Goal: Task Accomplishment & Management: Manage account settings

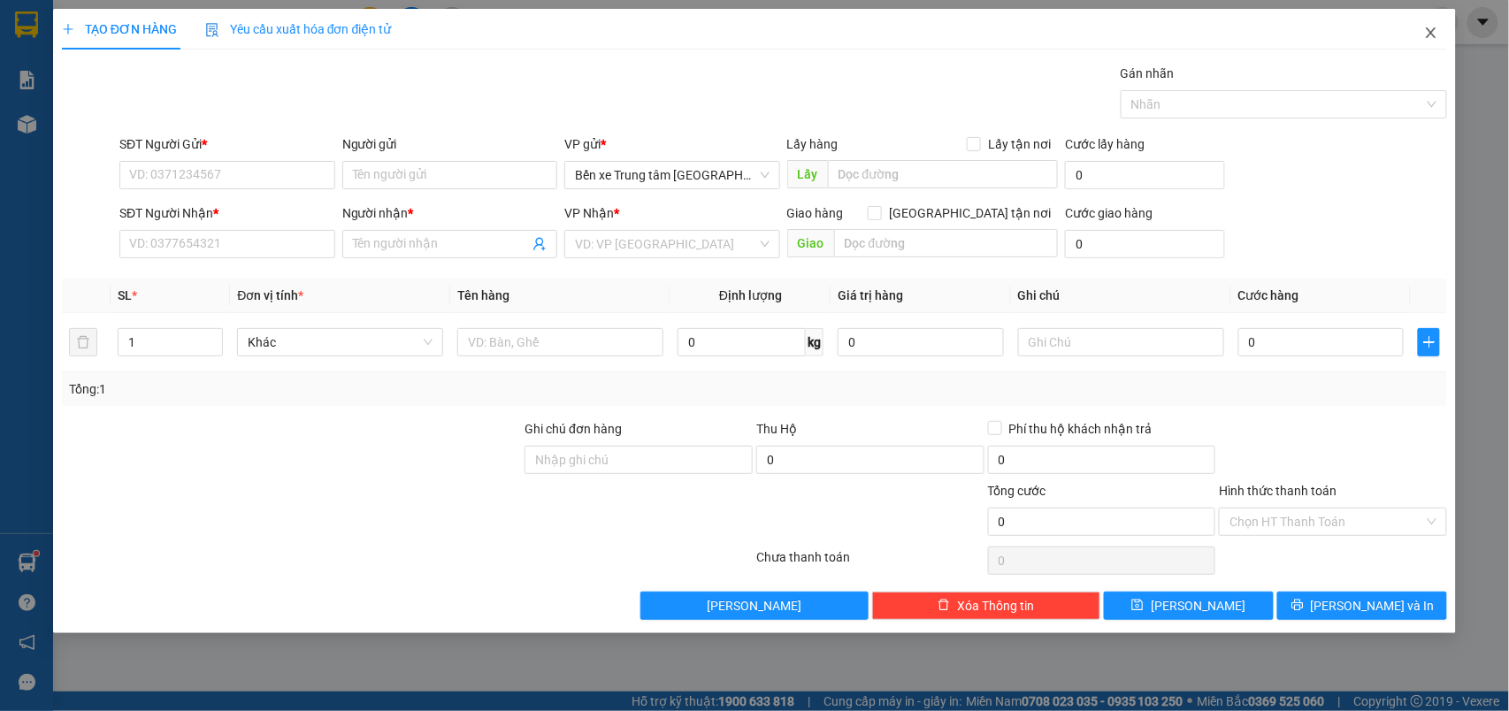
click at [1430, 34] on icon "close" at bounding box center [1431, 33] width 14 height 14
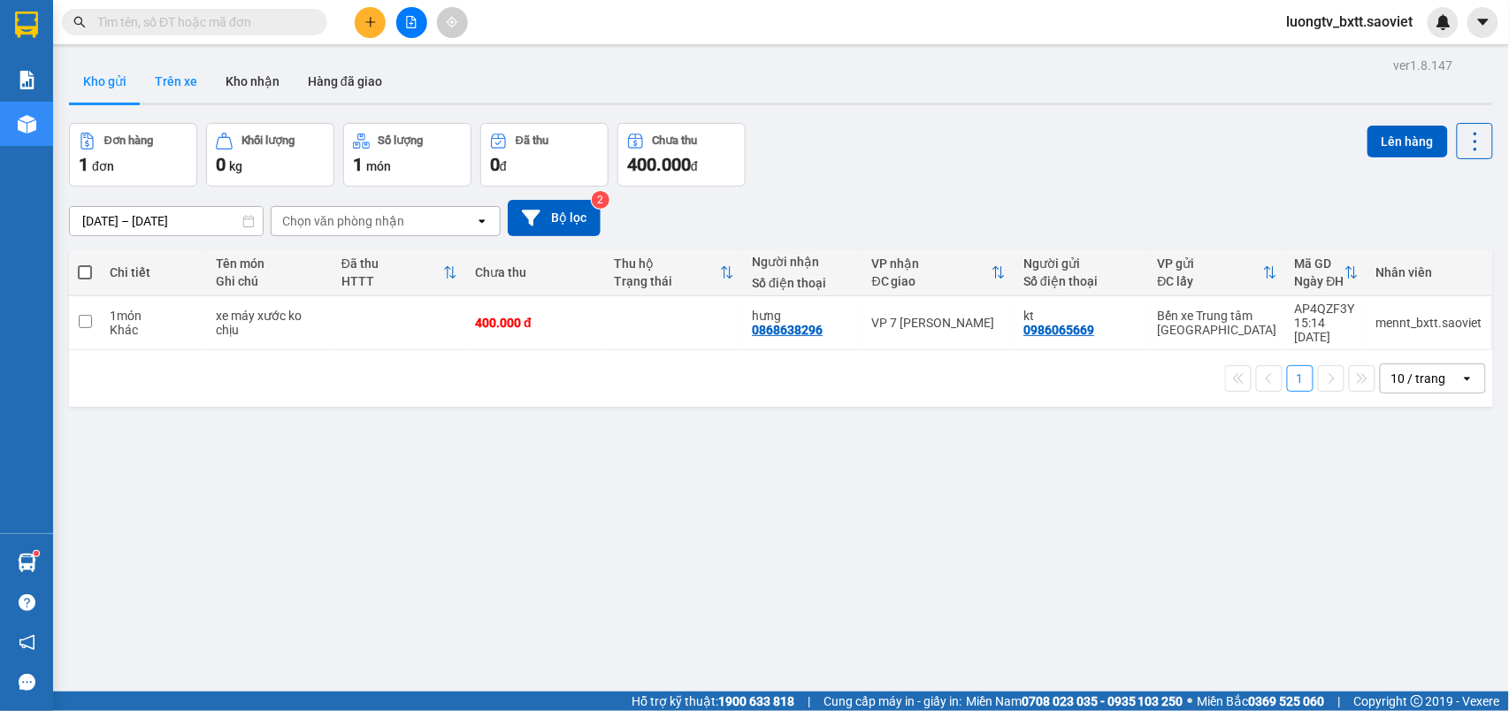
click at [181, 72] on button "Trên xe" at bounding box center [176, 81] width 71 height 42
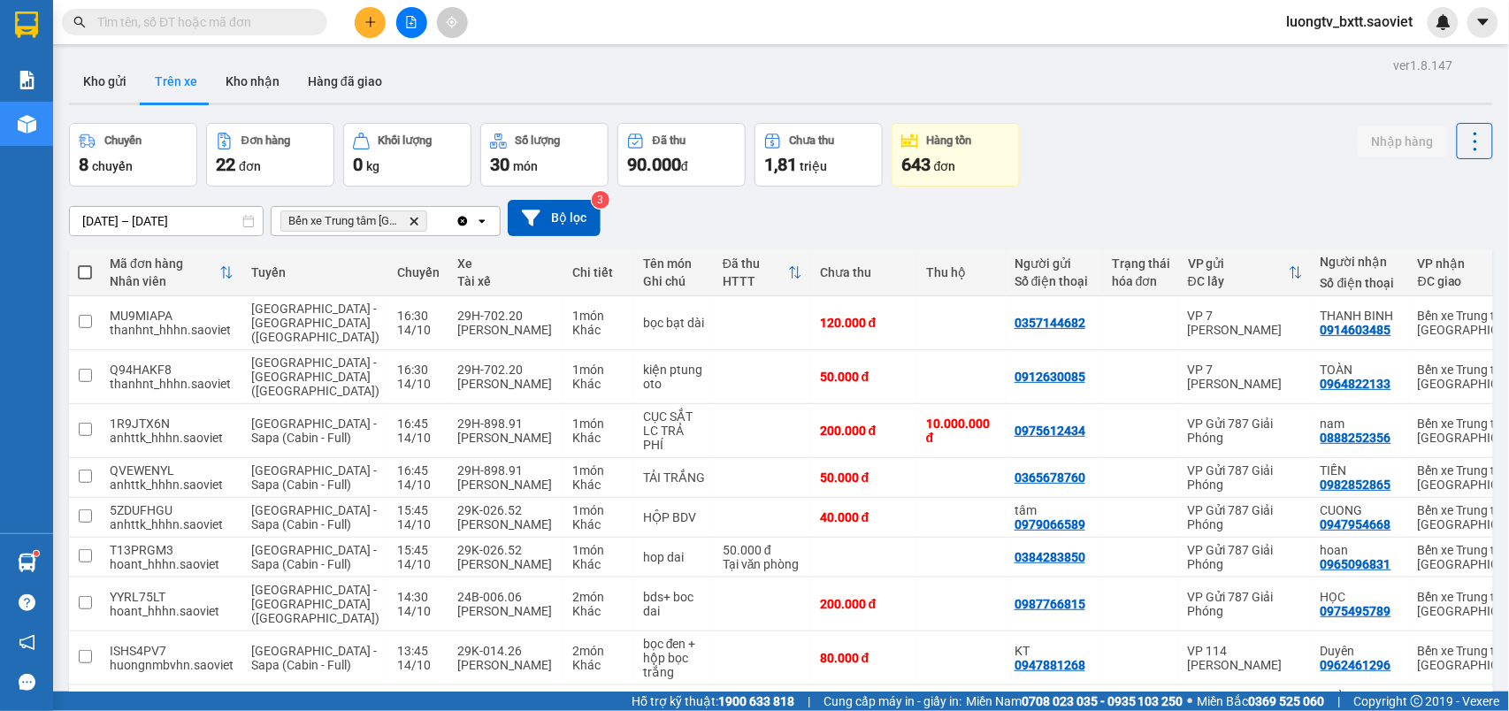
click at [1033, 68] on div "Kho gửi Trên xe Kho nhận Hàng đã giao" at bounding box center [781, 83] width 1424 height 47
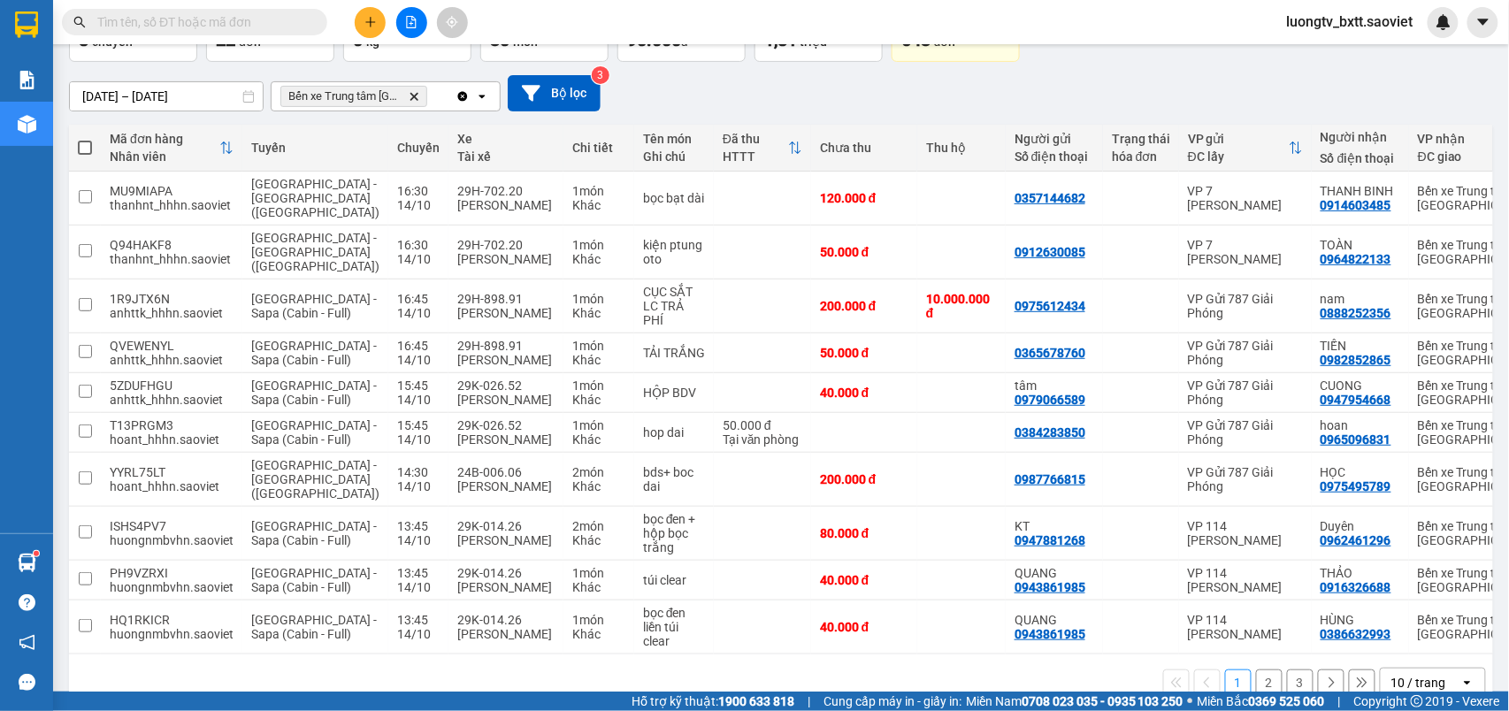
scroll to position [200, 0]
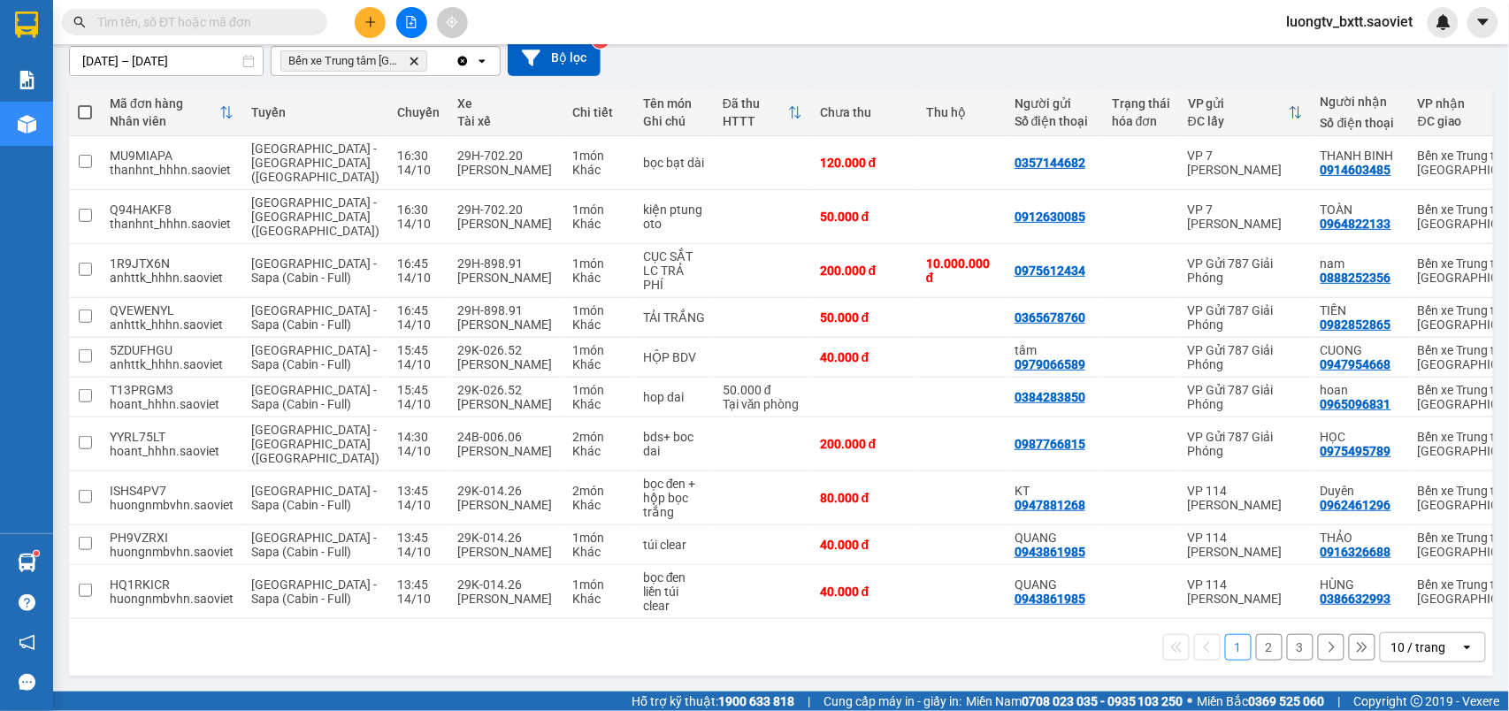
click at [1287, 648] on button "3" at bounding box center [1300, 647] width 27 height 27
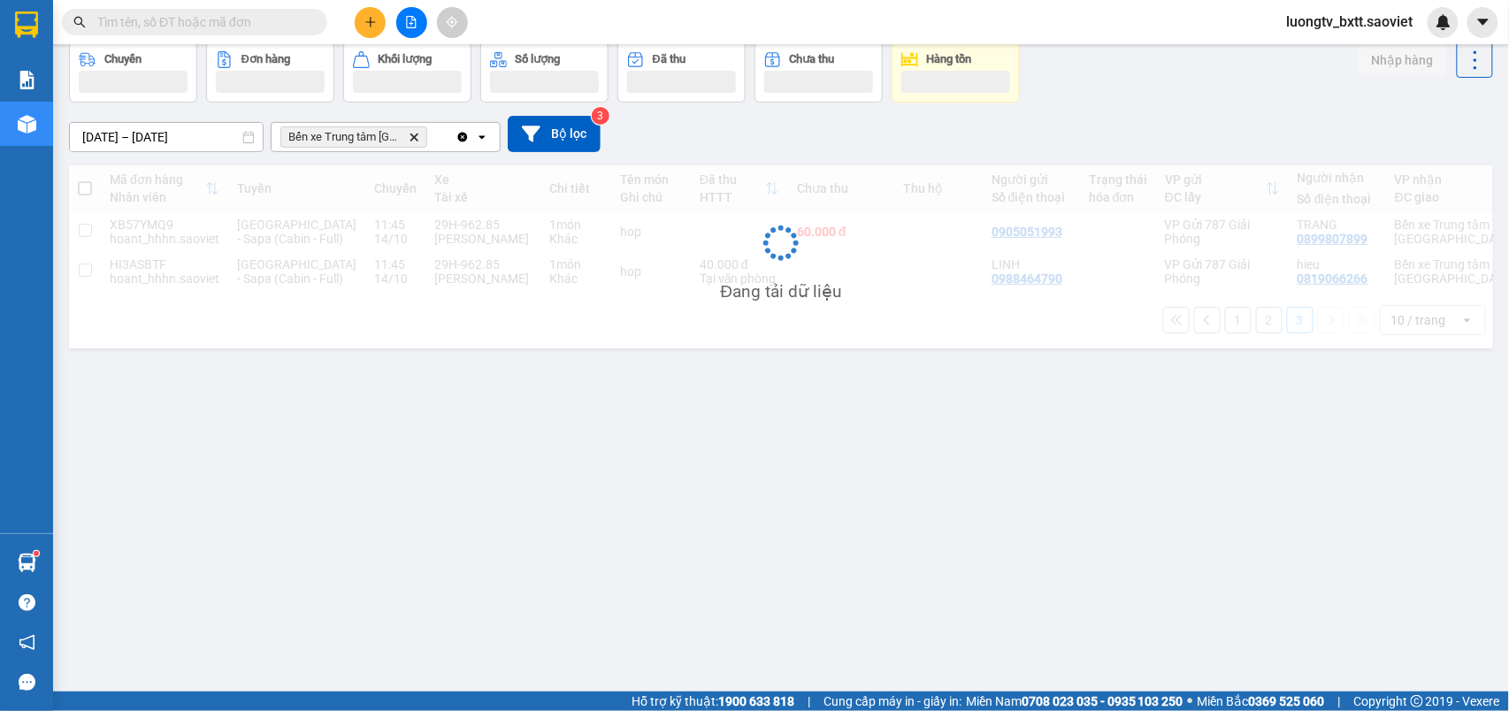
scroll to position [81, 0]
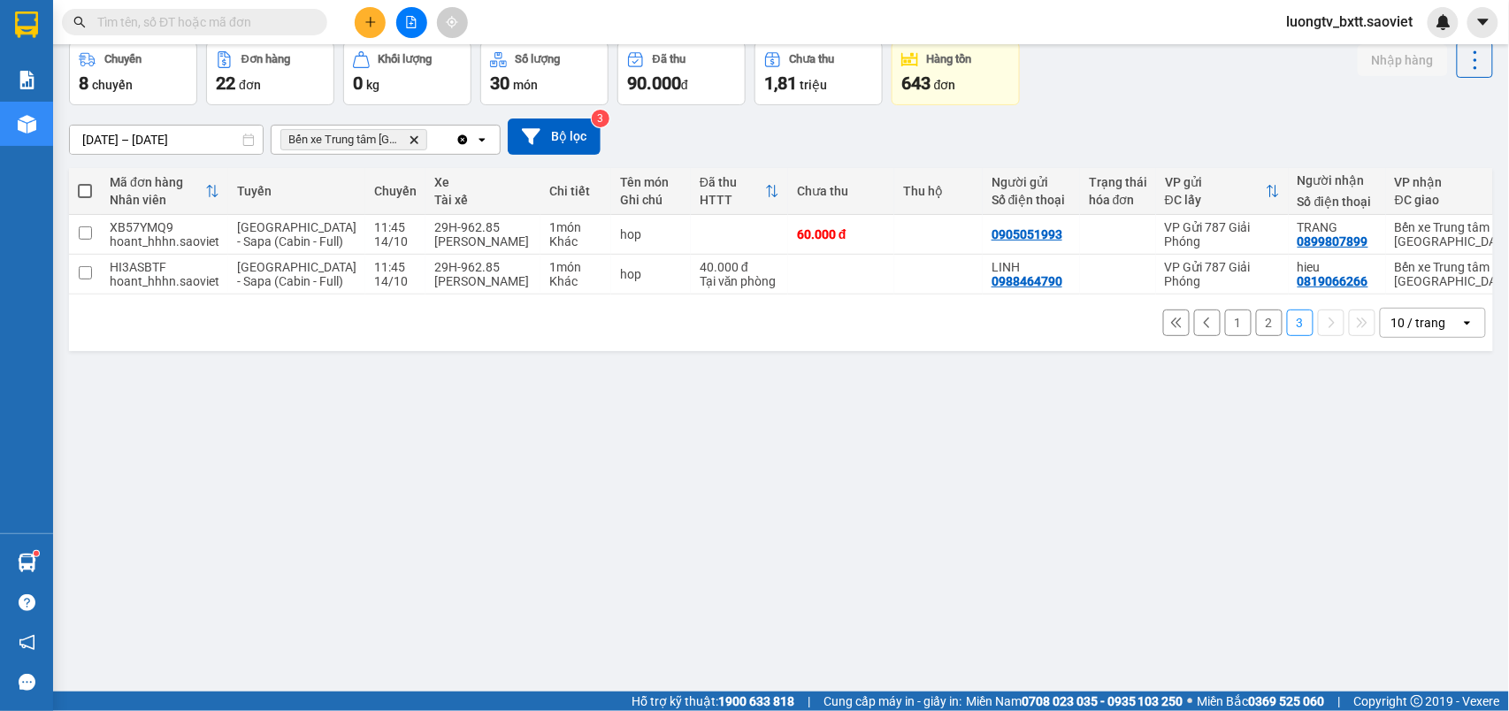
click at [1256, 336] on button "2" at bounding box center [1269, 323] width 27 height 27
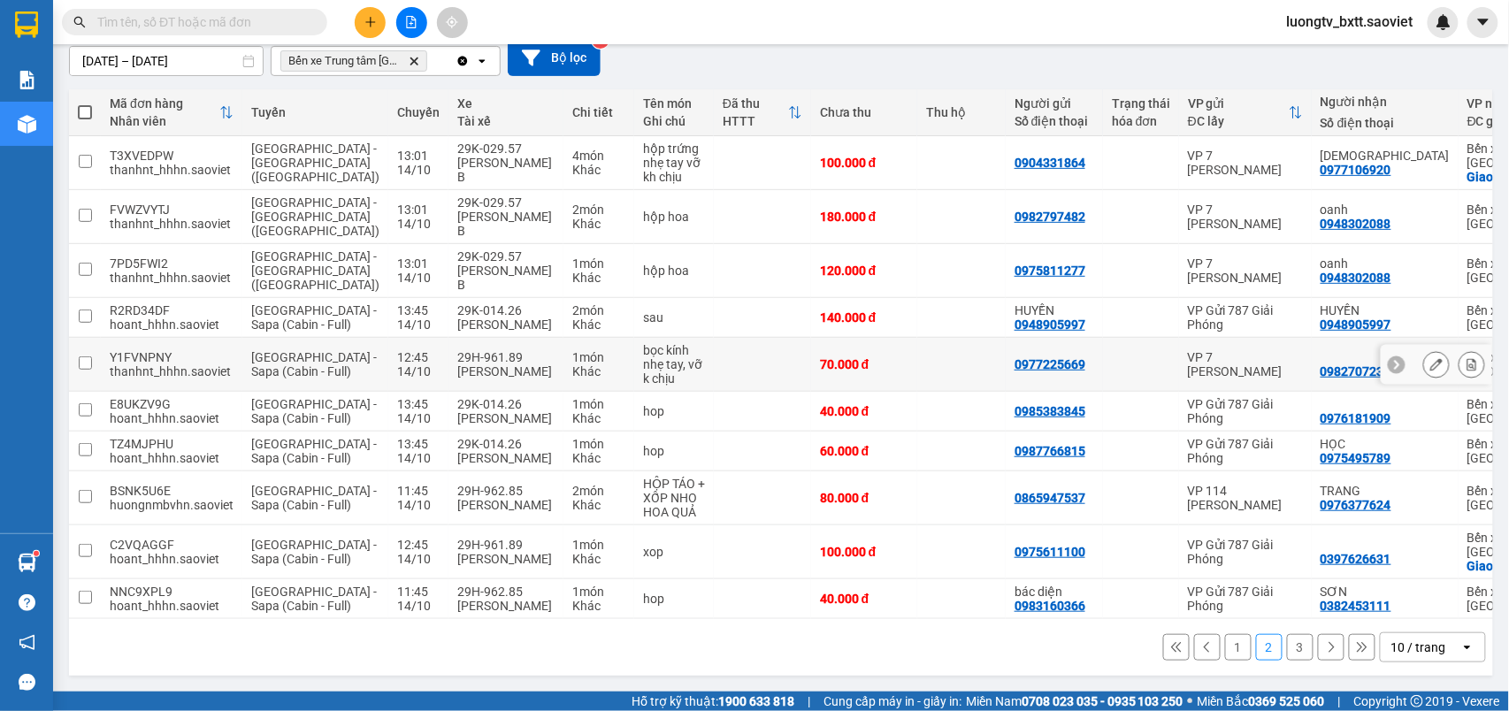
scroll to position [242, 0]
click at [1466, 546] on icon at bounding box center [1472, 552] width 12 height 12
click at [1455, 525] on main "ver 1.8.147 Kho gửi Trên xe Kho nhận Hàng đã giao Chuyến 8 chuyến Đơn hàng 22 đ…" at bounding box center [754, 346] width 1509 height 692
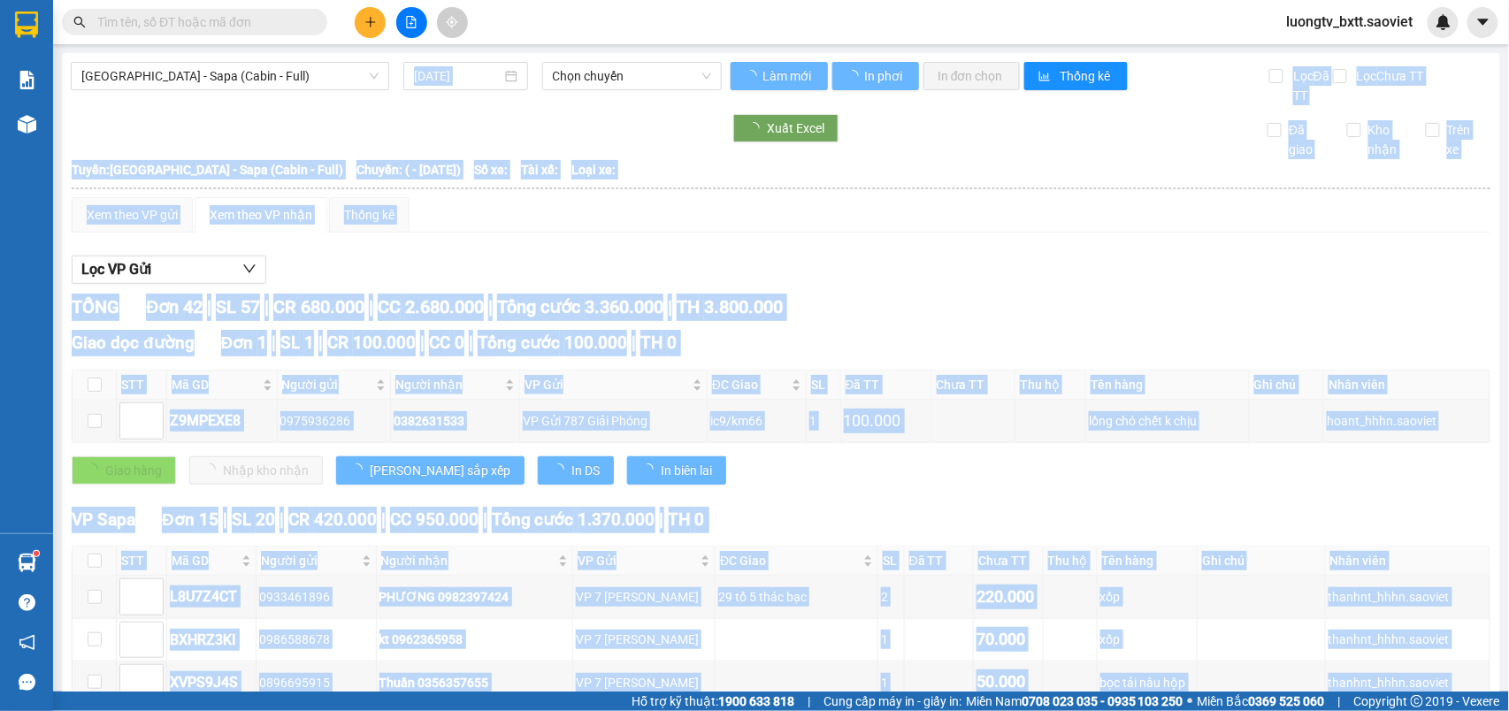
click at [1048, 147] on div "Xuất Excel Đã giao Kho nhận Trên xe" at bounding box center [781, 136] width 1421 height 45
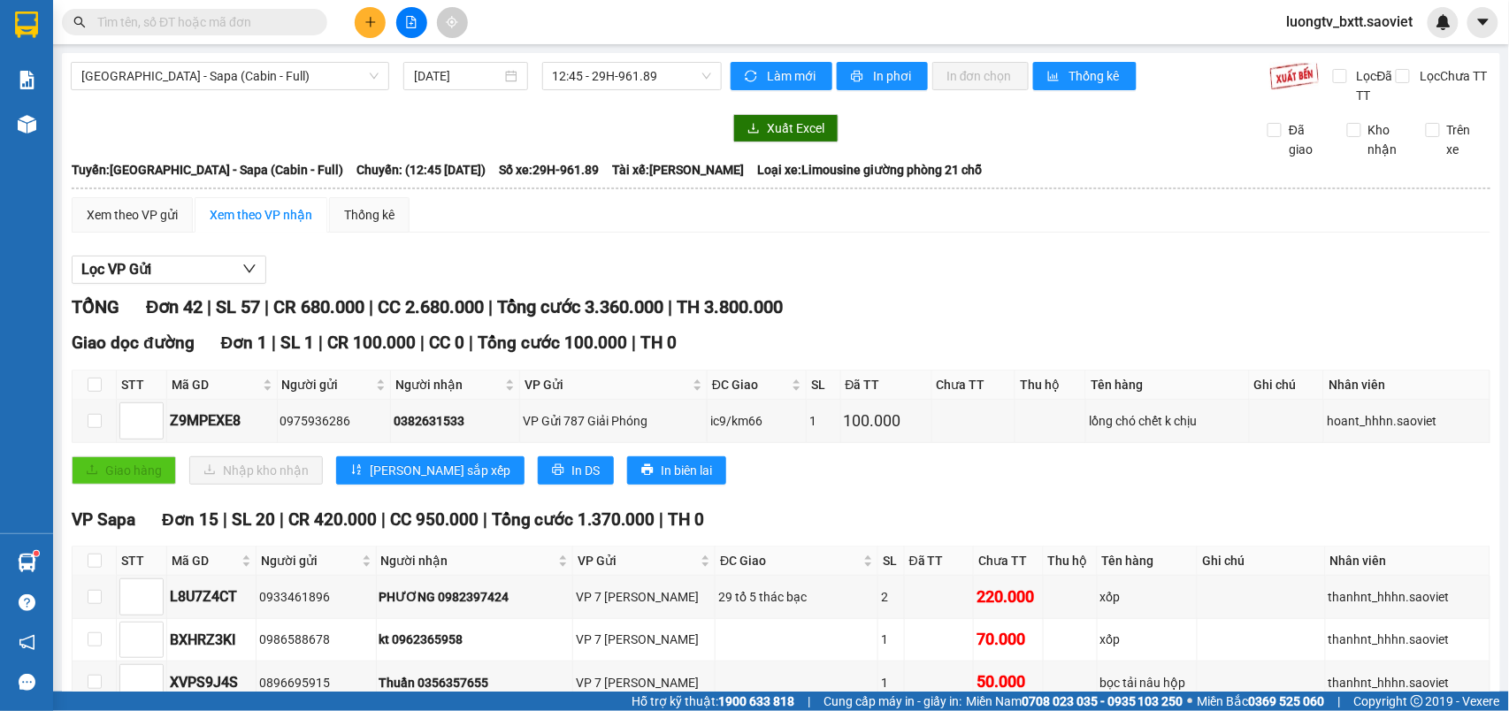
click at [1118, 16] on div "Kết quả tìm kiếm ( 148 ) Bộ lọc Mã ĐH Trạng thái Món hàng Thu hộ Tổng cước Chưa…" at bounding box center [754, 22] width 1509 height 44
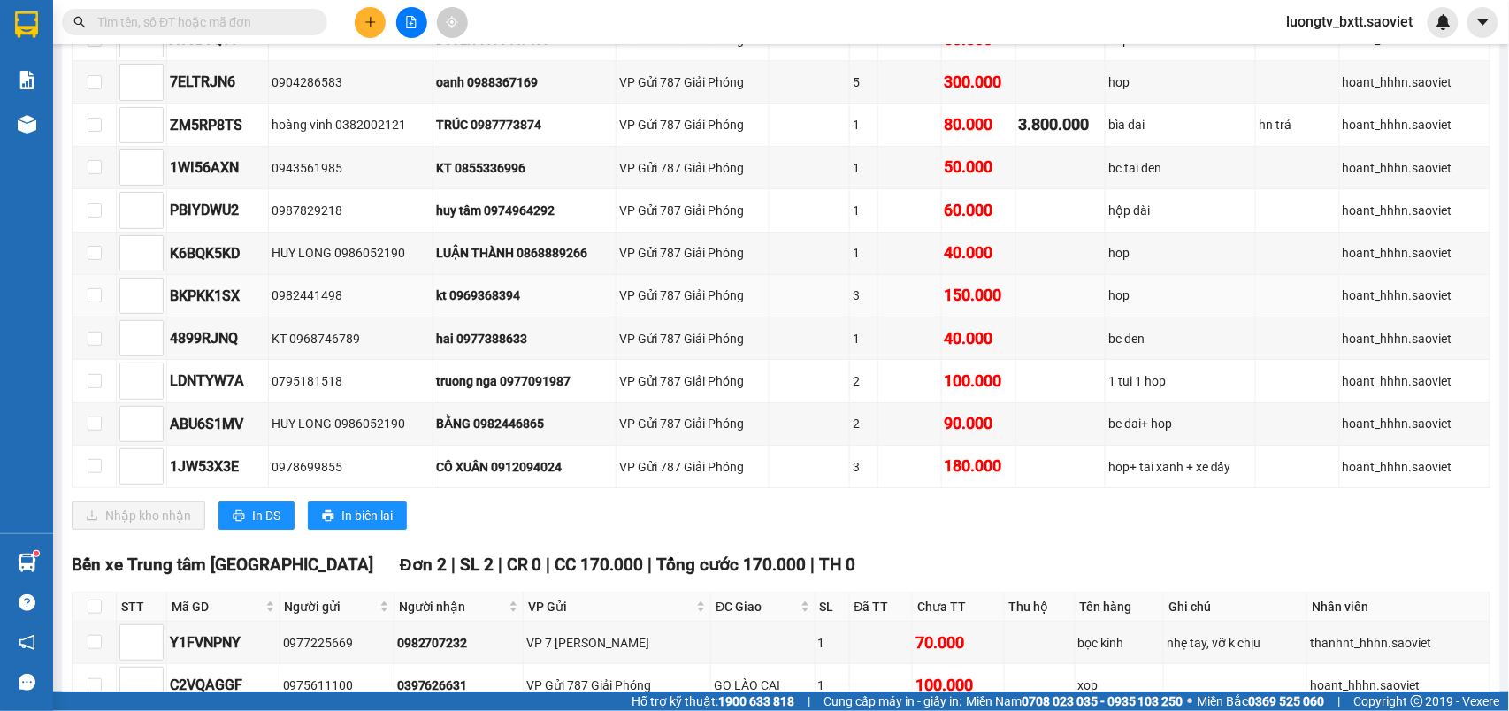
scroll to position [2033, 0]
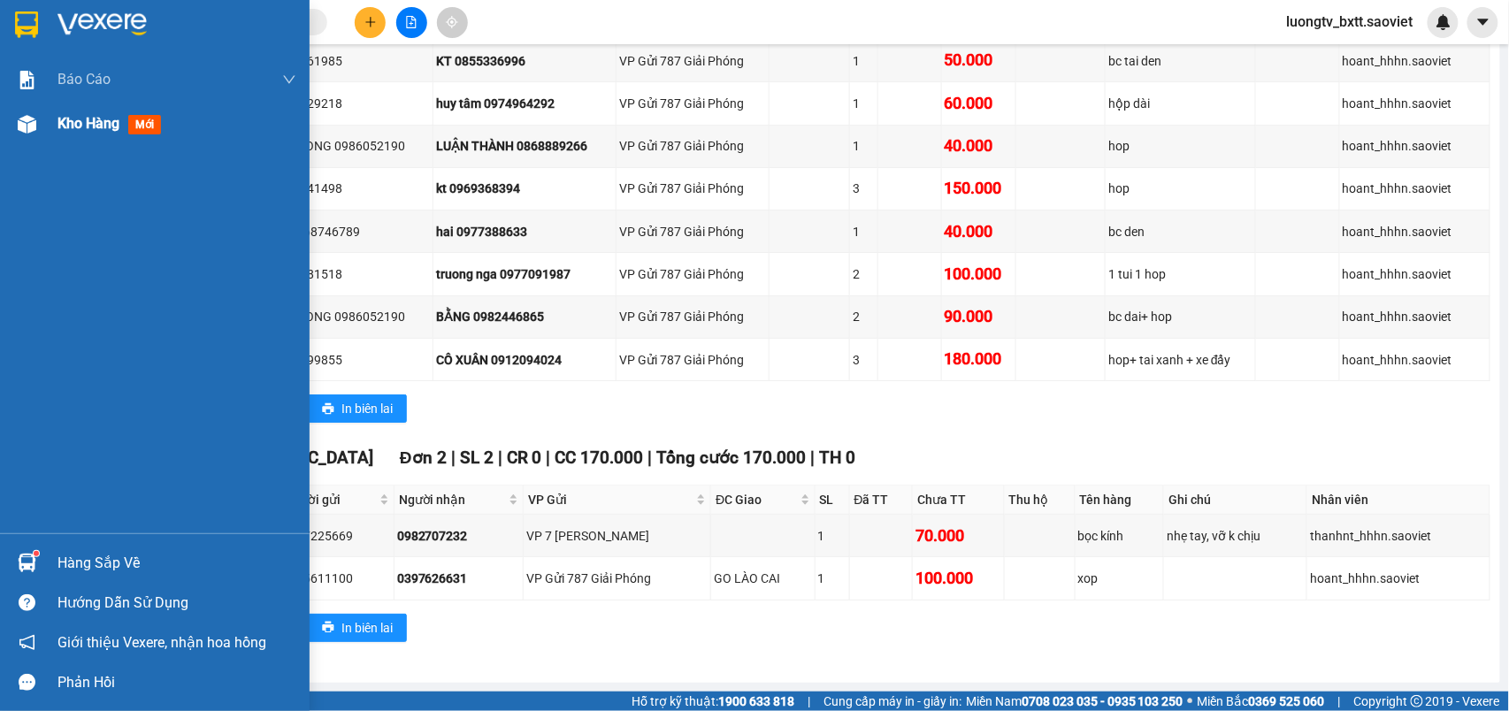
click at [97, 124] on span "Kho hàng" at bounding box center [88, 123] width 62 height 17
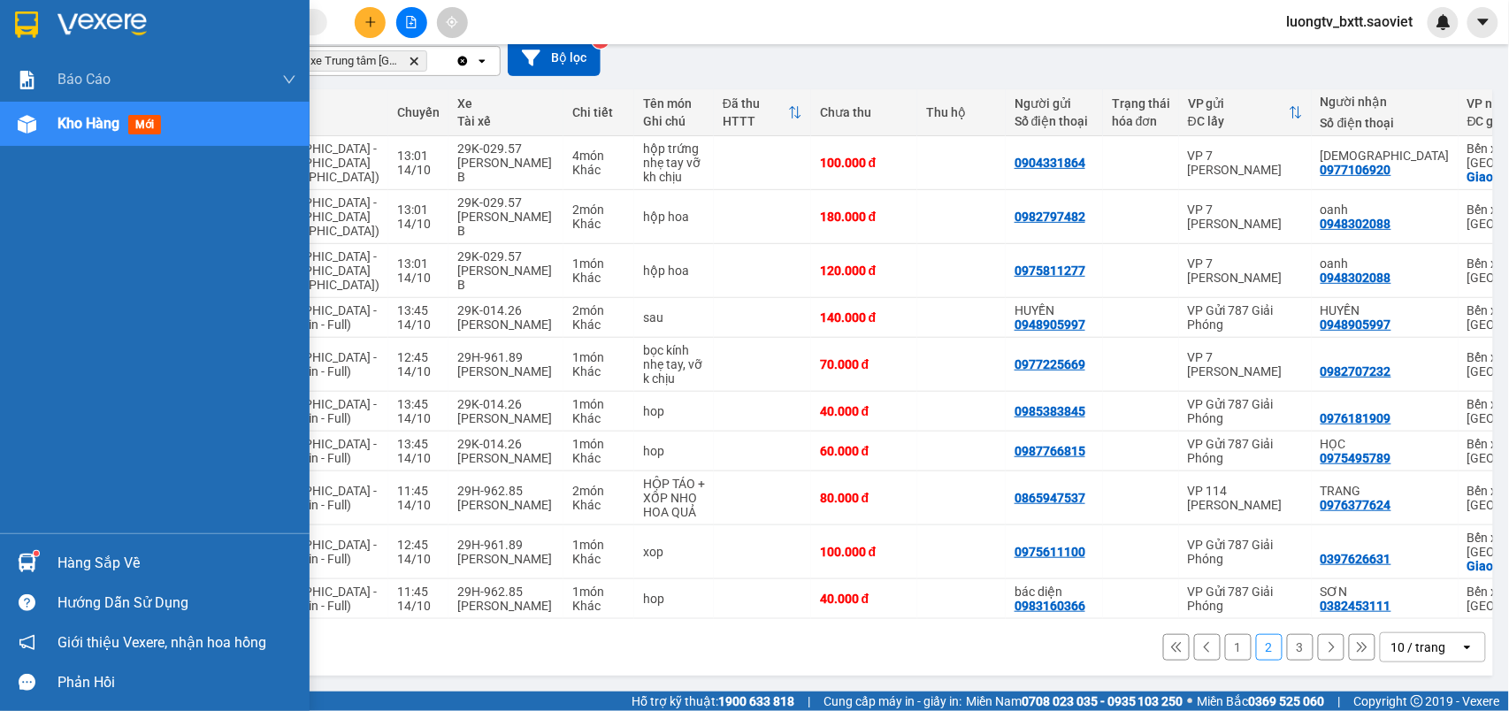
scroll to position [242, 0]
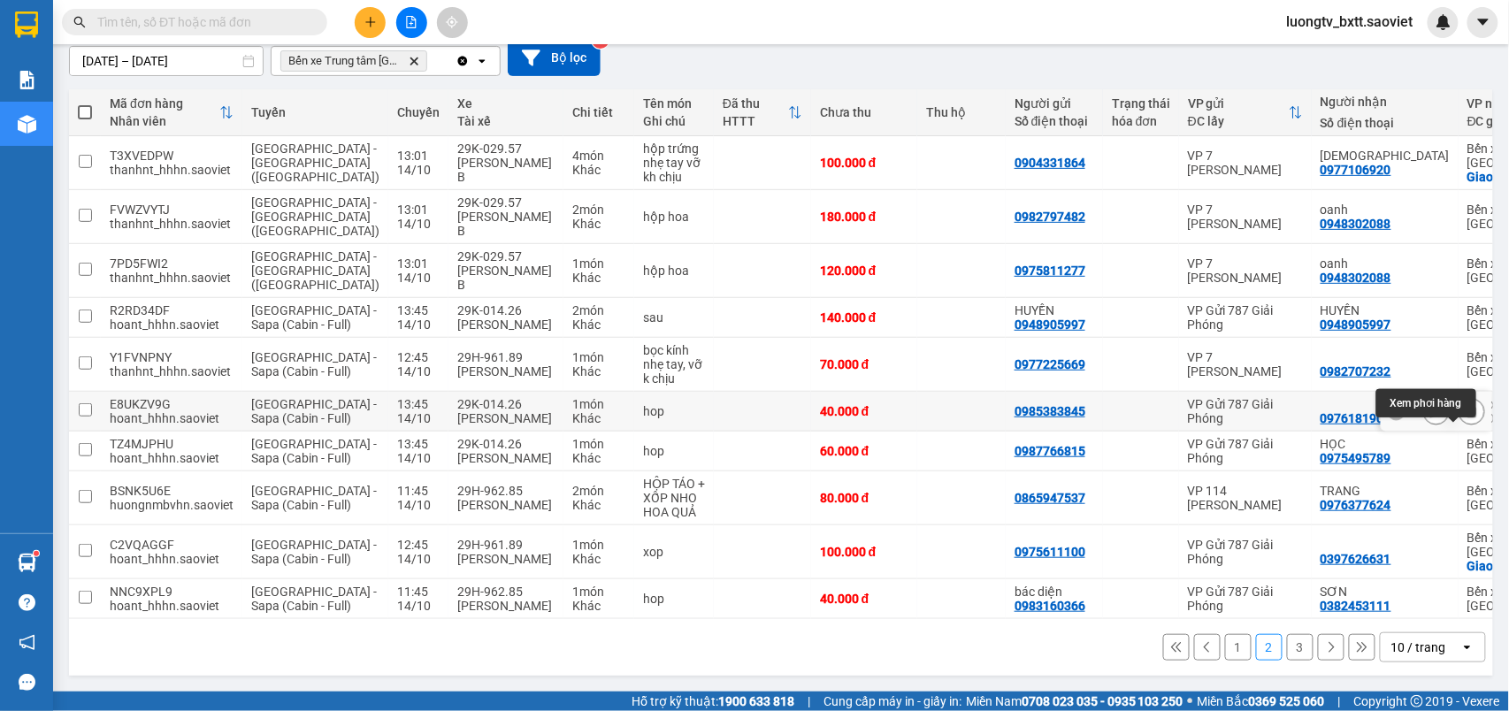
click at [1466, 405] on icon at bounding box center [1472, 411] width 12 height 12
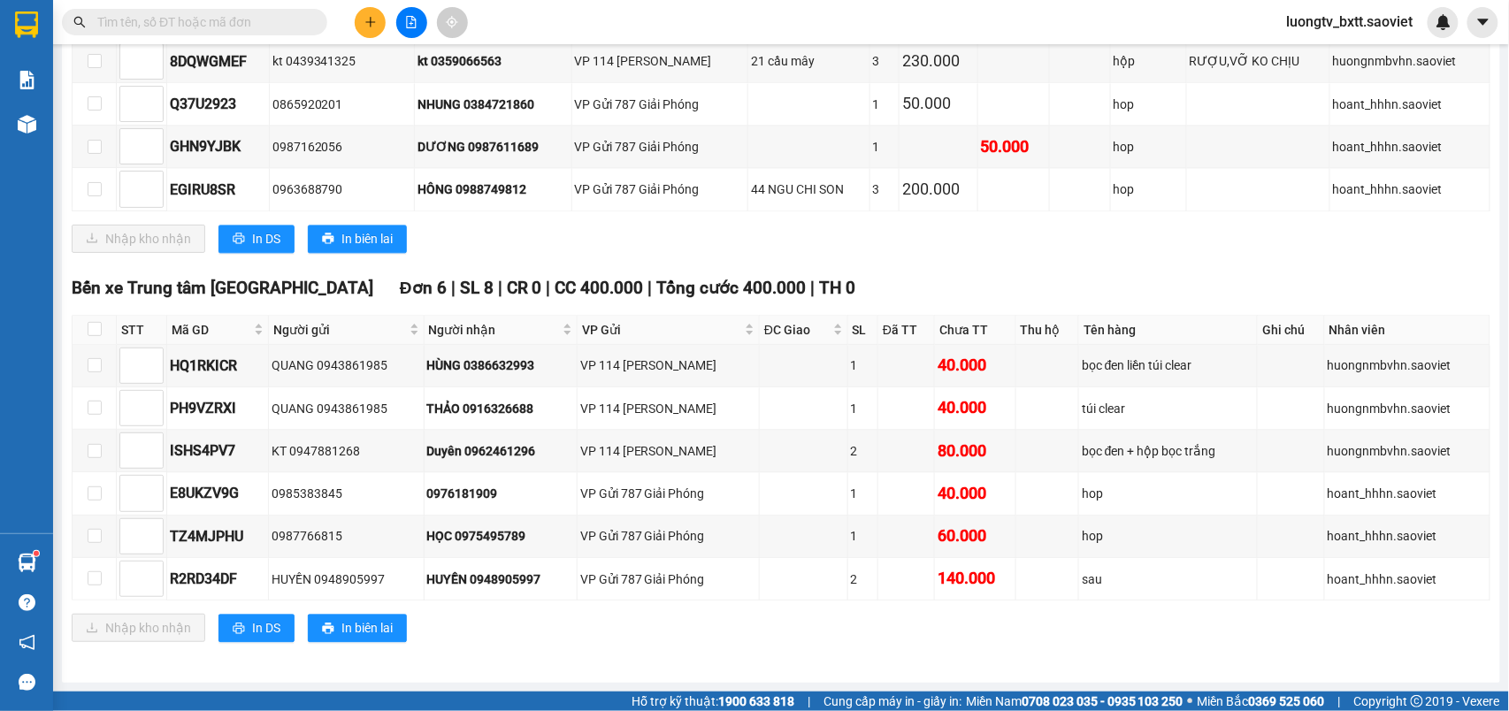
scroll to position [1205, 0]
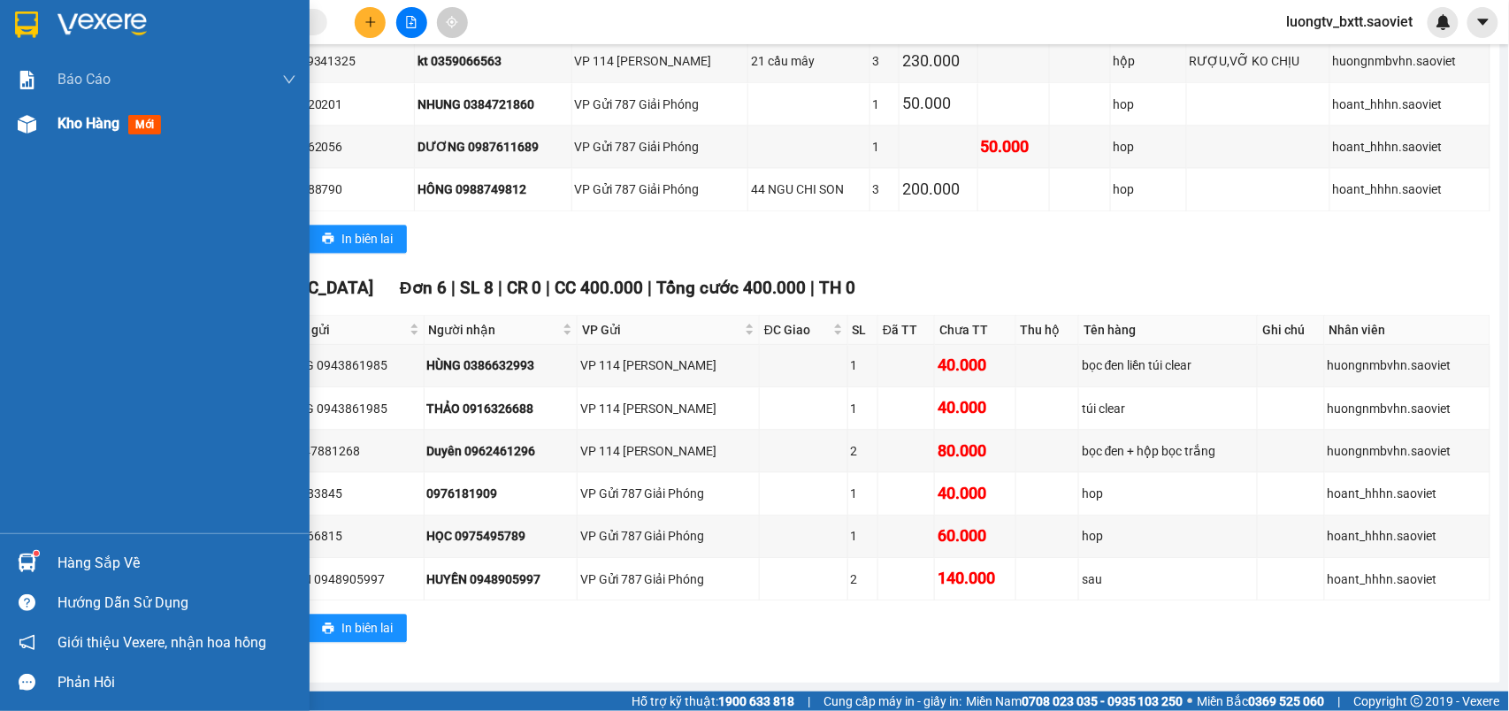
click at [99, 122] on span "Kho hàng" at bounding box center [88, 123] width 62 height 17
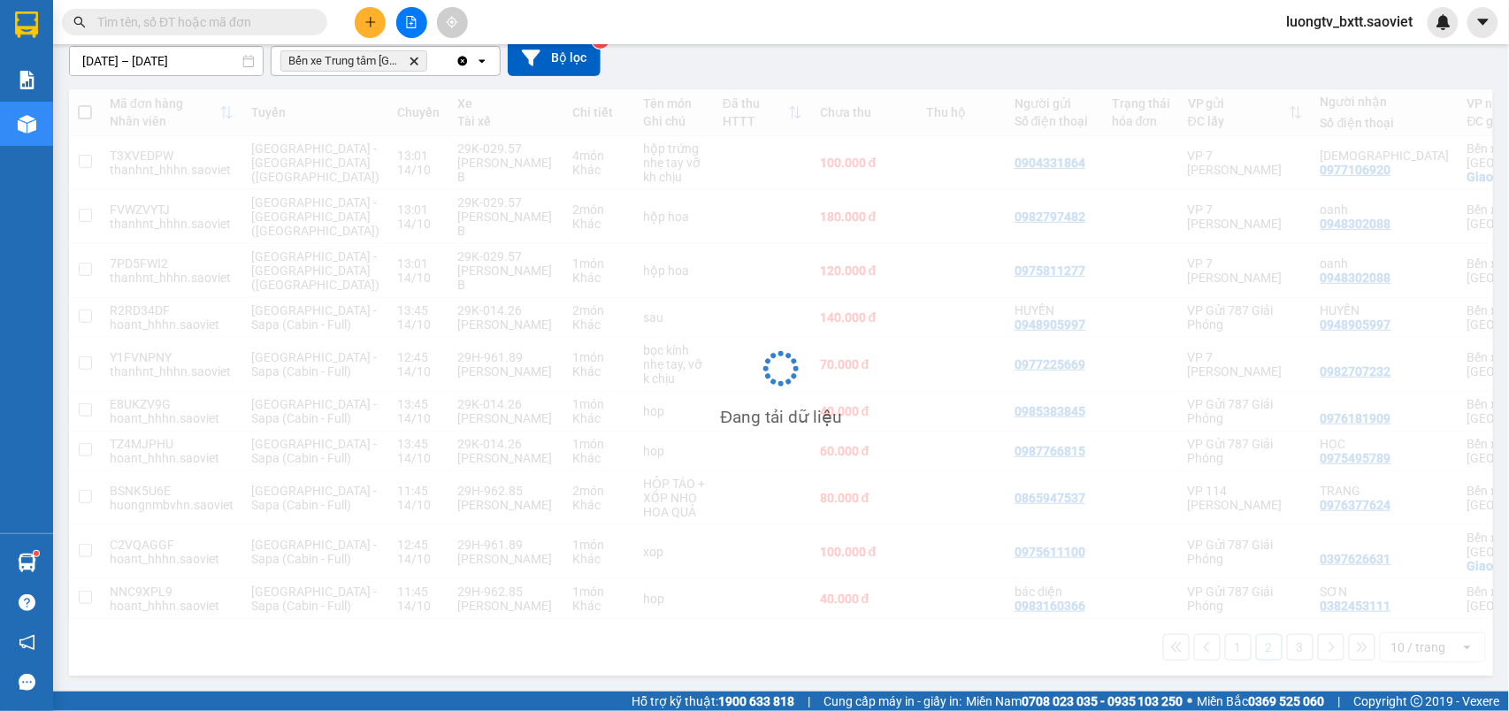
scroll to position [242, 0]
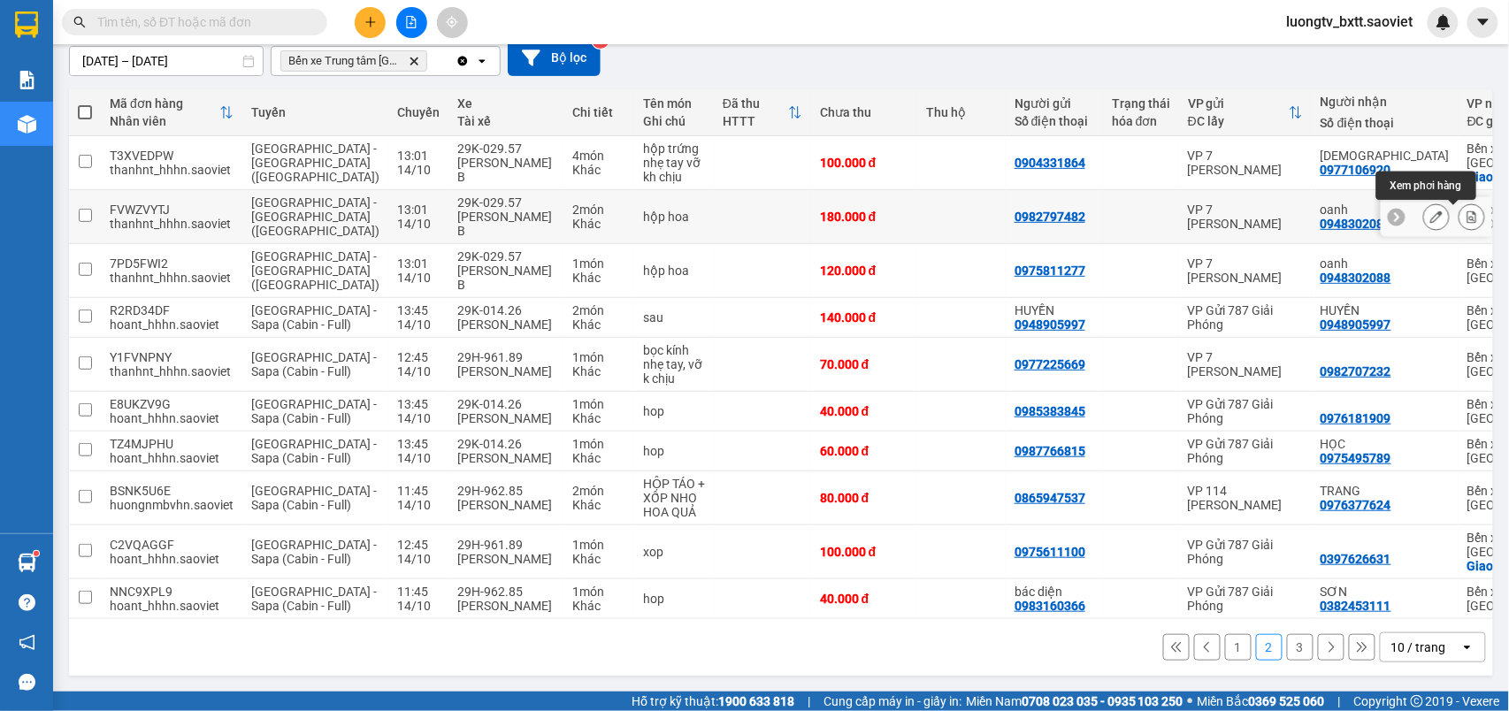
click at [1460, 202] on button at bounding box center [1472, 217] width 25 height 31
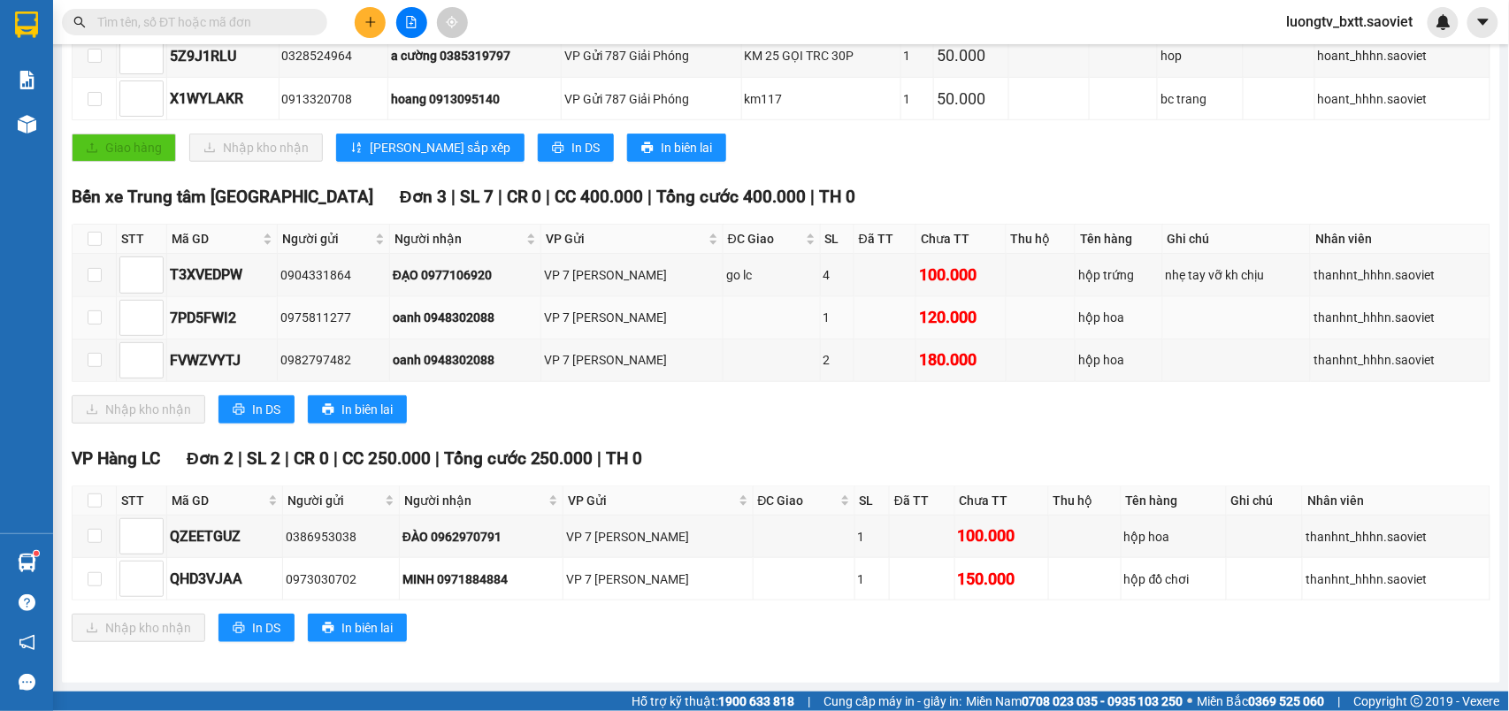
scroll to position [461, 0]
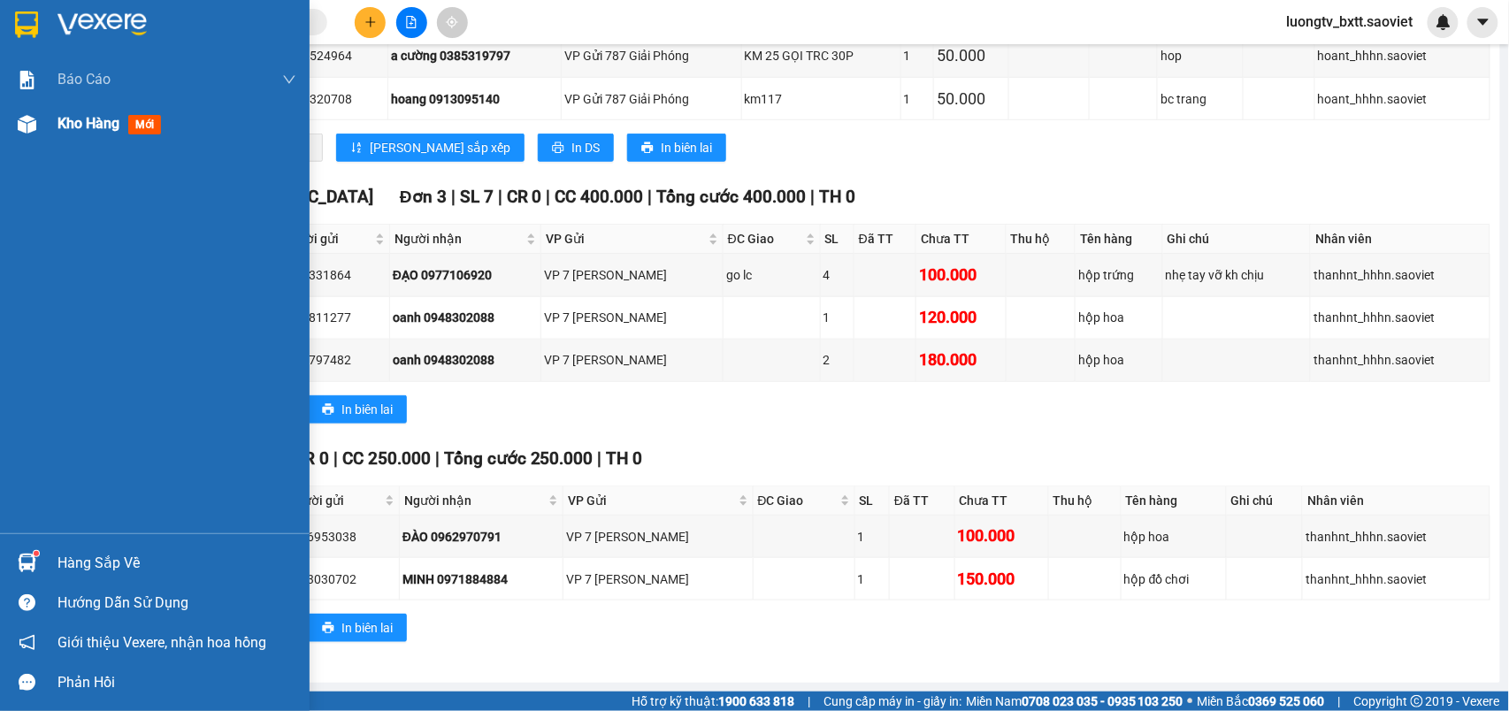
click at [100, 132] on span "Kho hàng" at bounding box center [88, 123] width 62 height 17
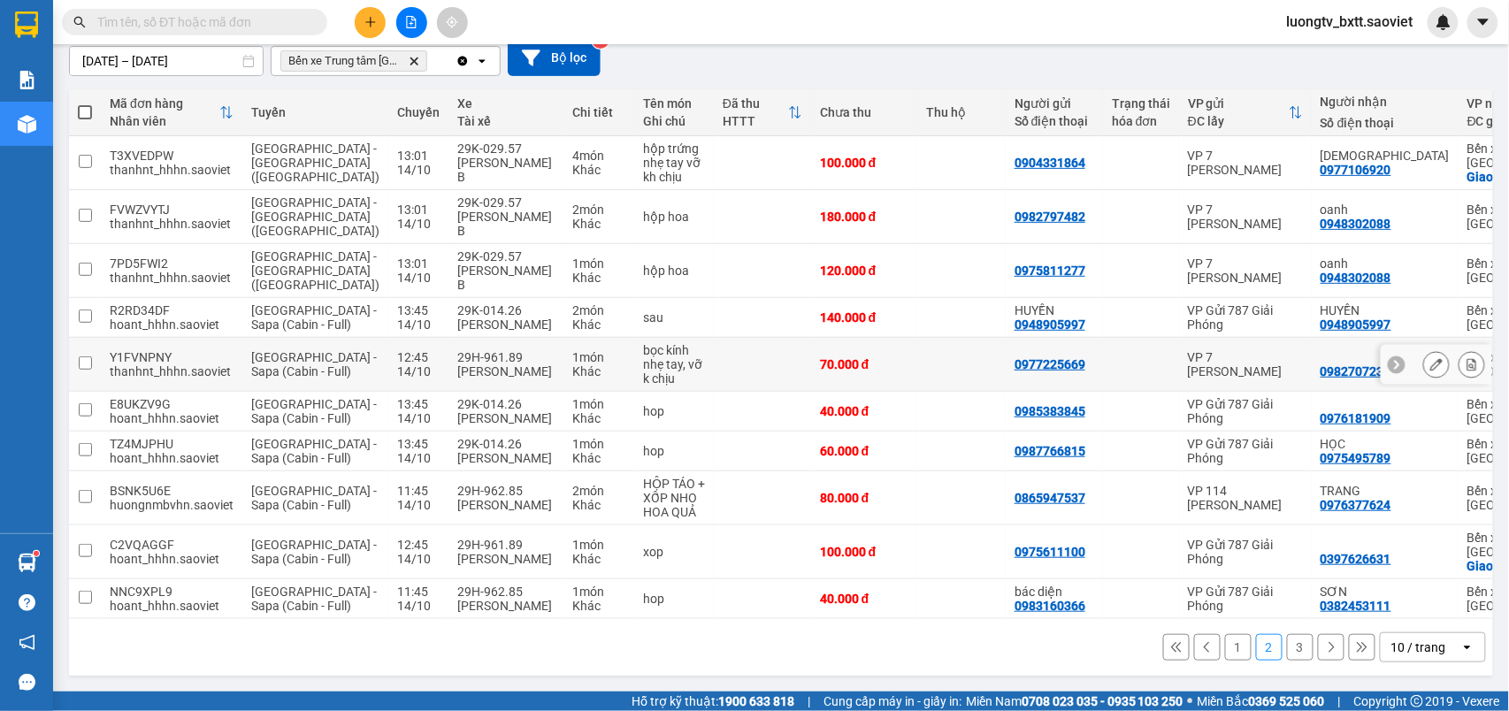
scroll to position [242, 0]
click at [1225, 649] on button "1" at bounding box center [1238, 647] width 27 height 27
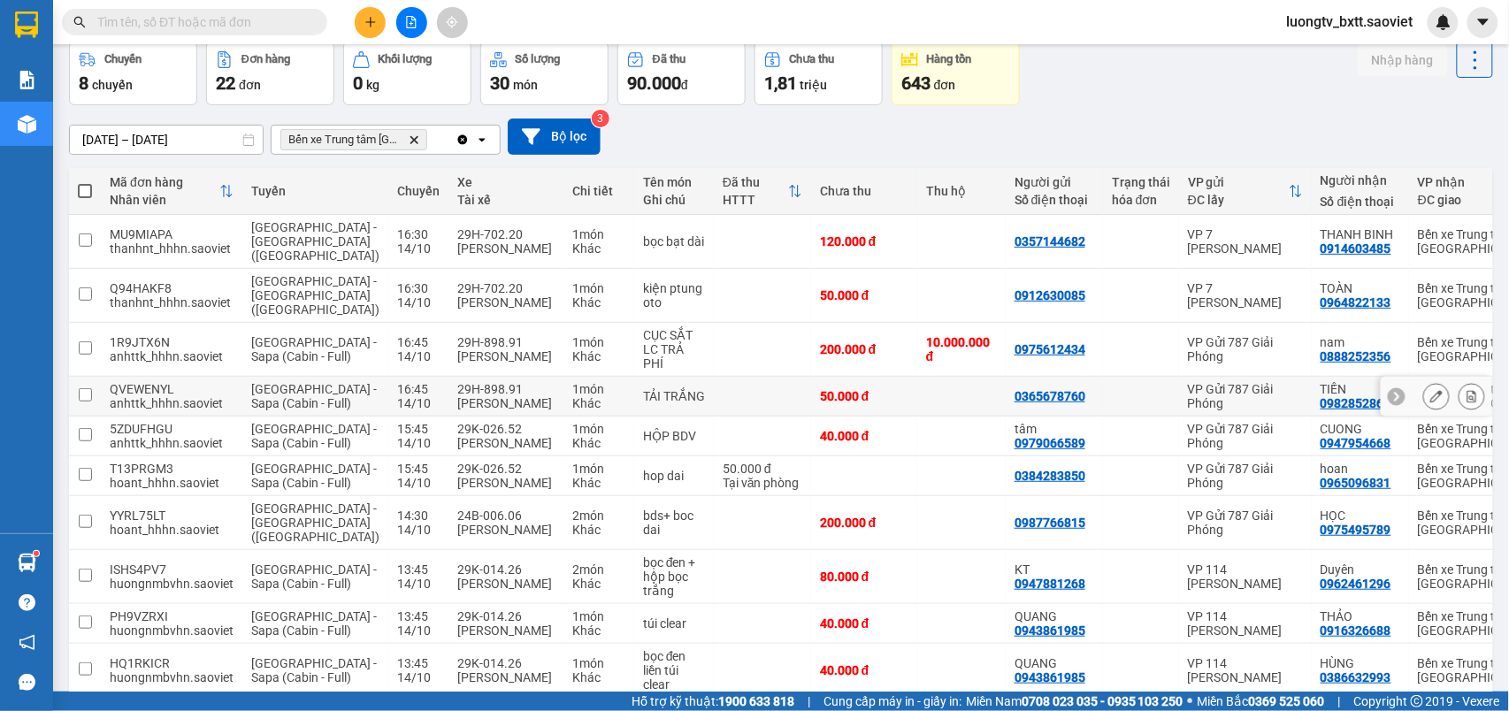
scroll to position [0, 0]
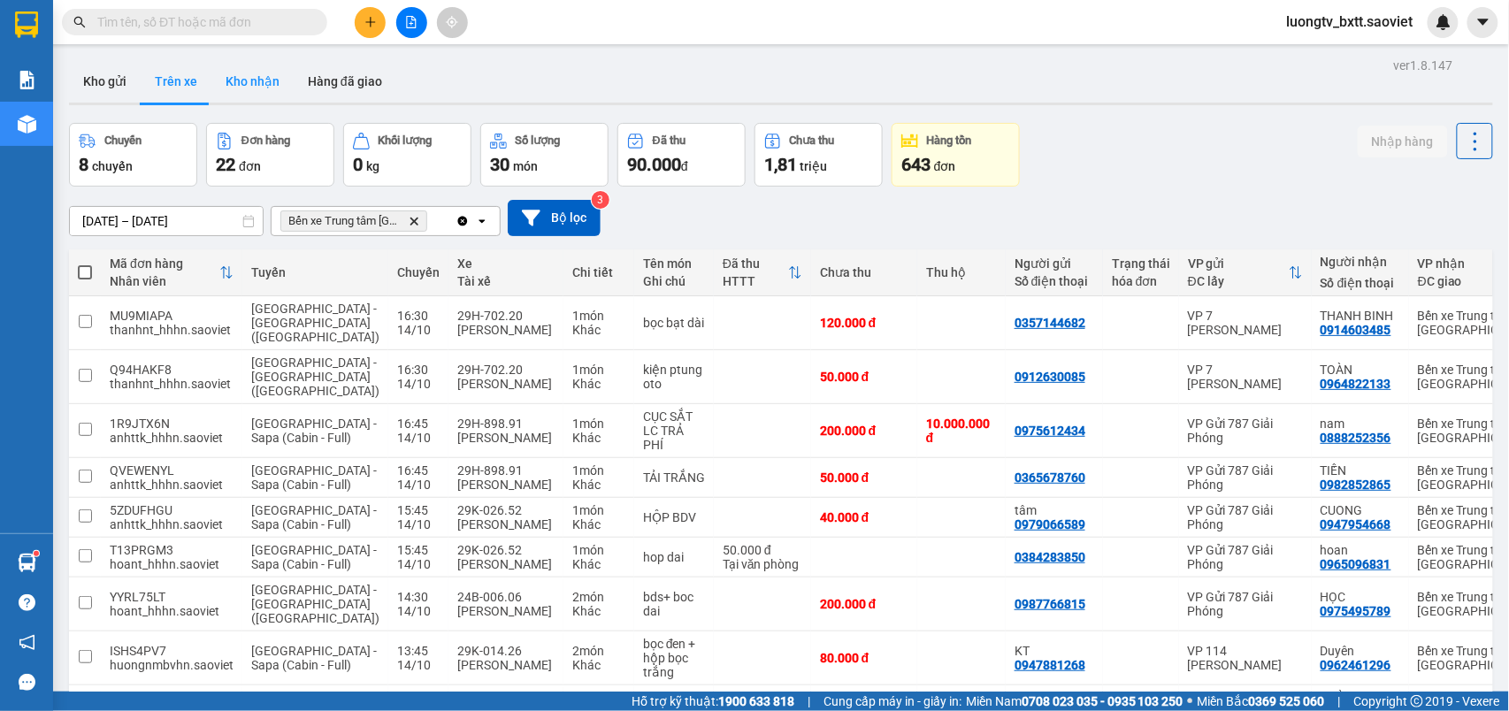
click at [257, 78] on button "Kho nhận" at bounding box center [252, 81] width 82 height 42
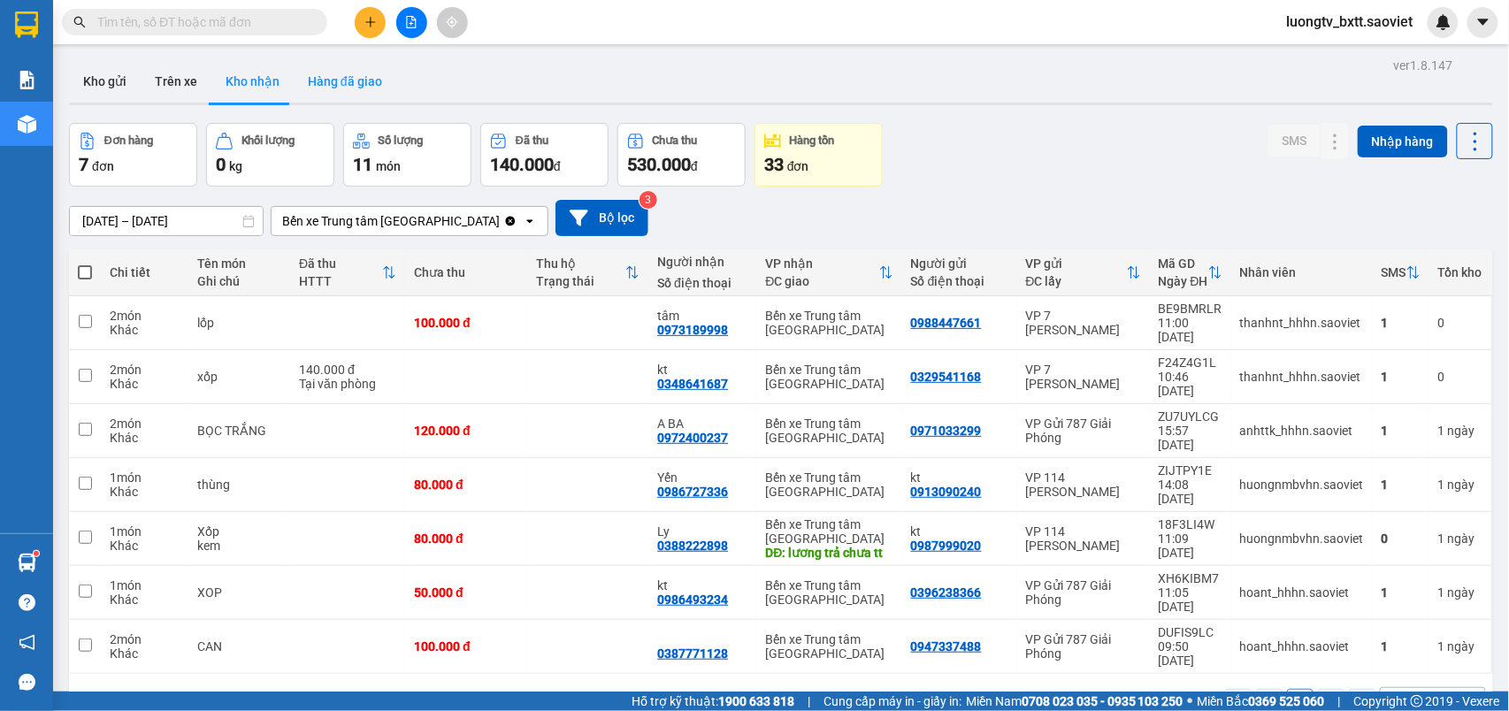
click at [347, 76] on button "Hàng đã giao" at bounding box center [345, 81] width 103 height 42
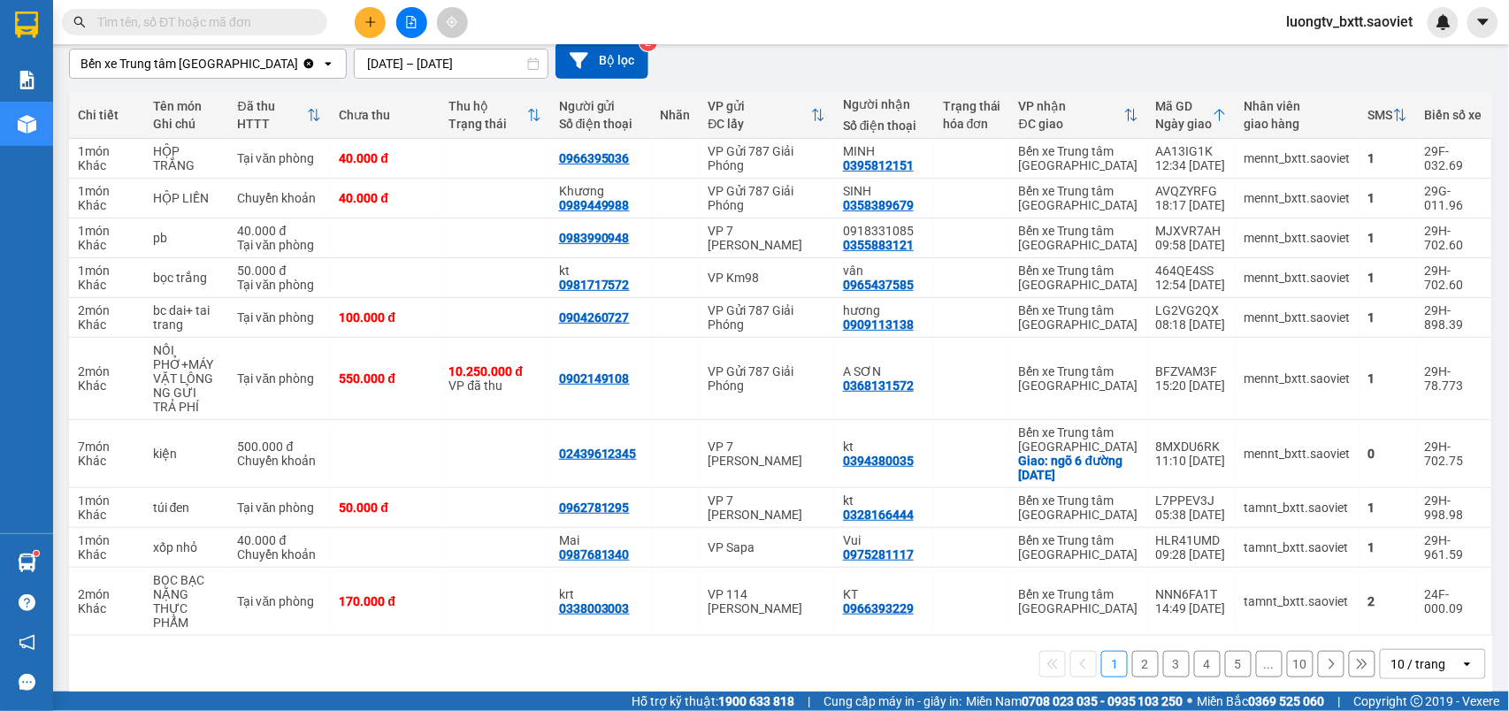
scroll to position [179, 0]
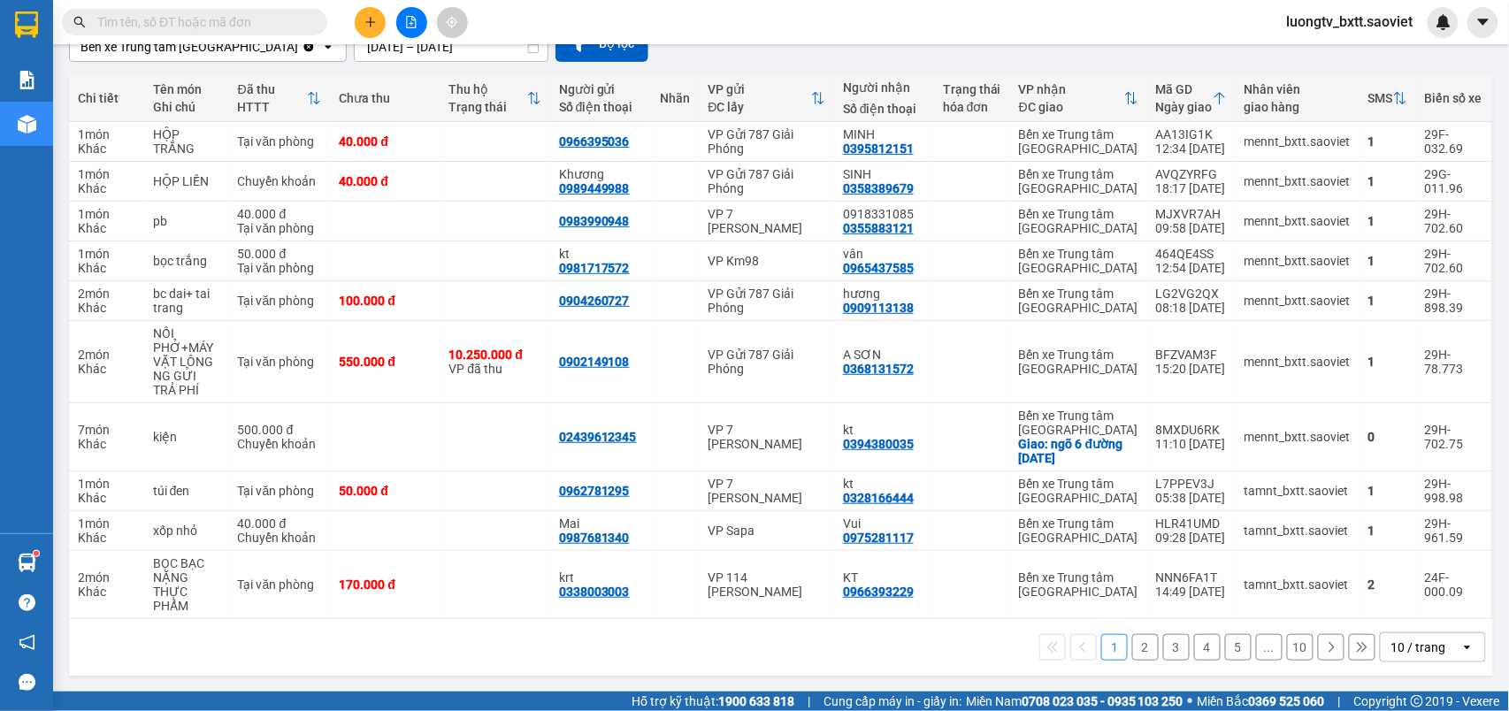
click at [1134, 648] on button "2" at bounding box center [1145, 647] width 27 height 27
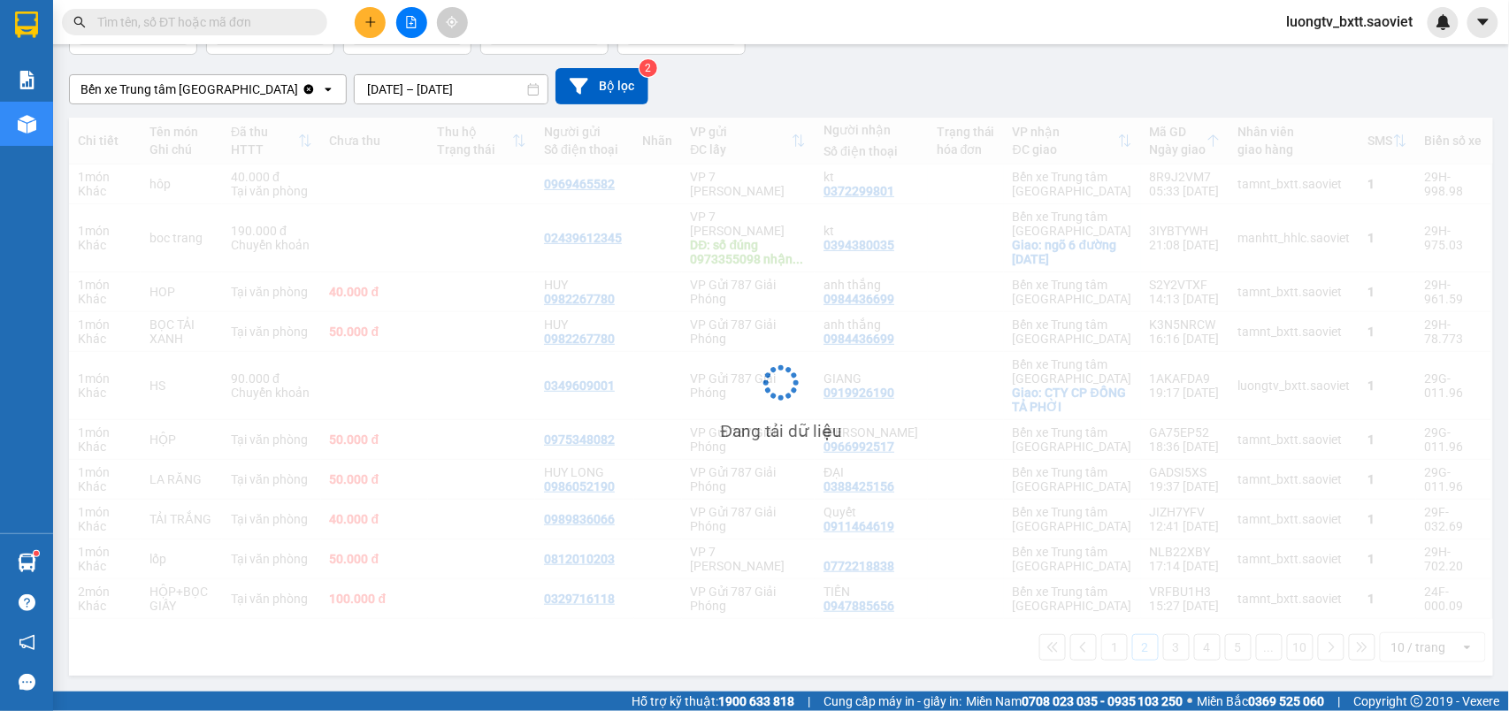
scroll to position [136, 0]
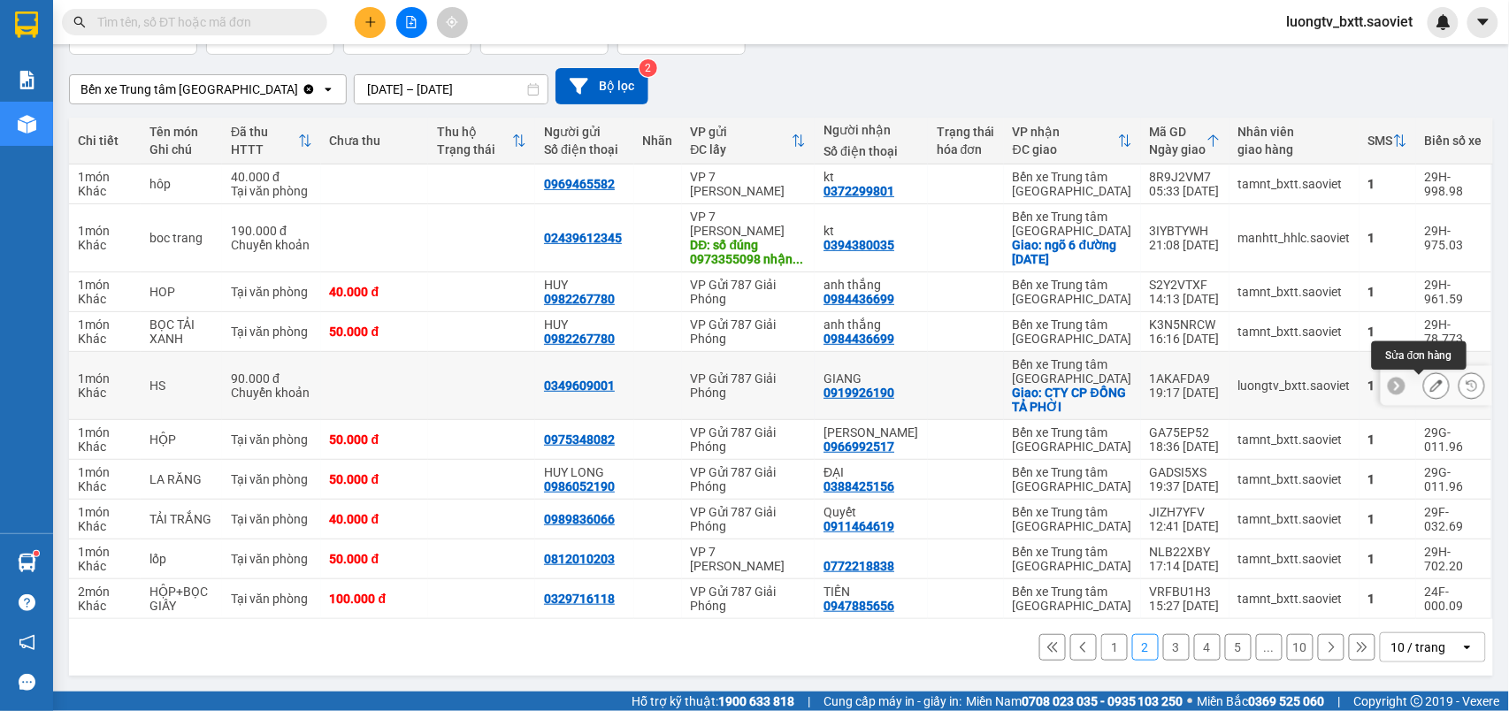
click at [1430, 387] on icon at bounding box center [1436, 385] width 12 height 12
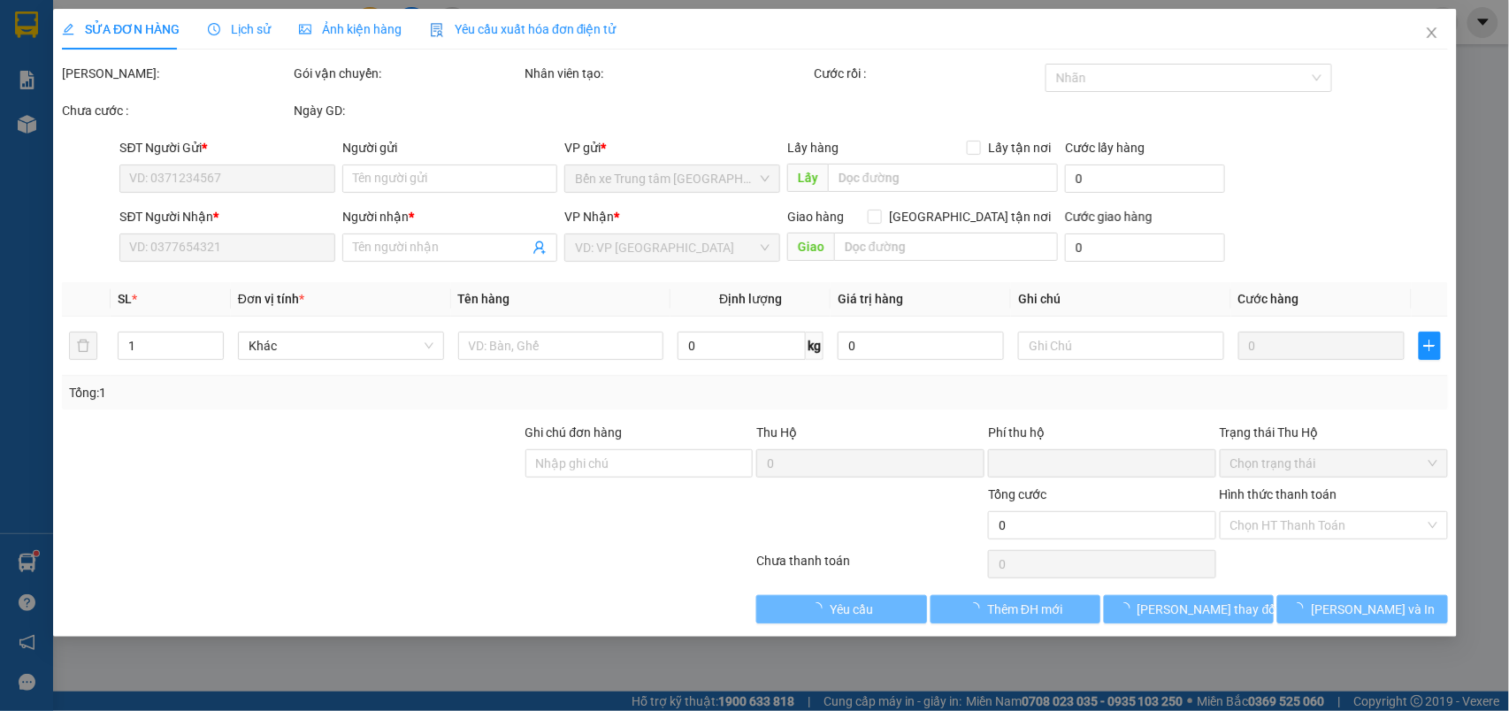
type input "0349609001"
type input "0919926190"
type input "GIANG"
checkbox input "true"
type input "CTY CP ĐỒNG TẢ PHỜI"
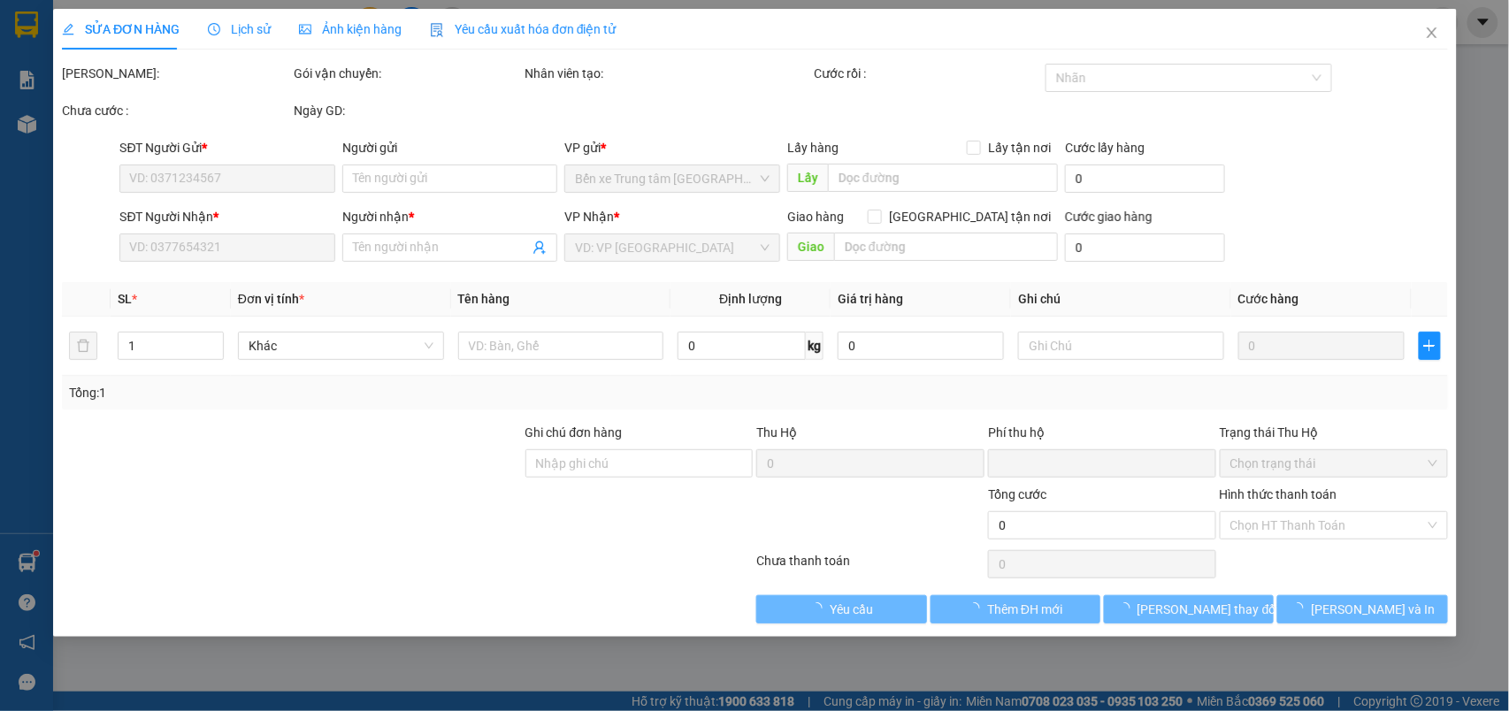
type input "50.000"
type input "0"
type input "90.000"
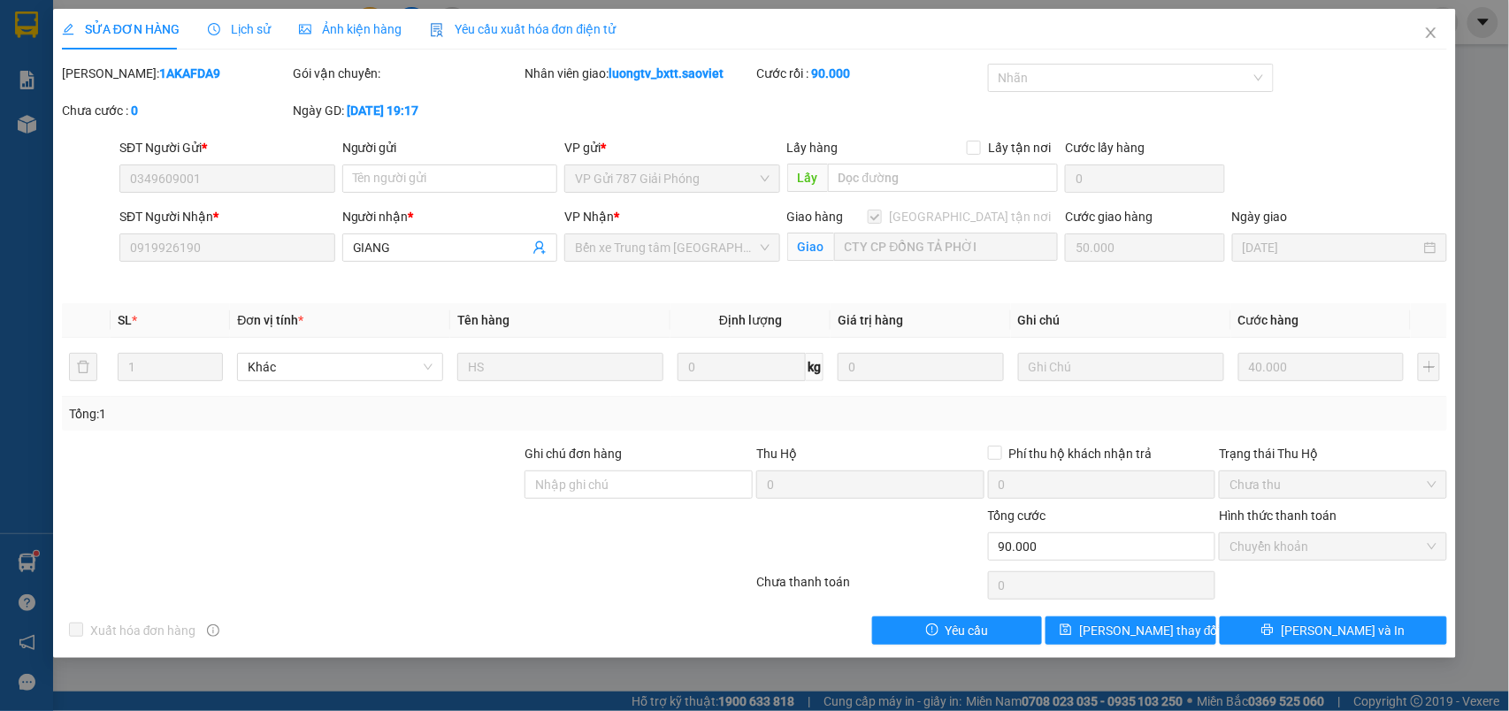
click at [249, 23] on span "Lịch sử" at bounding box center [239, 29] width 63 height 14
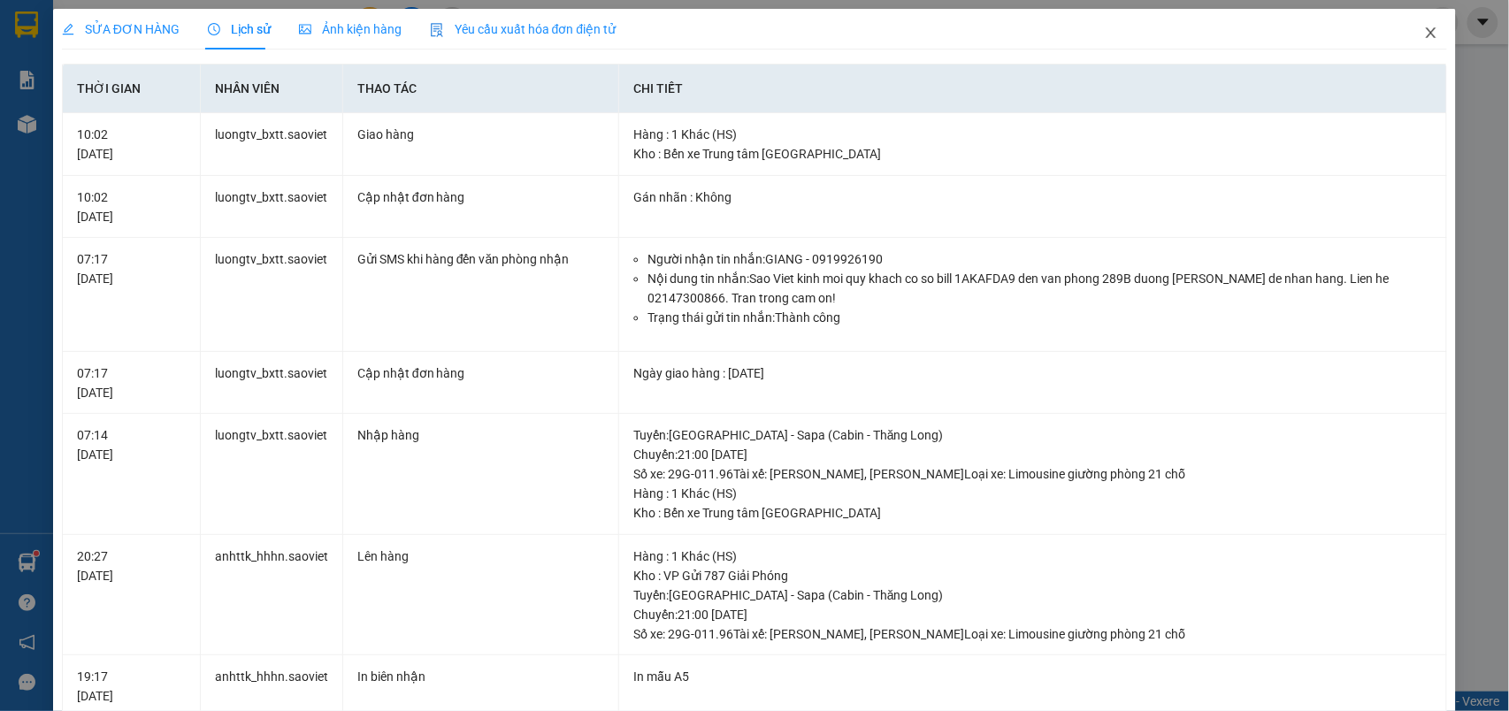
click at [1427, 37] on icon "close" at bounding box center [1432, 32] width 10 height 11
click at [1412, 37] on div "Kết quả tìm kiếm ( 148 ) Bộ lọc Mã ĐH Trạng thái Món hàng Thu hộ Tổng cước Chưa…" at bounding box center [754, 22] width 1509 height 44
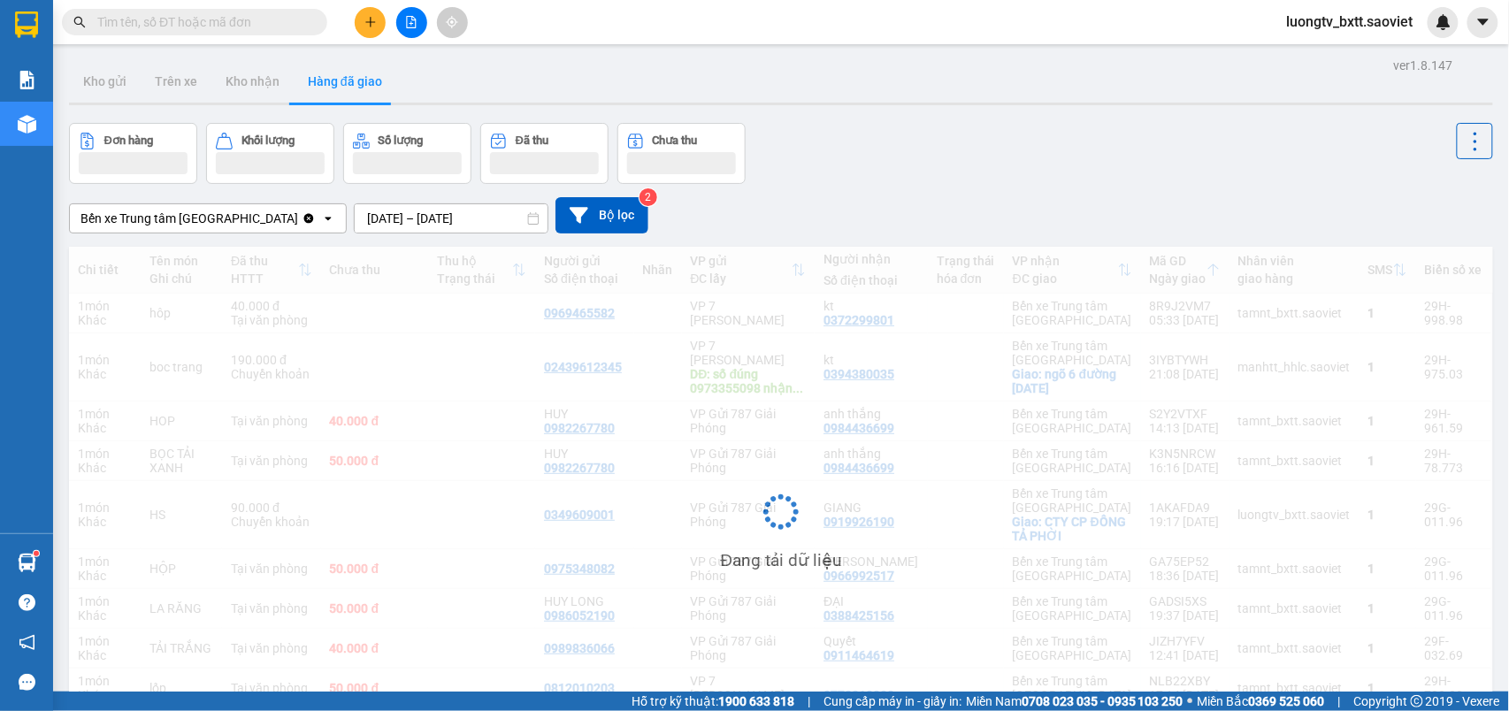
click at [1122, 81] on div "Kho gửi Trên xe Kho nhận Hàng đã giao" at bounding box center [781, 83] width 1424 height 47
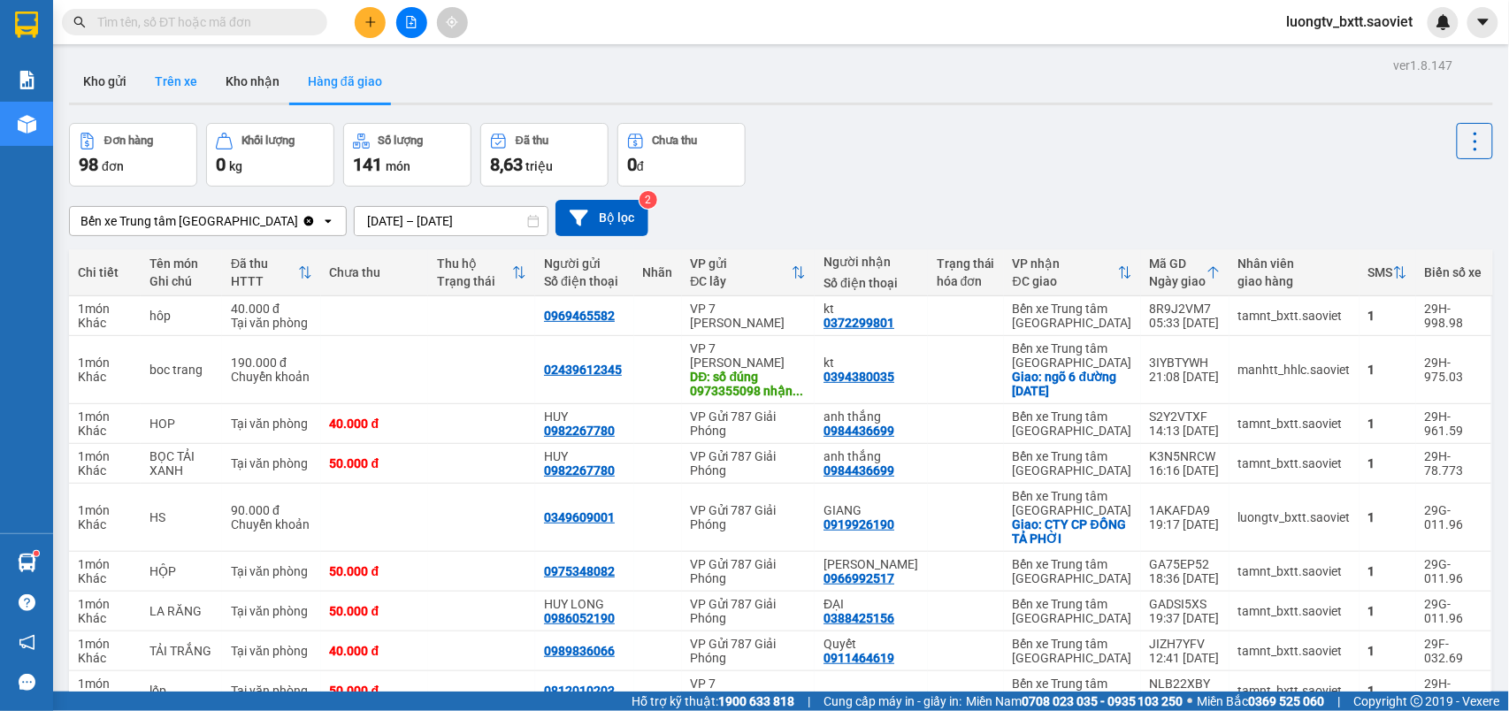
click at [175, 78] on button "Trên xe" at bounding box center [176, 81] width 71 height 42
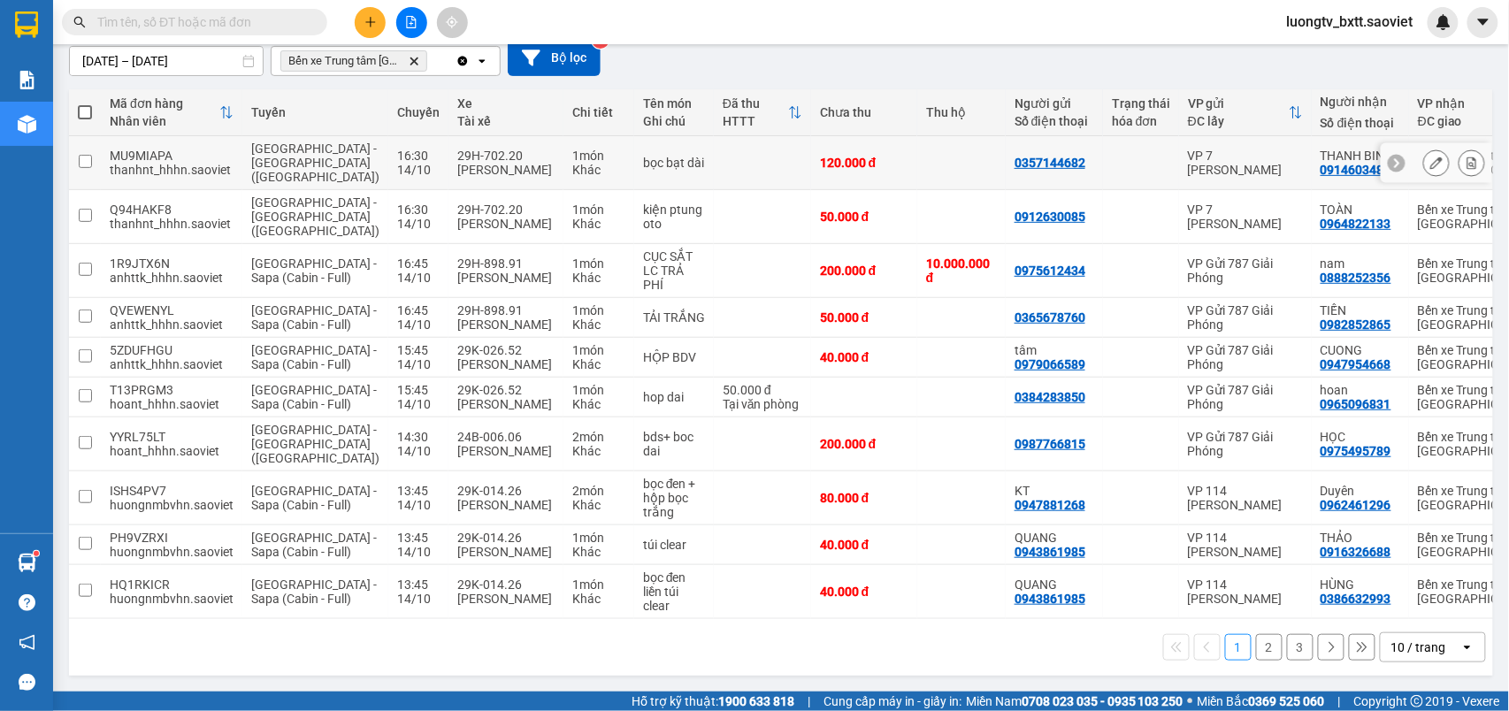
scroll to position [200, 0]
click at [1287, 648] on button "3" at bounding box center [1300, 647] width 27 height 27
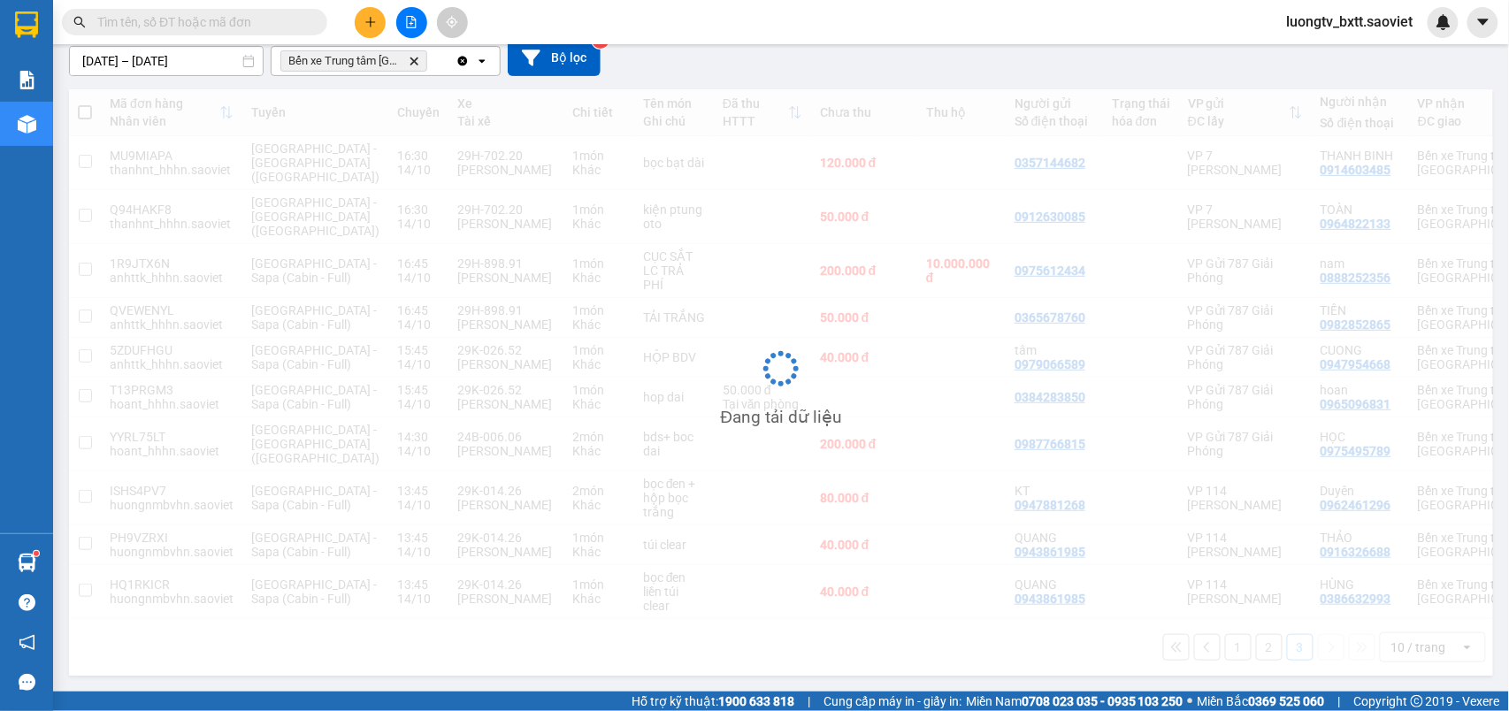
scroll to position [81, 0]
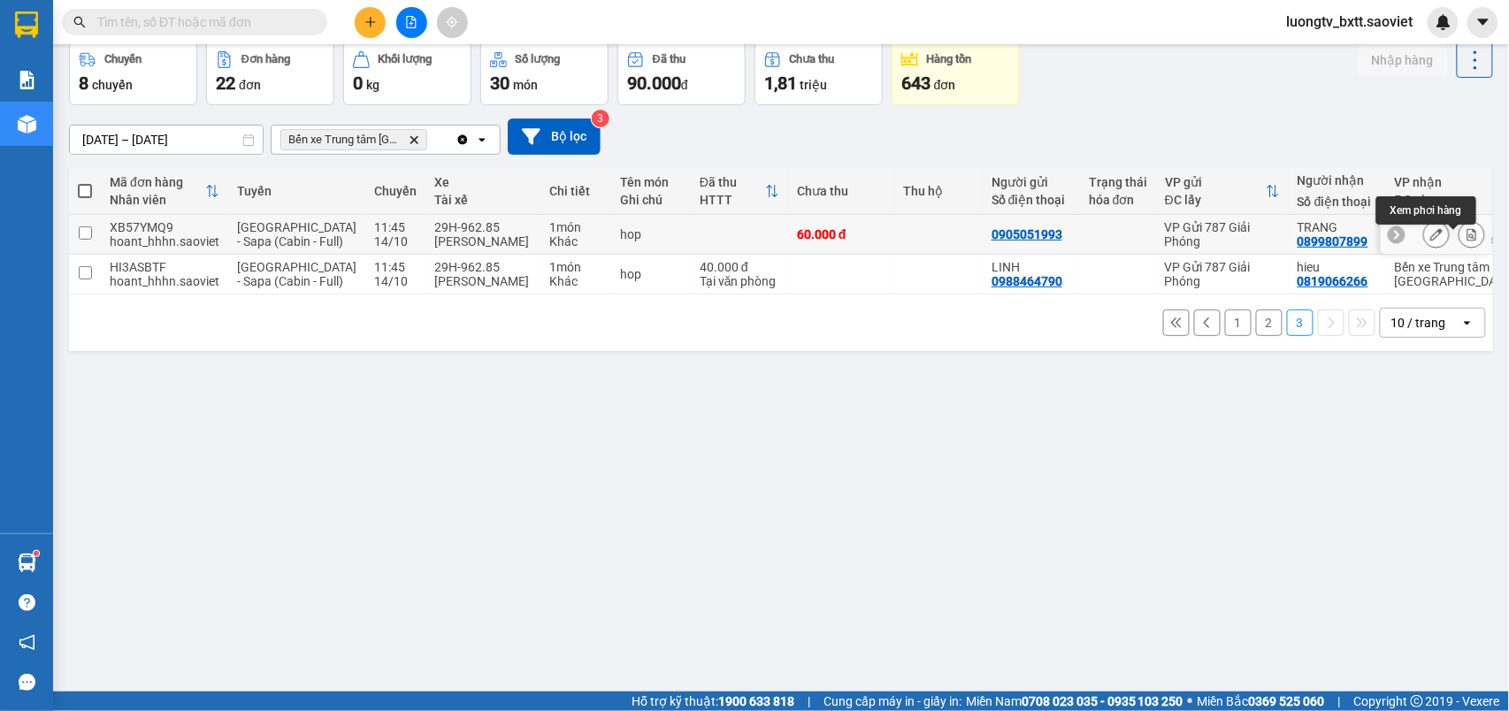
click at [1468, 241] on icon at bounding box center [1473, 234] width 10 height 12
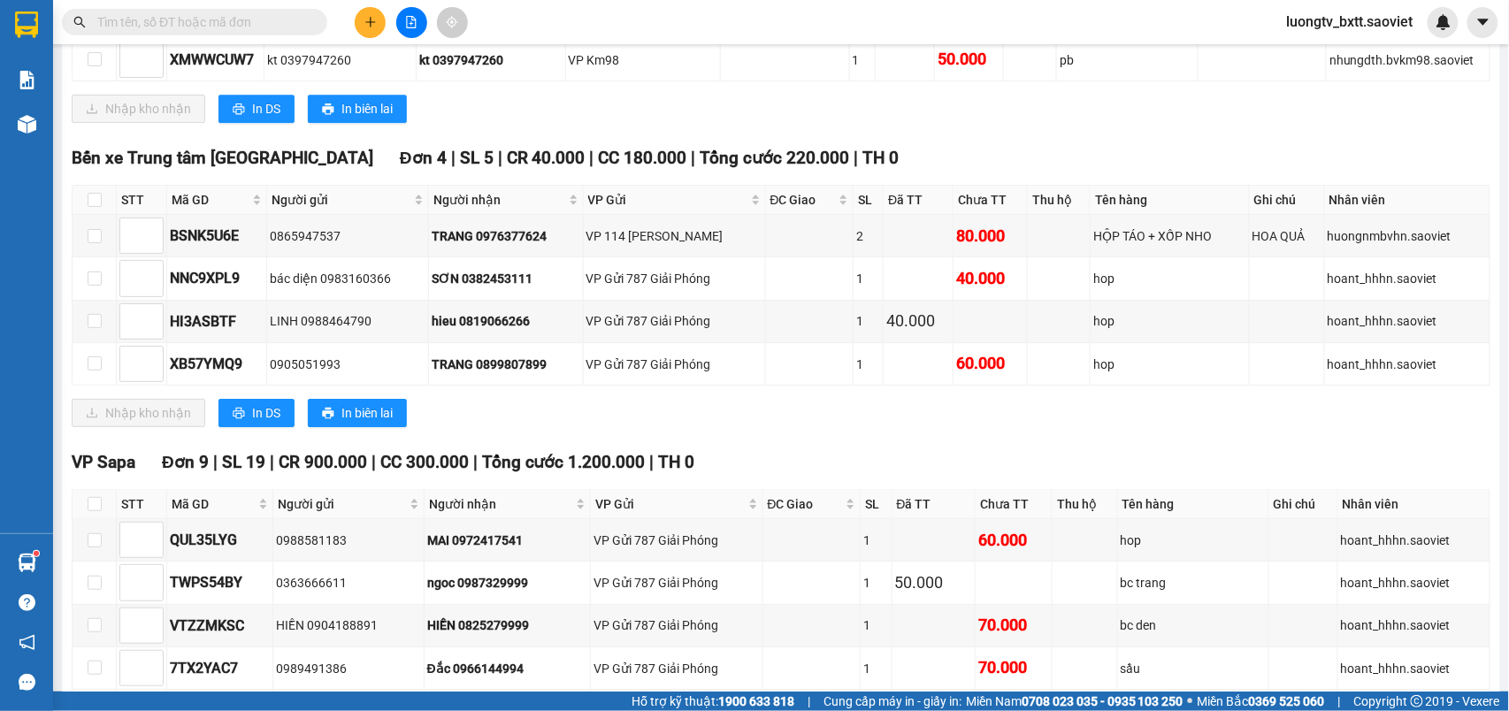
scroll to position [1835, 0]
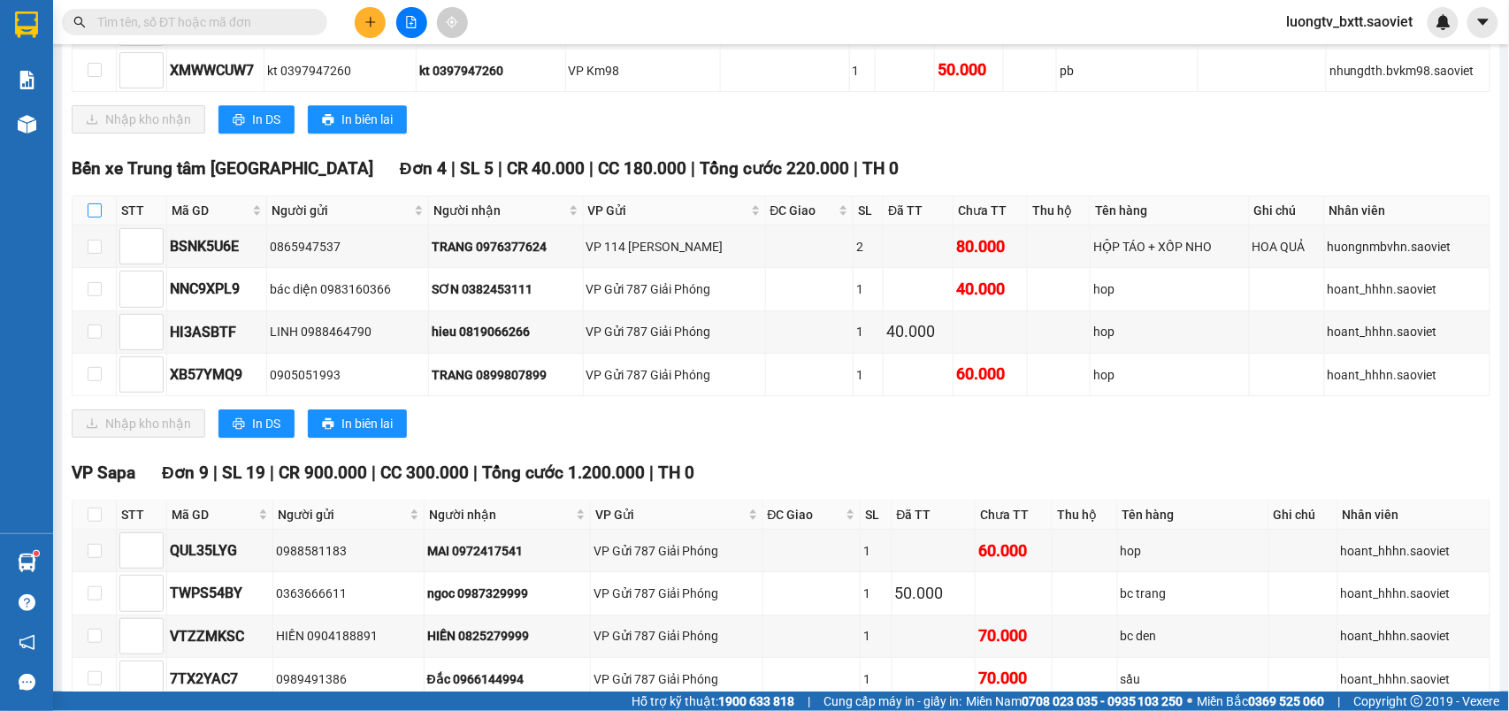
click at [90, 218] on input "checkbox" at bounding box center [95, 210] width 14 height 14
checkbox input "true"
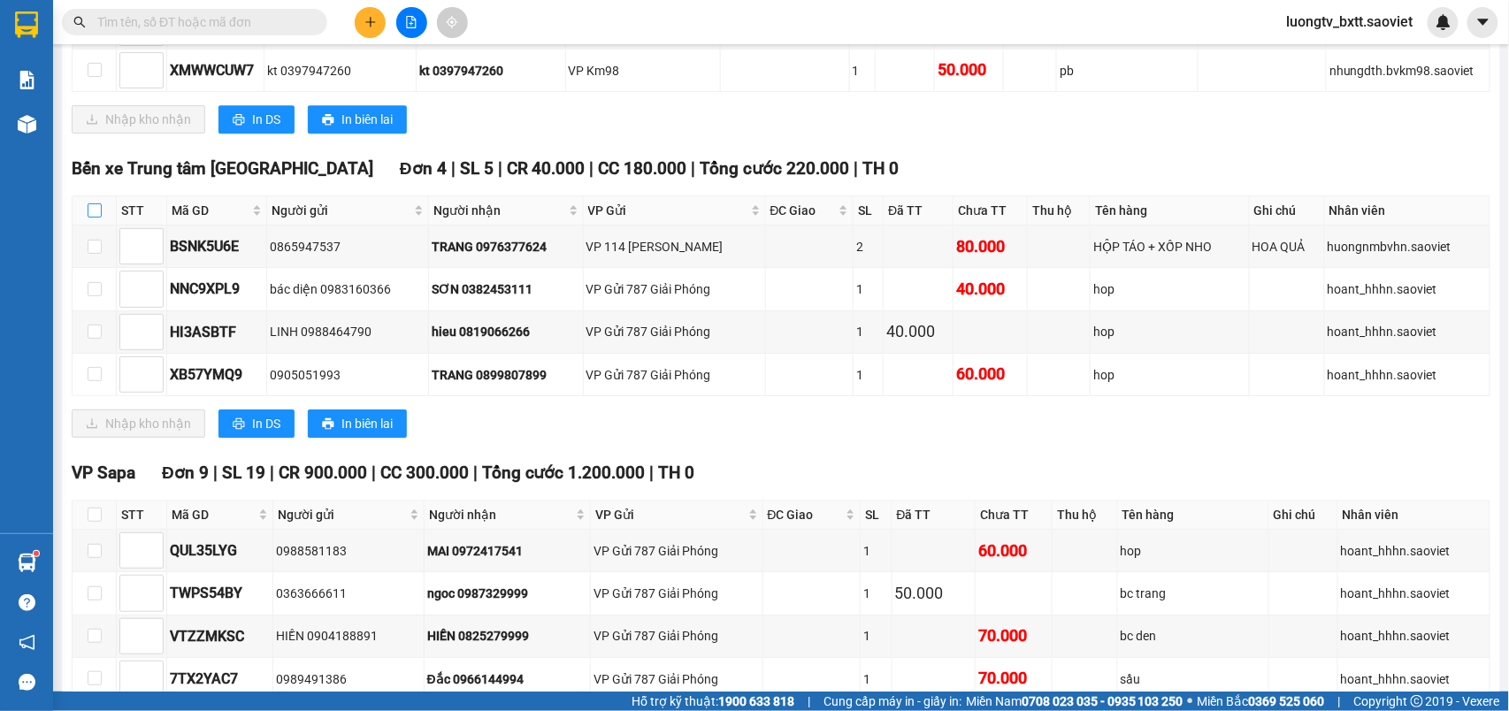
checkbox input "true"
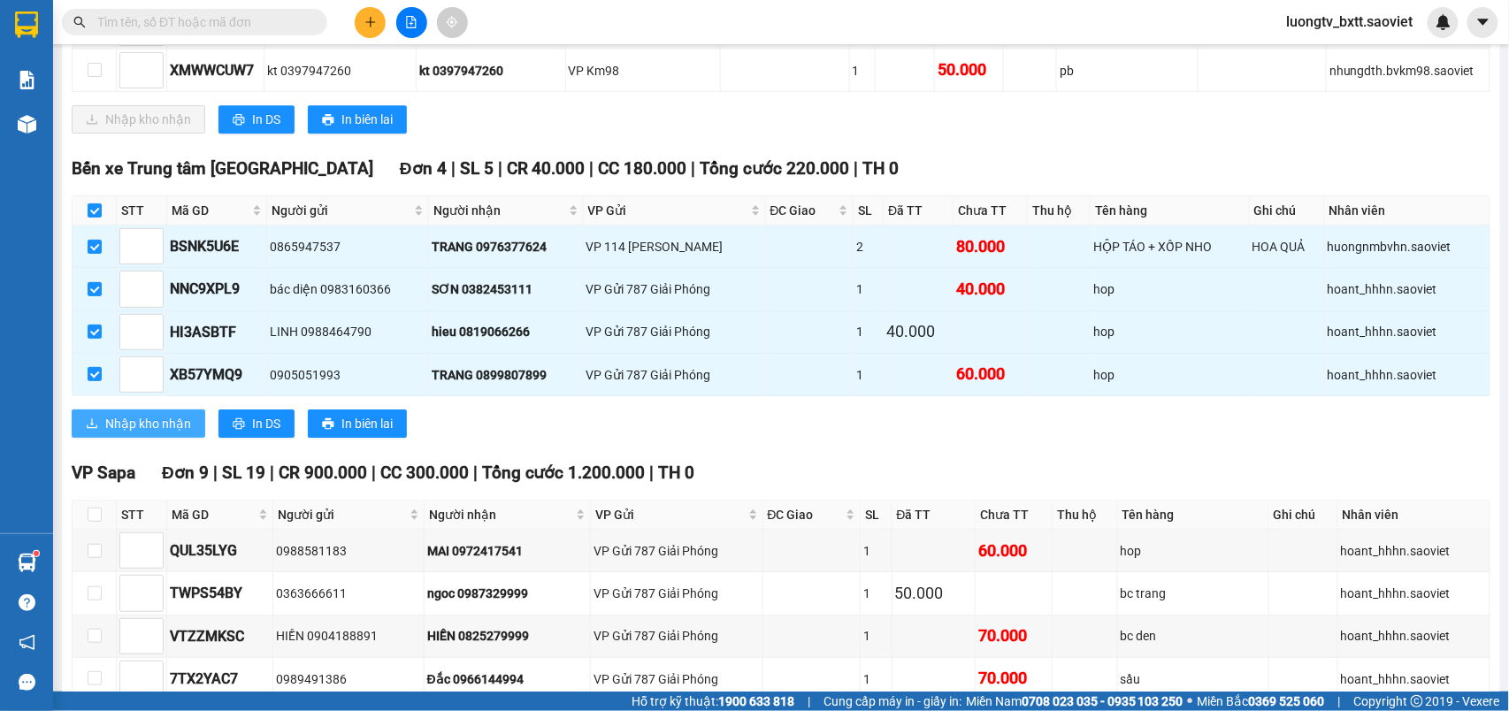
click at [118, 433] on span "Nhập kho nhận" at bounding box center [148, 423] width 86 height 19
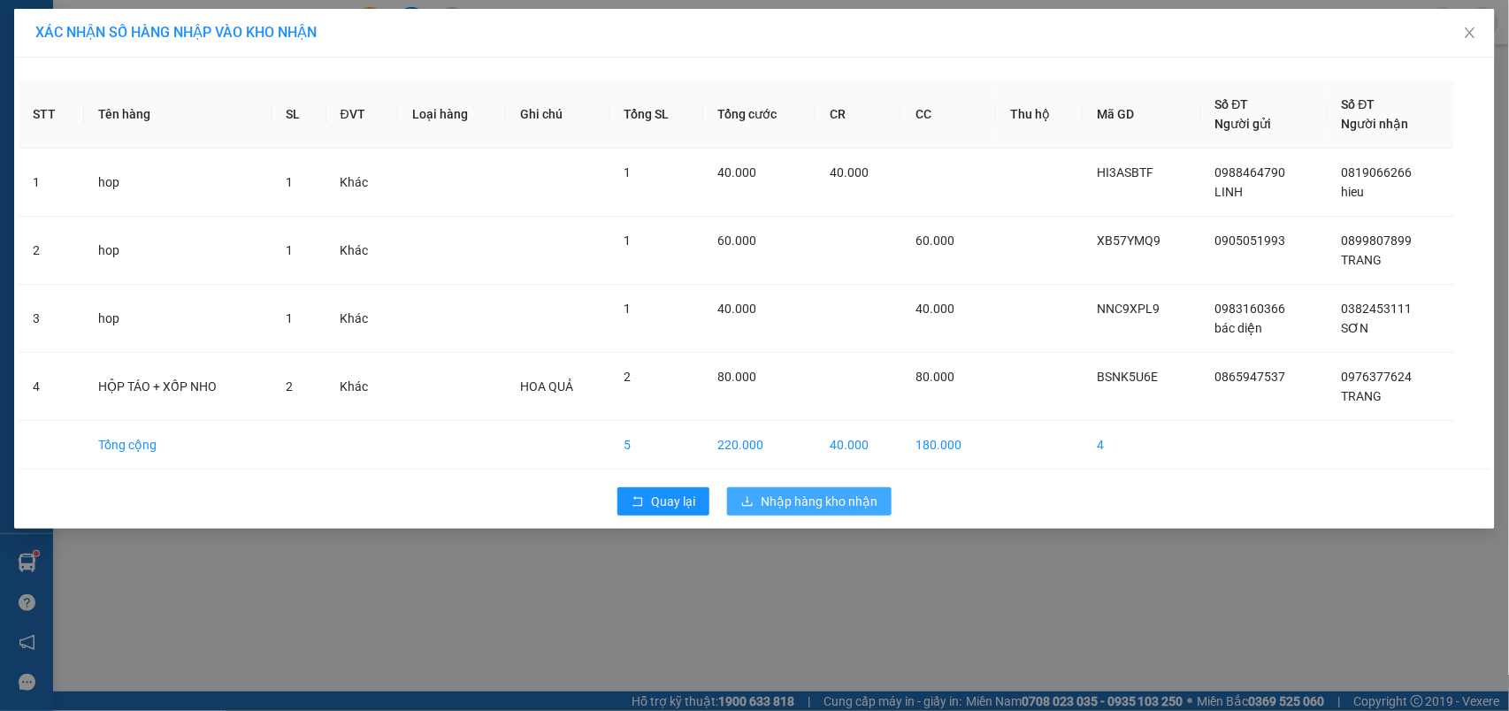
click at [835, 493] on button "Nhập hàng kho nhận" at bounding box center [809, 501] width 165 height 28
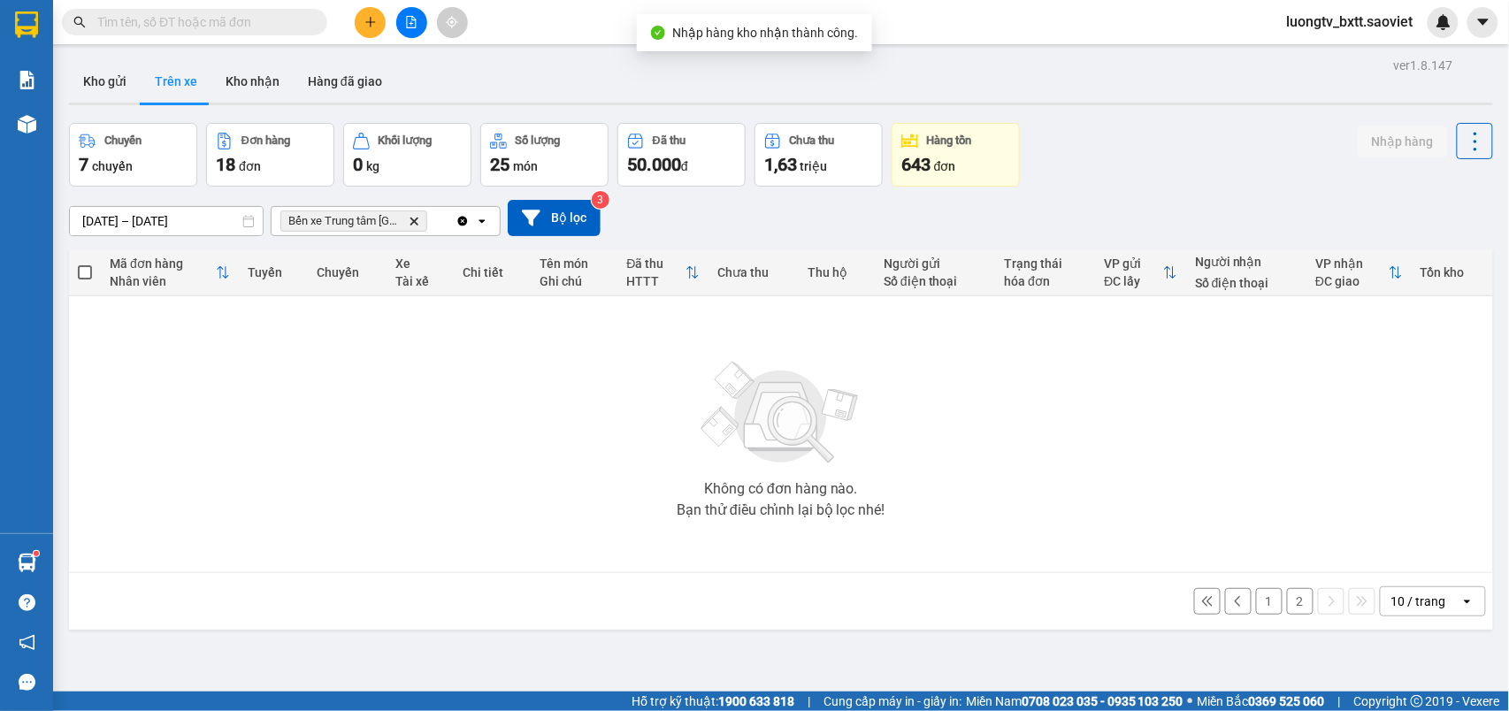
click at [1120, 120] on div "ver 1.8.147 Kho gửi Trên xe Kho nhận Hàng đã giao Chuyến 7 chuyến Đơn hàng 18 đ…" at bounding box center [781, 408] width 1438 height 711
click at [257, 86] on button "Kho nhận" at bounding box center [252, 81] width 82 height 42
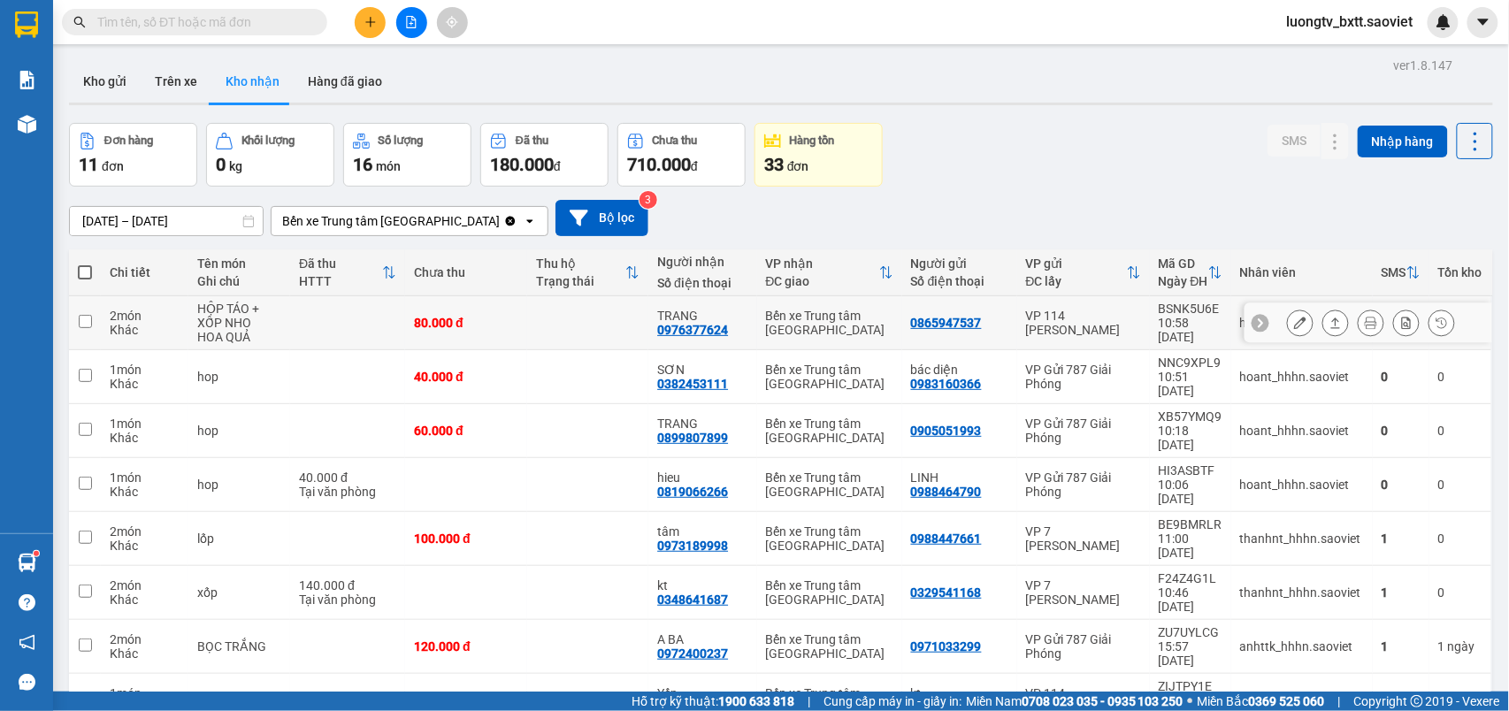
click at [541, 320] on td at bounding box center [588, 323] width 122 height 54
checkbox input "true"
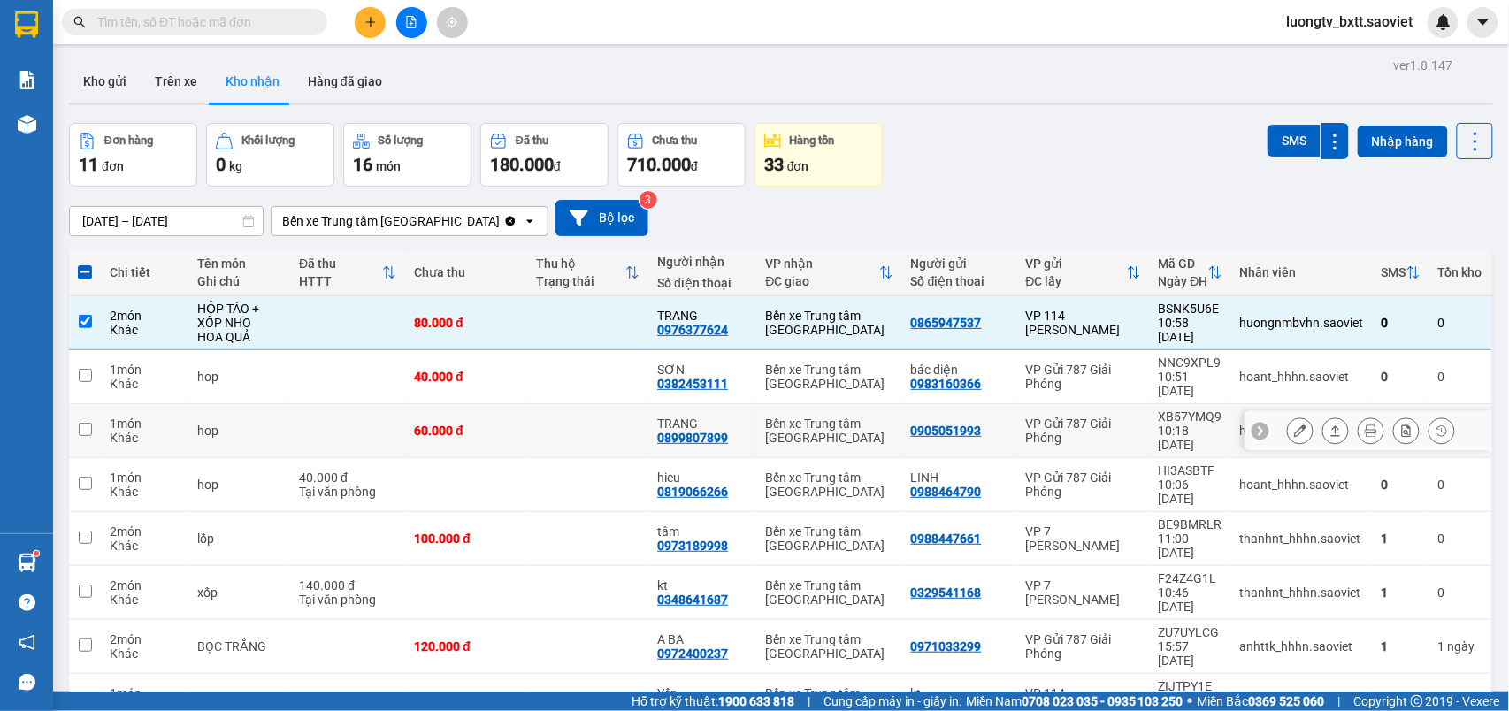
click at [514, 415] on td "60.000 đ" at bounding box center [466, 431] width 122 height 54
checkbox input "true"
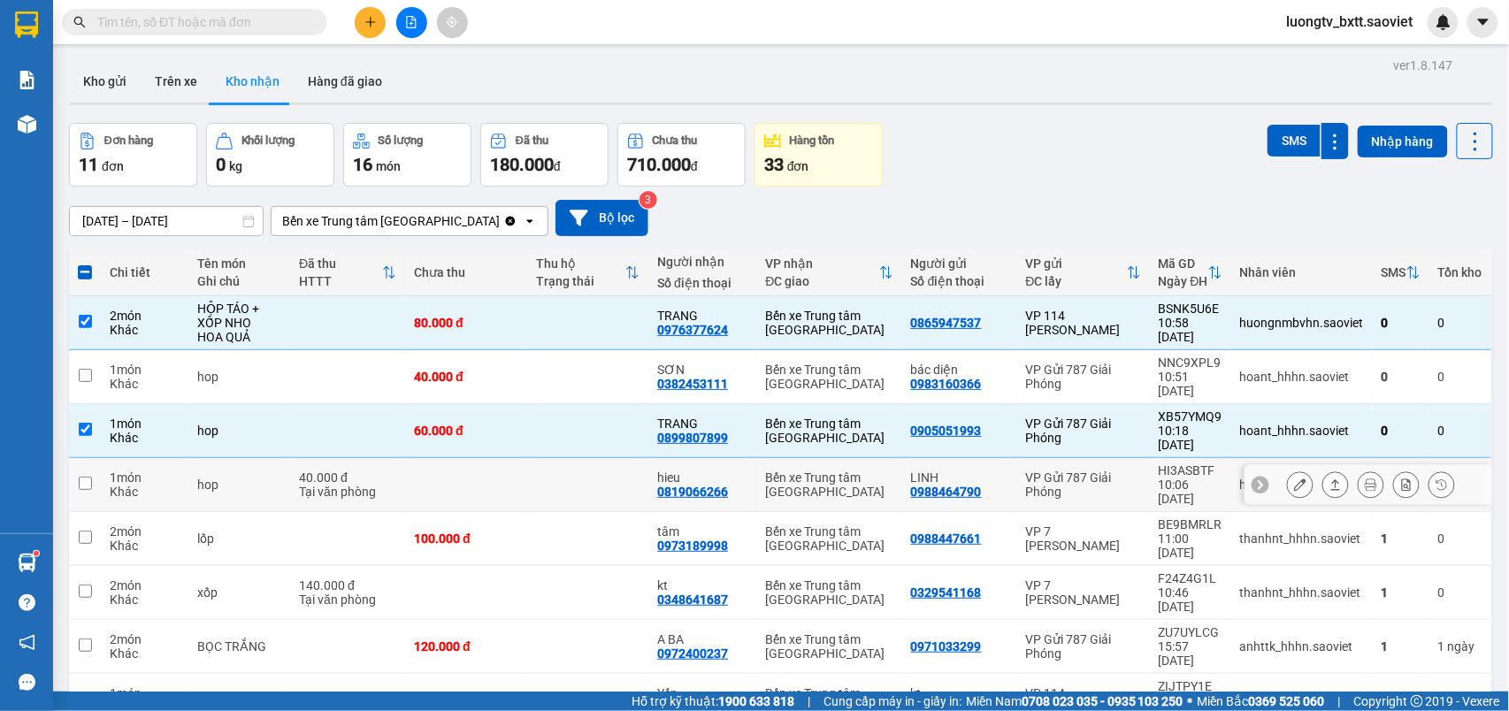
click at [504, 460] on td at bounding box center [466, 485] width 122 height 54
checkbox input "true"
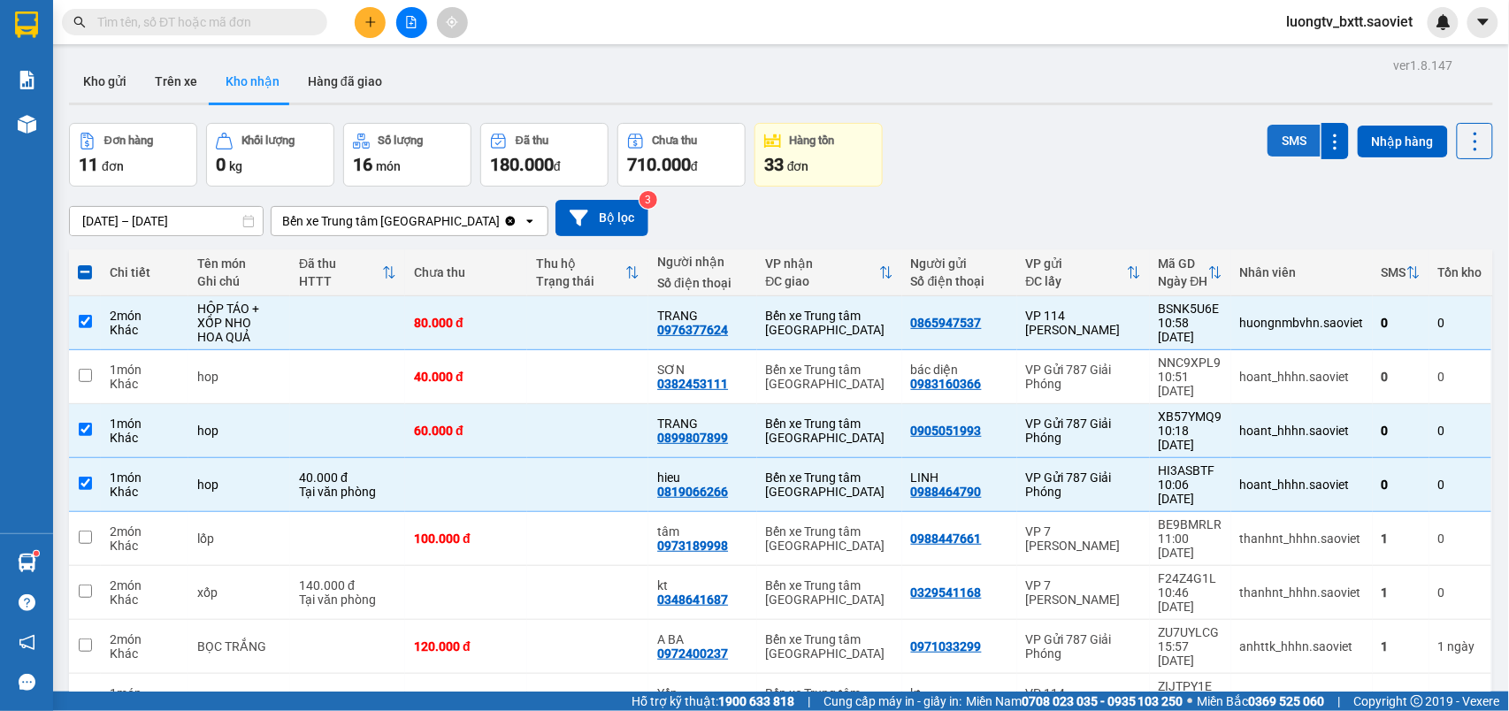
click at [1268, 143] on button "SMS" at bounding box center [1294, 141] width 53 height 32
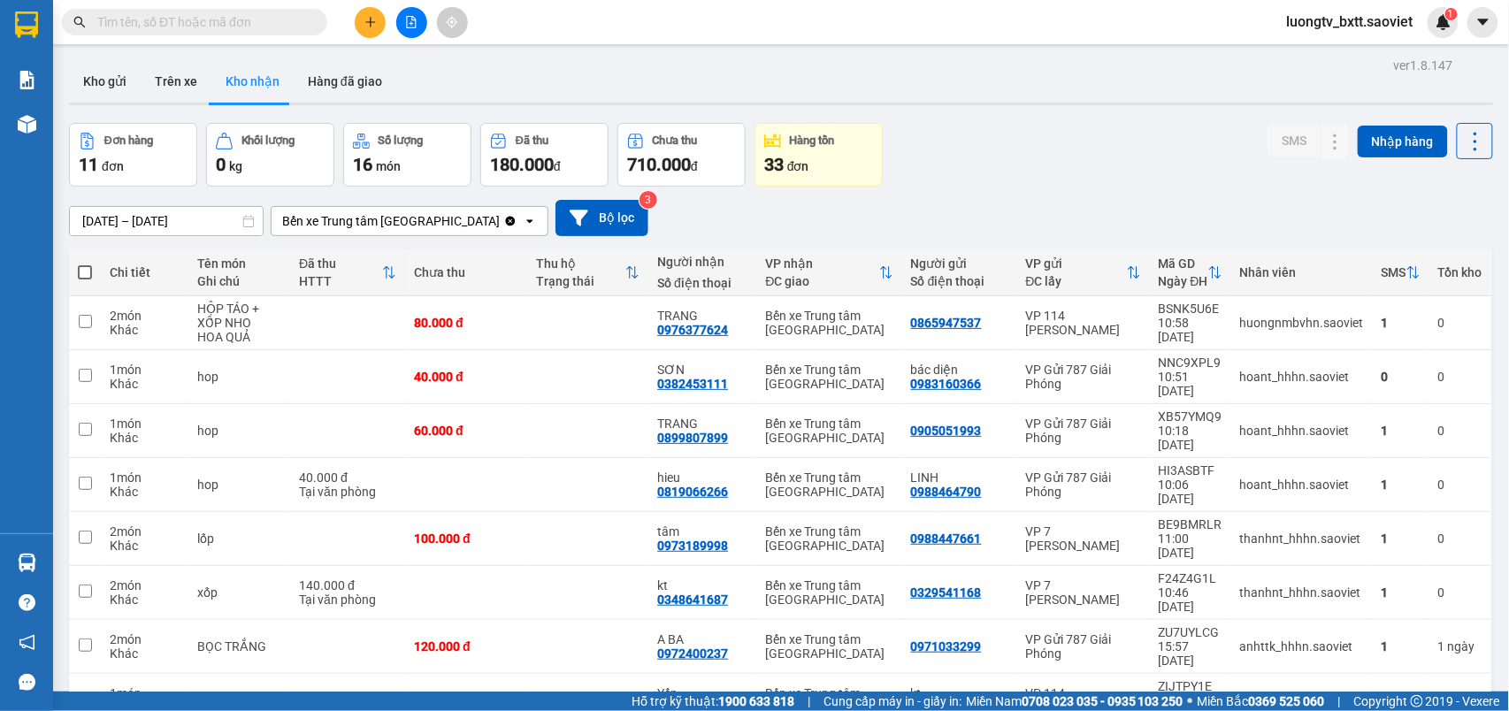
click at [1091, 149] on div "Đơn hàng 11 đơn Khối lượng 0 kg Số lượng 16 món Đã thu 180.000 đ Chưa thu 710.0…" at bounding box center [781, 155] width 1424 height 64
click at [1023, 154] on div "Đơn hàng 11 đơn Khối lượng 0 kg Số lượng 16 món Đã thu 180.000 đ Chưa thu 710.0…" at bounding box center [781, 155] width 1424 height 64
click at [172, 28] on input "text" at bounding box center [201, 21] width 209 height 19
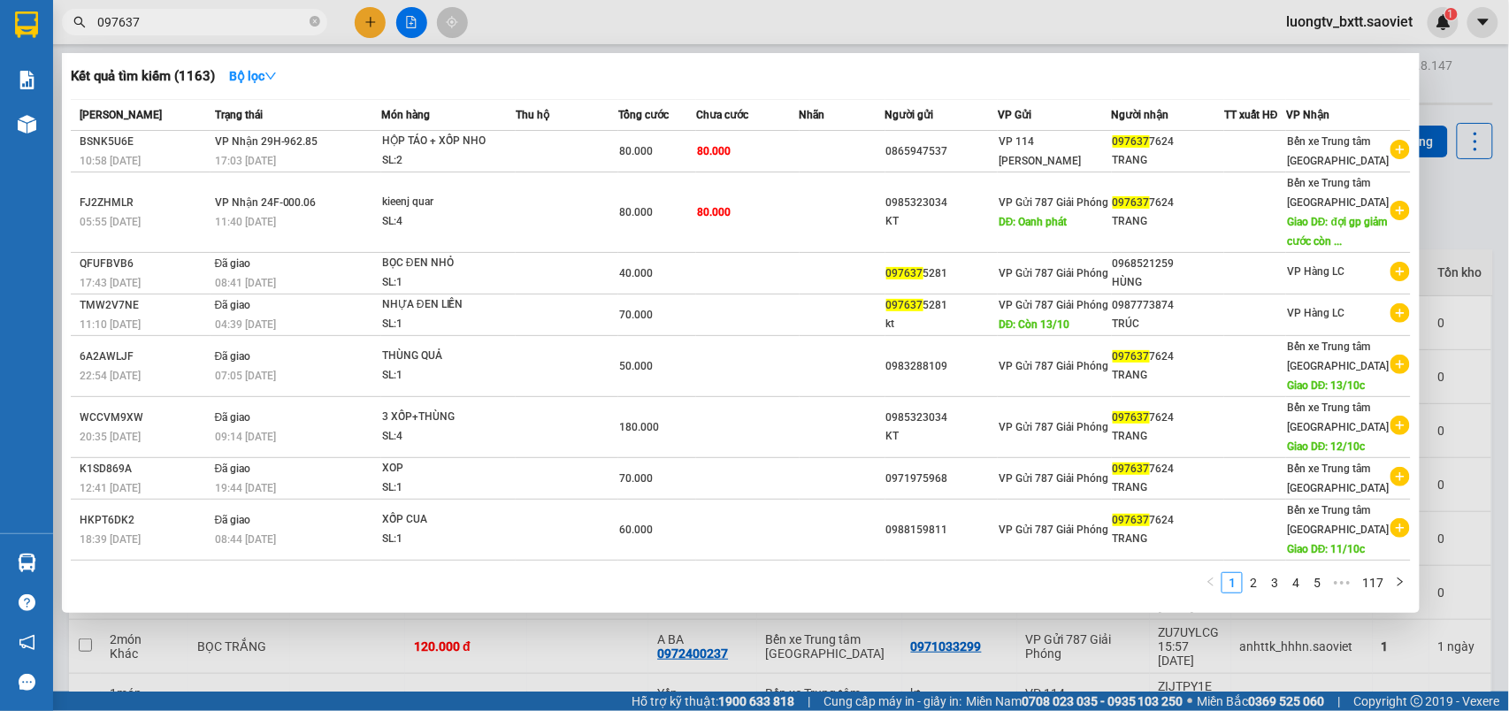
type input "097637"
click at [313, 19] on icon "close-circle" at bounding box center [315, 21] width 11 height 11
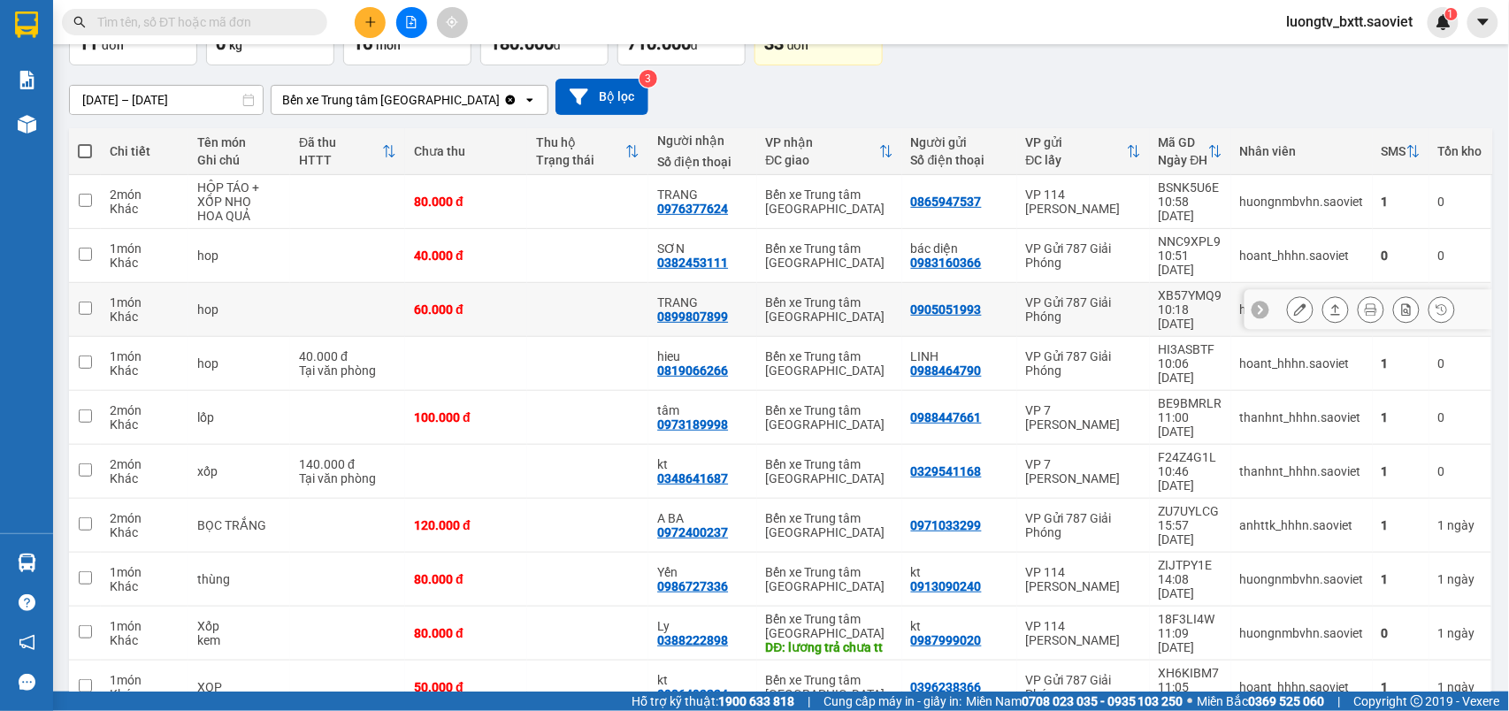
scroll to position [122, 0]
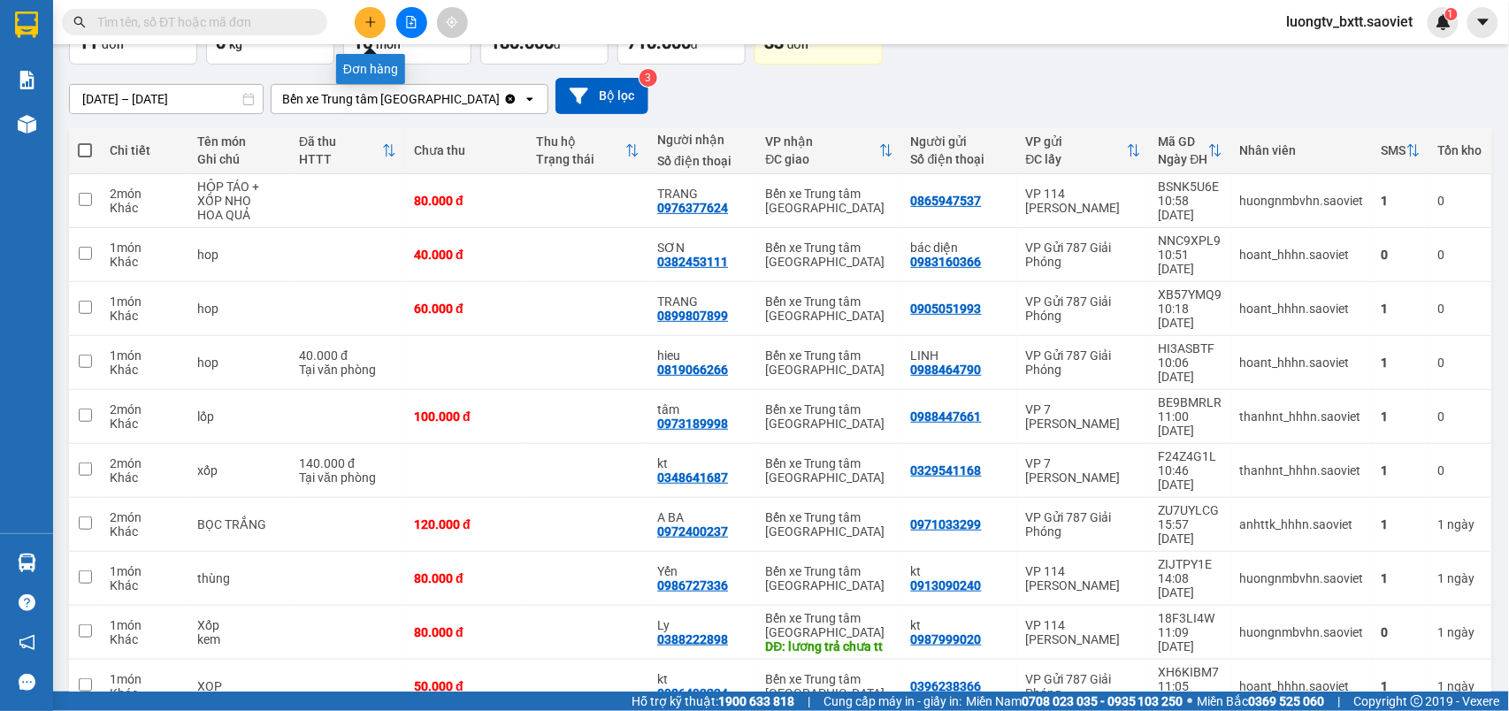
click at [372, 19] on icon "plus" at bounding box center [370, 22] width 12 height 12
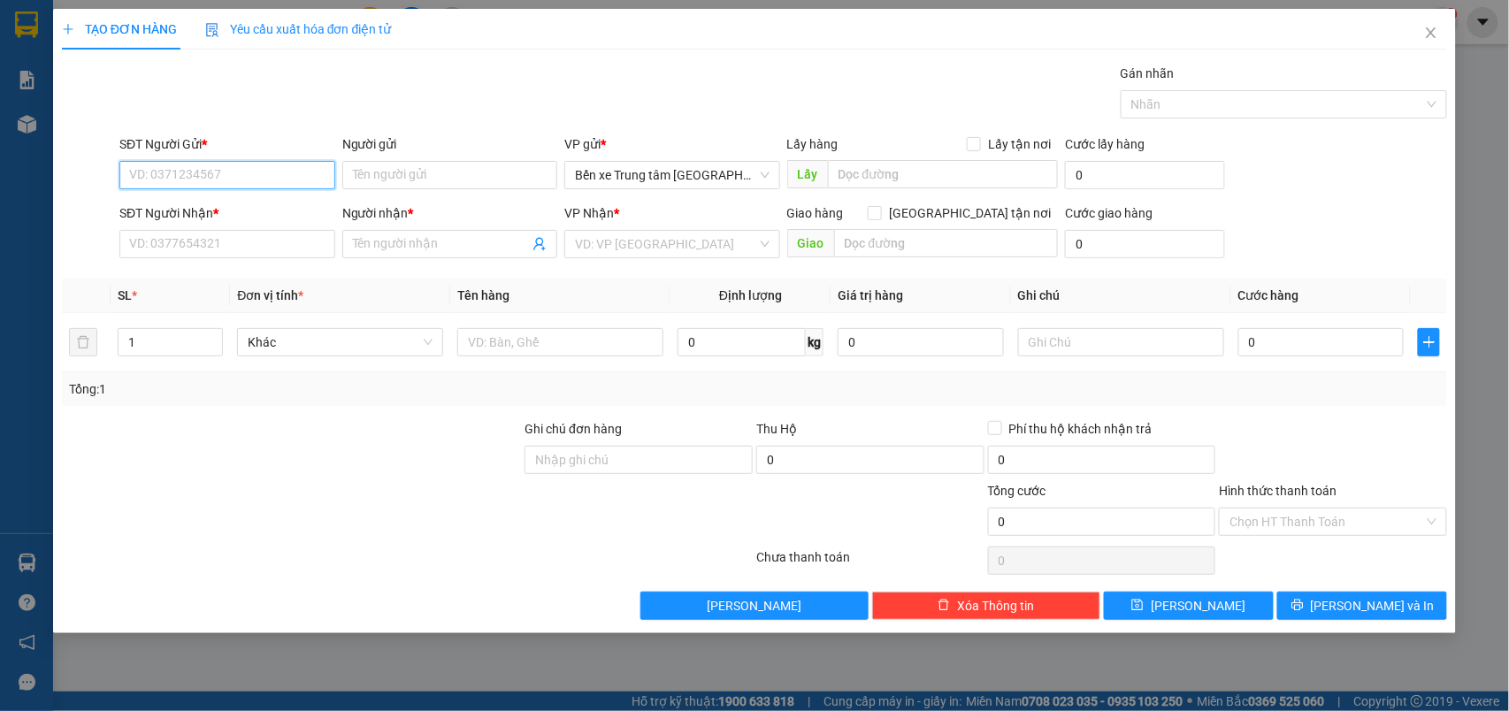
click at [278, 166] on input "SĐT Người Gửi *" at bounding box center [227, 175] width 216 height 28
click at [270, 173] on input "SĐT Người Gửi *" at bounding box center [227, 175] width 216 height 28
type input "0817977171"
click at [359, 170] on input "Người gửi" at bounding box center [450, 175] width 216 height 28
type input "kt"
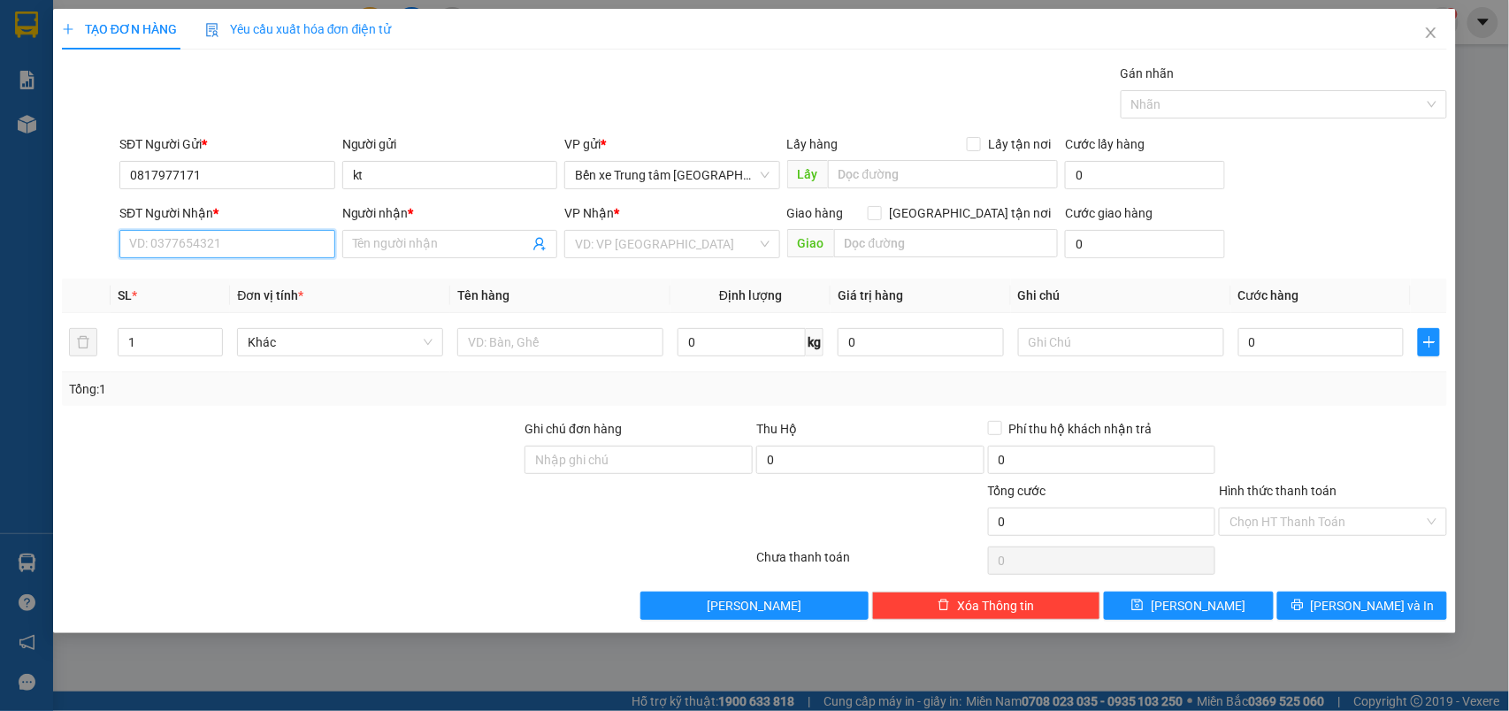
click at [216, 241] on input "SĐT Người Nhận *" at bounding box center [227, 244] width 216 height 28
type input "0975933829"
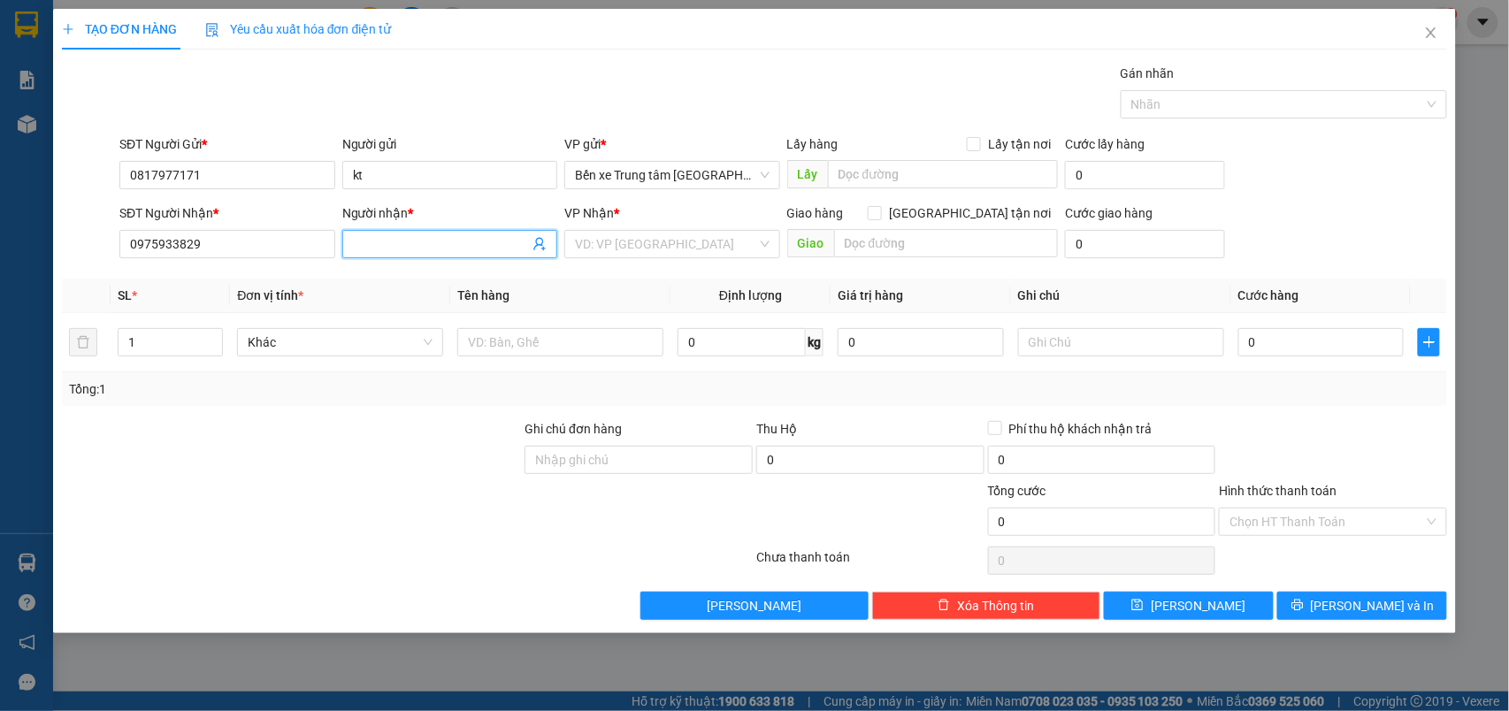
click at [412, 245] on input "Người nhận *" at bounding box center [441, 243] width 177 height 19
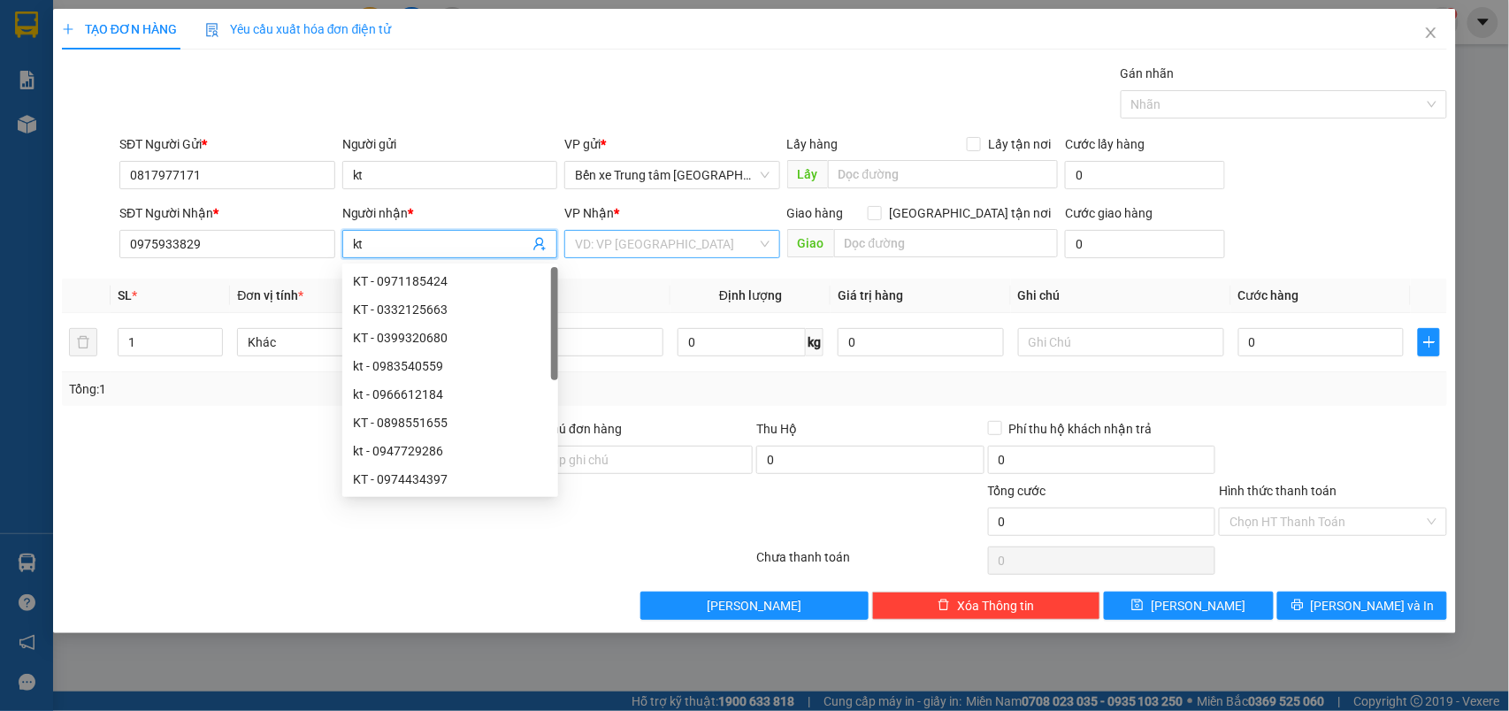
type input "kt"
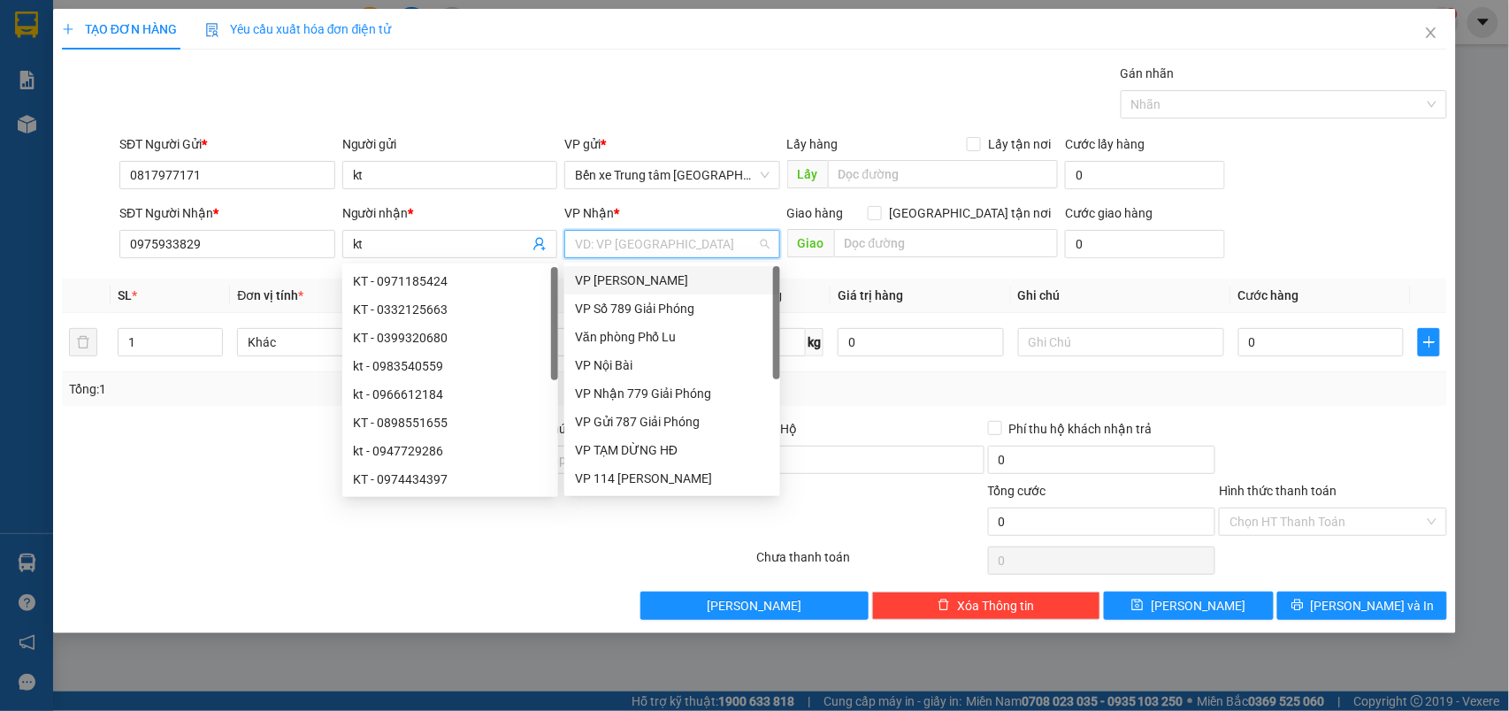
click at [617, 241] on input "search" at bounding box center [666, 244] width 182 height 27
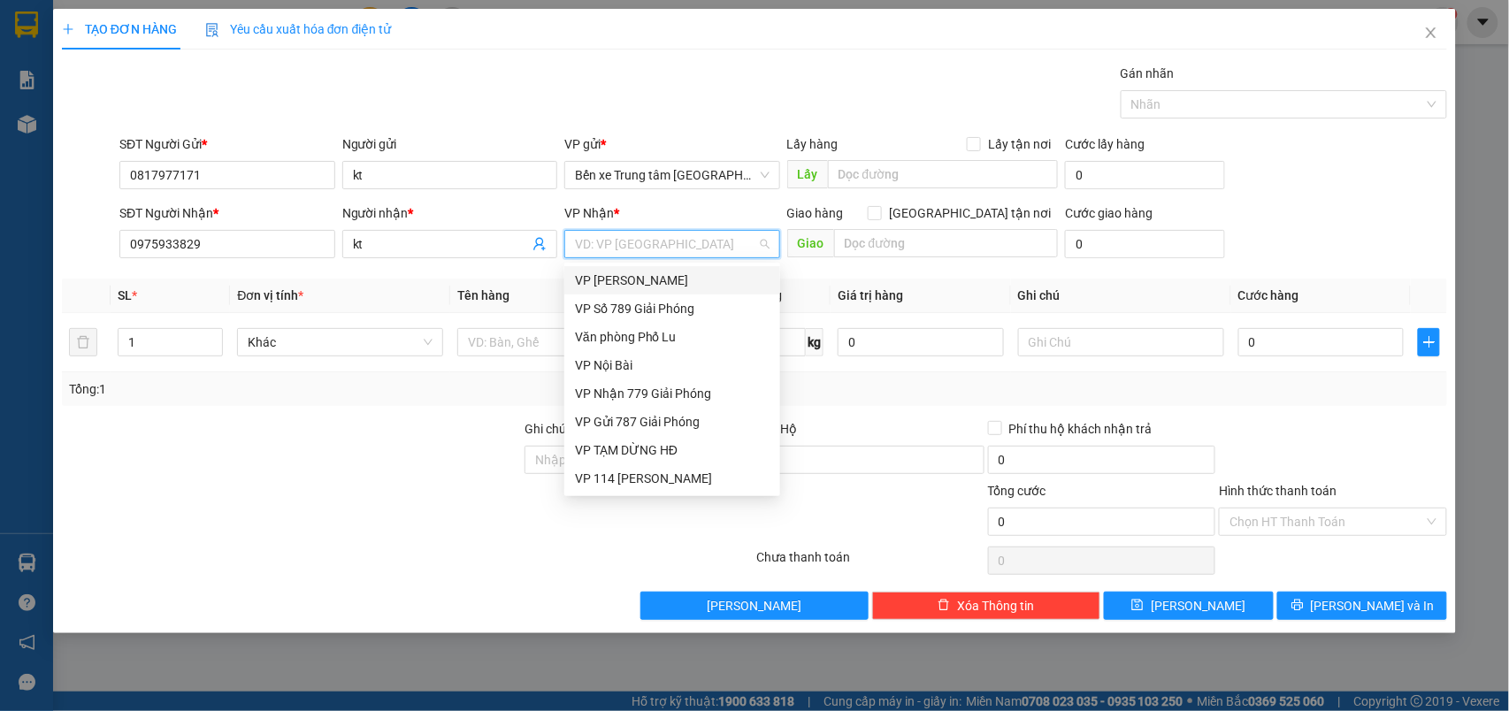
scroll to position [191, 0]
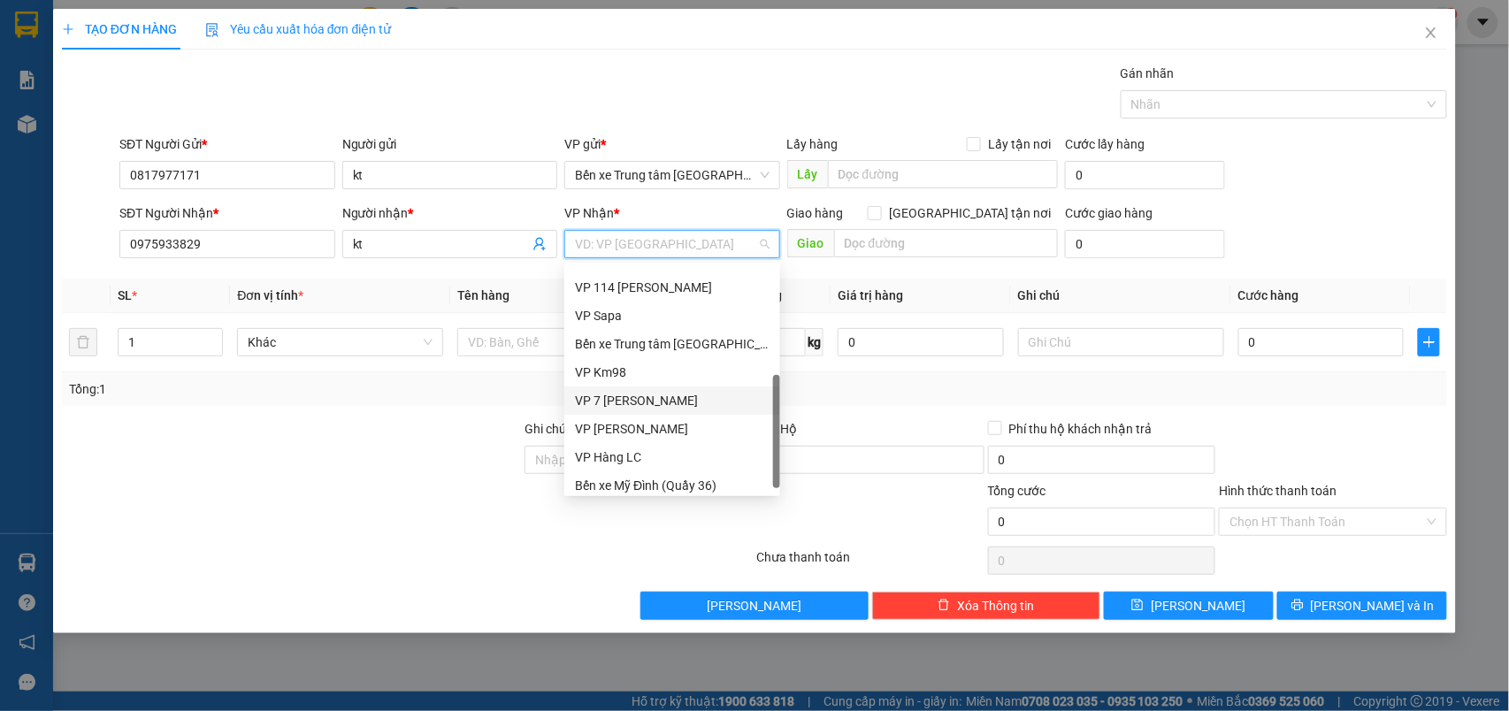
click at [648, 404] on div "VP 7 [PERSON_NAME]" at bounding box center [672, 400] width 195 height 19
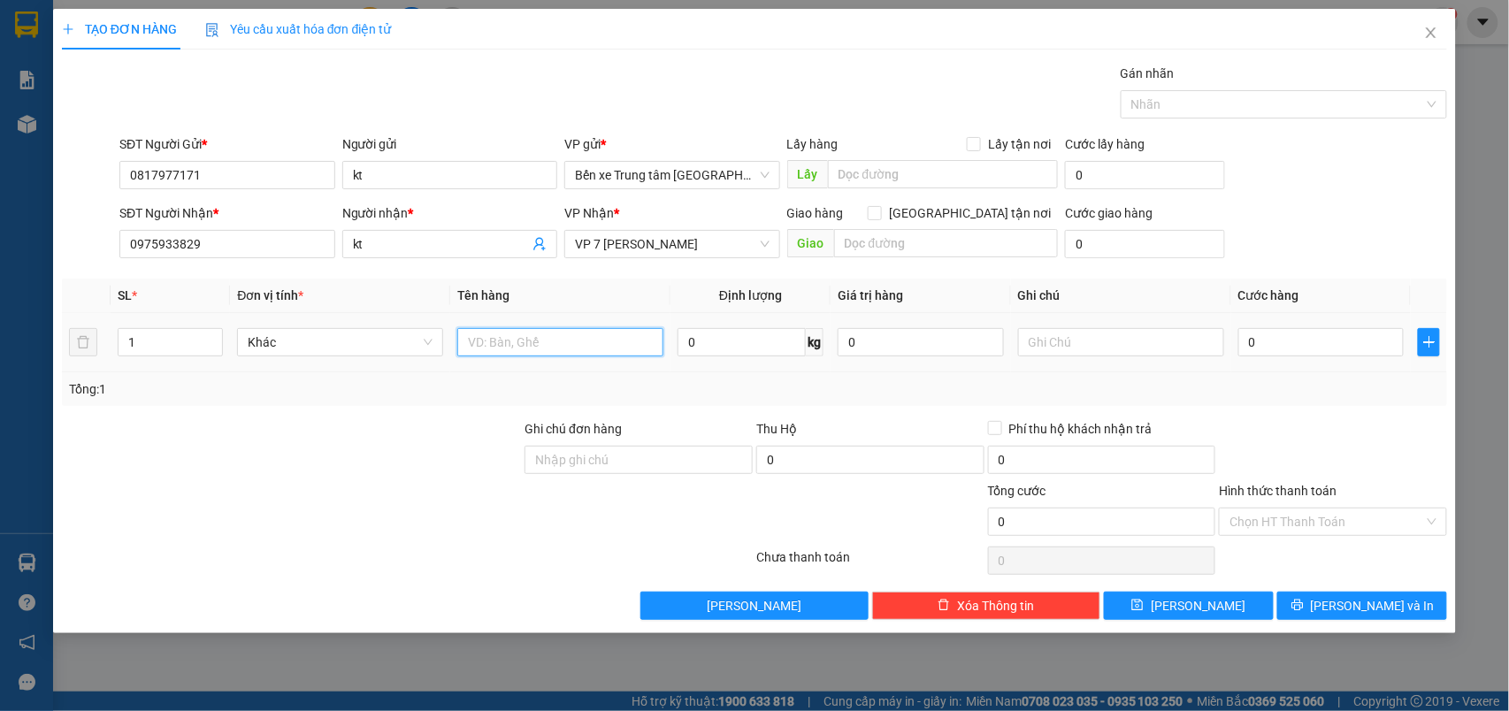
click at [487, 351] on input "text" at bounding box center [560, 342] width 206 height 28
click at [464, 345] on input "can rượu" at bounding box center [560, 342] width 206 height 28
type input "1can rượu"
click at [1336, 355] on input "0" at bounding box center [1321, 342] width 166 height 28
click at [1329, 337] on input "0" at bounding box center [1321, 342] width 166 height 28
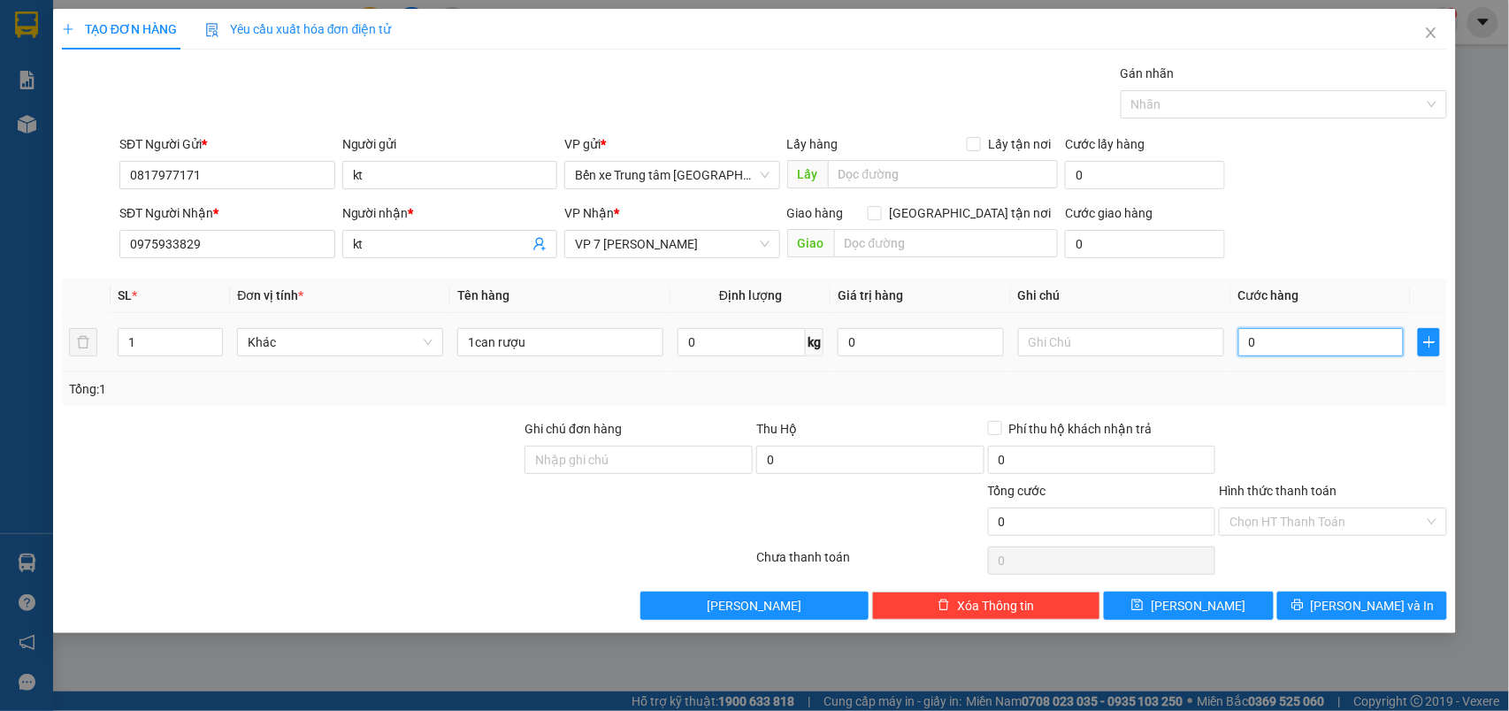
type input "05"
type input "5"
type input "050"
type input "50"
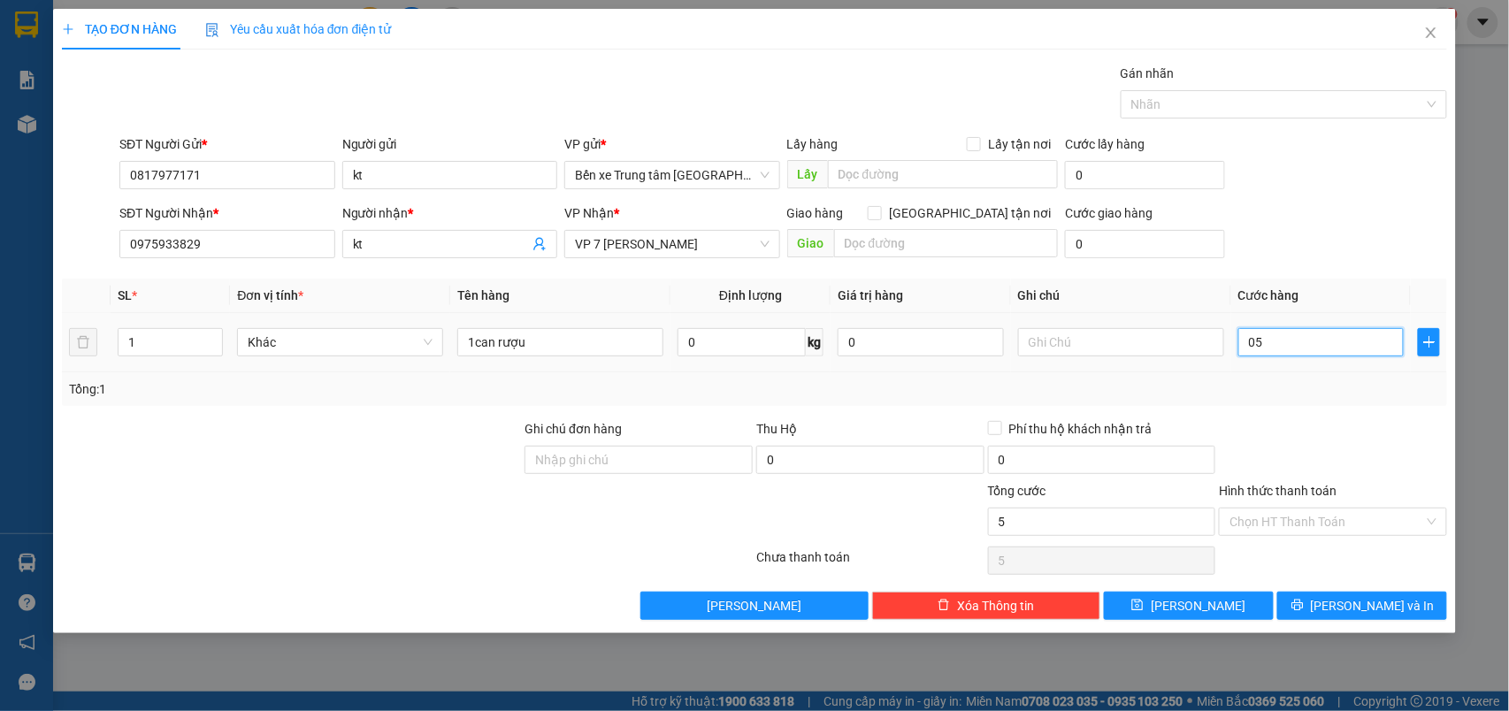
type input "50"
click at [1327, 200] on form "SĐT Người Gửi * 0817977171 Người gửi kt VP gửi * Bến xe Trung tâm Lào Cai Lấy h…" at bounding box center [755, 199] width 1386 height 131
type input "50.000"
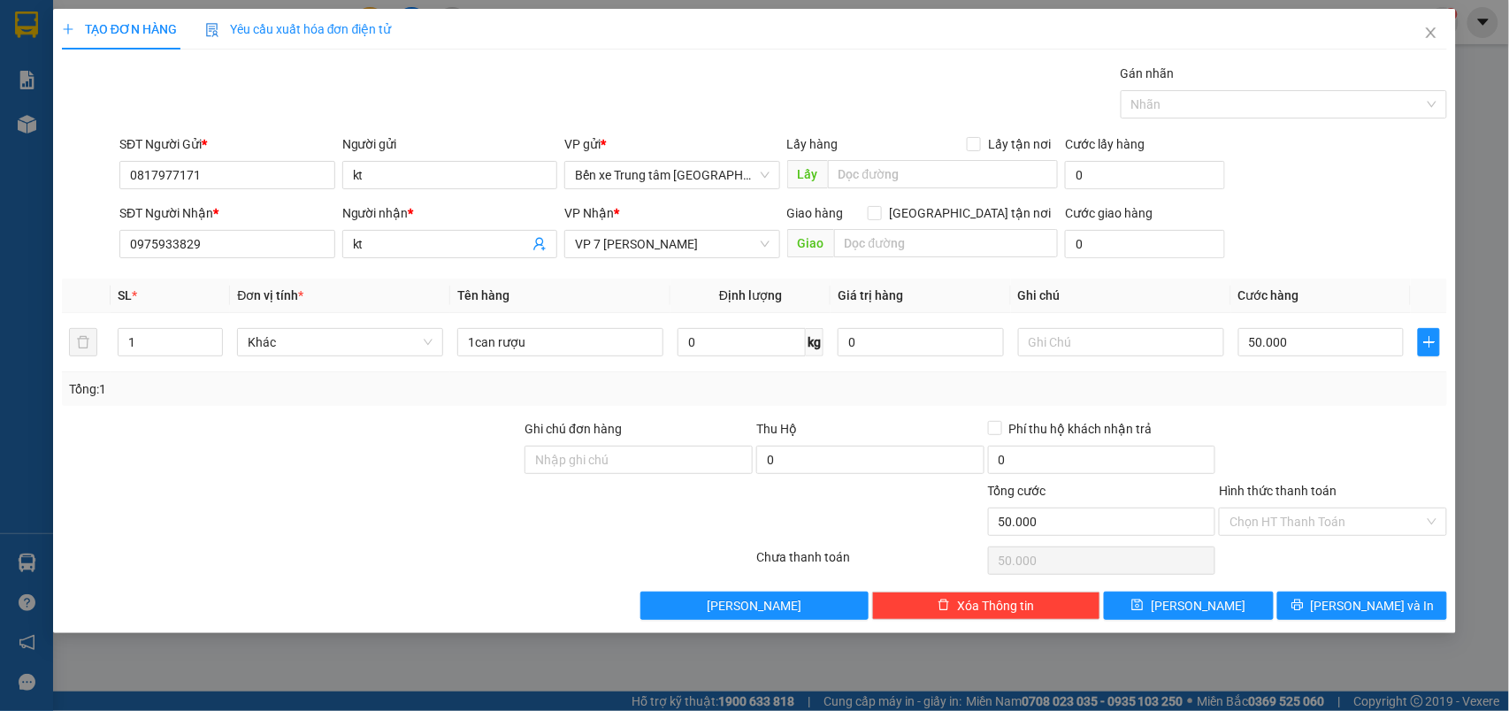
click at [1327, 200] on form "SĐT Người Gửi * 0817977171 Người gửi kt VP gửi * Bến xe Trung tâm Lào Cai Lấy h…" at bounding box center [755, 199] width 1386 height 131
click at [909, 238] on input "text" at bounding box center [946, 243] width 224 height 28
type input "síp xe HOÀ BÌNH"
click at [1297, 198] on form "SĐT Người Gửi * 0817977171 Người gửi kt VP gửi * Bến xe Trung tâm Lào Cai Lấy h…" at bounding box center [755, 199] width 1386 height 131
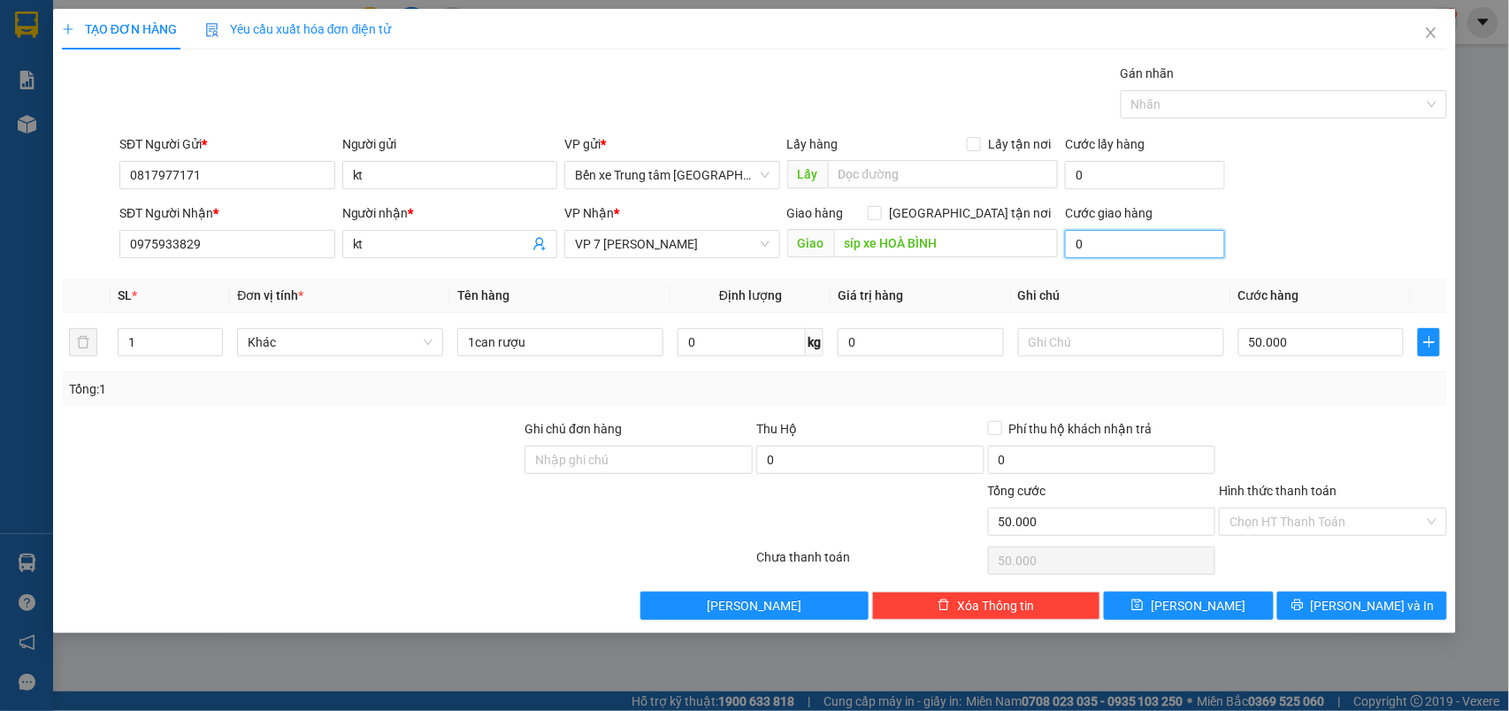
click at [1113, 242] on input "0" at bounding box center [1145, 244] width 160 height 28
type input "4"
type input "50.004"
type input "40"
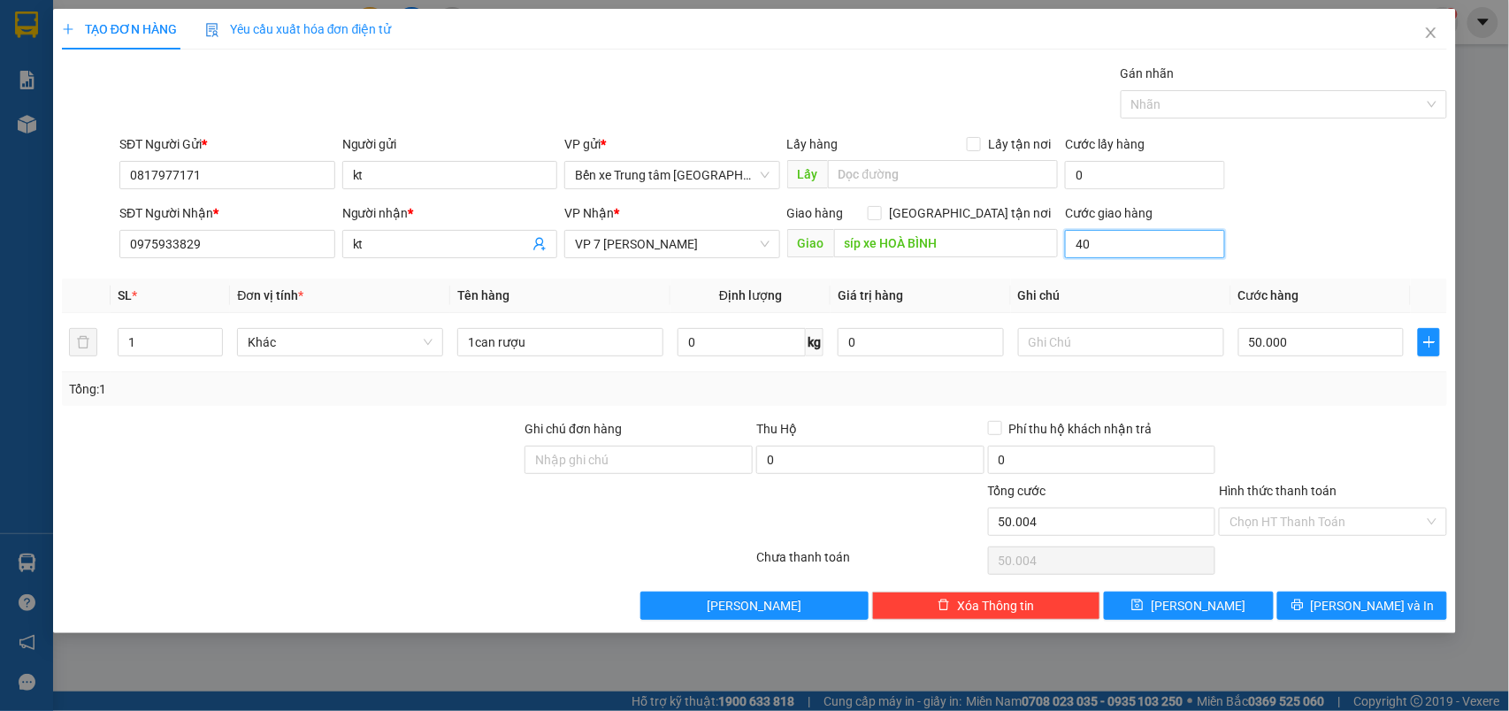
type input "50.040"
type input "40.000"
type input "90.000"
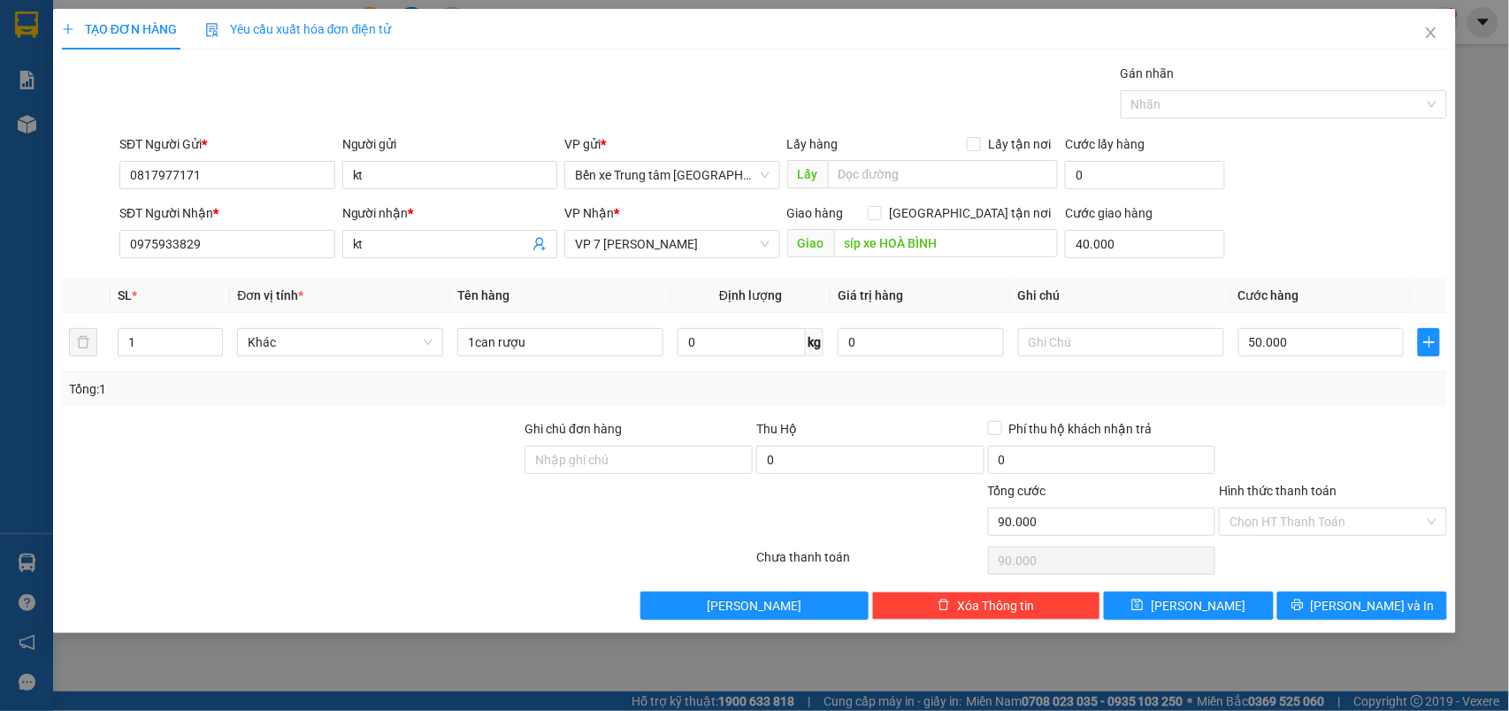
click at [1377, 181] on div "SĐT Người Gửi * 0817977171 Người gửi kt VP gửi * Bến xe Trung tâm Lào Cai Lấy h…" at bounding box center [783, 165] width 1335 height 62
click at [1348, 186] on div "SĐT Người Gửi * 0817977171 Người gửi kt VP gửi * Bến xe Trung tâm Lào Cai Lấy h…" at bounding box center [783, 165] width 1335 height 62
click at [880, 212] on input "[GEOGRAPHIC_DATA] tận nơi" at bounding box center [874, 212] width 12 height 12
click at [880, 216] on input "[GEOGRAPHIC_DATA] tận nơi" at bounding box center [874, 212] width 12 height 12
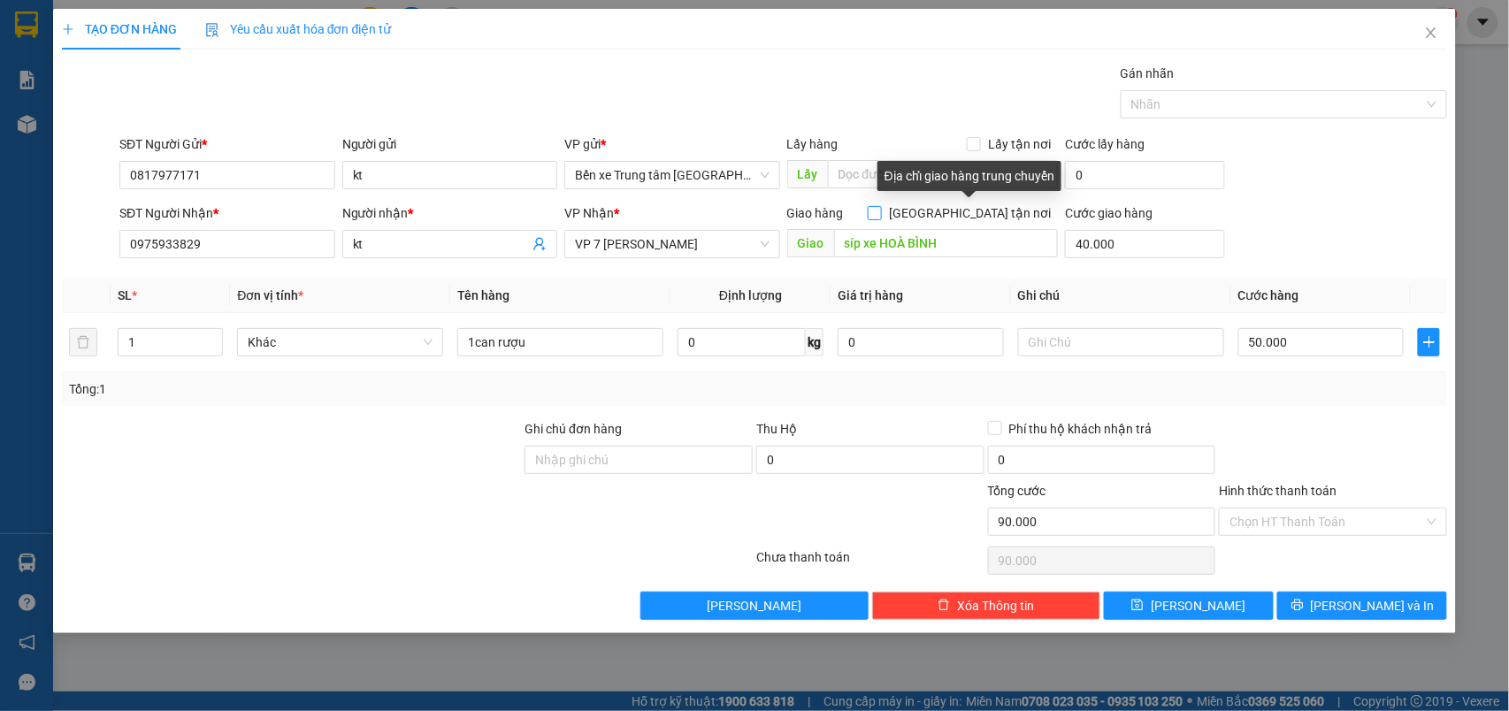
checkbox input "true"
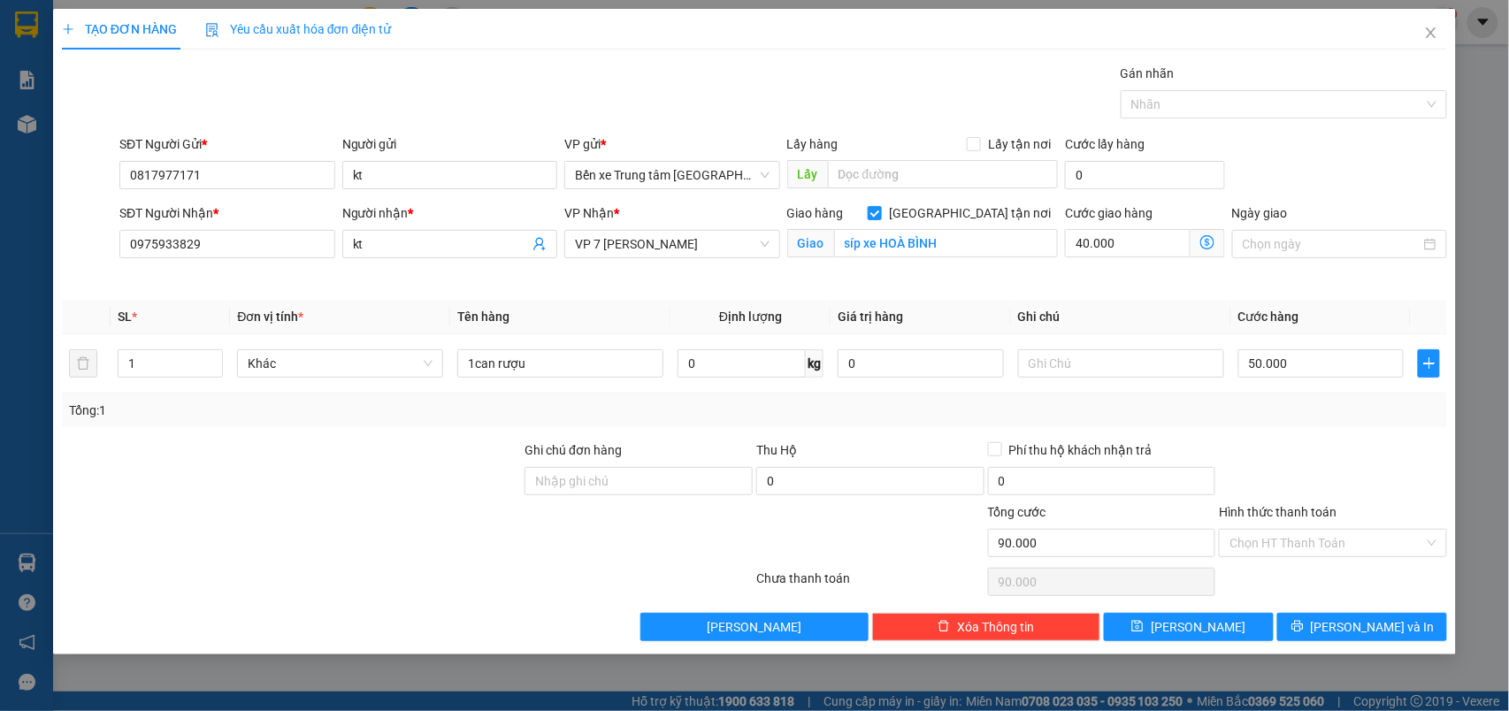
click at [1327, 149] on div "SĐT Người Gửi * 0817977171 Người gửi kt VP gửi * Bến xe Trung tâm Lào Cai Lấy h…" at bounding box center [783, 165] width 1335 height 62
click at [1303, 625] on icon "printer" at bounding box center [1297, 626] width 11 height 11
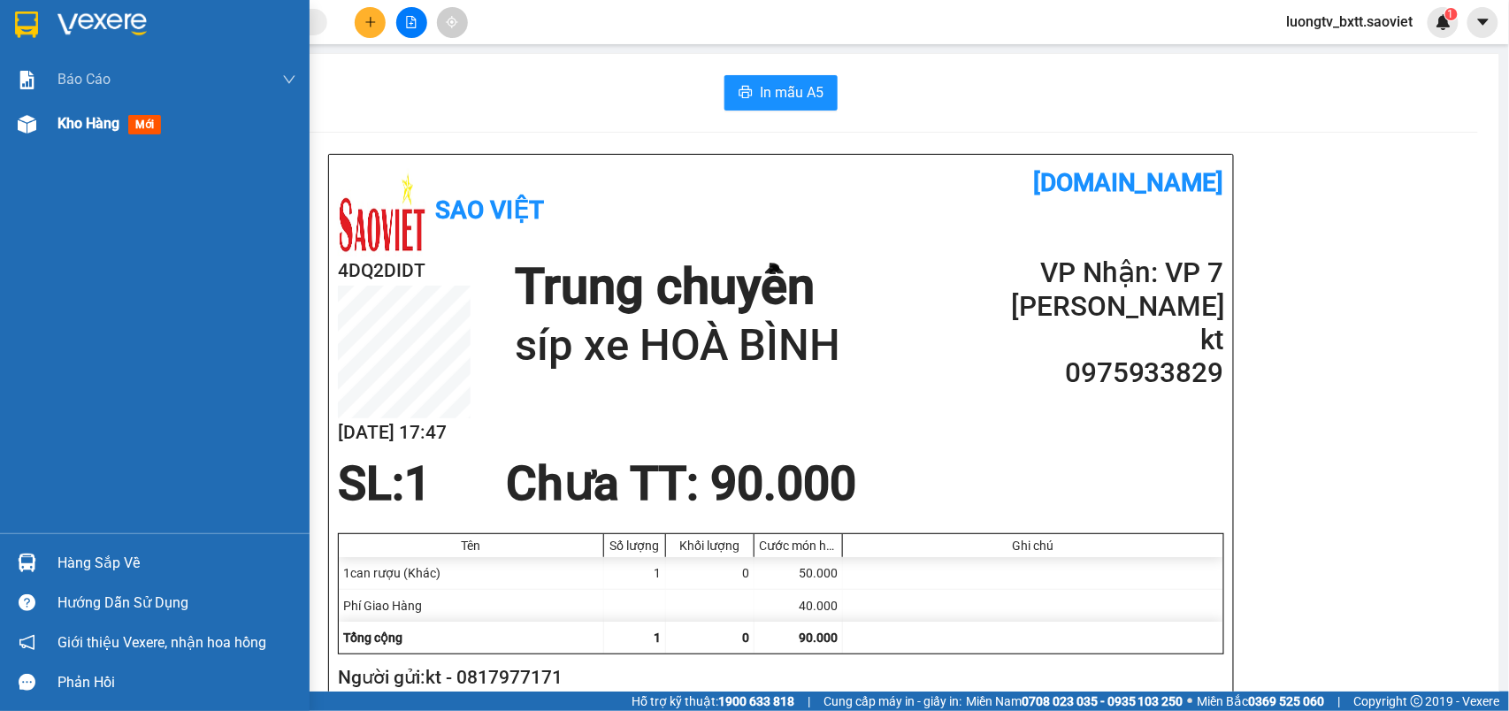
click at [94, 120] on span "Kho hàng" at bounding box center [88, 123] width 62 height 17
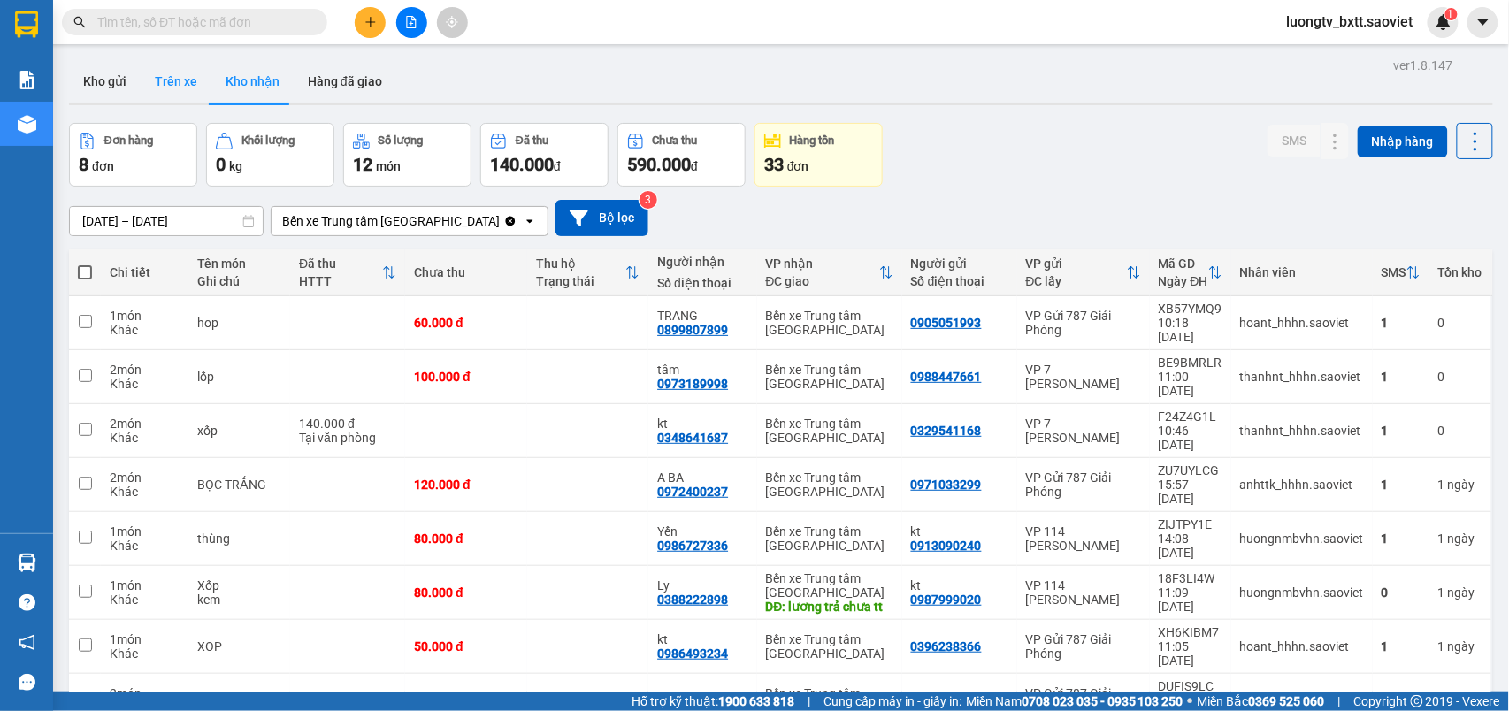
click at [160, 87] on button "Trên xe" at bounding box center [176, 81] width 71 height 42
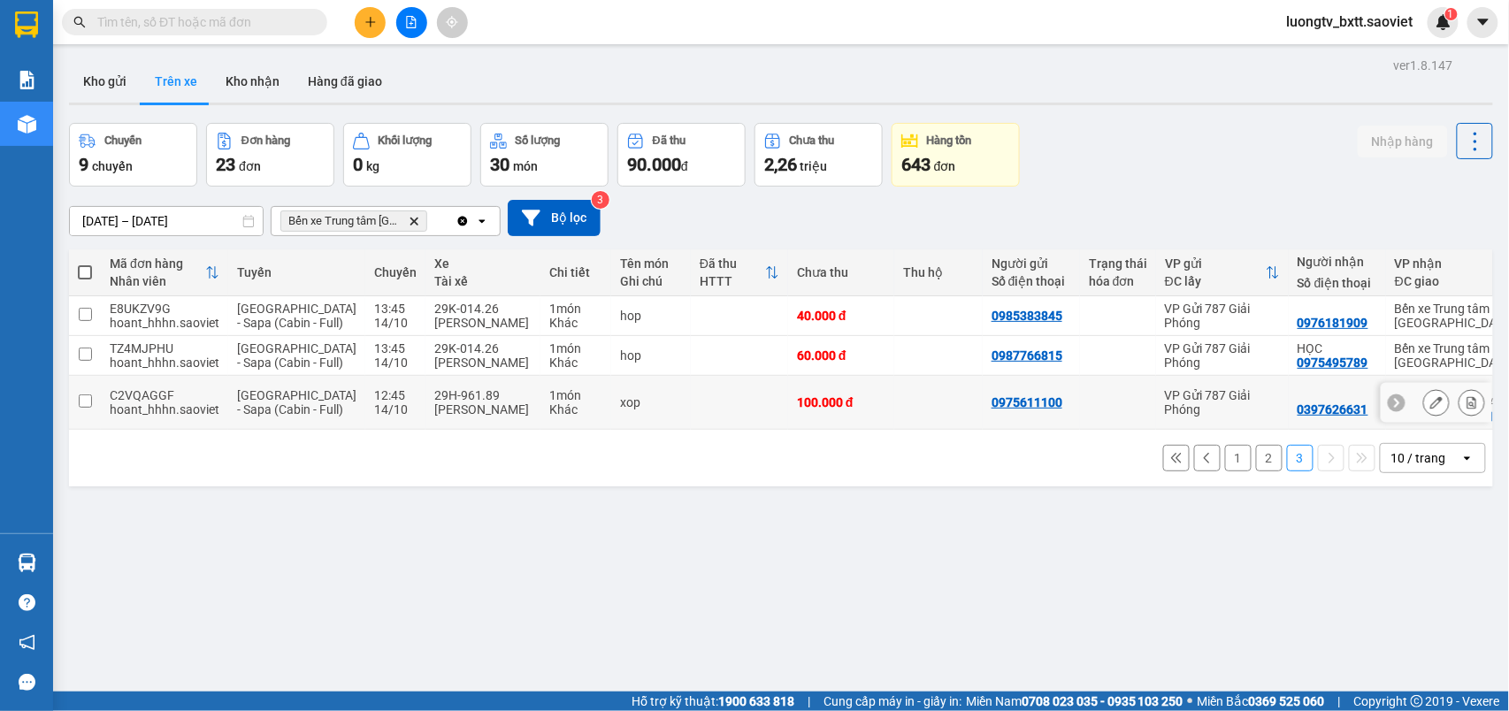
click at [1466, 409] on icon at bounding box center [1472, 402] width 12 height 12
click at [1453, 430] on main "ver 1.8.147 Kho gửi Trên xe Kho nhận Hàng đã giao Chuyến 9 chuyến Đơn hàng 23 đ…" at bounding box center [754, 346] width 1509 height 692
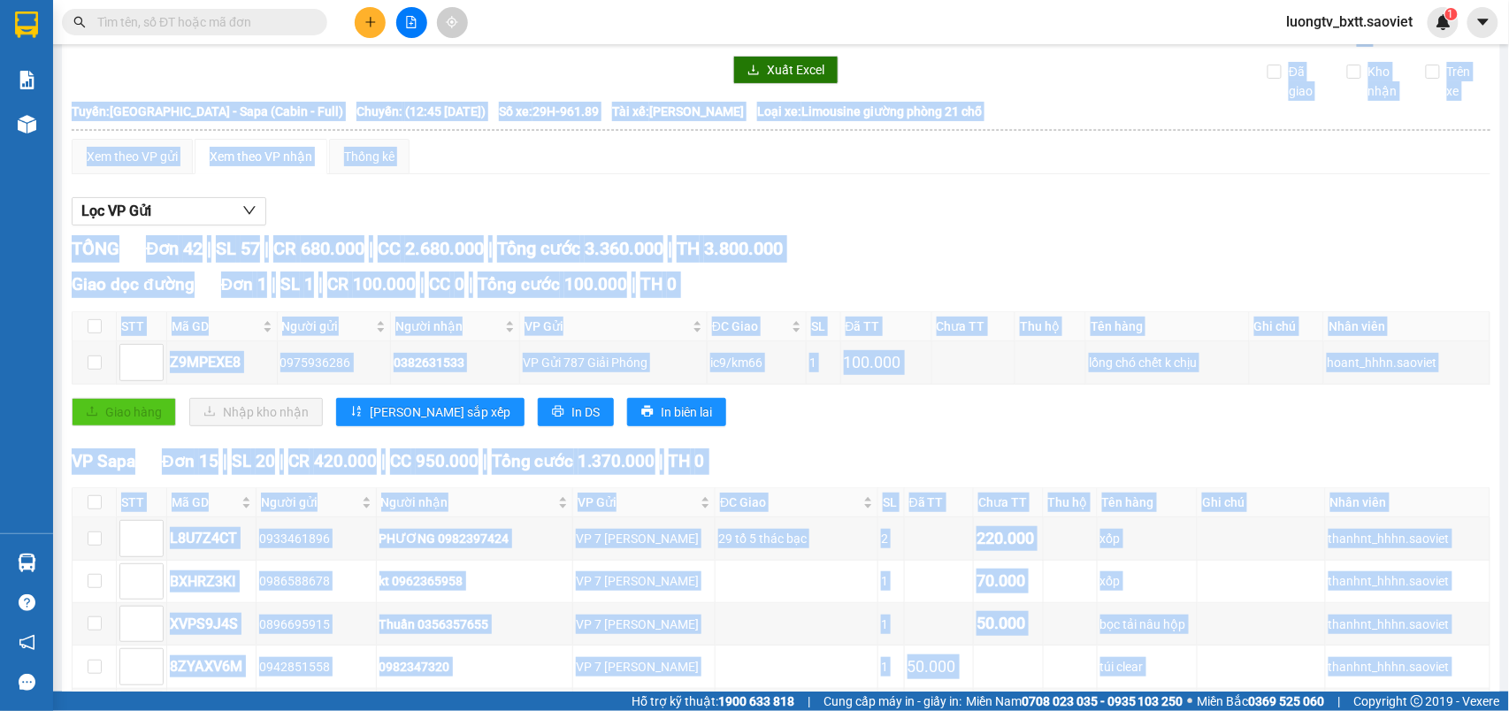
scroll to position [118, 0]
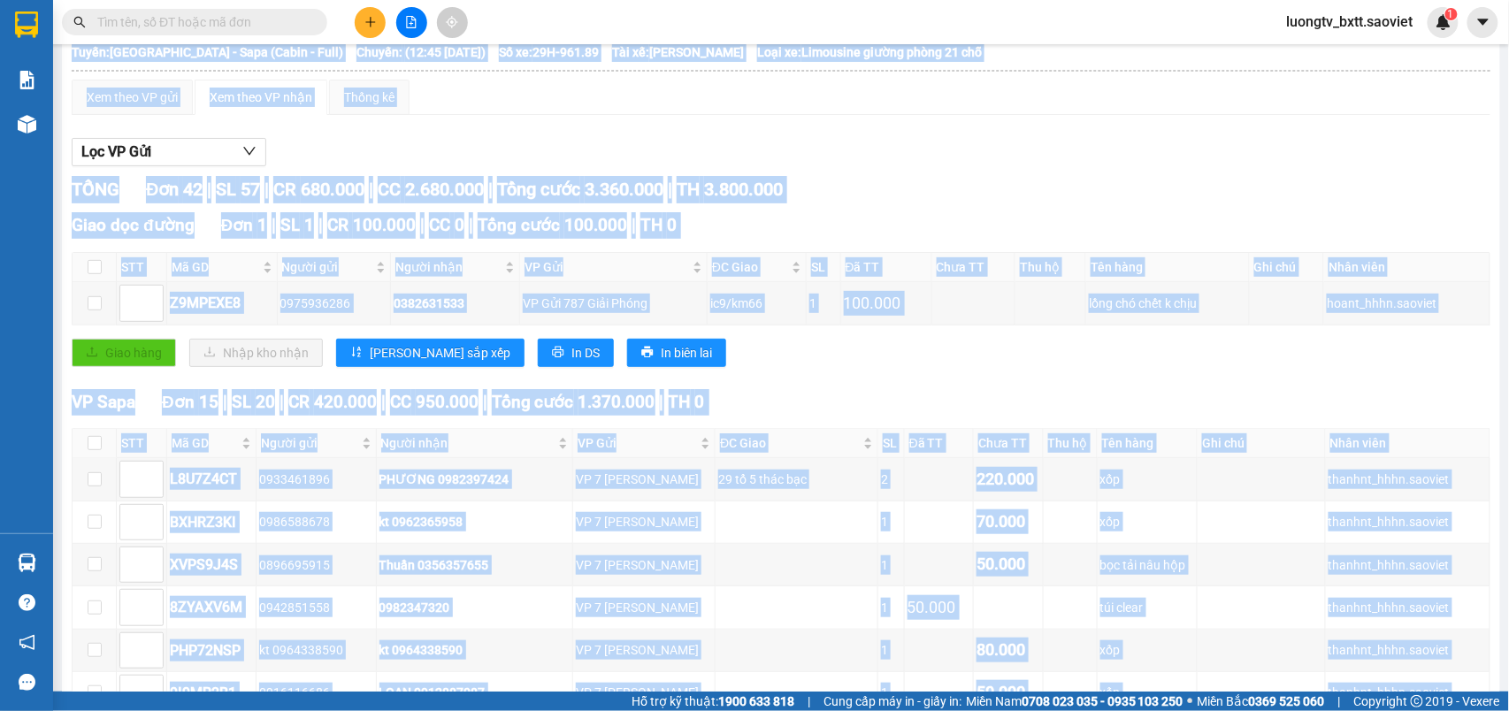
click at [1045, 163] on div "Lọc VP Gửi" at bounding box center [781, 152] width 1419 height 29
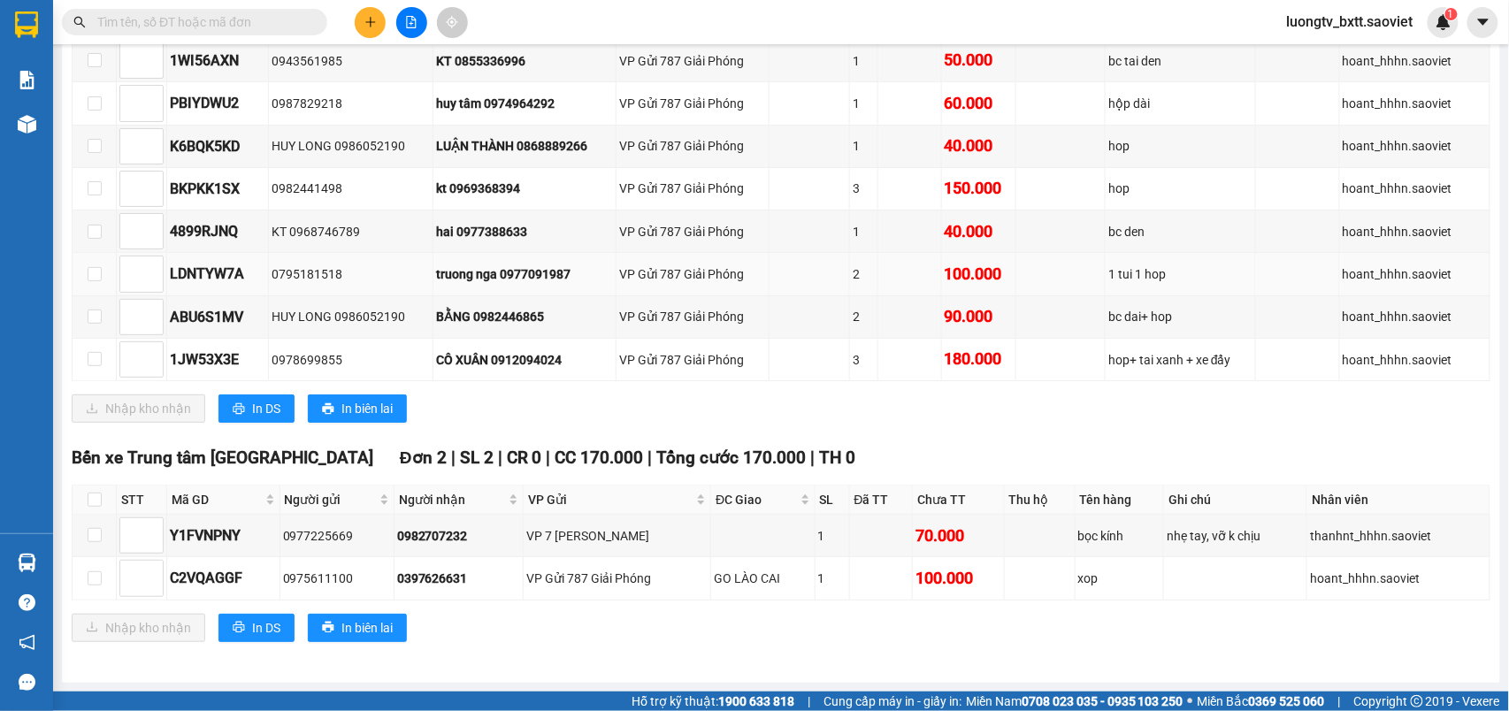
scroll to position [2033, 0]
click at [93, 499] on input "checkbox" at bounding box center [95, 500] width 14 height 14
checkbox input "true"
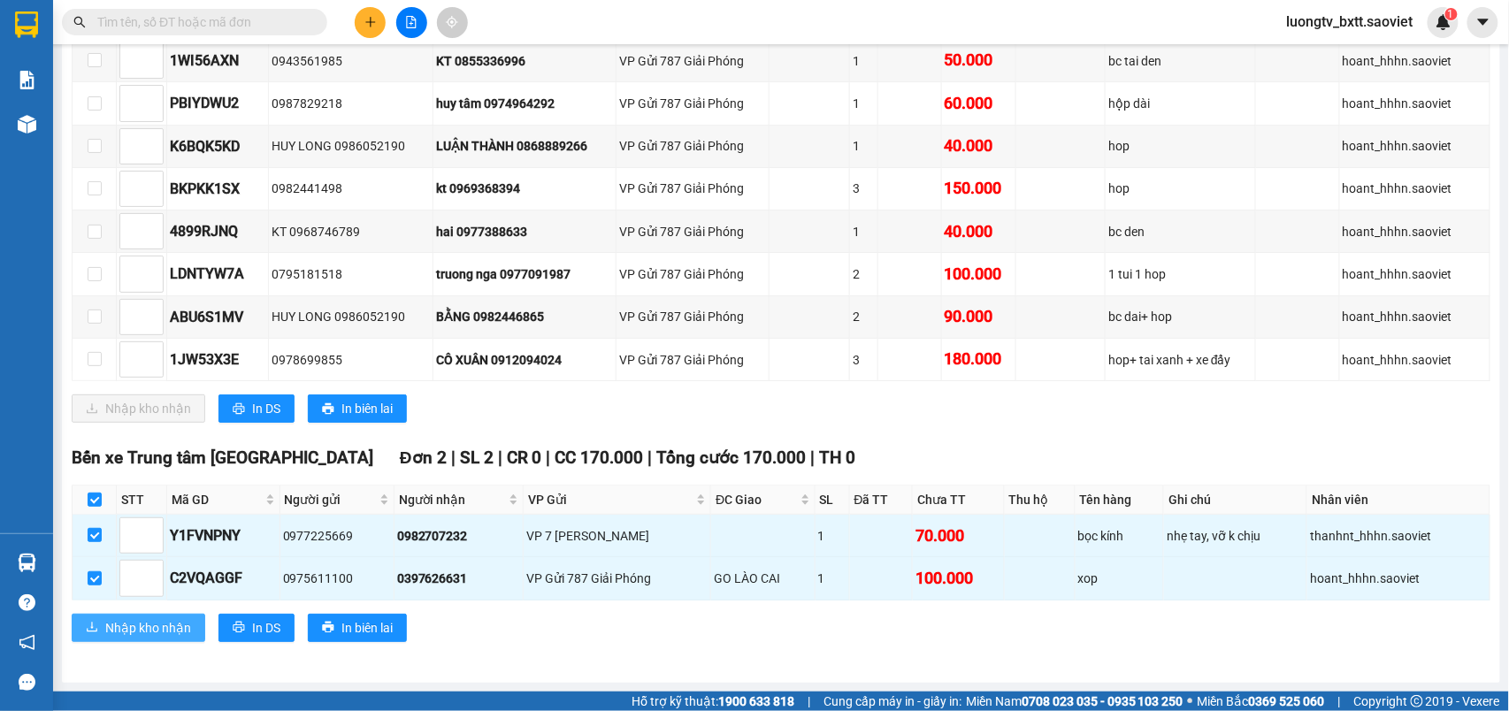
click at [136, 628] on span "Nhập kho nhận" at bounding box center [148, 627] width 86 height 19
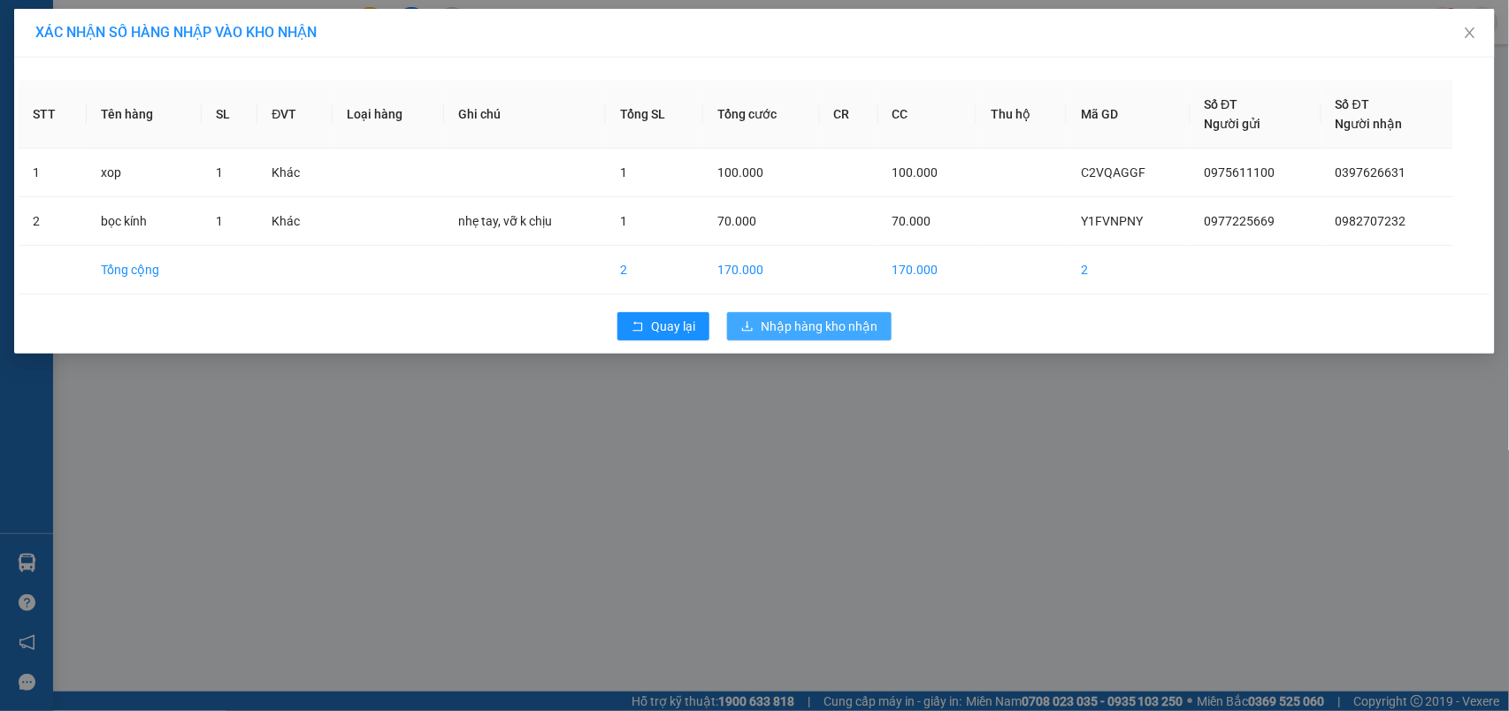
click at [784, 334] on span "Nhập hàng kho nhận" at bounding box center [819, 326] width 117 height 19
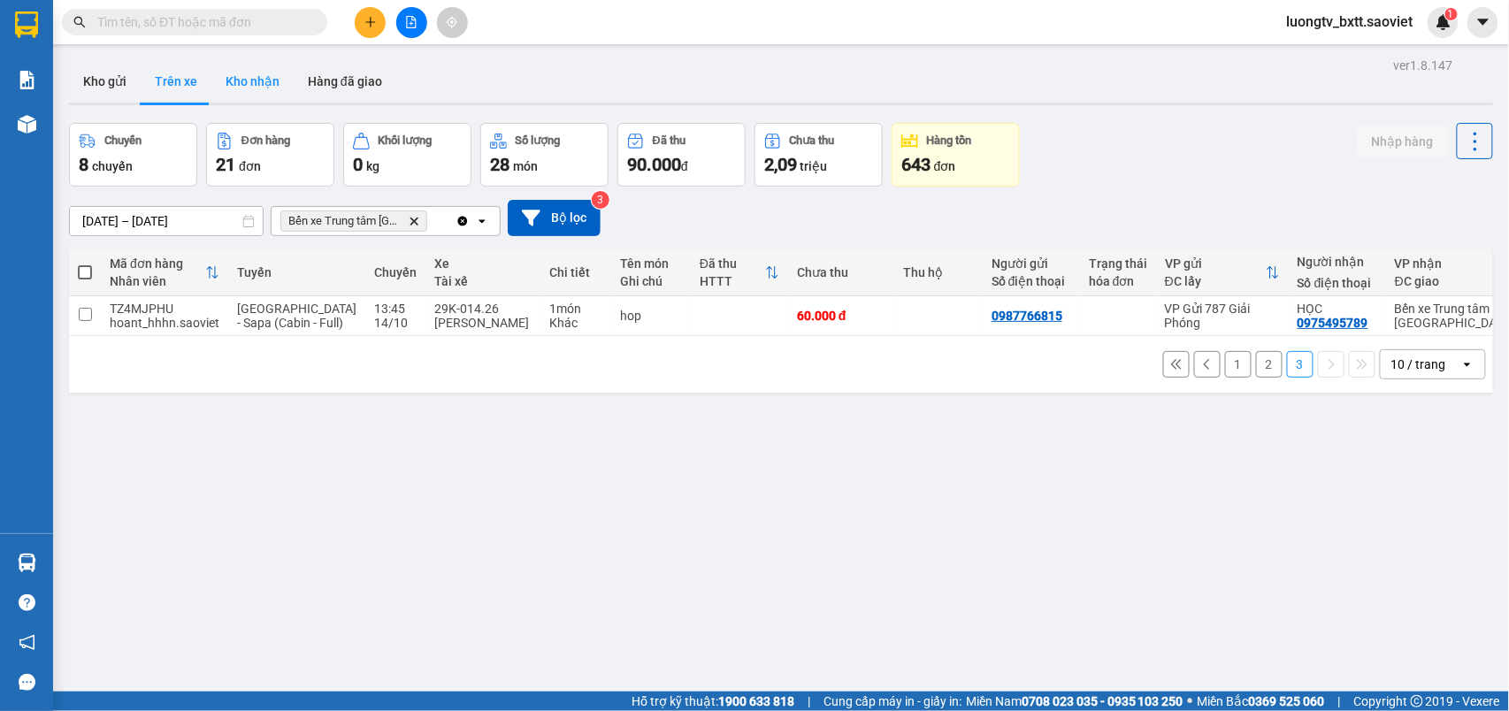
click at [237, 86] on button "Kho nhận" at bounding box center [252, 81] width 82 height 42
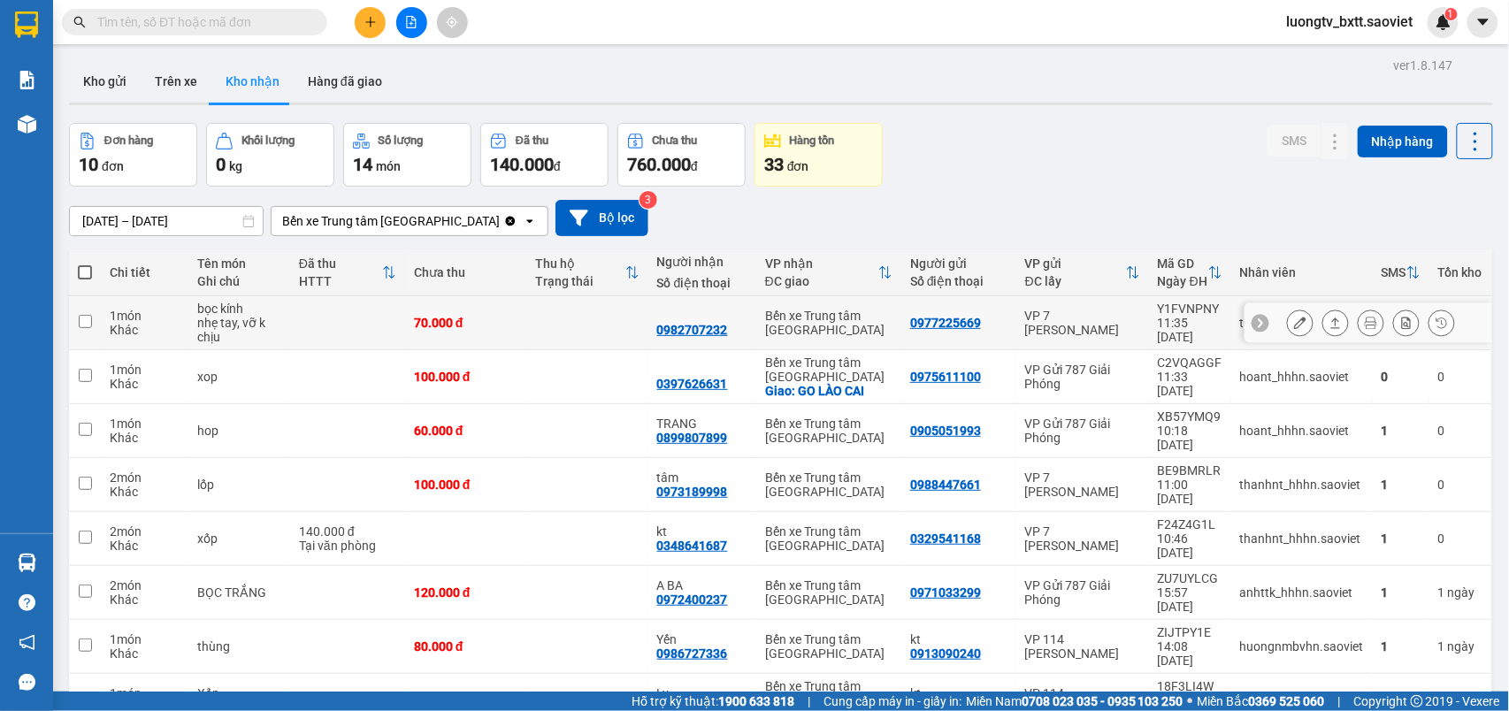
click at [595, 324] on td at bounding box center [586, 323] width 121 height 54
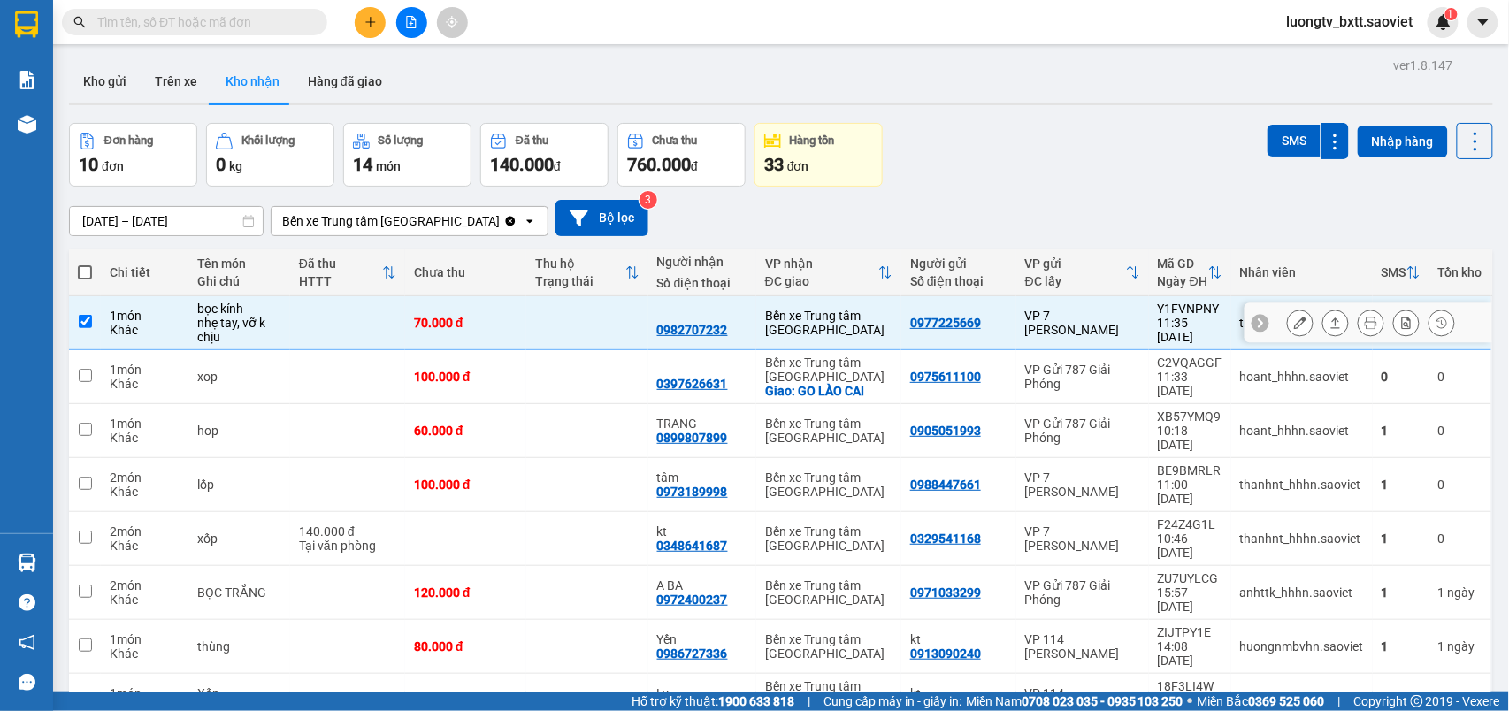
click at [595, 324] on td at bounding box center [586, 323] width 121 height 54
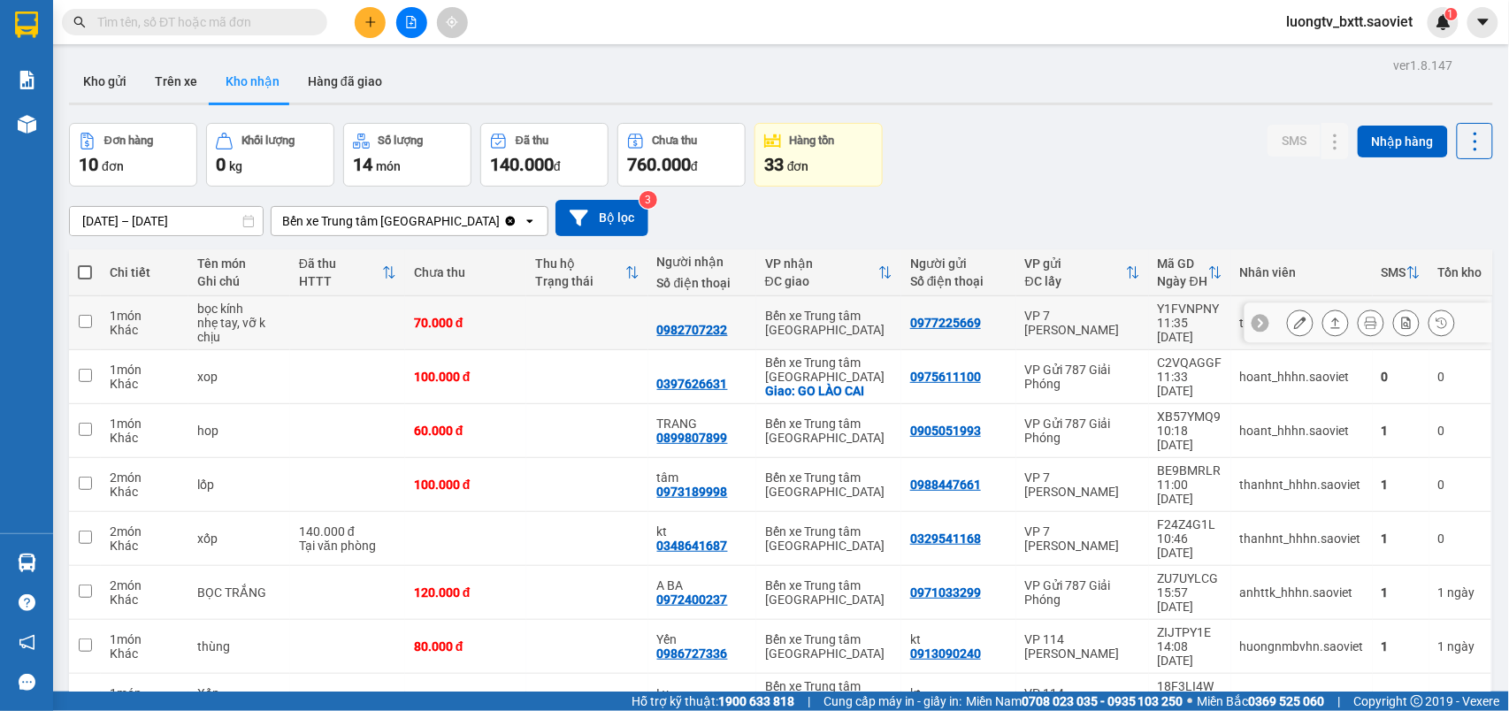
click at [585, 316] on td at bounding box center [586, 323] width 121 height 54
checkbox input "true"
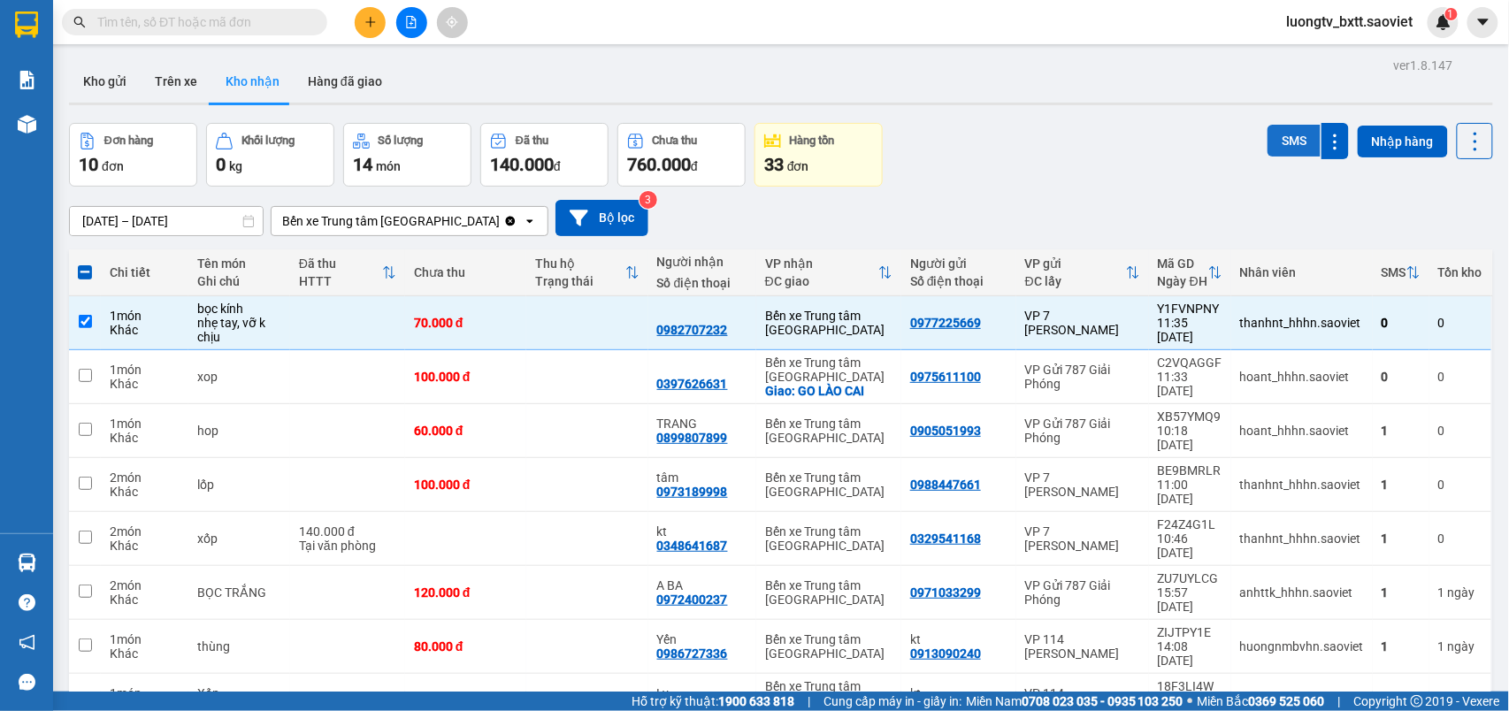
click at [1269, 142] on button "SMS" at bounding box center [1294, 141] width 53 height 32
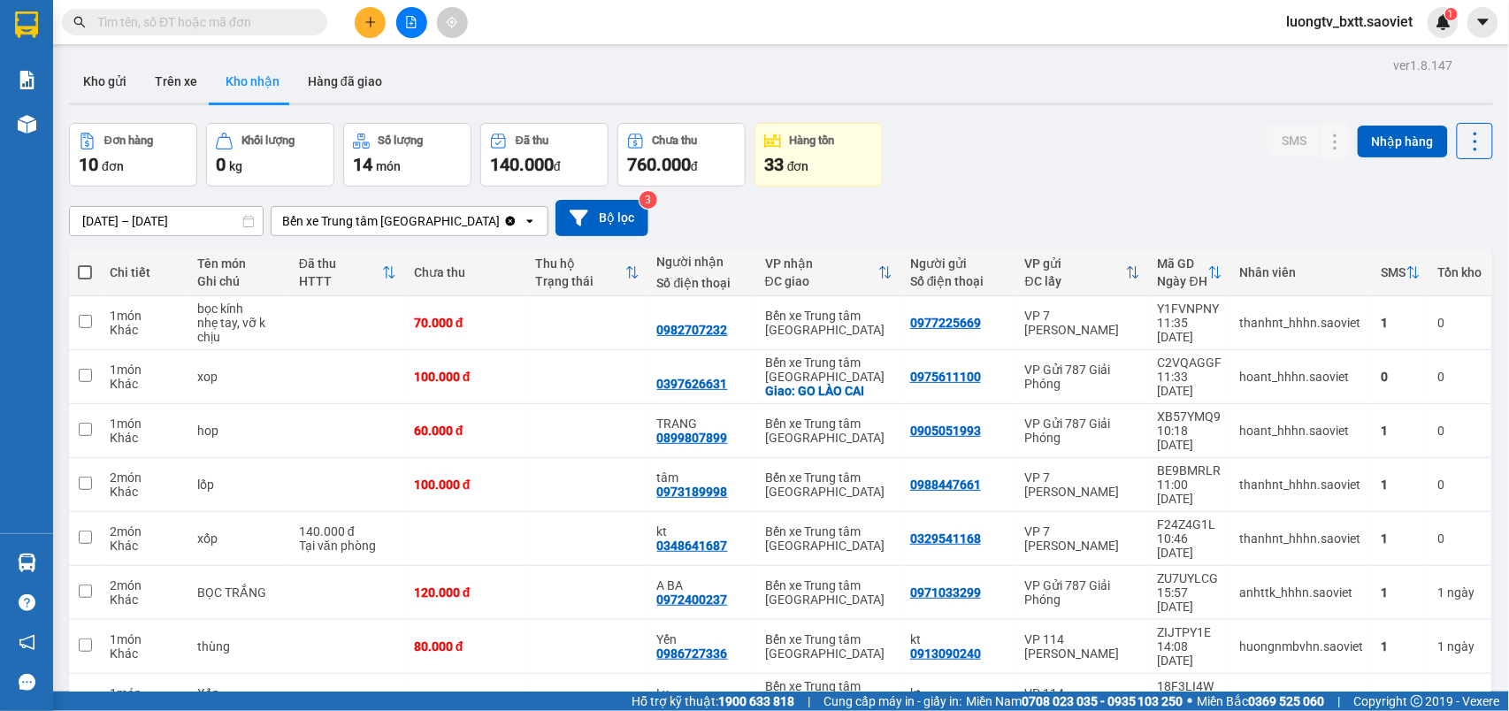
click at [1129, 145] on div "Đơn hàng 10 đơn Khối lượng 0 kg Số lượng 14 món Đã thu 140.000 đ Chưa thu 760.0…" at bounding box center [781, 155] width 1424 height 64
click at [115, 88] on button "Kho gửi" at bounding box center [105, 81] width 72 height 42
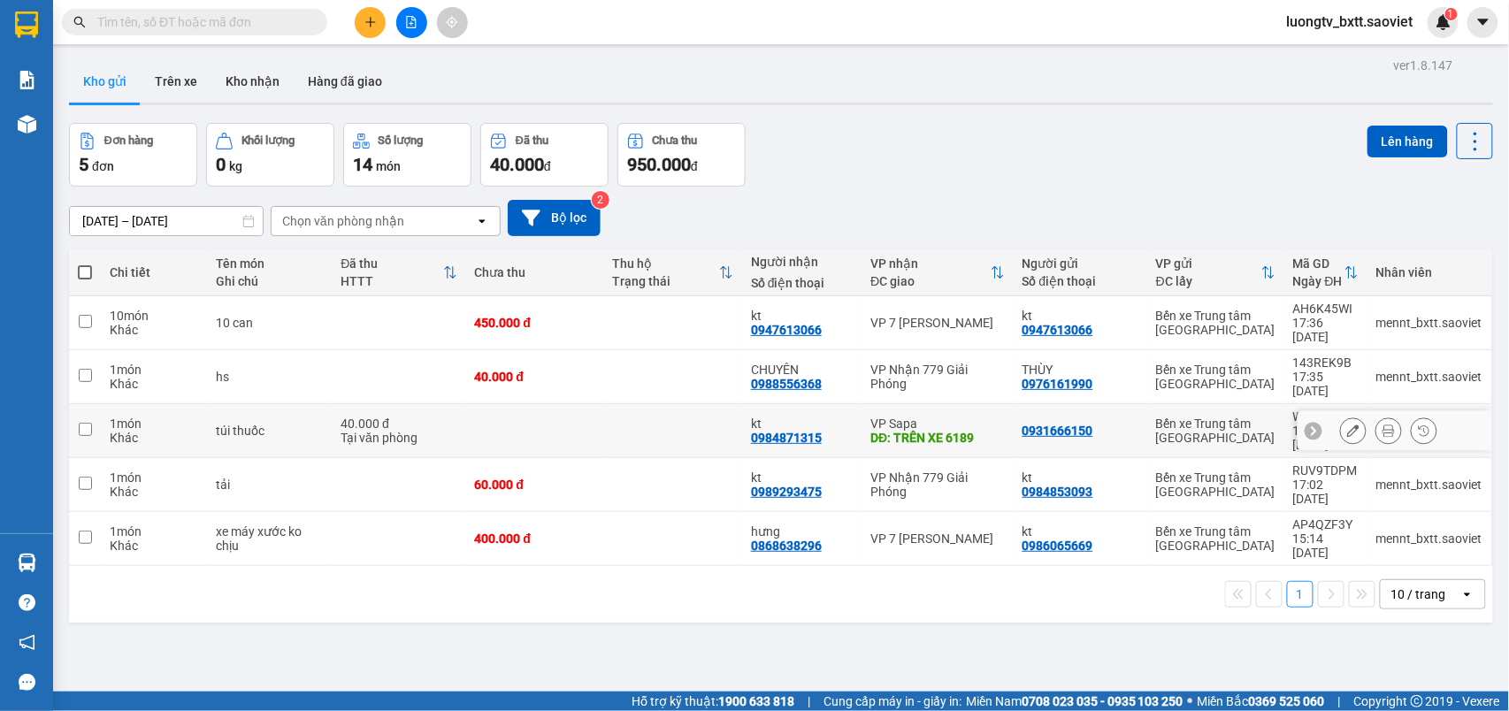
click at [673, 404] on td at bounding box center [673, 431] width 138 height 54
click at [638, 404] on td at bounding box center [673, 431] width 138 height 54
checkbox input "true"
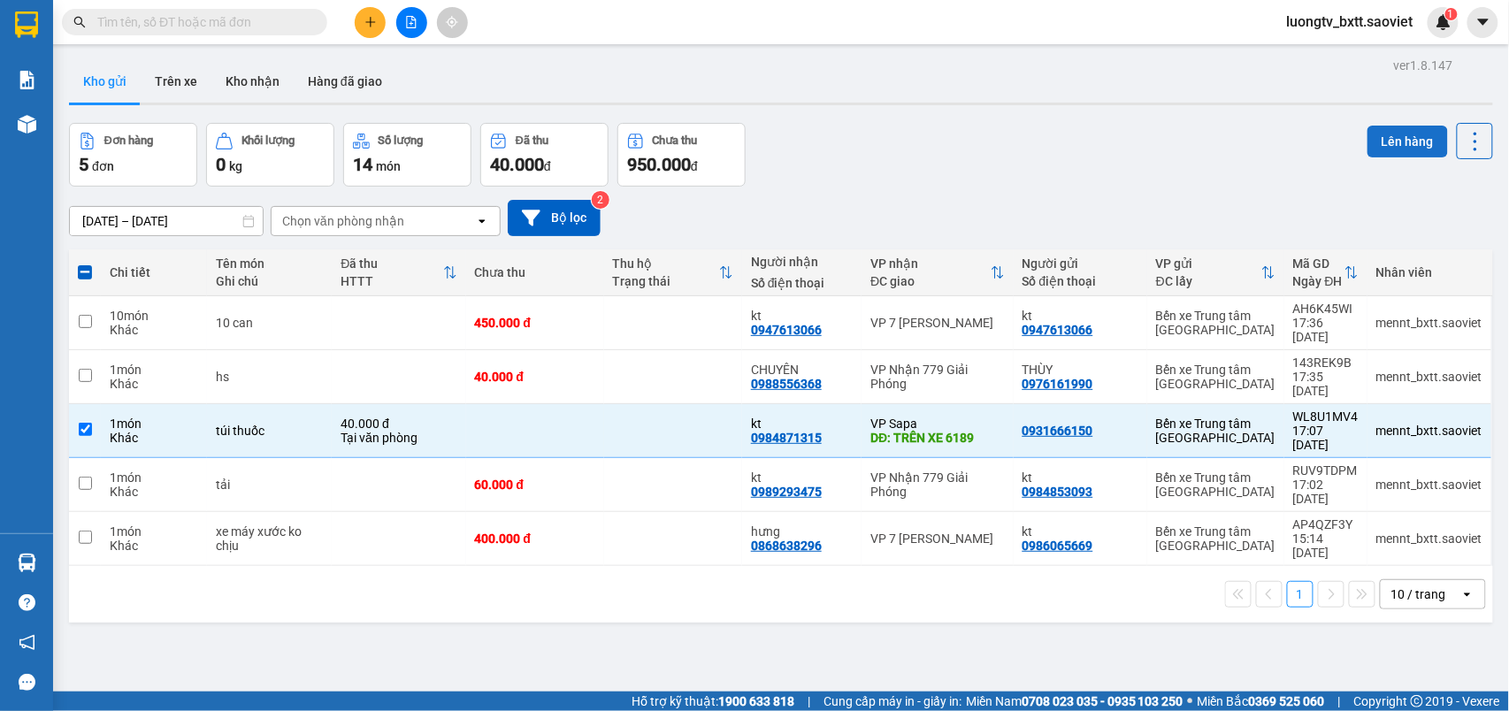
click at [1402, 146] on button "Lên hàng" at bounding box center [1408, 142] width 80 height 32
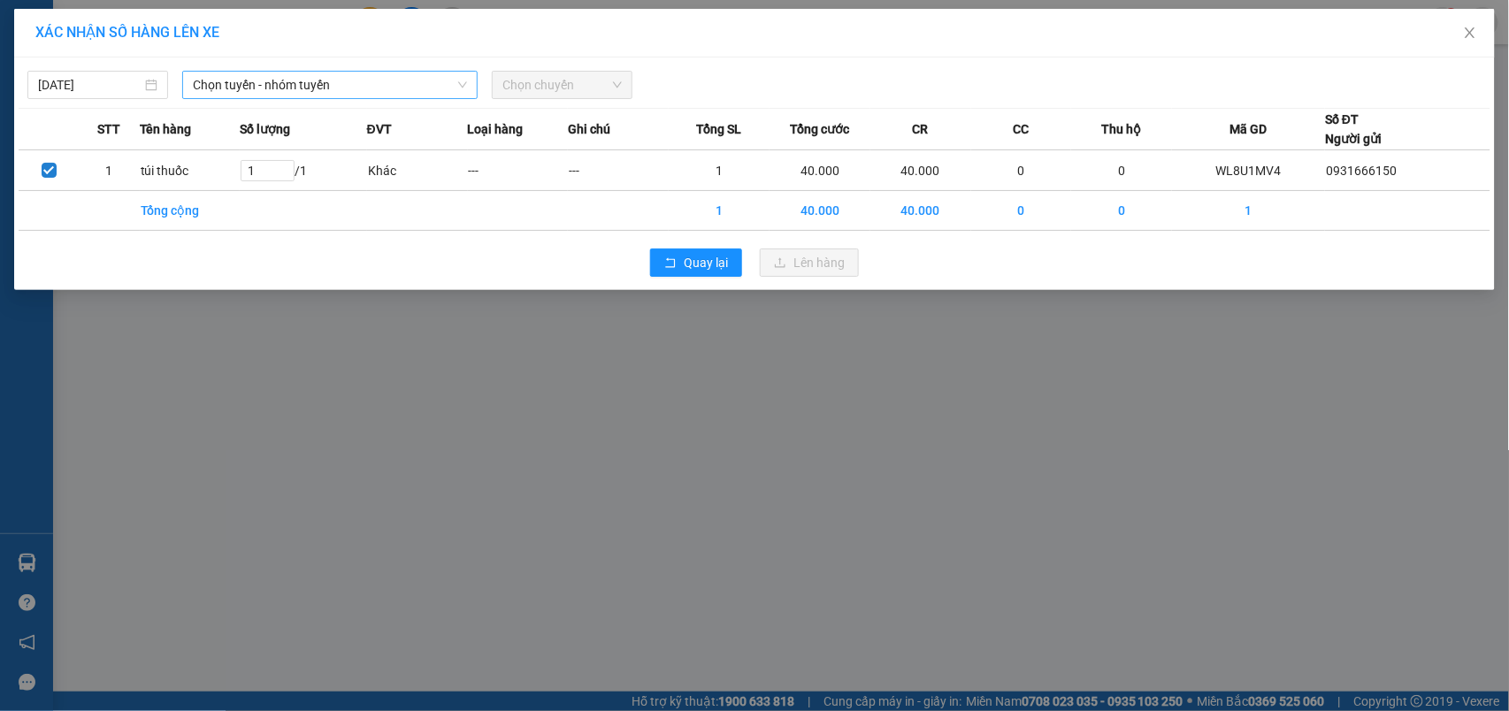
click at [310, 83] on span "Chọn tuyến - nhóm tuyến" at bounding box center [330, 85] width 274 height 27
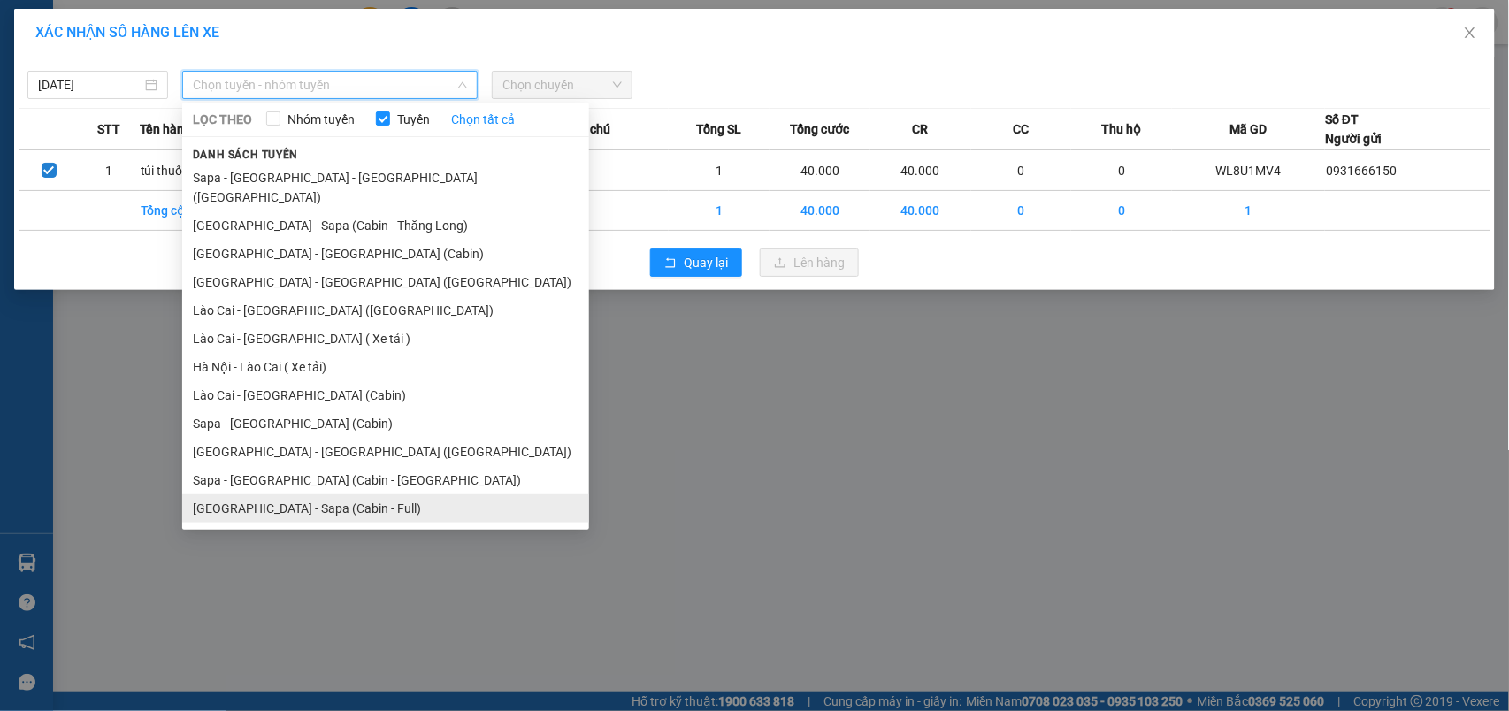
click at [291, 494] on li "[GEOGRAPHIC_DATA] - Sapa (Cabin - Full)" at bounding box center [385, 508] width 407 height 28
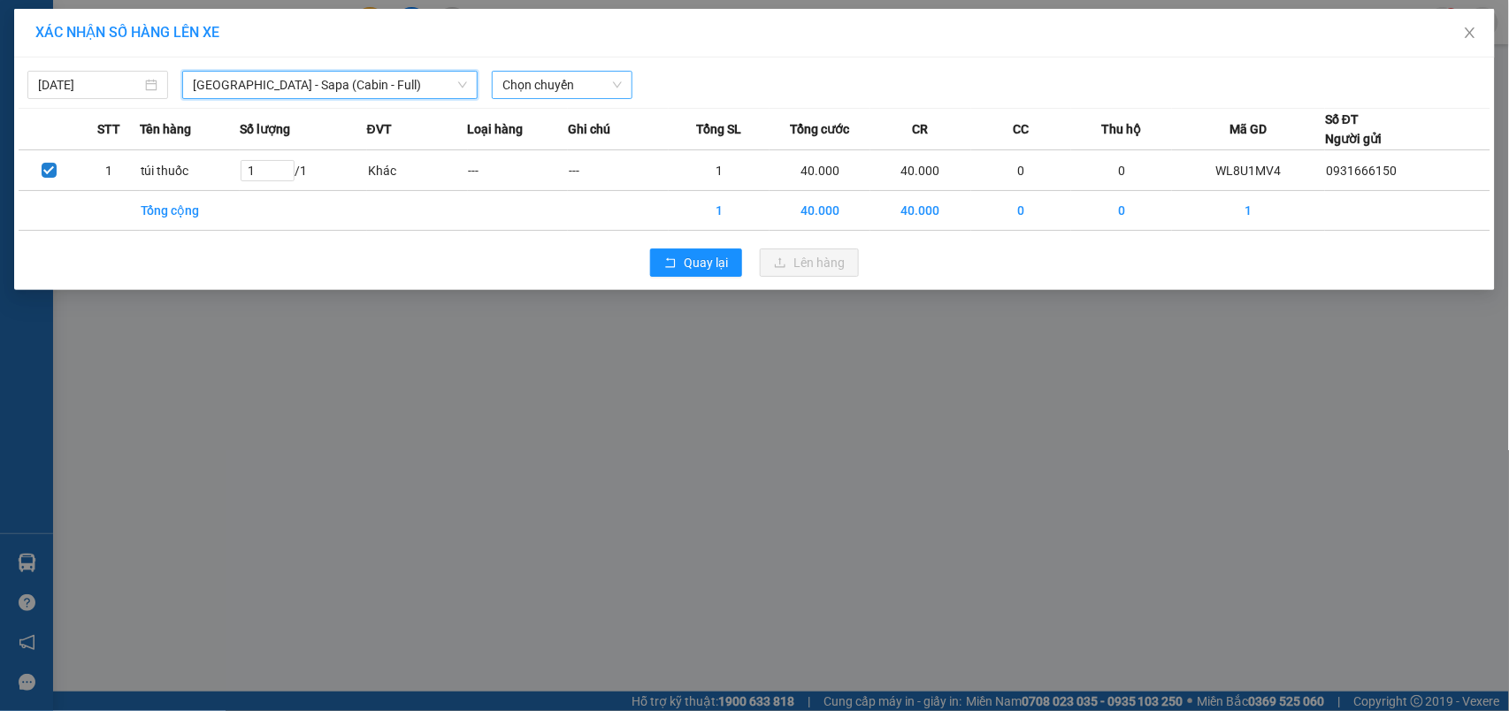
click at [570, 82] on span "Chọn chuyến" at bounding box center [561, 85] width 119 height 27
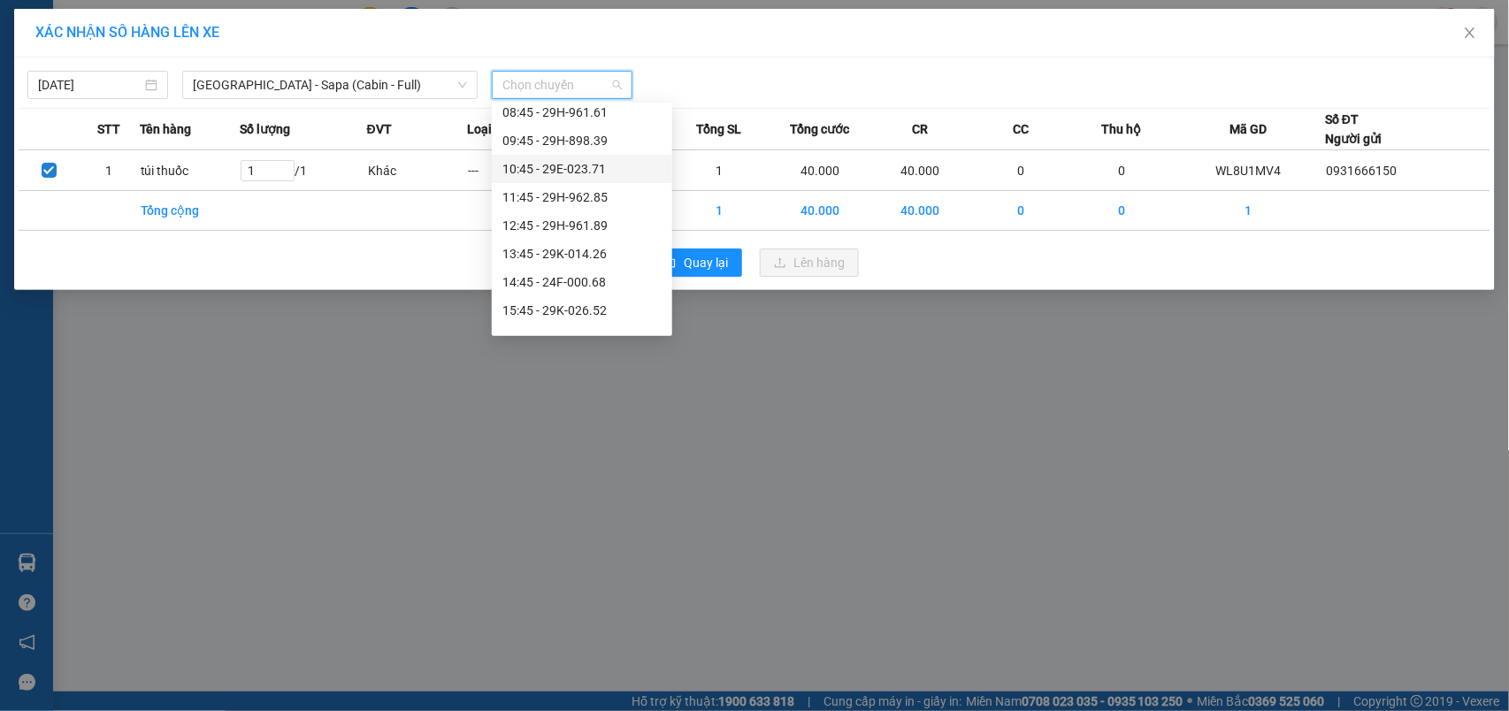
scroll to position [235, 0]
click at [581, 192] on div "16:45 - 29H-898.91" at bounding box center [581, 196] width 159 height 19
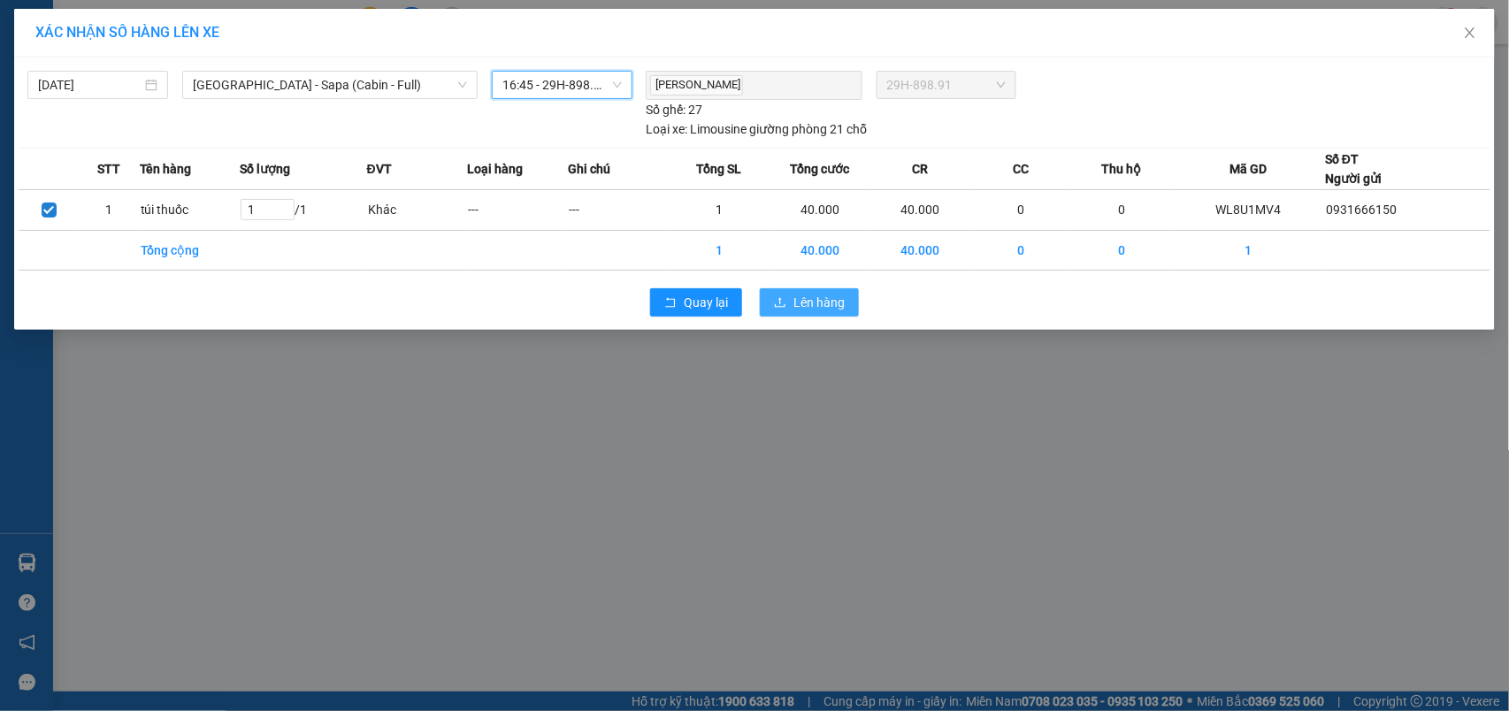
click at [832, 309] on span "Lên hàng" at bounding box center [818, 302] width 51 height 19
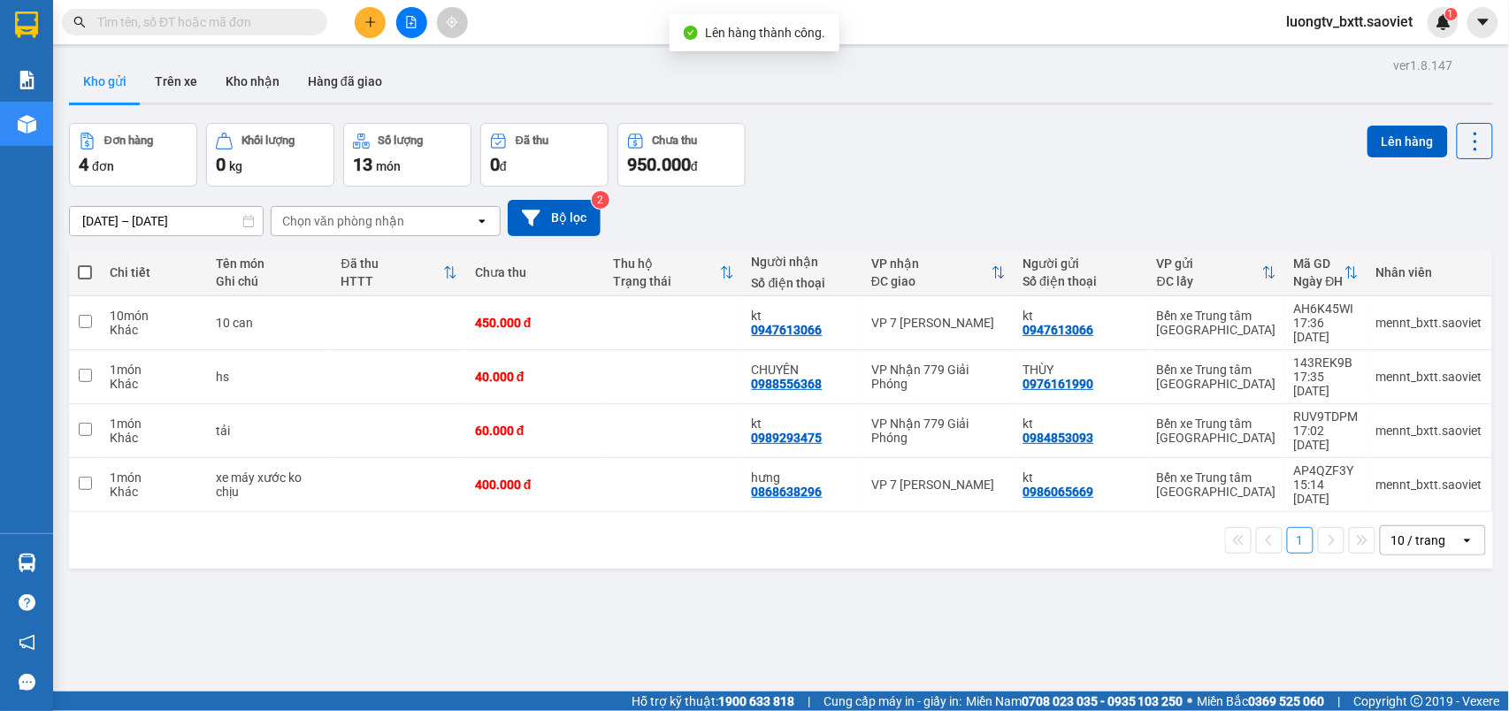
click at [978, 140] on div "Đơn hàng 4 đơn Khối lượng 0 kg Số lượng 13 món Đã thu 0 đ Chưa thu 950.000 đ Lê…" at bounding box center [781, 155] width 1424 height 64
click at [663, 404] on td at bounding box center [673, 431] width 138 height 54
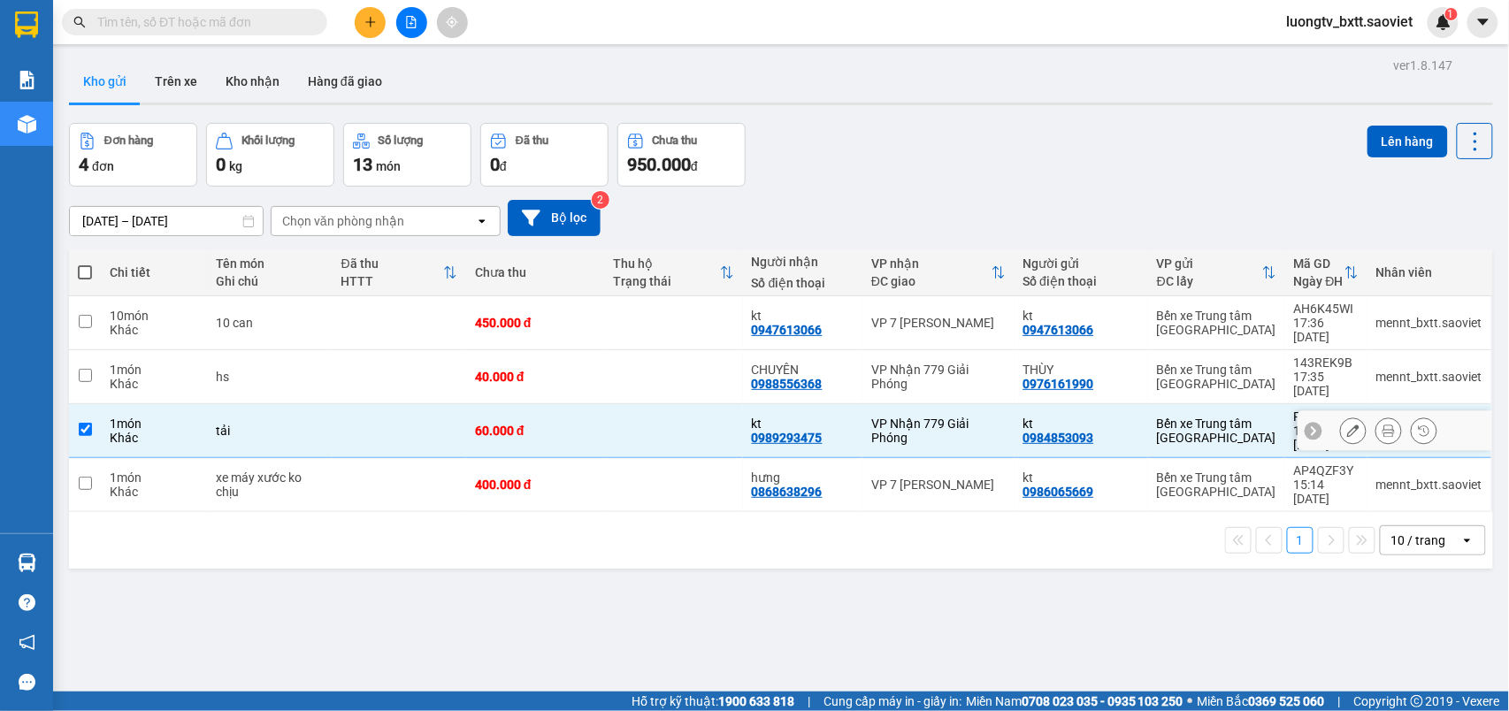
click at [663, 404] on td at bounding box center [673, 431] width 138 height 54
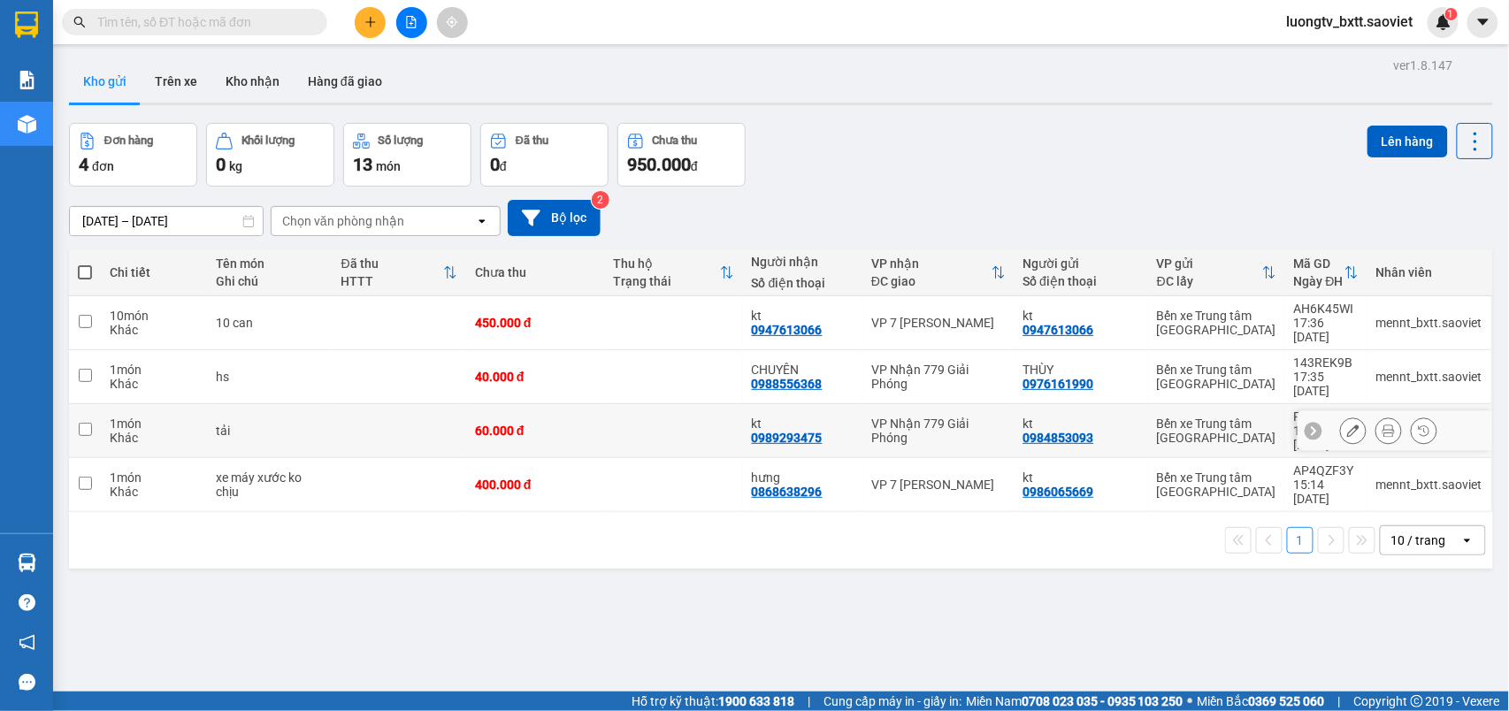
click at [616, 408] on td at bounding box center [673, 431] width 138 height 54
checkbox input "true"
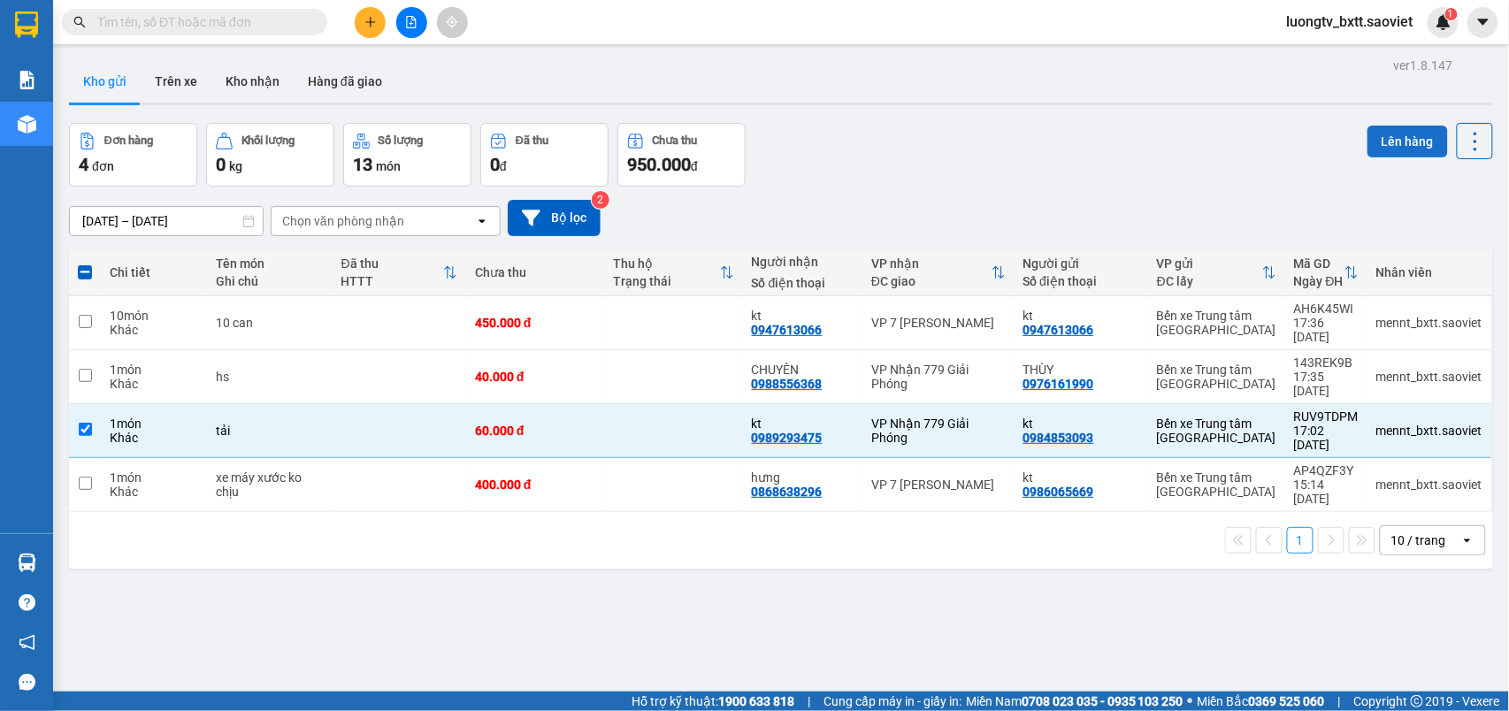
click at [1415, 142] on button "Lên hàng" at bounding box center [1408, 142] width 80 height 32
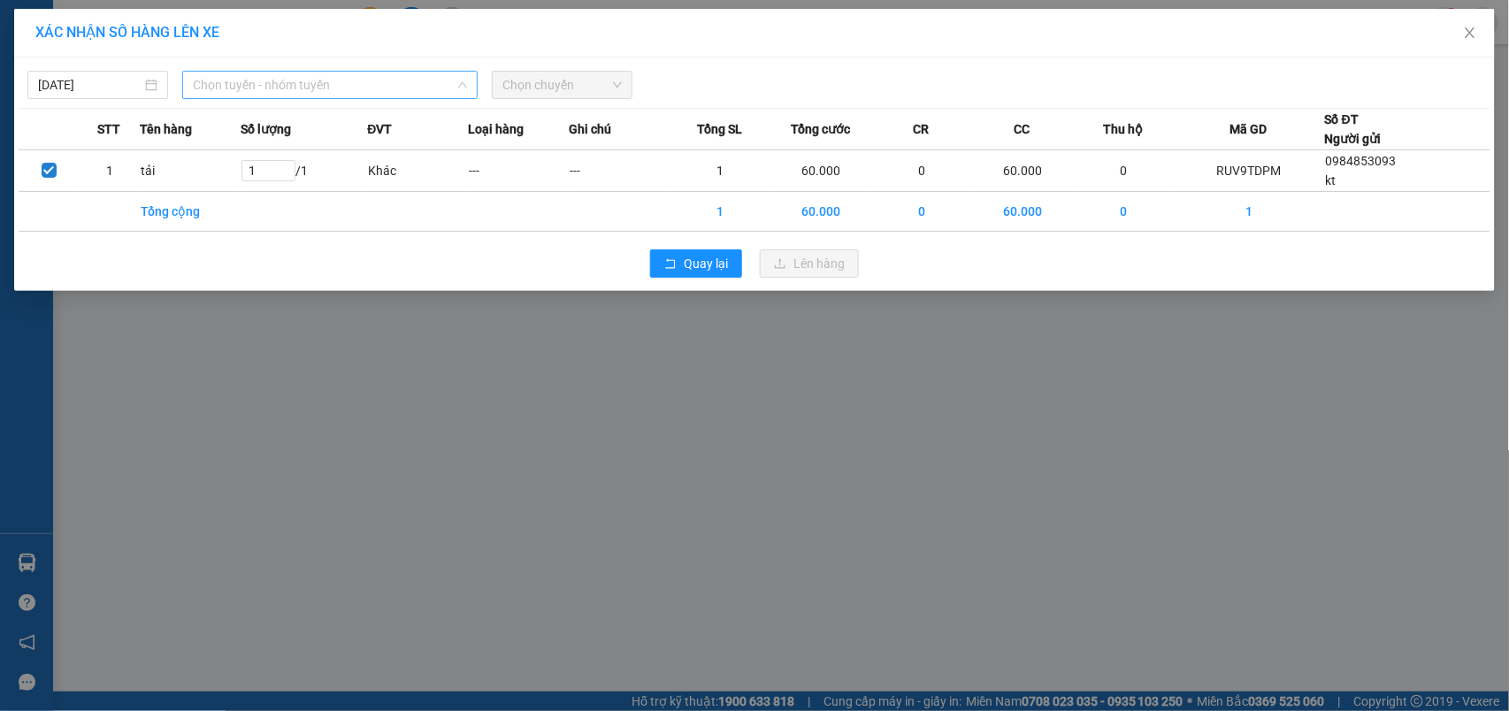
click at [341, 80] on span "Chọn tuyến - nhóm tuyến" at bounding box center [330, 85] width 274 height 27
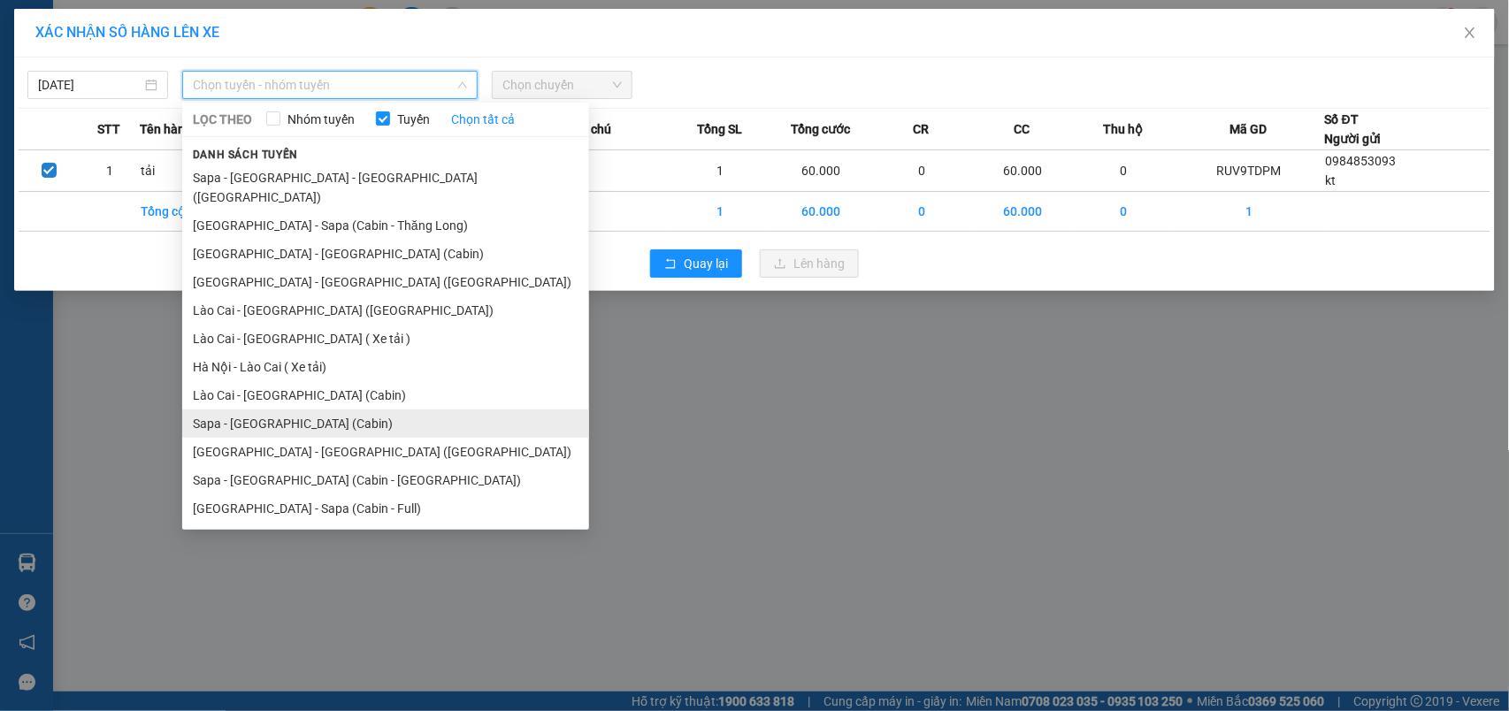
click at [288, 410] on li "Sapa - [GEOGRAPHIC_DATA] (Cabin)" at bounding box center [385, 424] width 407 height 28
click at [288, 403] on div "XÁC NHẬN SỐ HÀNG LÊN XE [DATE] Chọn tuyến - nhóm tuyến LỌC THEO Nhóm tuyến Tuyế…" at bounding box center [754, 355] width 1509 height 711
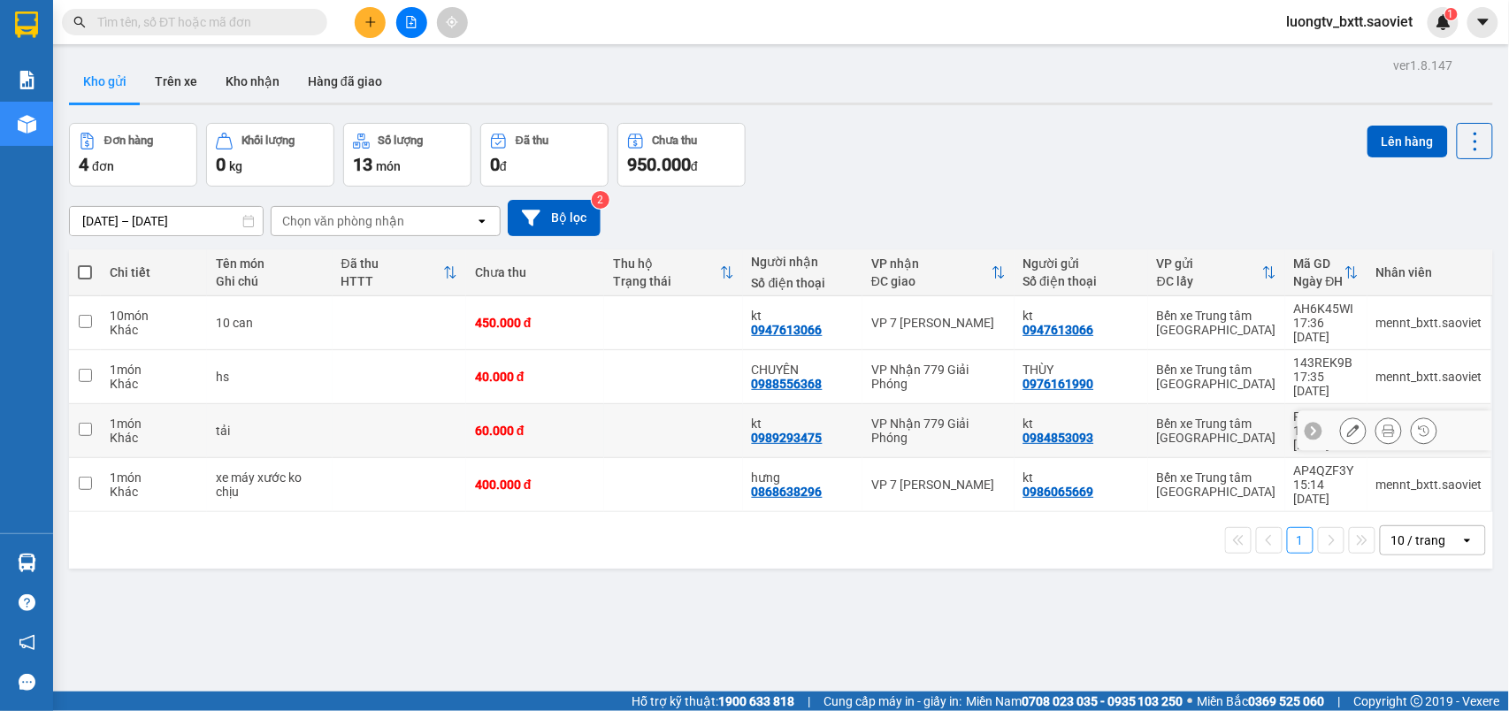
click at [373, 404] on td at bounding box center [400, 431] width 134 height 54
checkbox input "true"
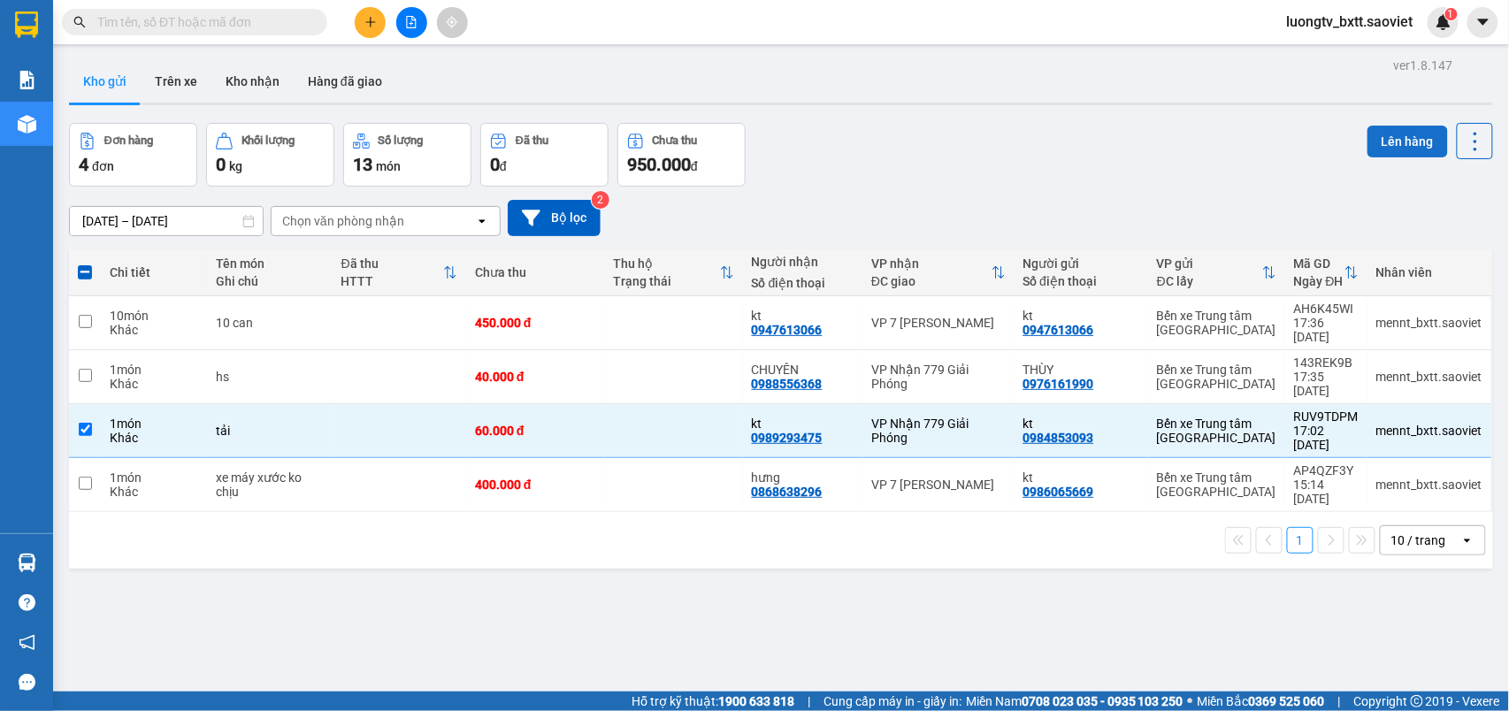
click at [1405, 135] on button "Lên hàng" at bounding box center [1408, 142] width 80 height 32
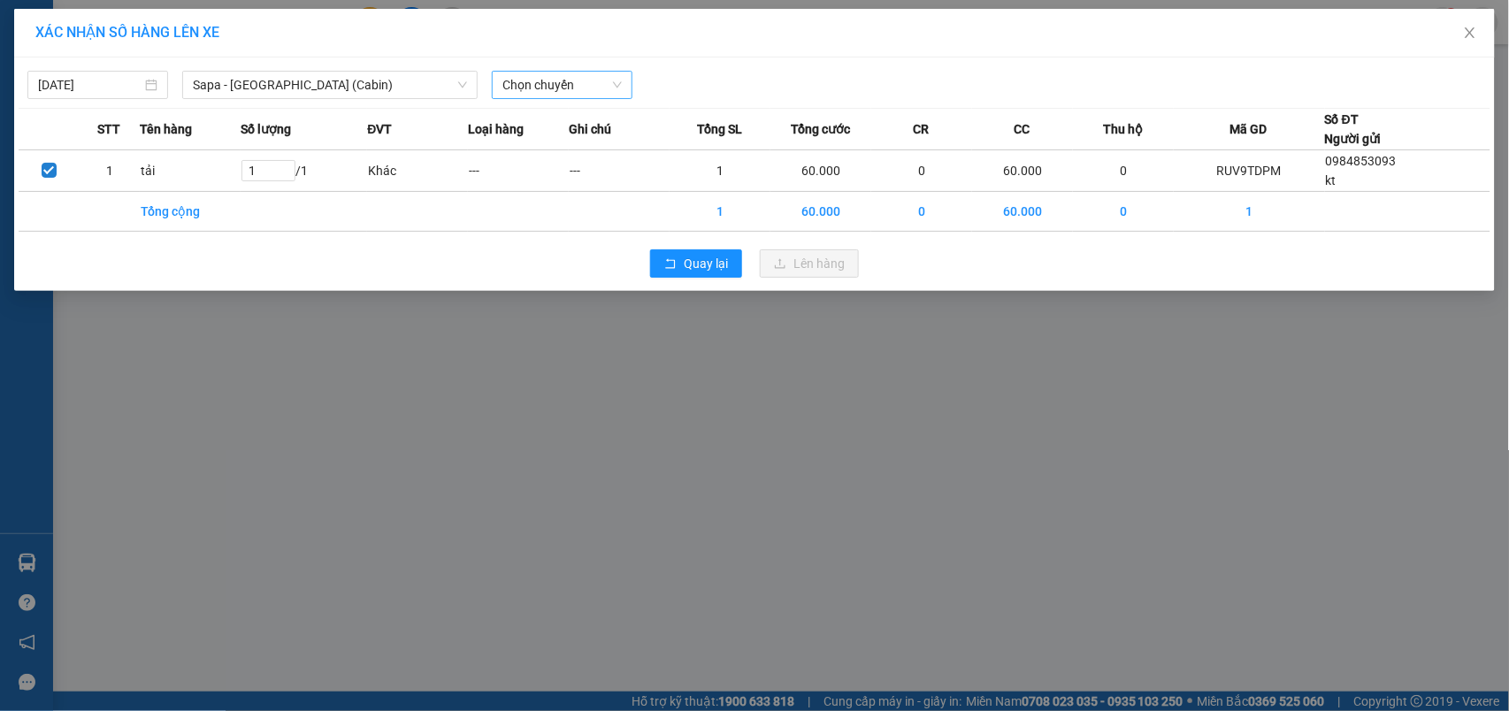
click at [556, 75] on span "Chọn chuyến" at bounding box center [561, 85] width 119 height 27
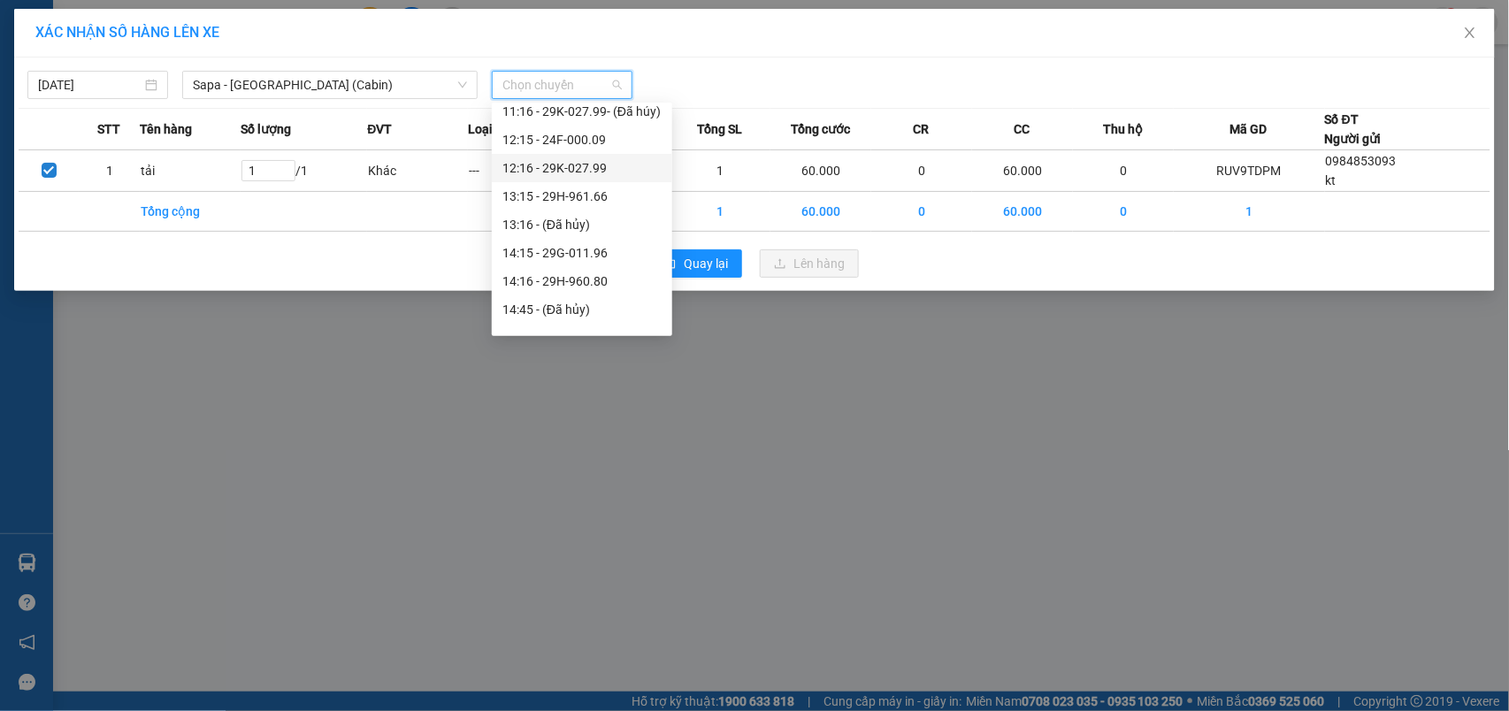
scroll to position [354, 0]
click at [592, 304] on div "17:45 (TC) - 29F-031.83" at bounding box center [581, 304] width 159 height 19
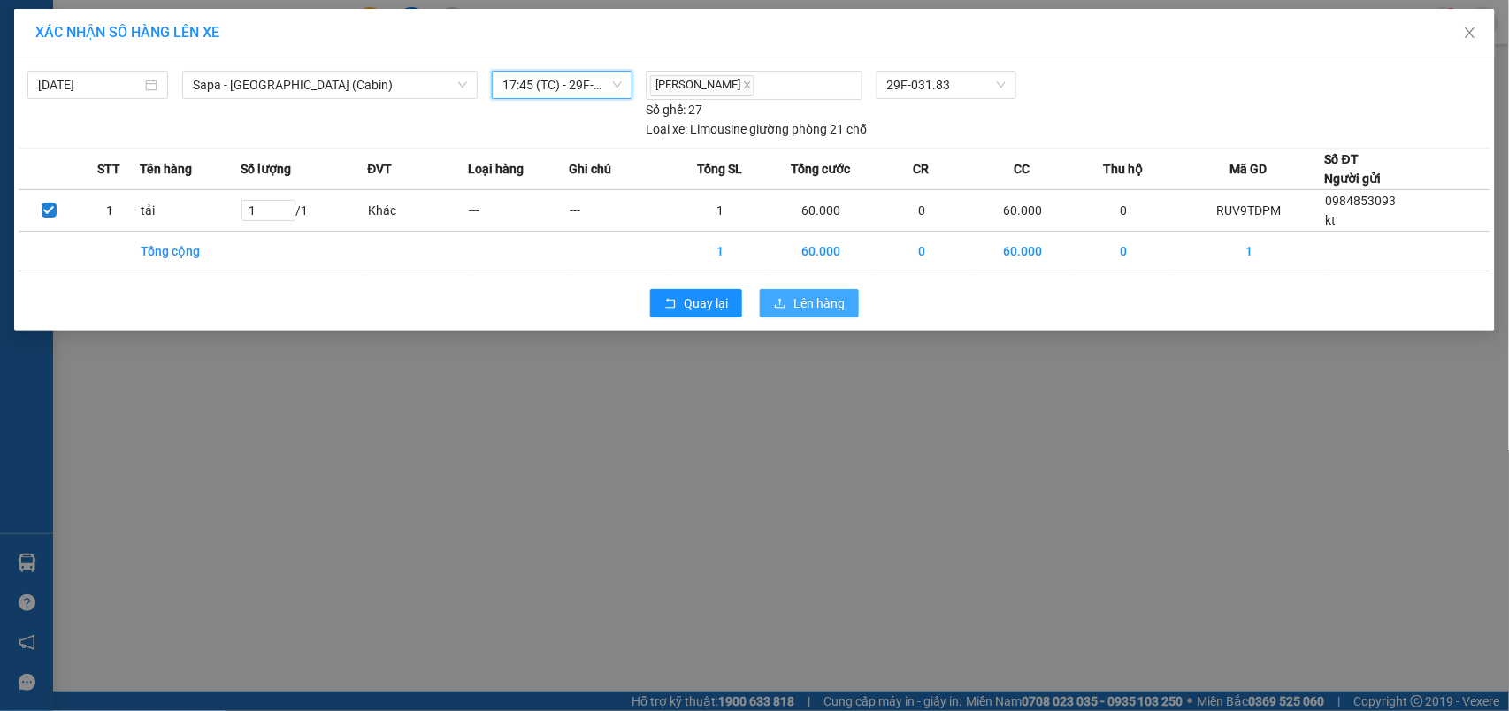
click at [803, 305] on span "Lên hàng" at bounding box center [818, 303] width 51 height 19
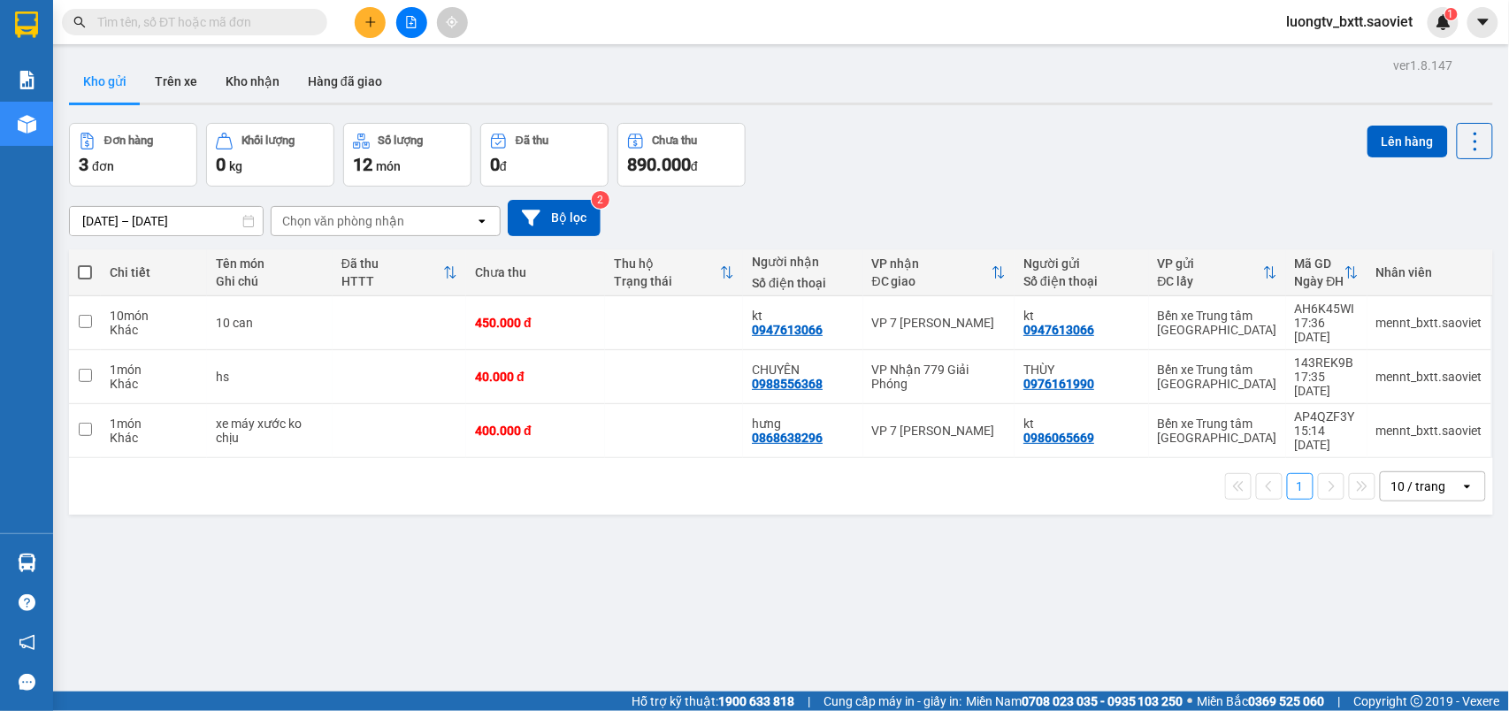
click at [928, 125] on div "ver 1.8.147 Kho gửi Trên xe Kho nhận Hàng đã giao Đơn hàng 3 đơn Khối lượng 0 k…" at bounding box center [781, 408] width 1438 height 711
click at [1347, 425] on icon at bounding box center [1353, 431] width 12 height 12
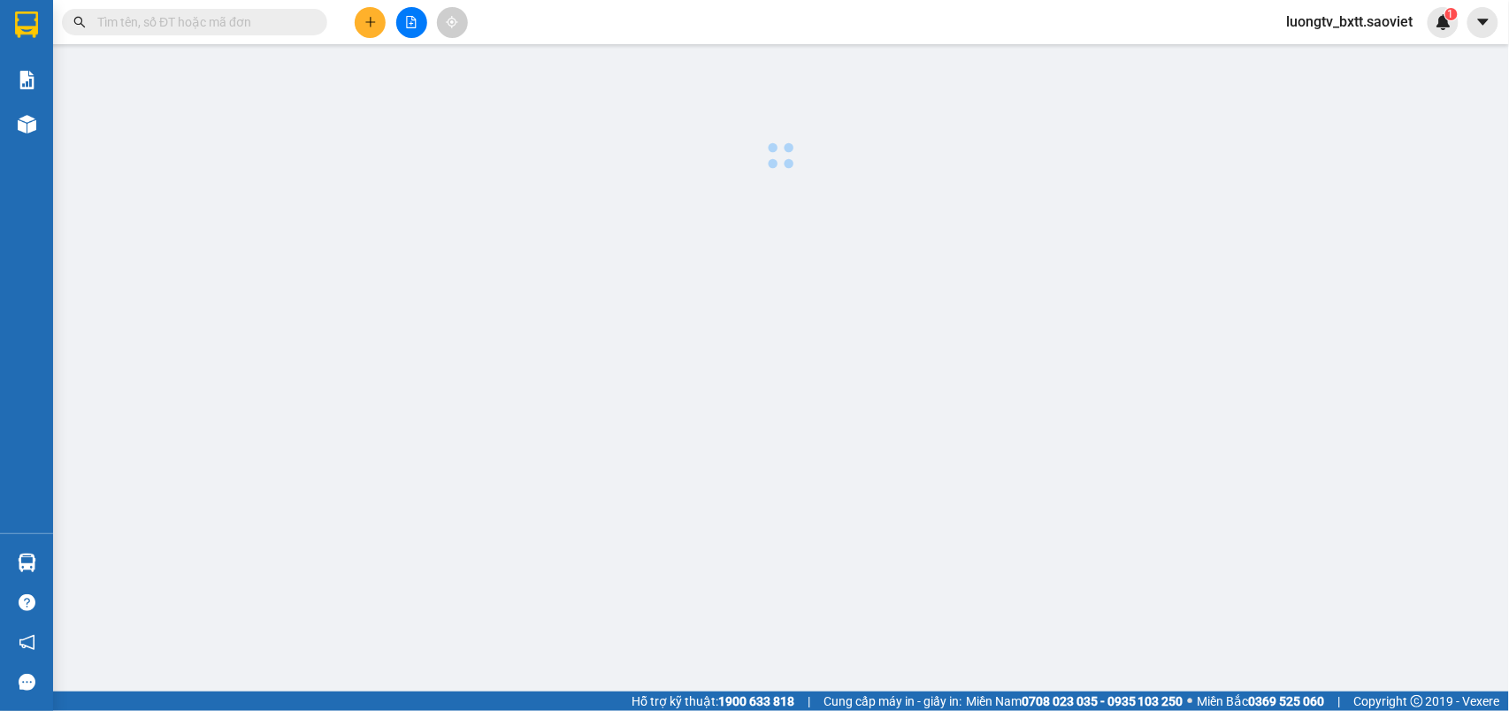
click at [1329, 391] on body "Kết quả tìm kiếm ( 0 ) Bộ lọc No Data luongtv_bxtt.saoviet 1 Báo cáo 1B. Chi ti…" at bounding box center [754, 355] width 1509 height 711
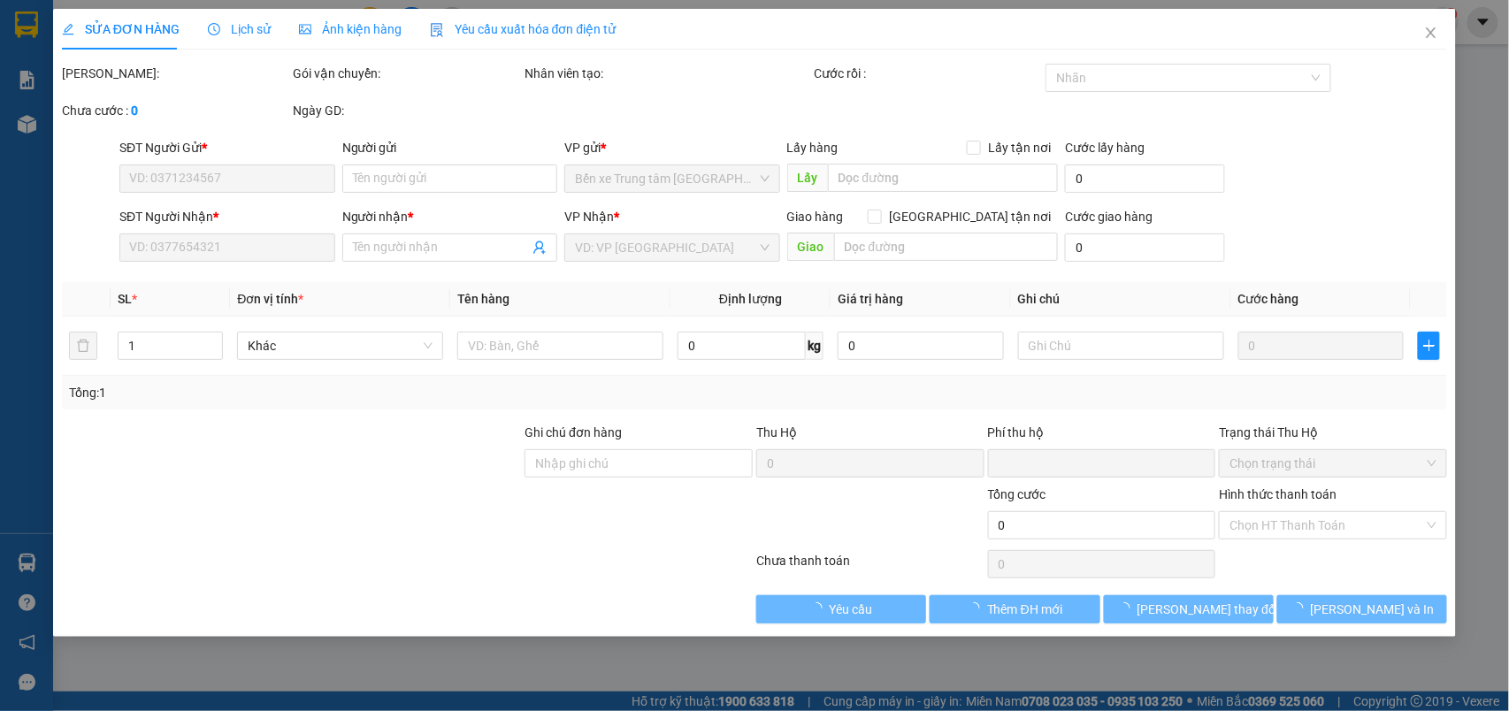
type input "0986065669"
type input "kt"
type input "0868638296"
type input "hưng"
type input "0"
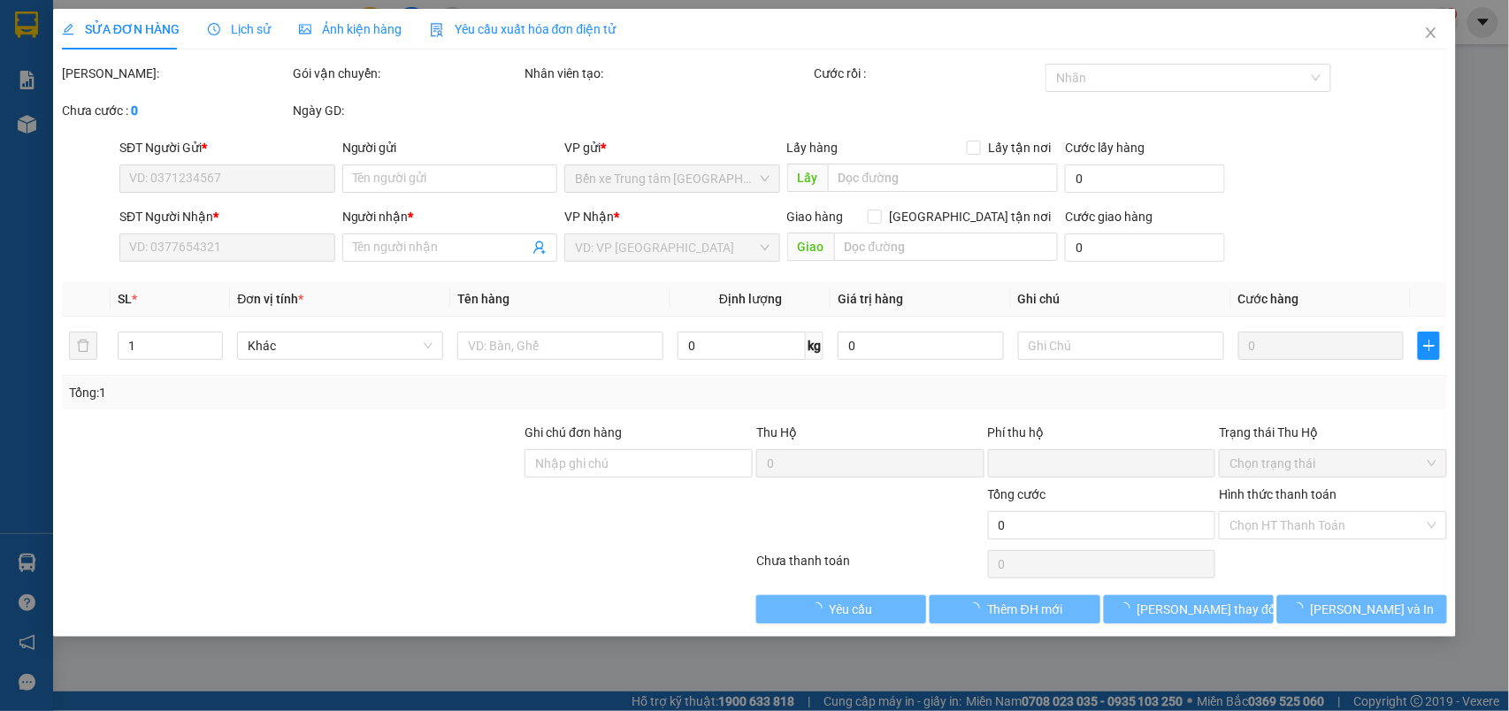
type input "400.000"
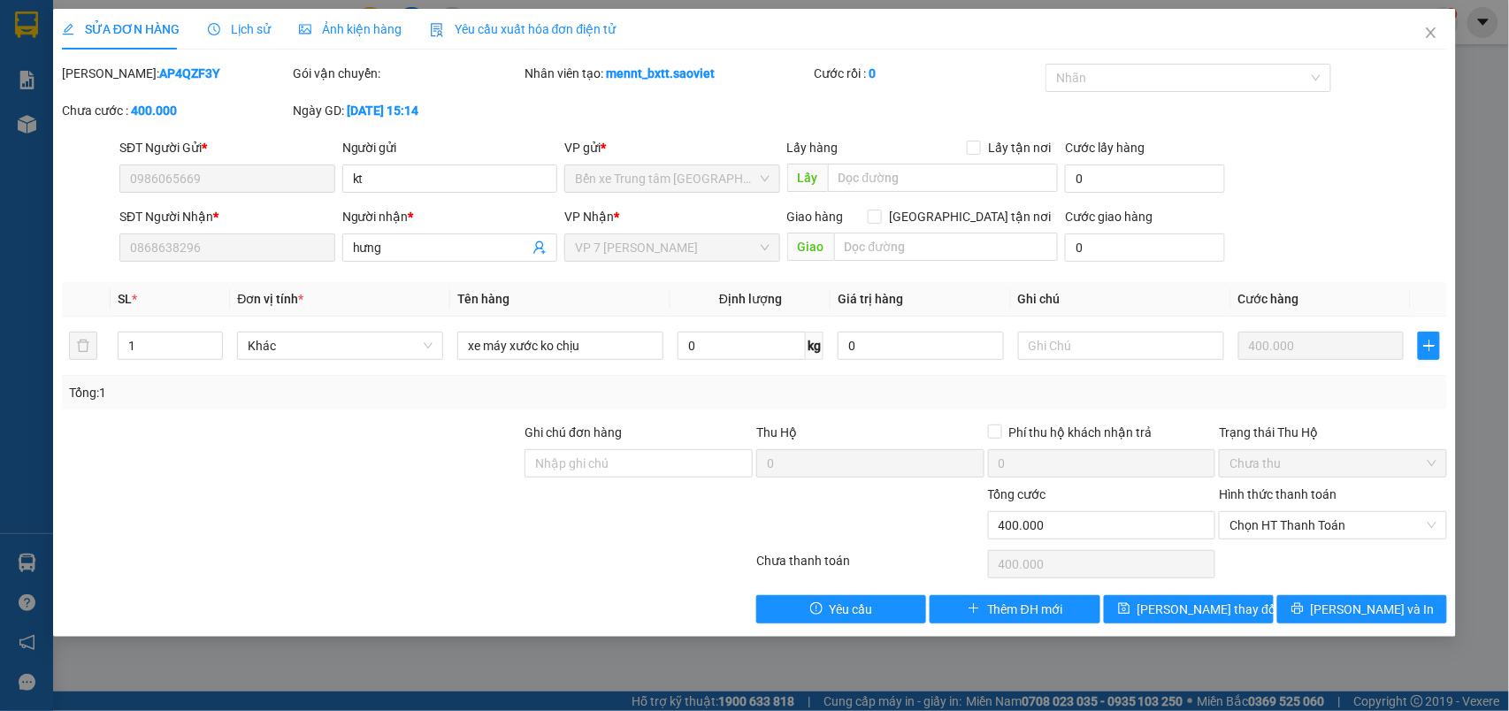
click at [259, 22] on span "Lịch sử" at bounding box center [239, 29] width 63 height 14
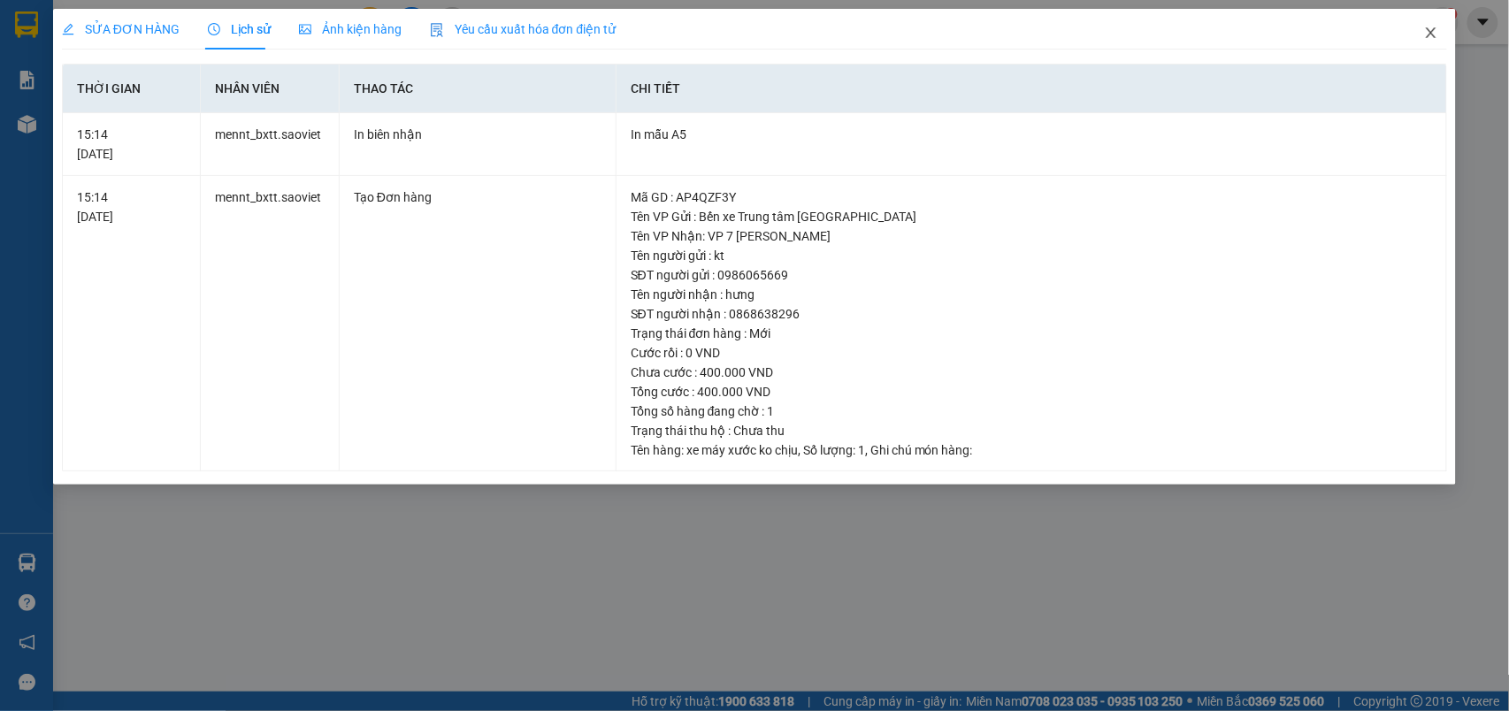
click at [1437, 30] on icon "close" at bounding box center [1431, 33] width 14 height 14
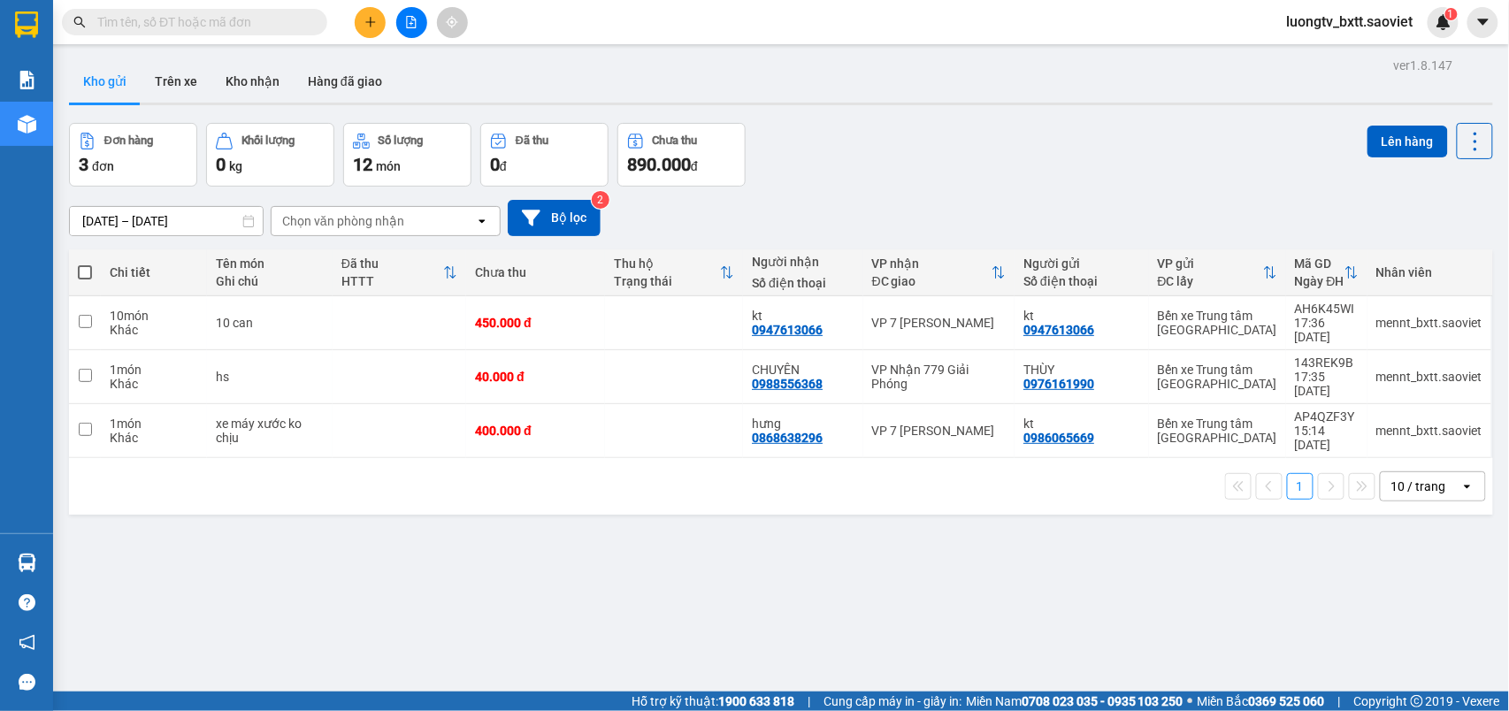
click at [1123, 157] on div "Đơn hàng 3 đơn Khối lượng 0 kg Số lượng 12 món Đã thu 0 đ Chưa thu 890.000 đ Lê…" at bounding box center [781, 155] width 1424 height 64
click at [936, 131] on div "Đơn hàng 3 đơn Khối lượng 0 kg Số lượng 12 món Đã thu 0 đ Chưa thu 890.000 đ Lê…" at bounding box center [781, 155] width 1424 height 64
click at [180, 87] on button "Trên xe" at bounding box center [176, 81] width 71 height 42
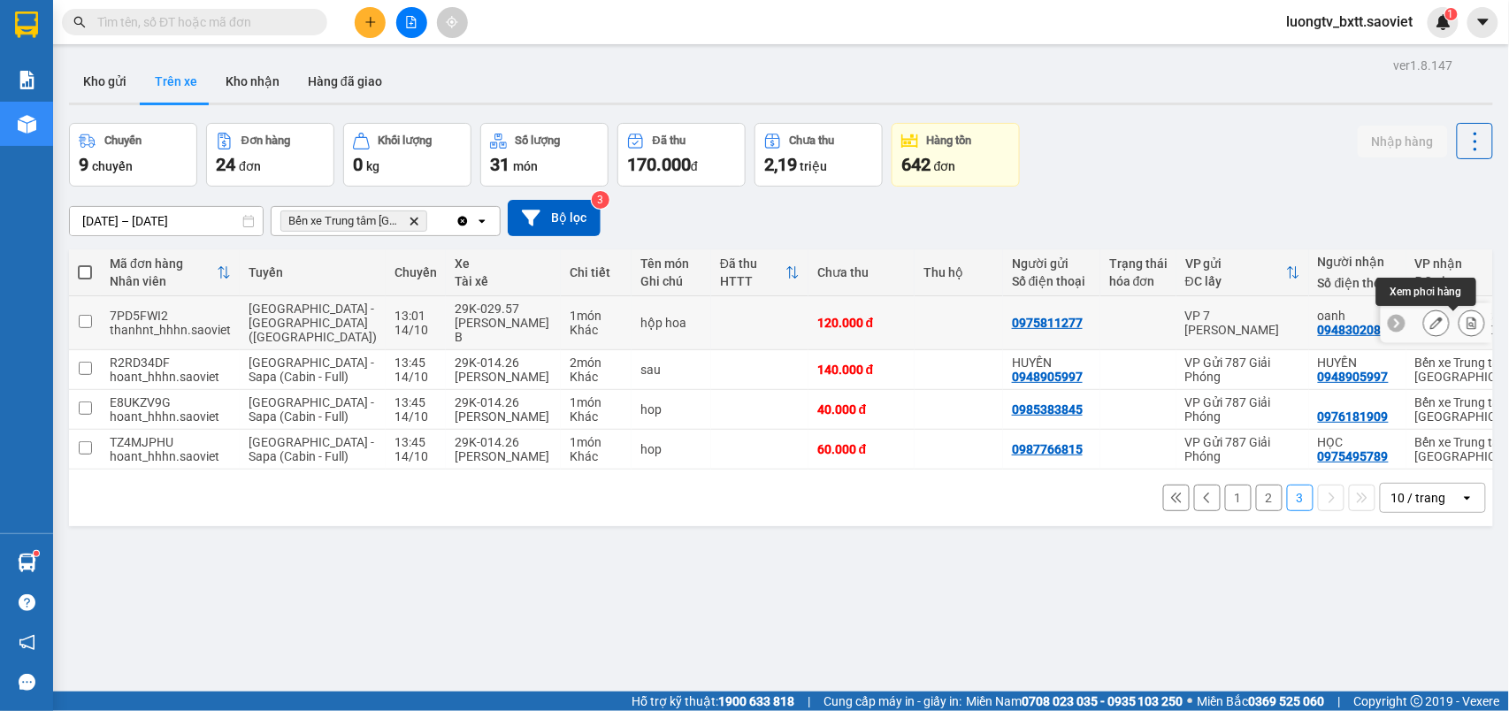
click at [1466, 322] on icon at bounding box center [1472, 323] width 12 height 12
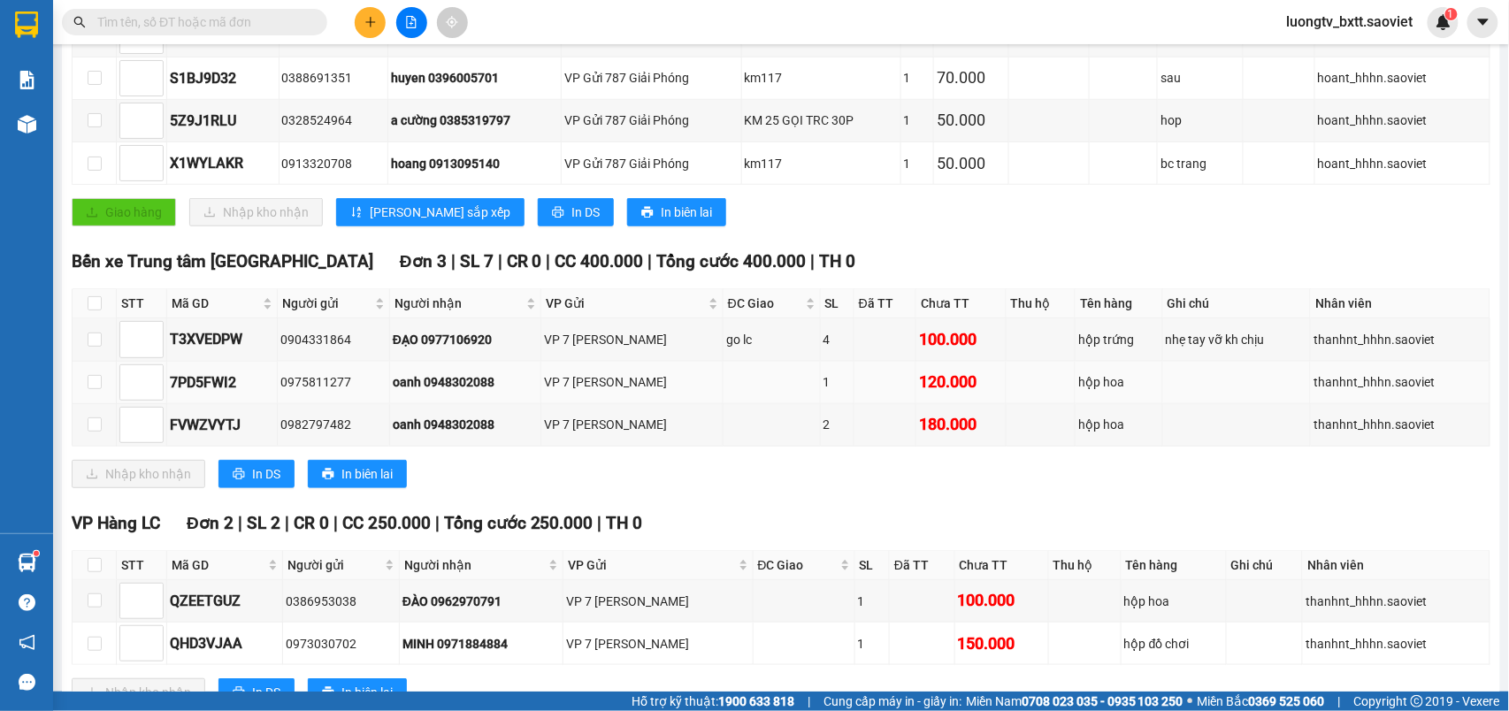
scroll to position [461, 0]
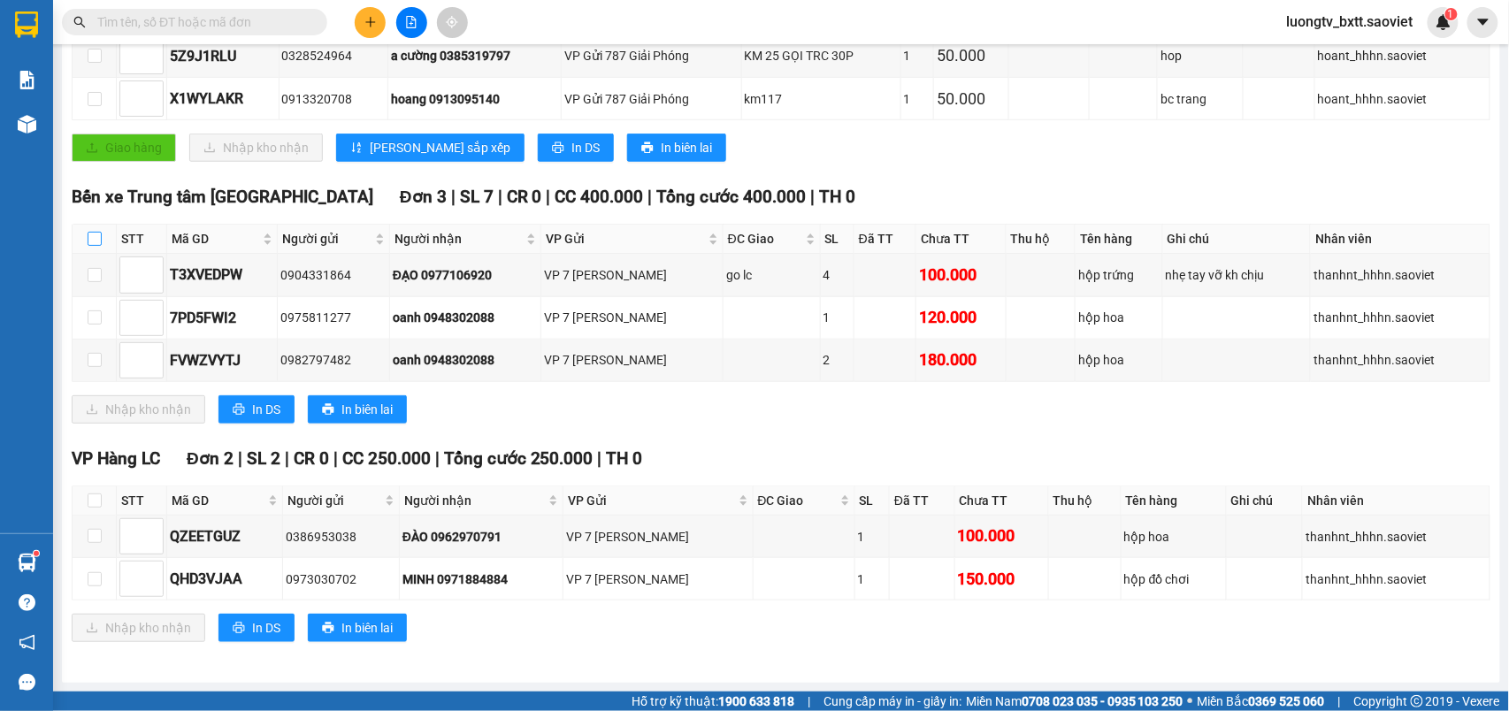
click at [90, 232] on input "checkbox" at bounding box center [95, 239] width 14 height 14
checkbox input "true"
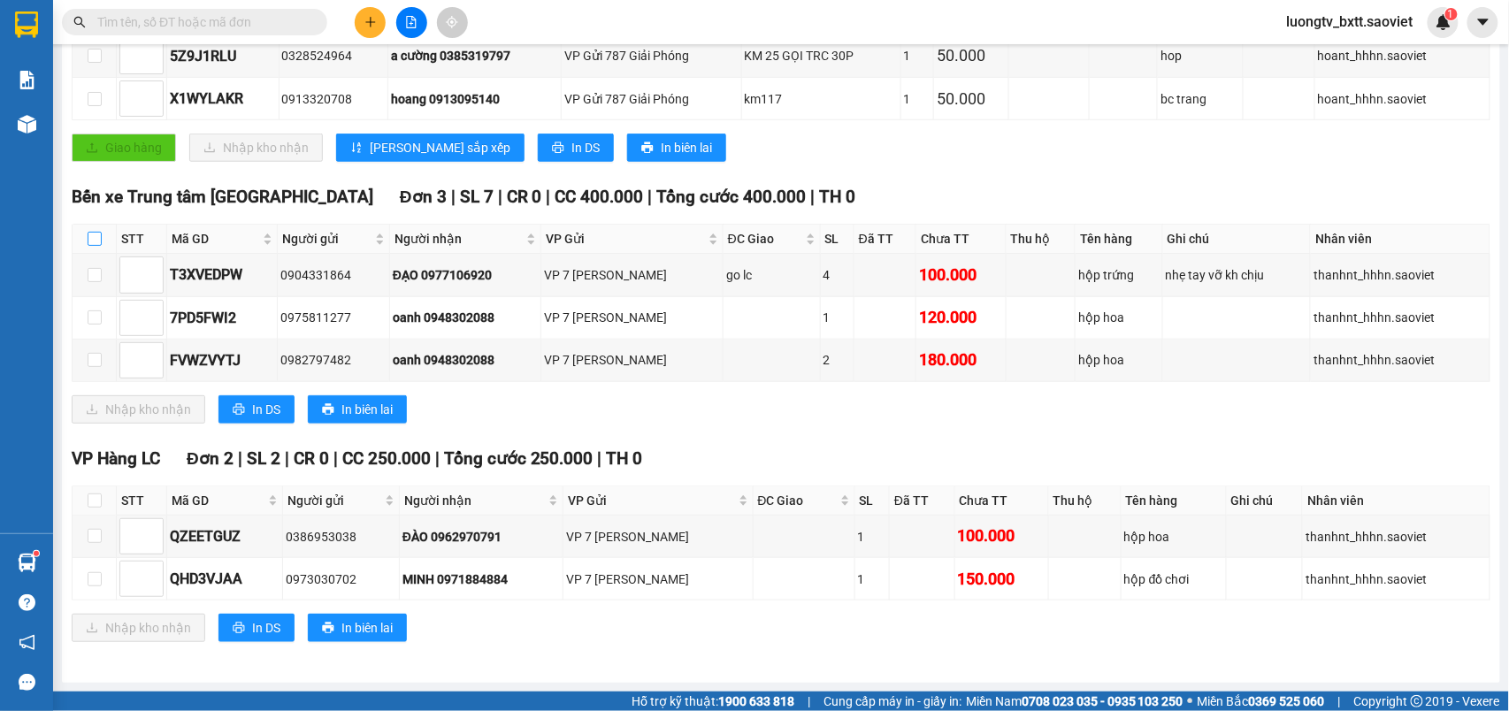
click at [90, 232] on input "checkbox" at bounding box center [95, 239] width 14 height 14
checkbox input "false"
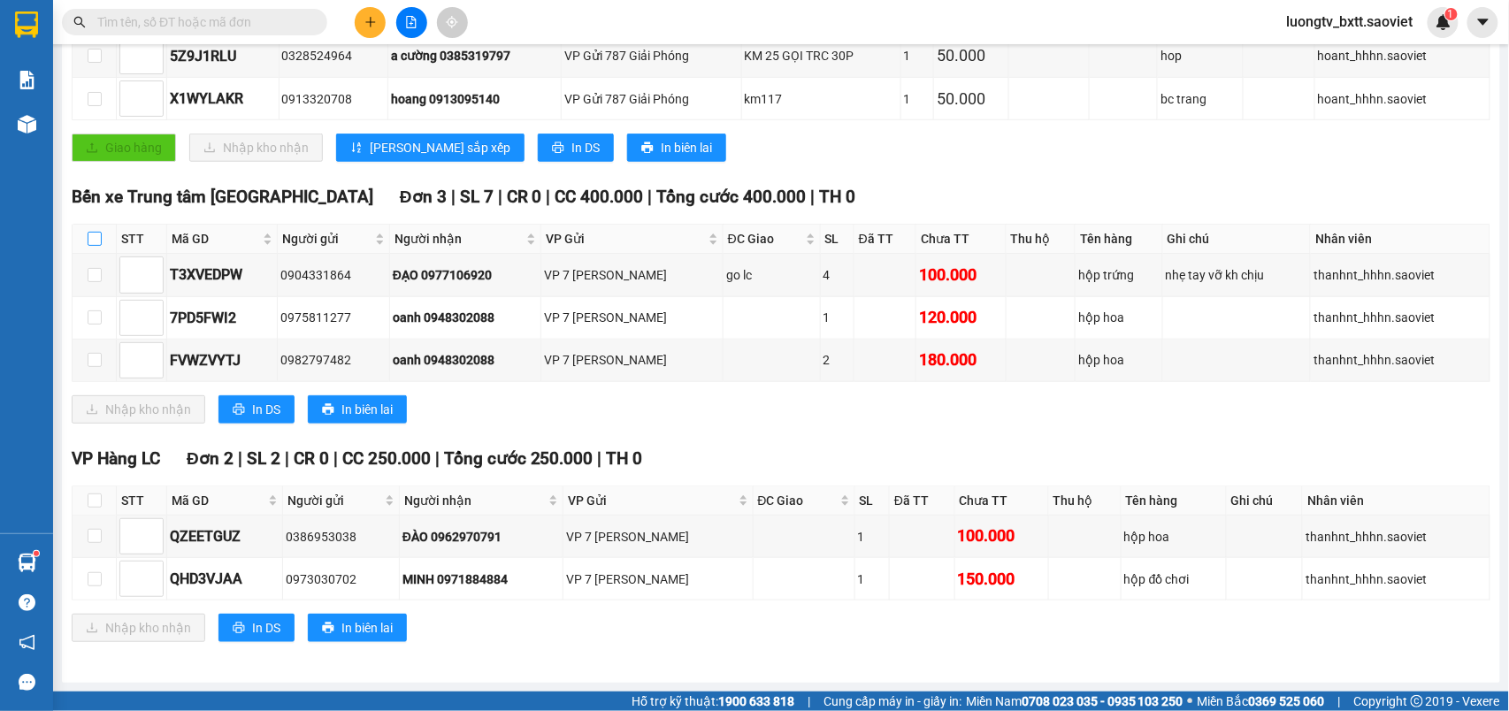
click at [90, 232] on input "checkbox" at bounding box center [95, 239] width 14 height 14
checkbox input "true"
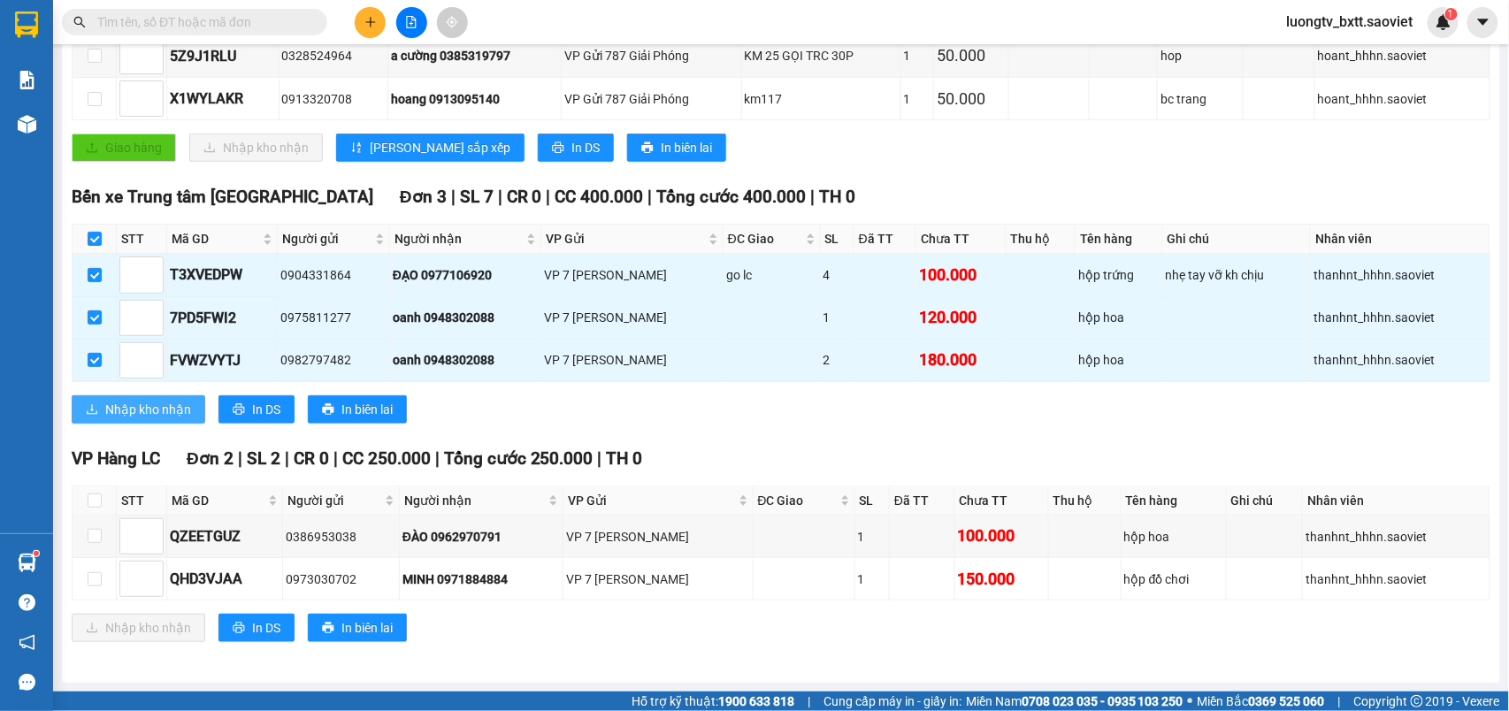
click at [129, 400] on span "Nhập kho nhận" at bounding box center [148, 409] width 86 height 19
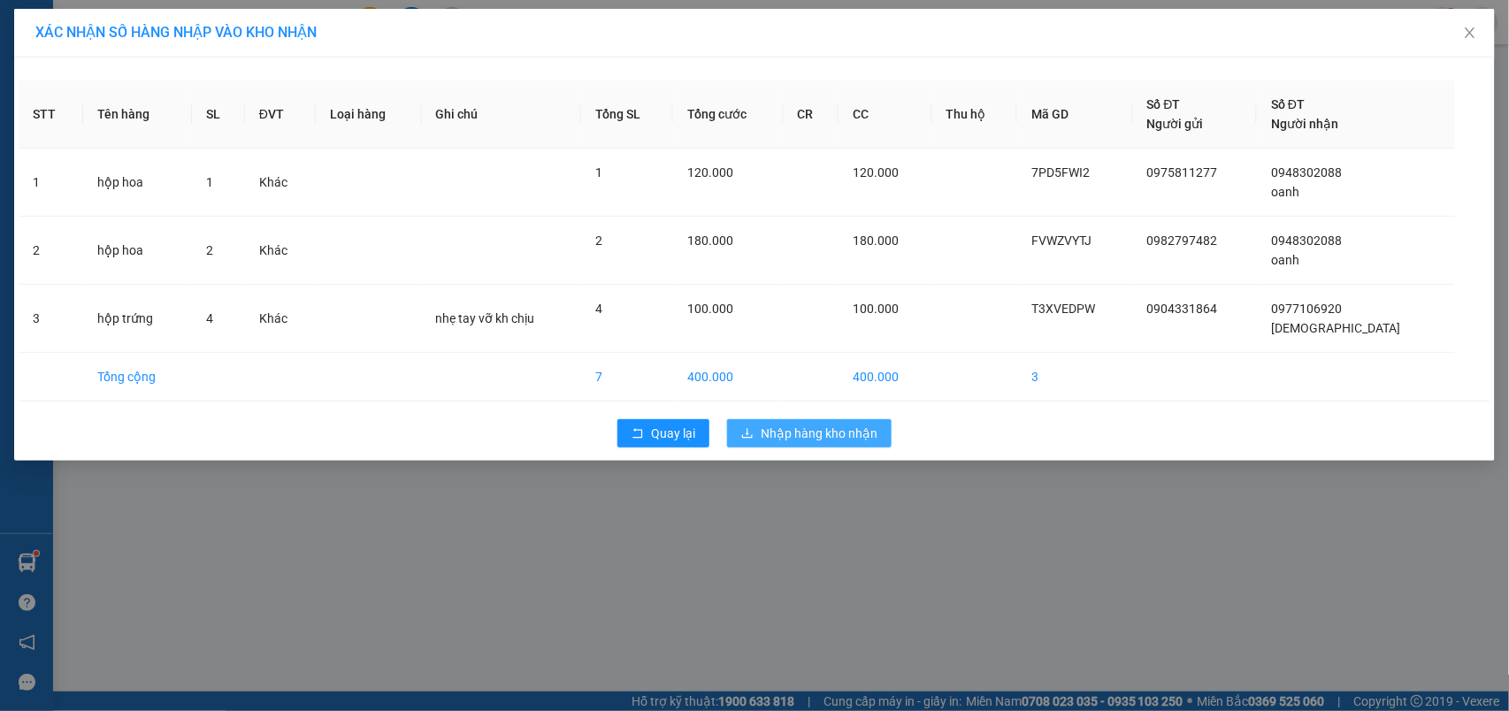
click at [804, 441] on span "Nhập hàng kho nhận" at bounding box center [819, 433] width 117 height 19
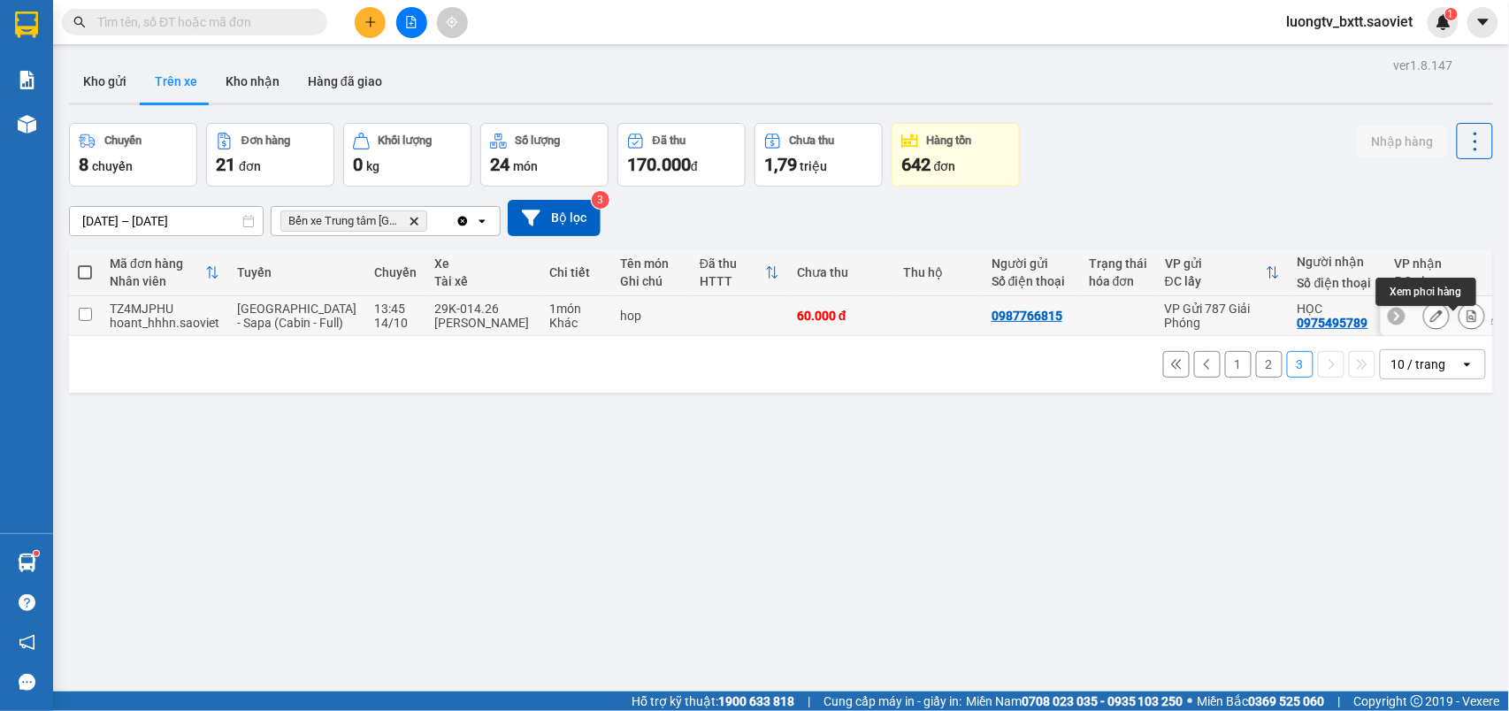
click at [1468, 322] on icon at bounding box center [1473, 316] width 10 height 12
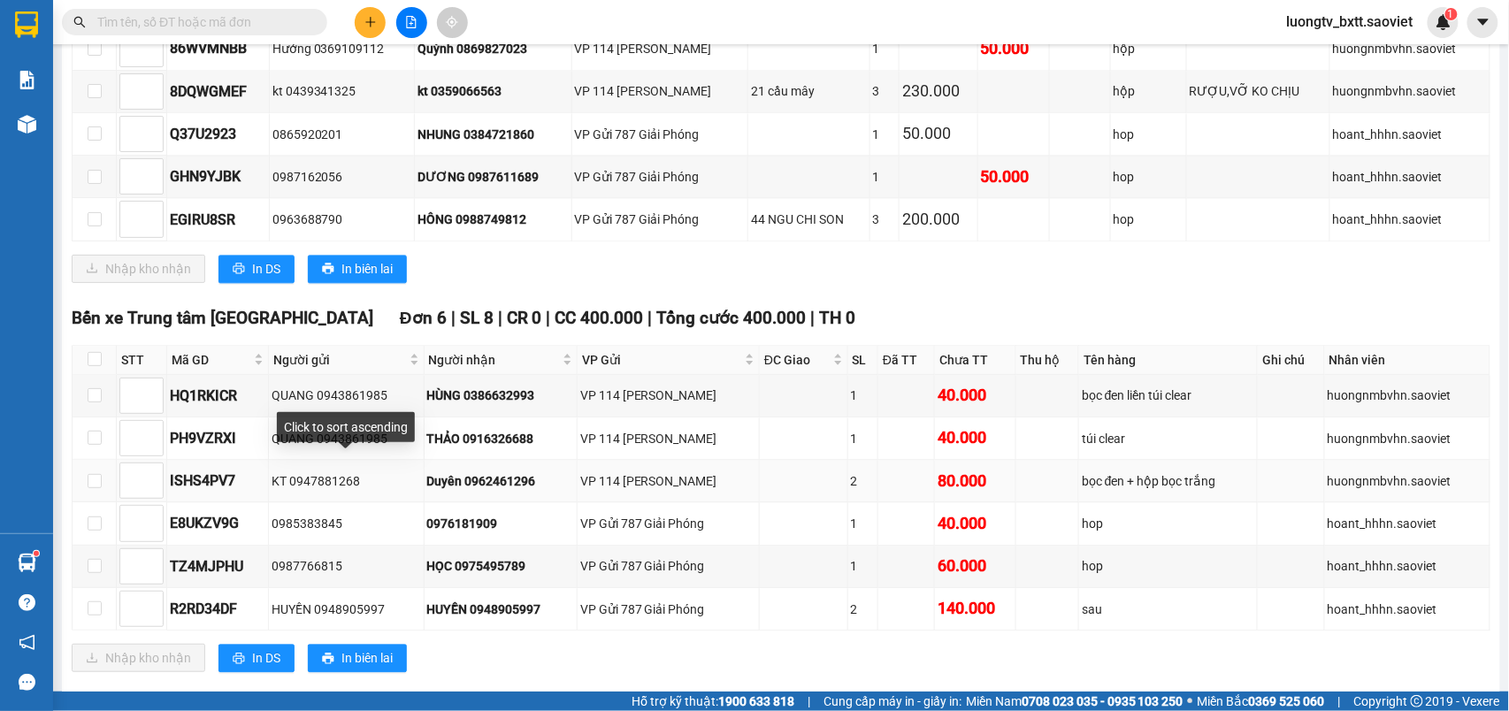
scroll to position [1179, 0]
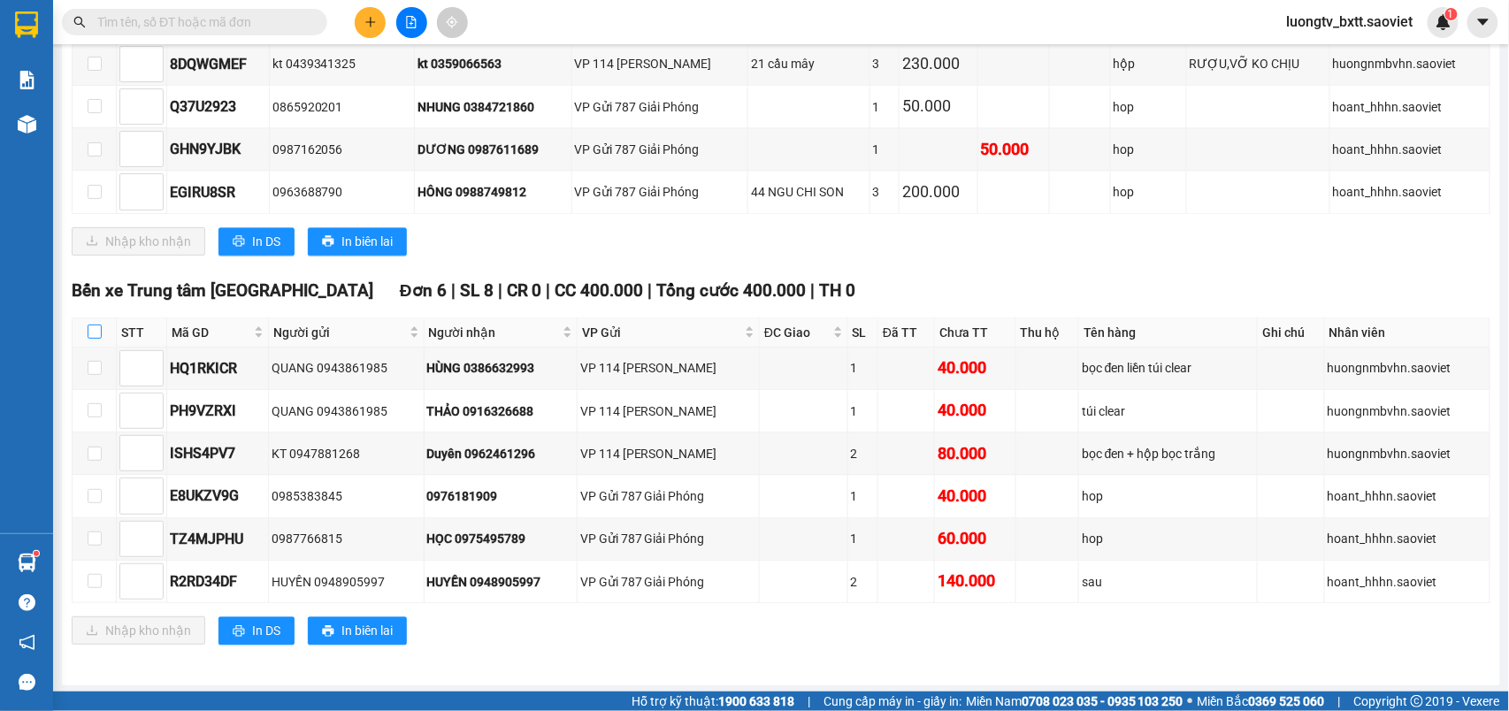
click at [93, 339] on input "checkbox" at bounding box center [95, 332] width 14 height 14
checkbox input "true"
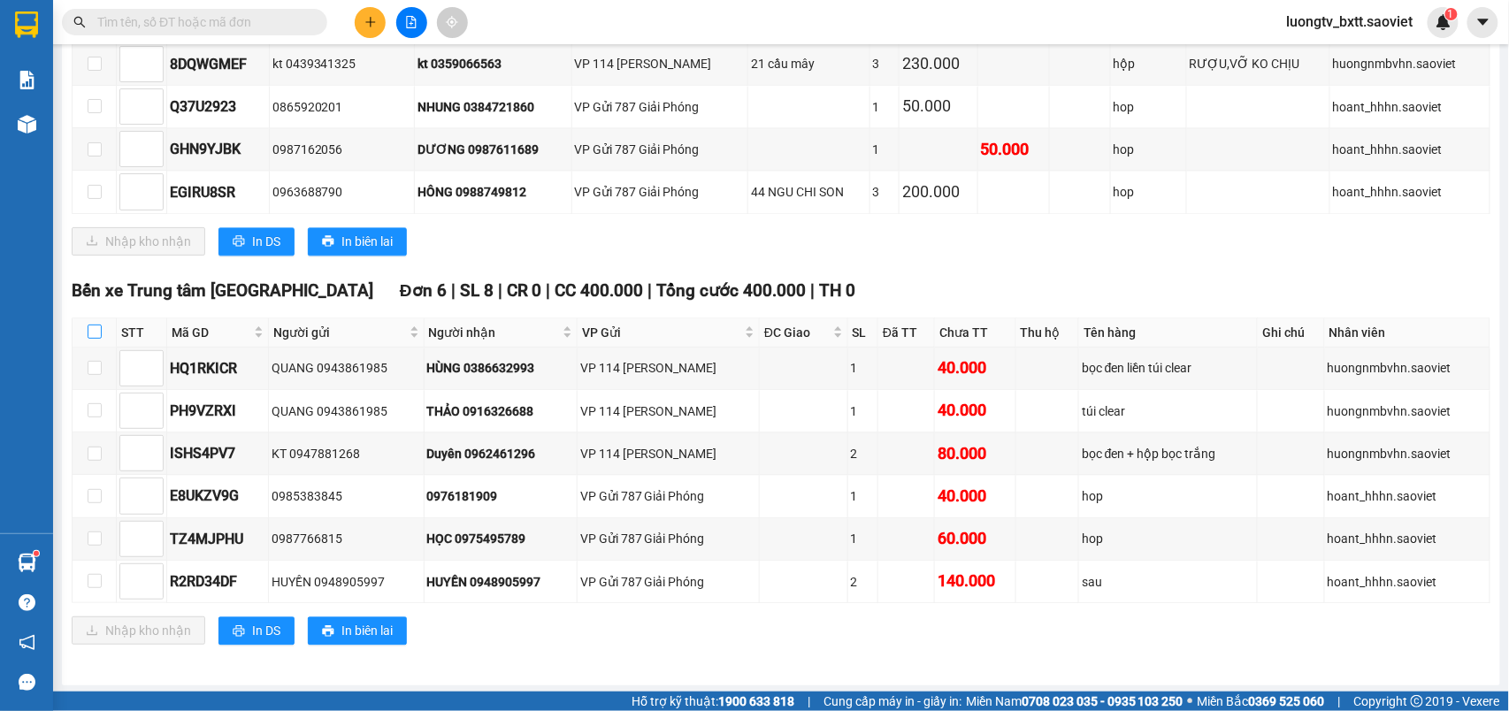
checkbox input "true"
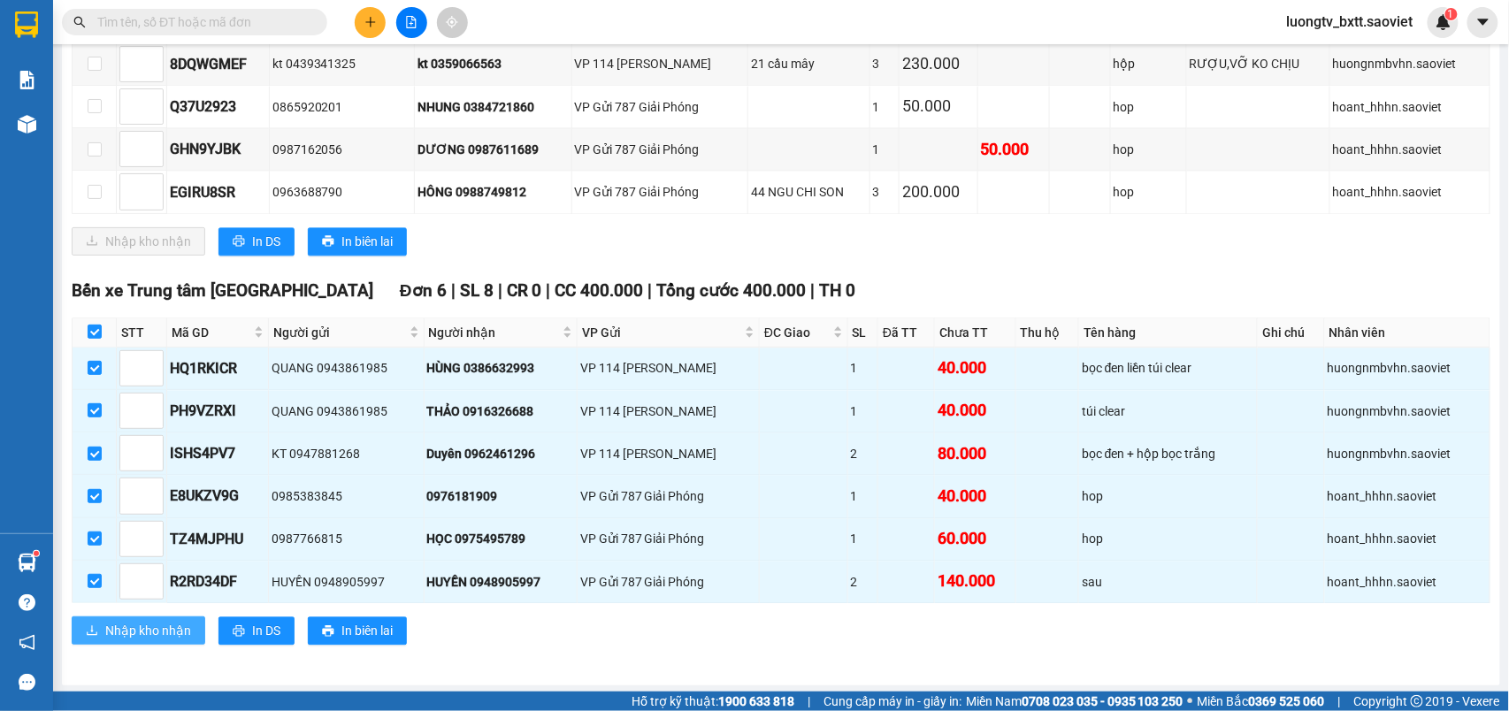
click at [119, 640] on span "Nhập kho nhận" at bounding box center [148, 630] width 86 height 19
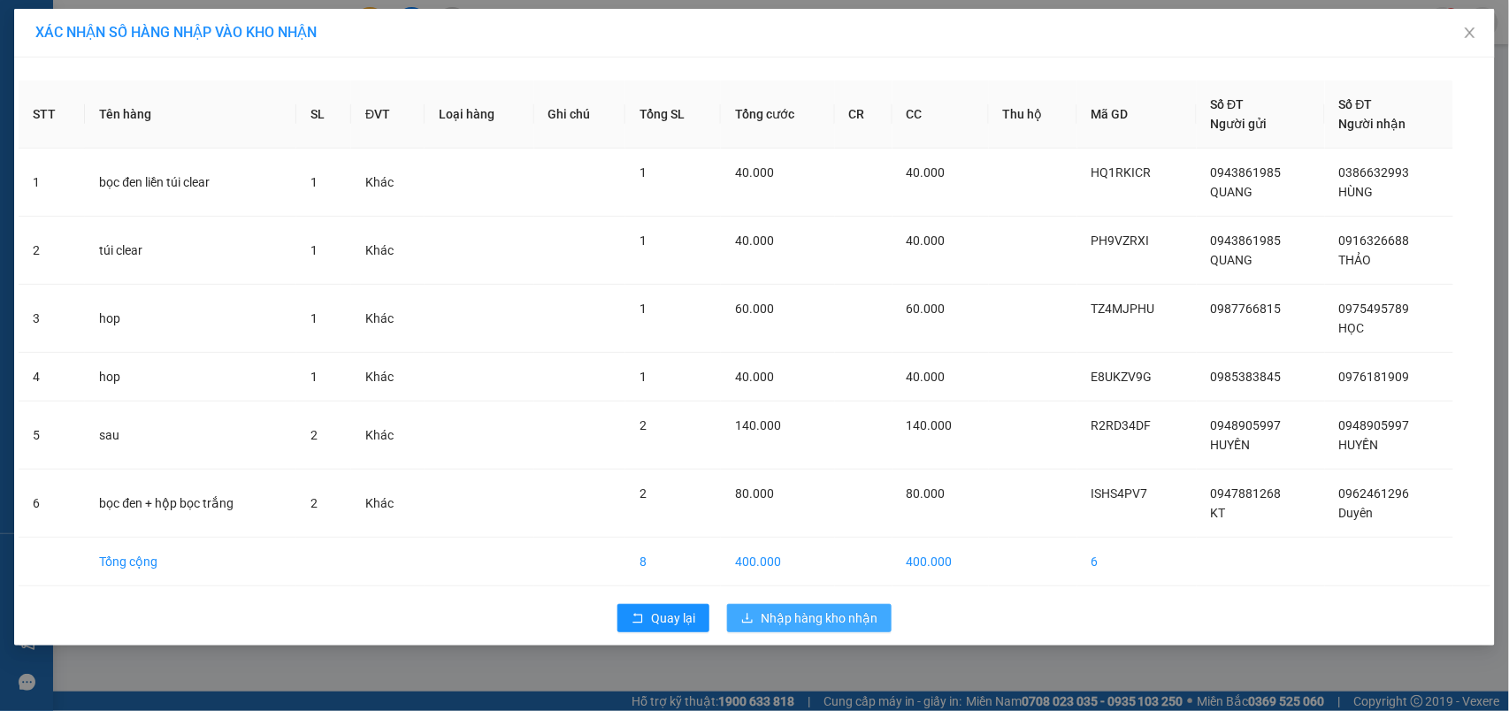
click at [807, 609] on button "Nhập hàng kho nhận" at bounding box center [809, 618] width 165 height 28
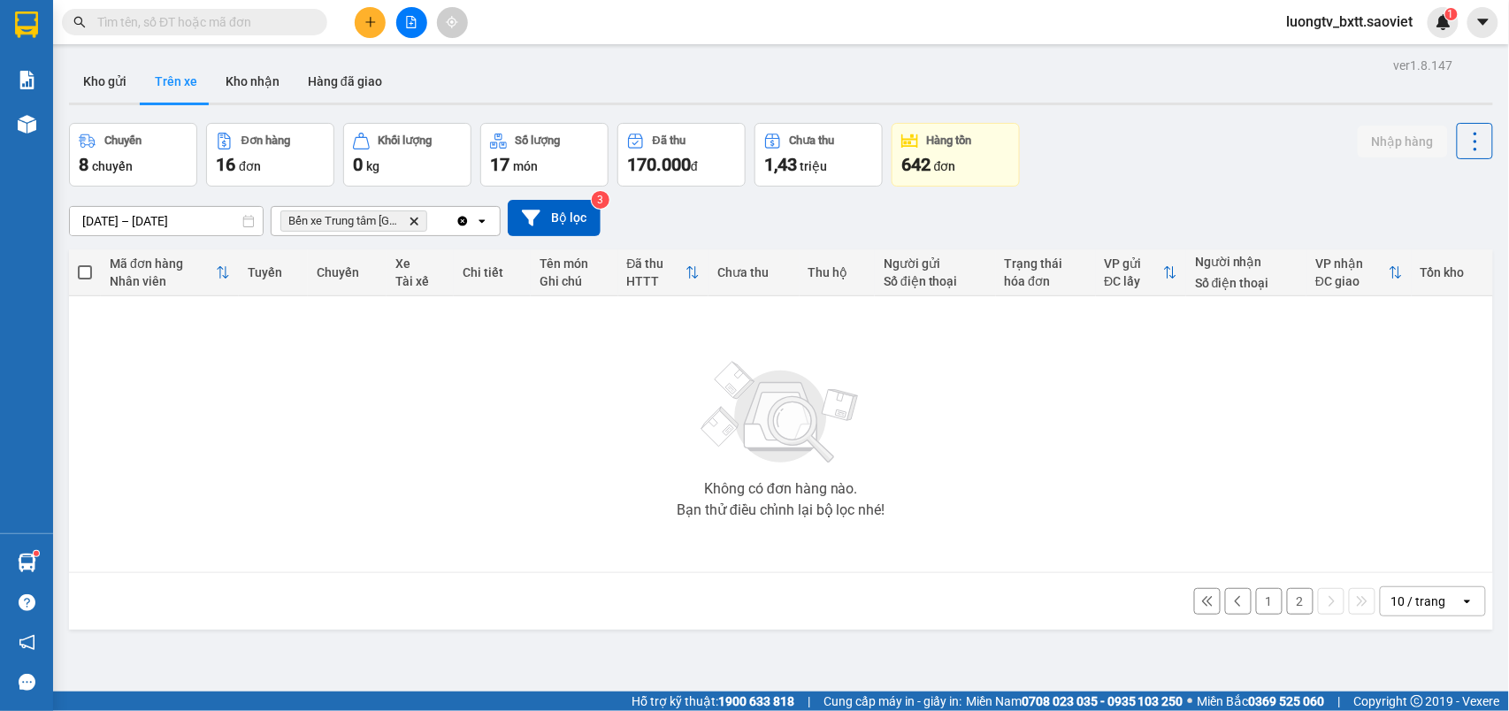
click at [1289, 603] on button "2" at bounding box center [1300, 601] width 27 height 27
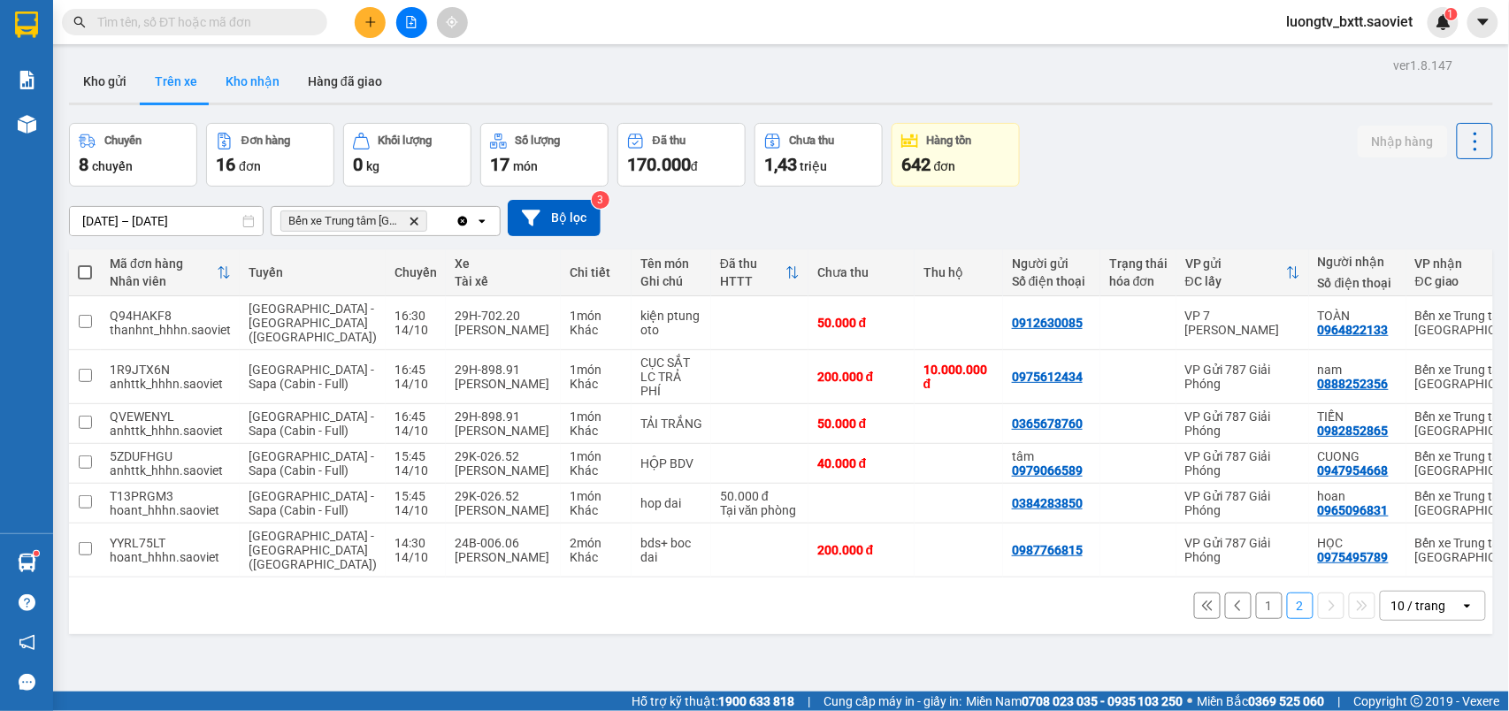
click at [252, 73] on button "Kho nhận" at bounding box center [252, 81] width 82 height 42
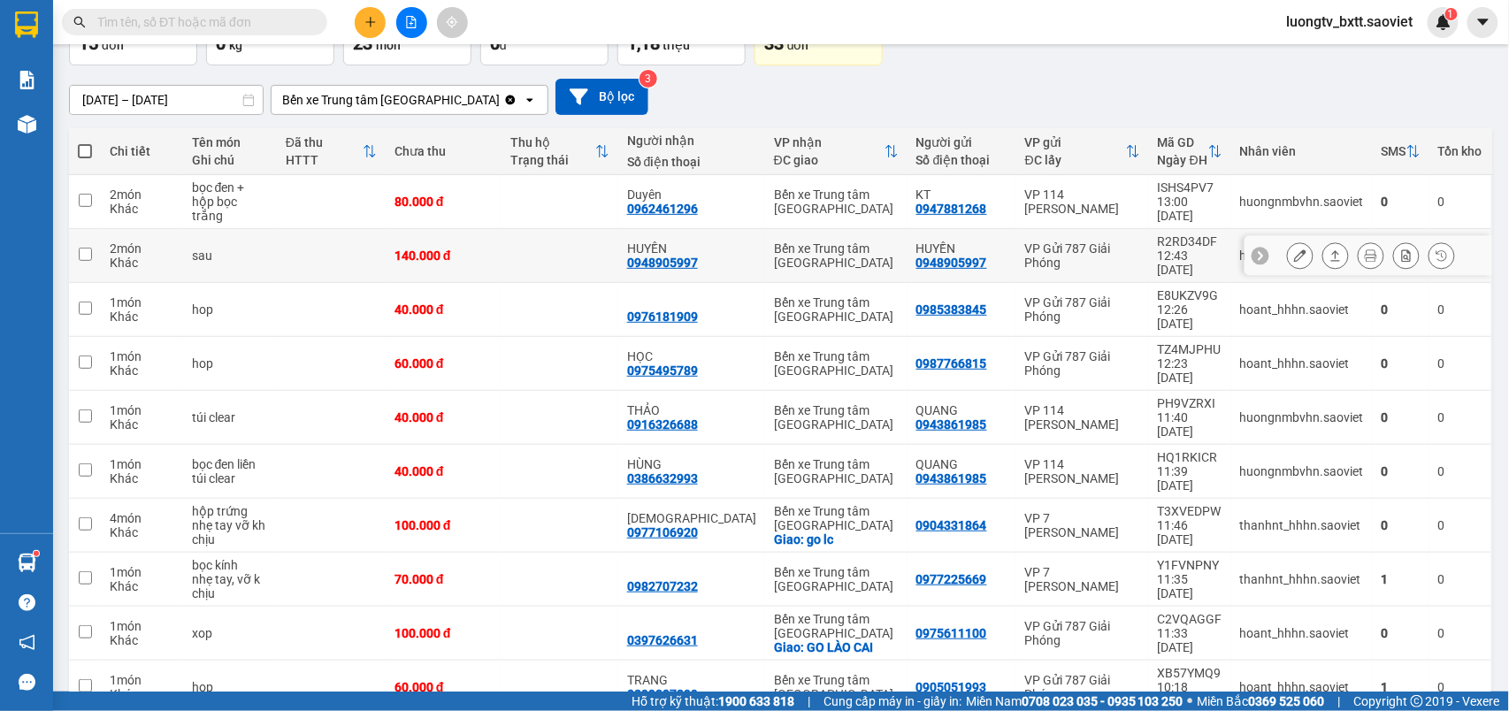
scroll to position [122, 0]
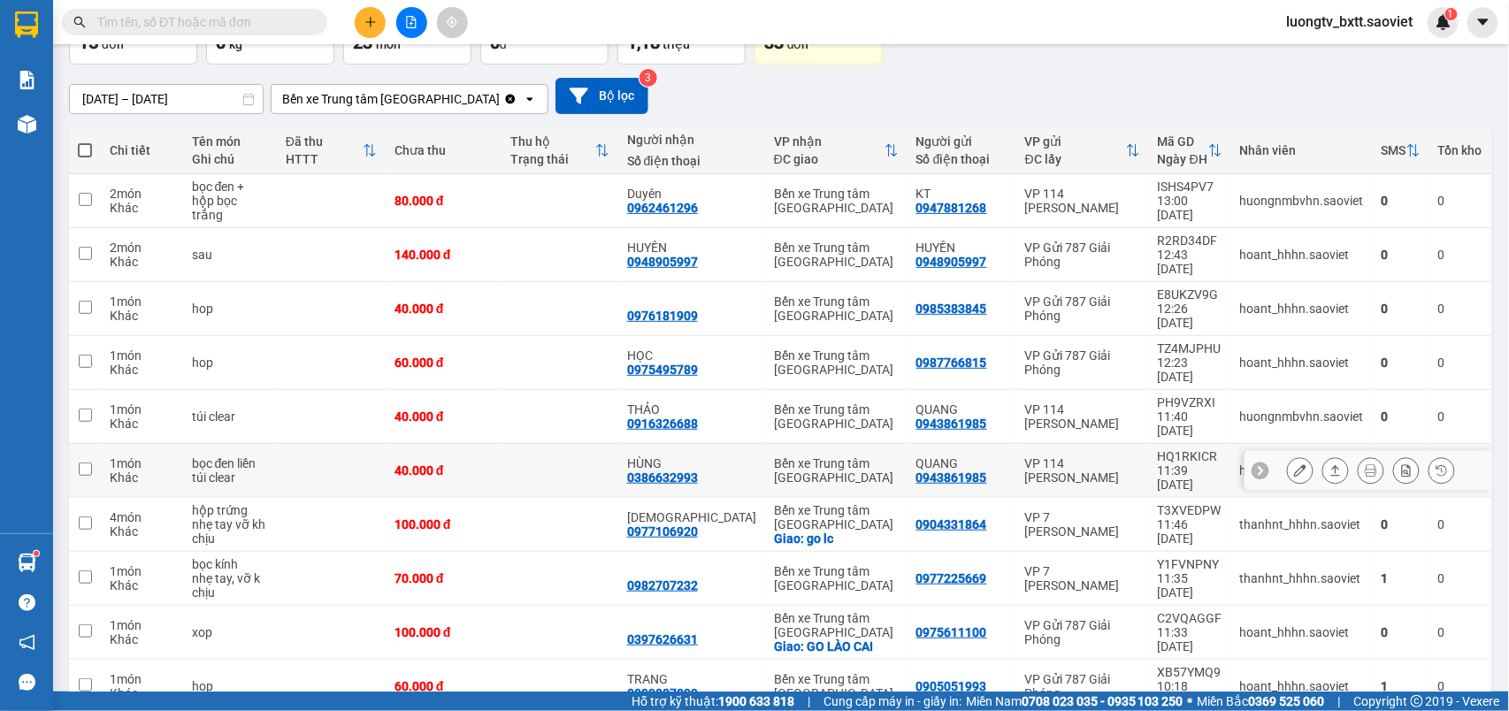
click at [836, 456] on div "Bến xe Trung tâm [GEOGRAPHIC_DATA]" at bounding box center [836, 470] width 125 height 28
checkbox input "true"
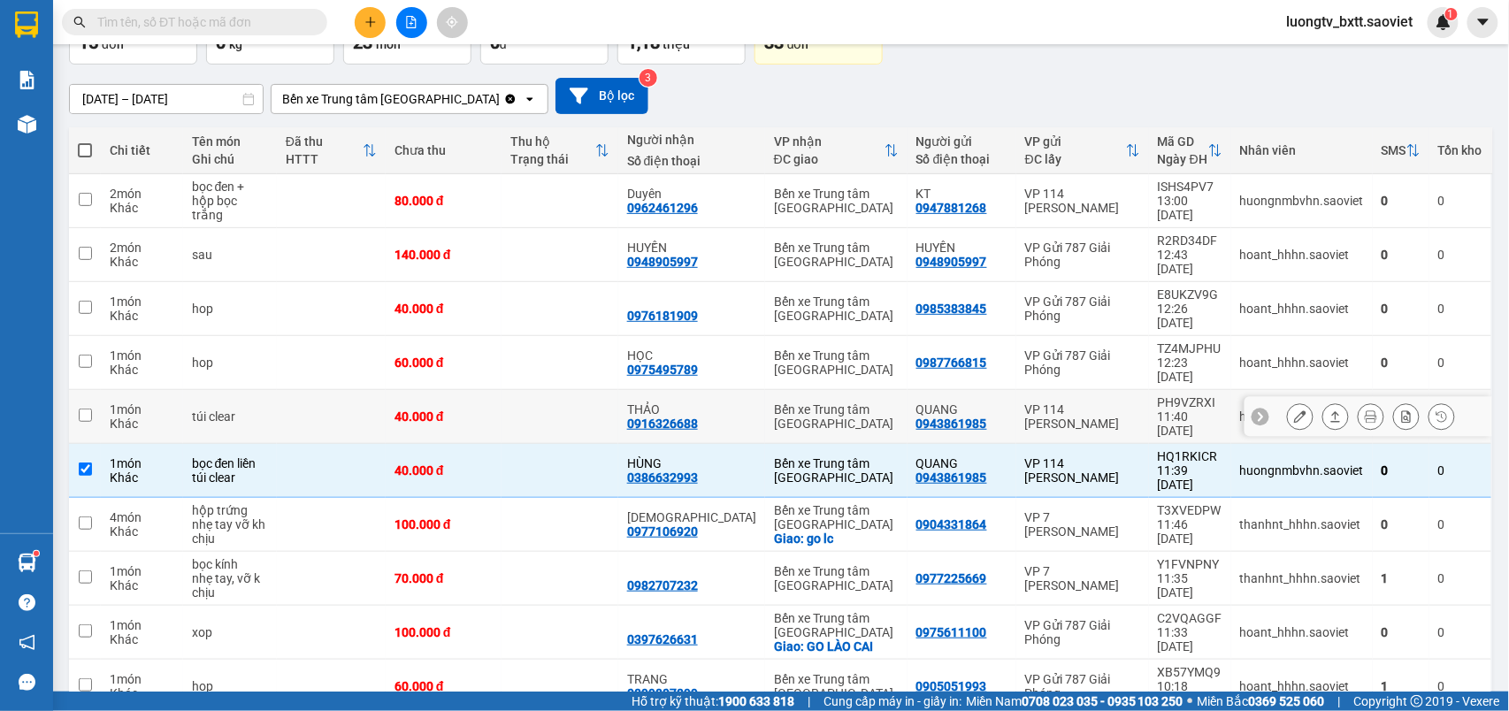
click at [839, 402] on div "Bến xe Trung tâm [GEOGRAPHIC_DATA]" at bounding box center [836, 416] width 125 height 28
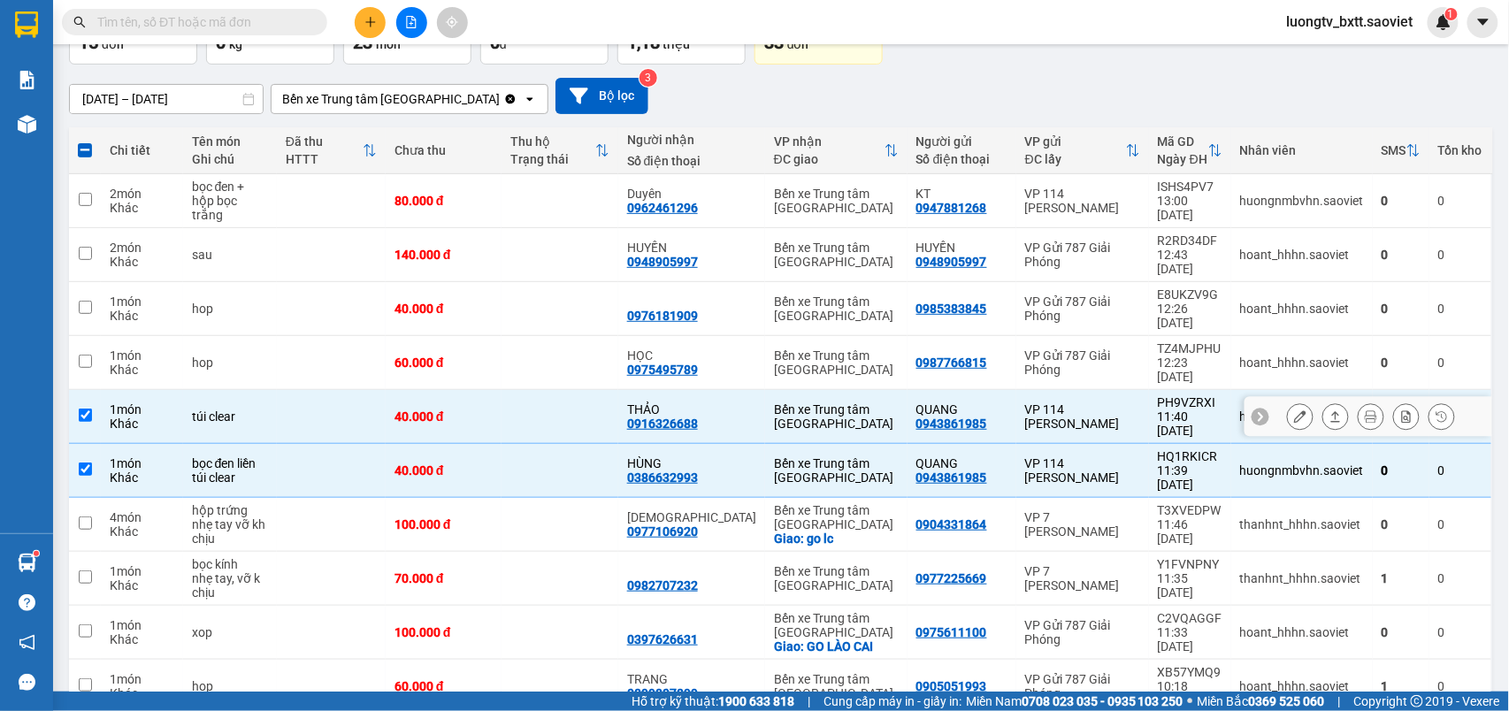
click at [839, 402] on div "Bến xe Trung tâm [GEOGRAPHIC_DATA]" at bounding box center [836, 416] width 125 height 28
checkbox input "false"
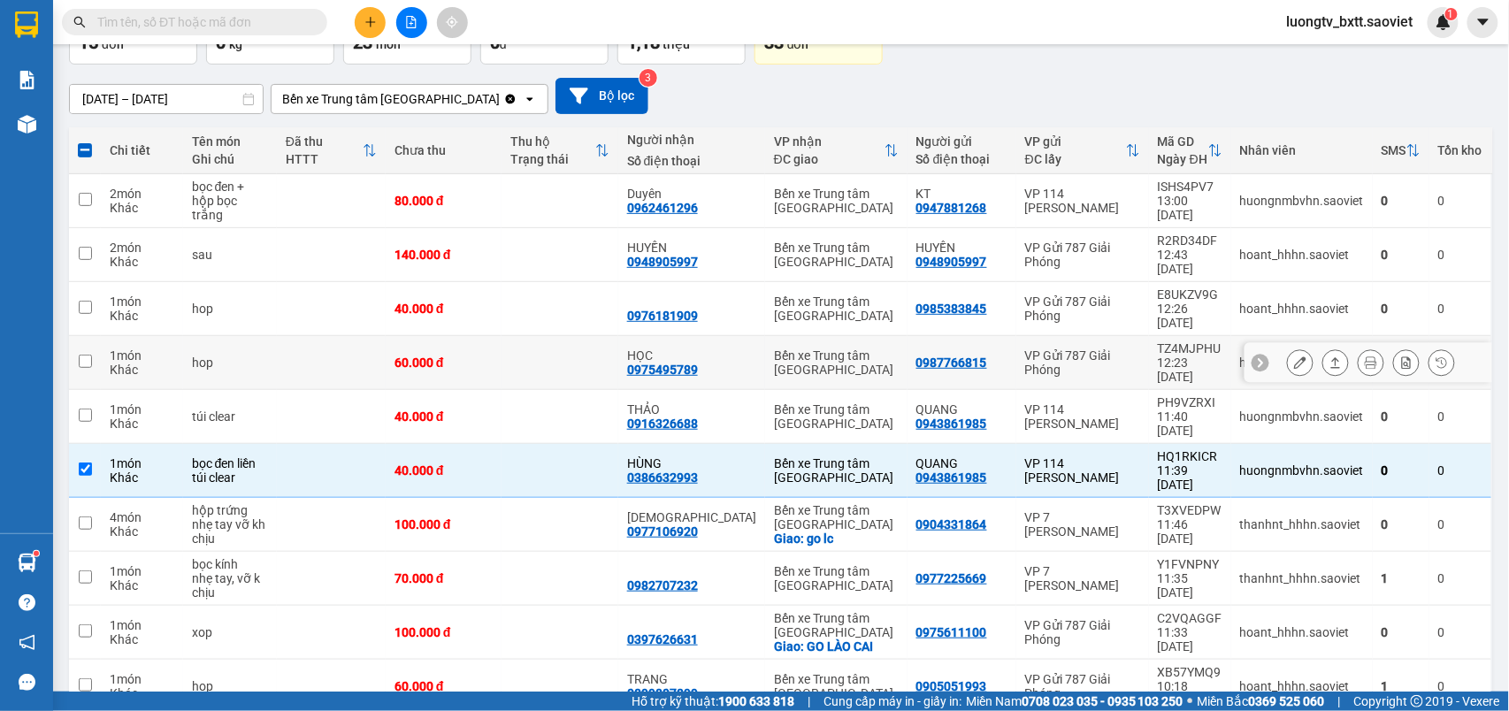
click at [851, 349] on div "Bến xe Trung tâm [GEOGRAPHIC_DATA]" at bounding box center [836, 363] width 125 height 28
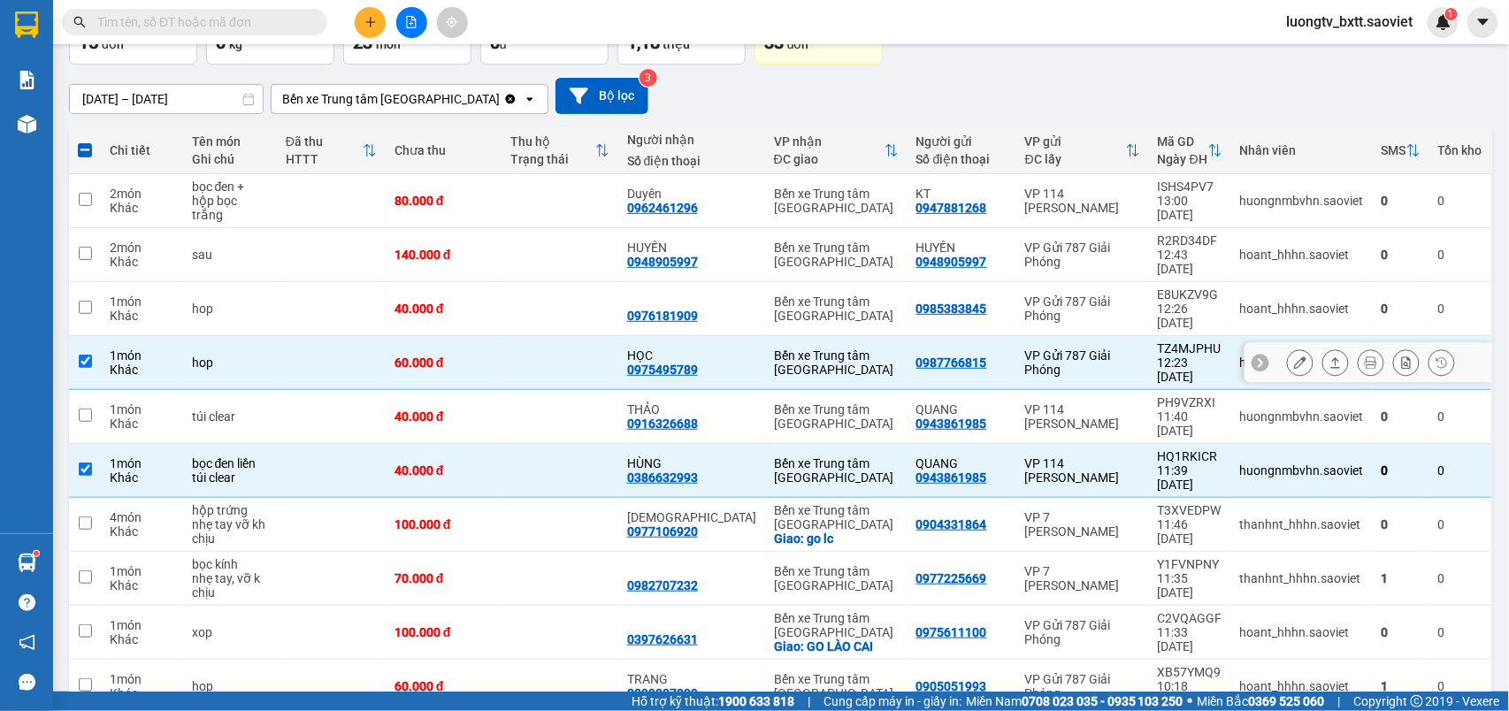
click at [851, 349] on div "Bến xe Trung tâm [GEOGRAPHIC_DATA]" at bounding box center [836, 363] width 125 height 28
checkbox input "false"
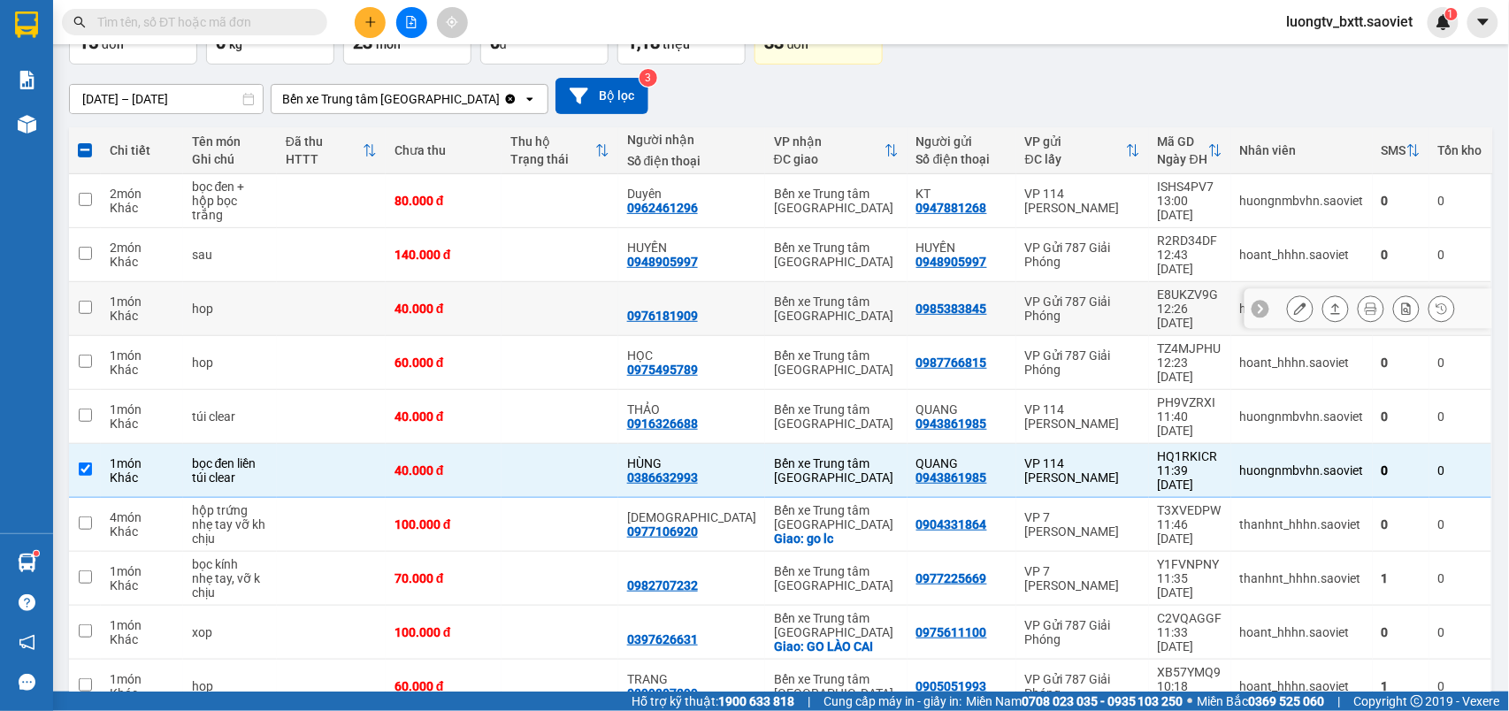
click at [853, 295] on div "Bến xe Trung tâm [GEOGRAPHIC_DATA]" at bounding box center [836, 309] width 125 height 28
checkbox input "true"
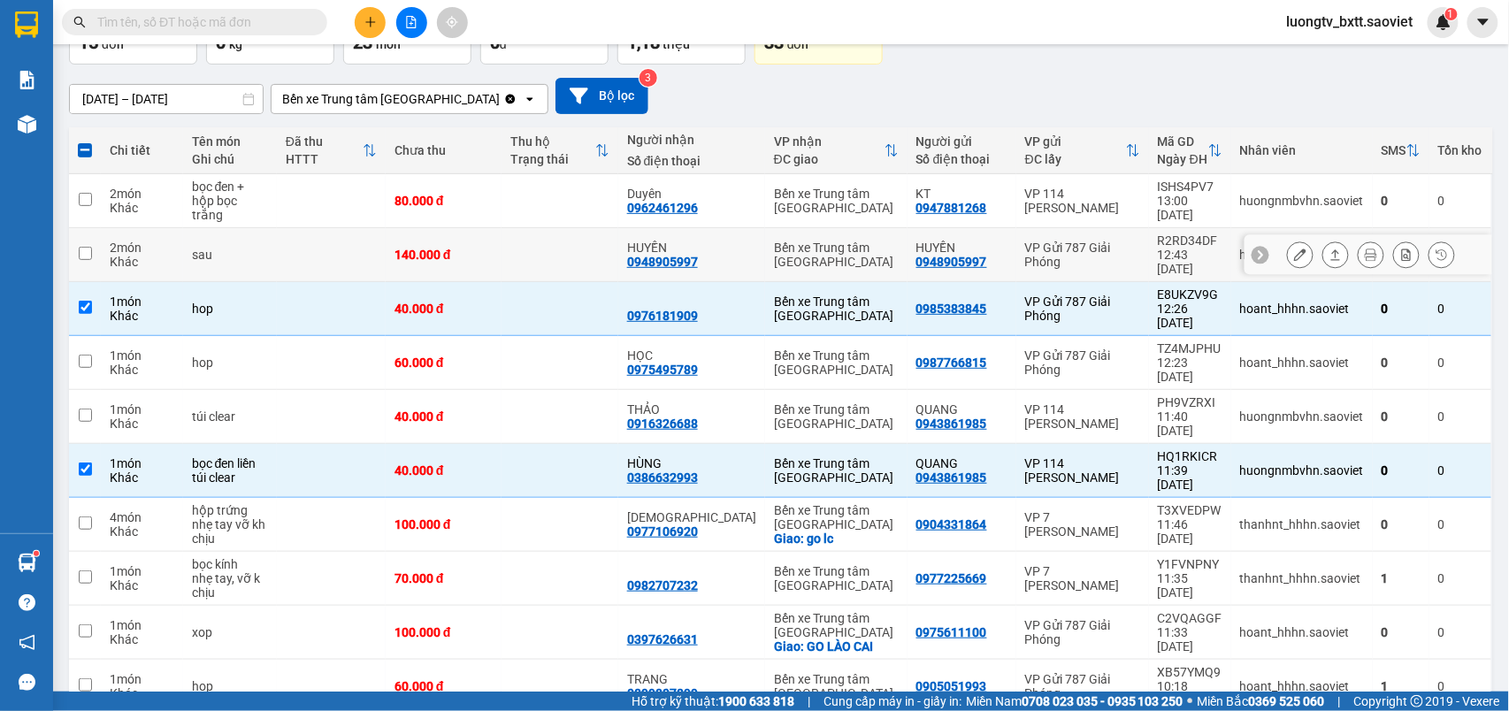
click at [843, 241] on div "Bến xe Trung tâm [GEOGRAPHIC_DATA]" at bounding box center [836, 255] width 125 height 28
checkbox input "false"
click at [843, 193] on div "Bến xe Trung tâm [GEOGRAPHIC_DATA]" at bounding box center [836, 201] width 125 height 28
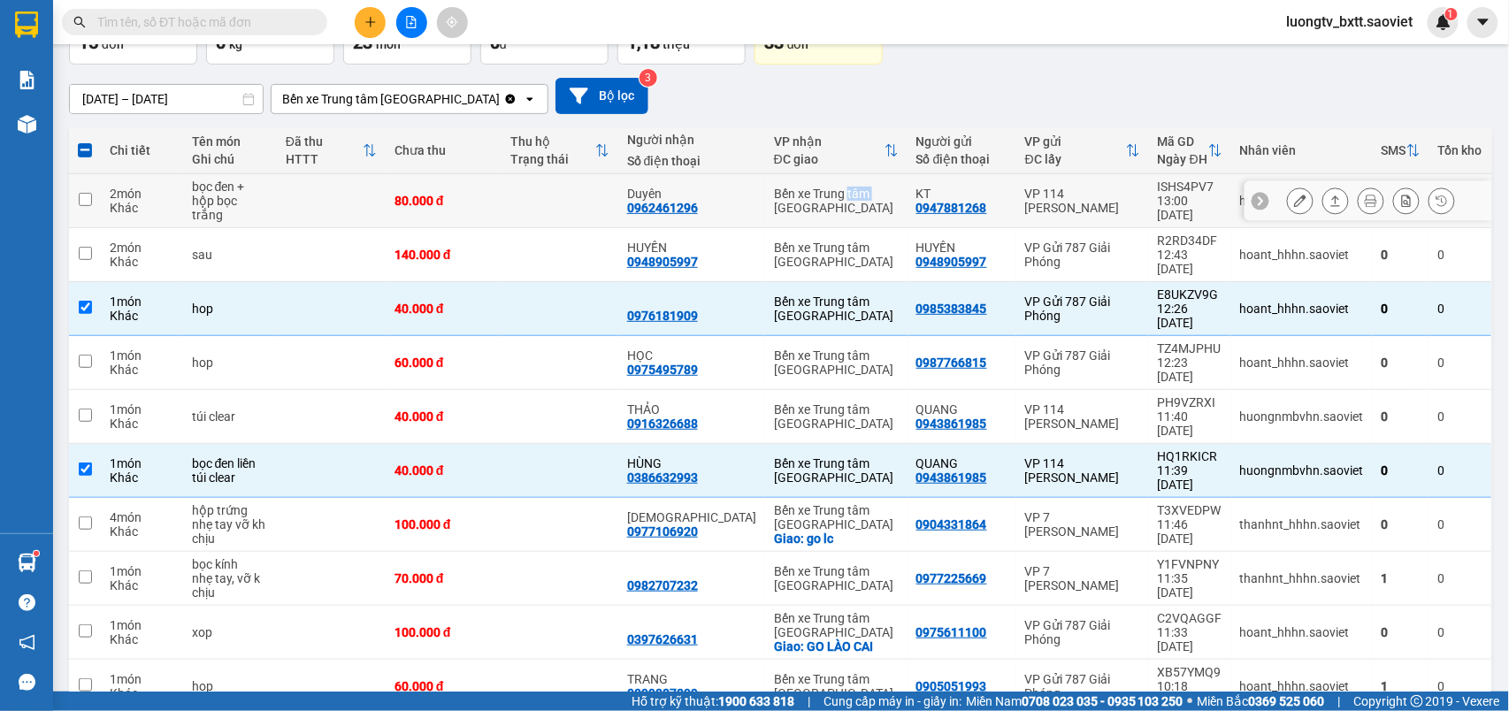
checkbox input "false"
click at [573, 231] on td at bounding box center [560, 255] width 116 height 54
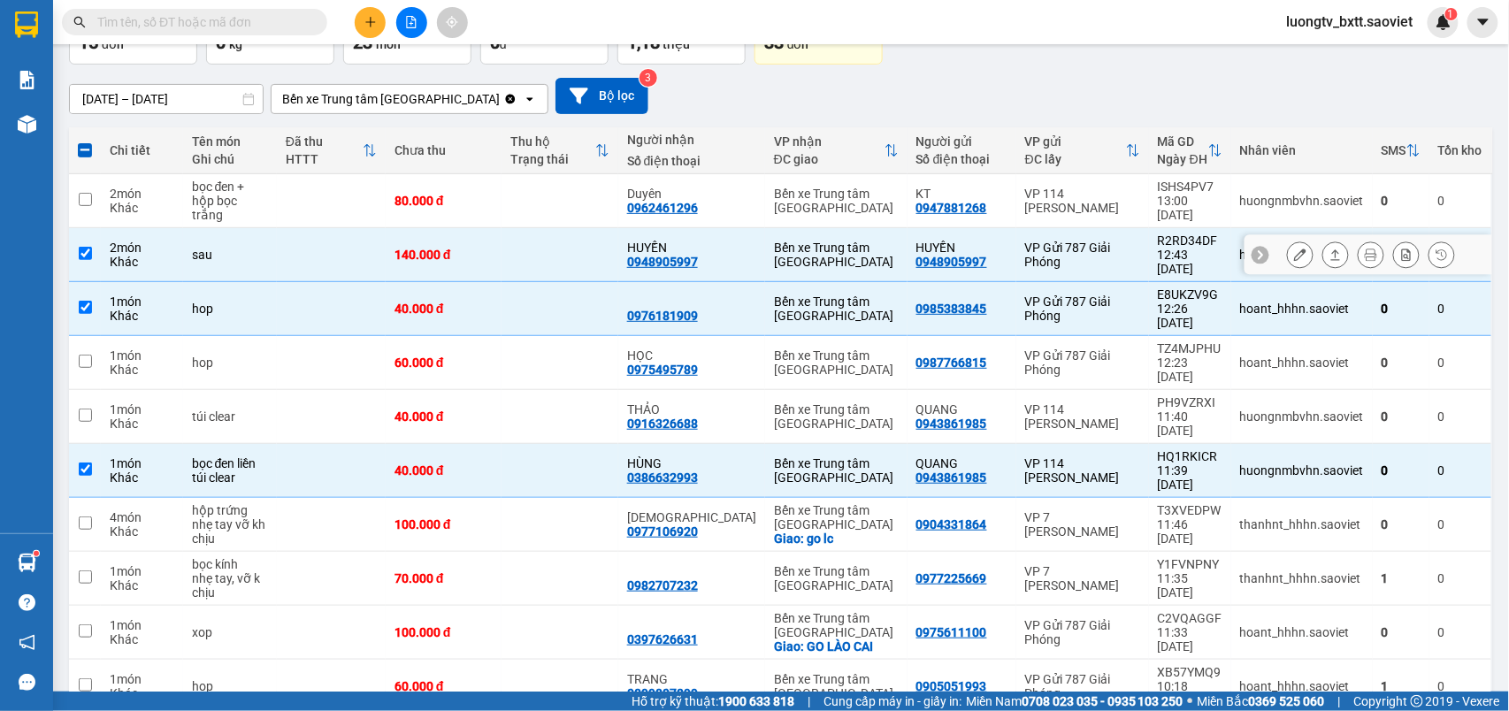
checkbox input "true"
click at [525, 390] on td at bounding box center [560, 417] width 116 height 54
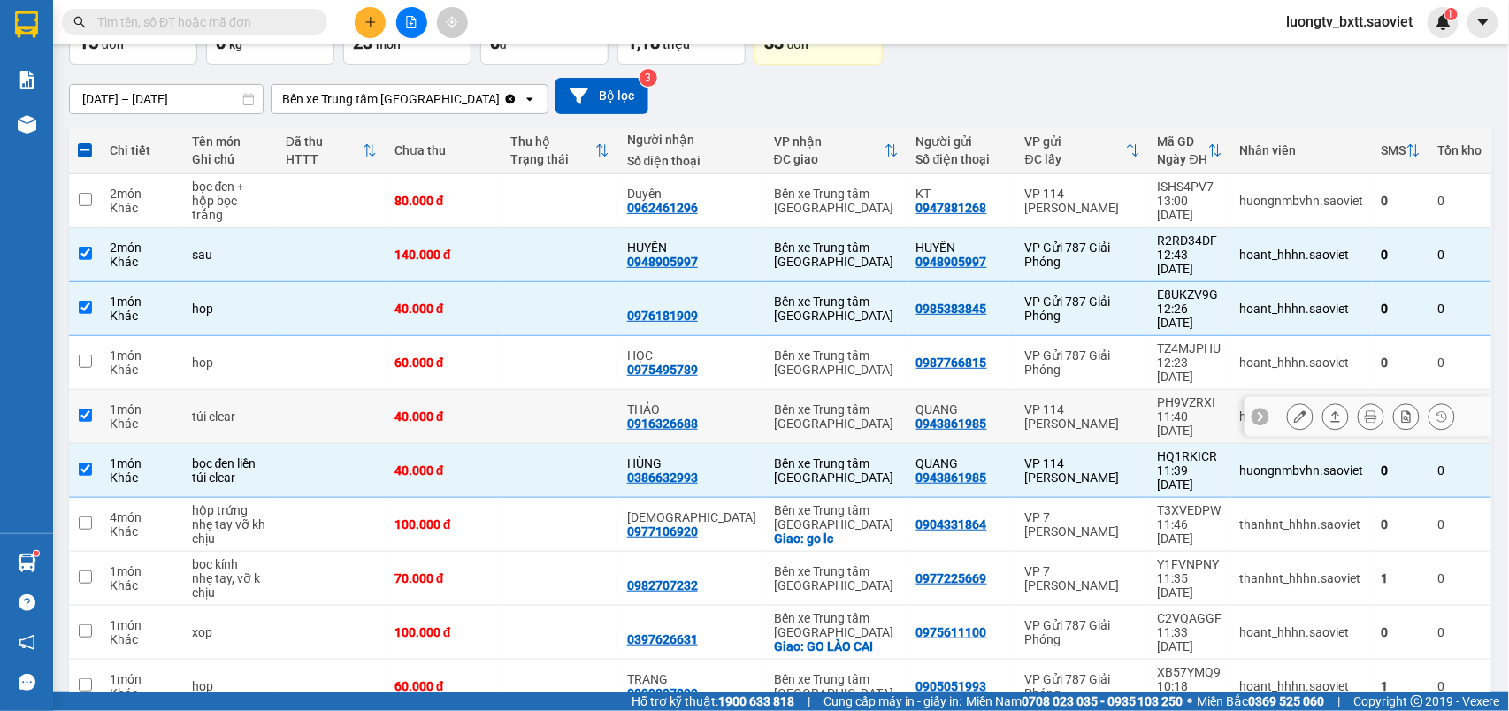
checkbox input "true"
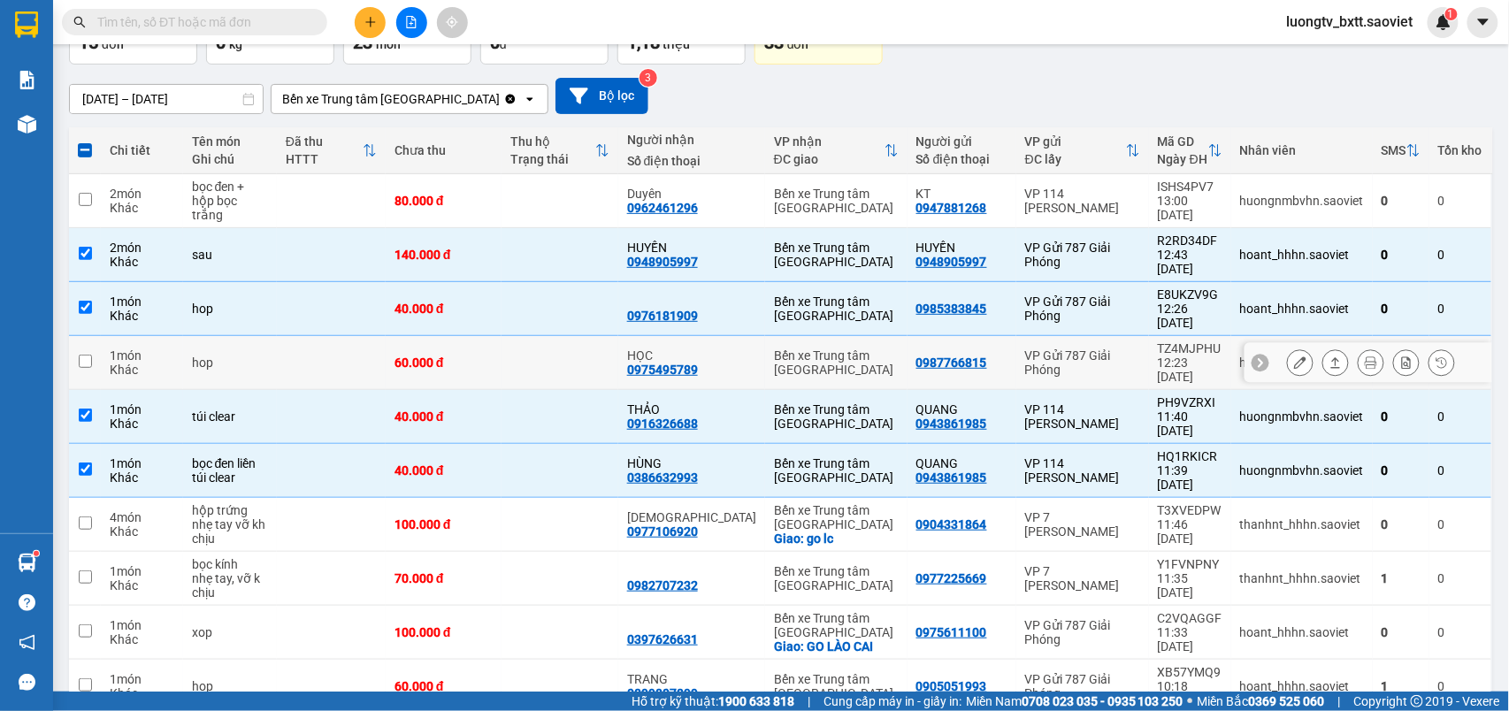
click at [533, 336] on td at bounding box center [560, 363] width 116 height 54
checkbox input "true"
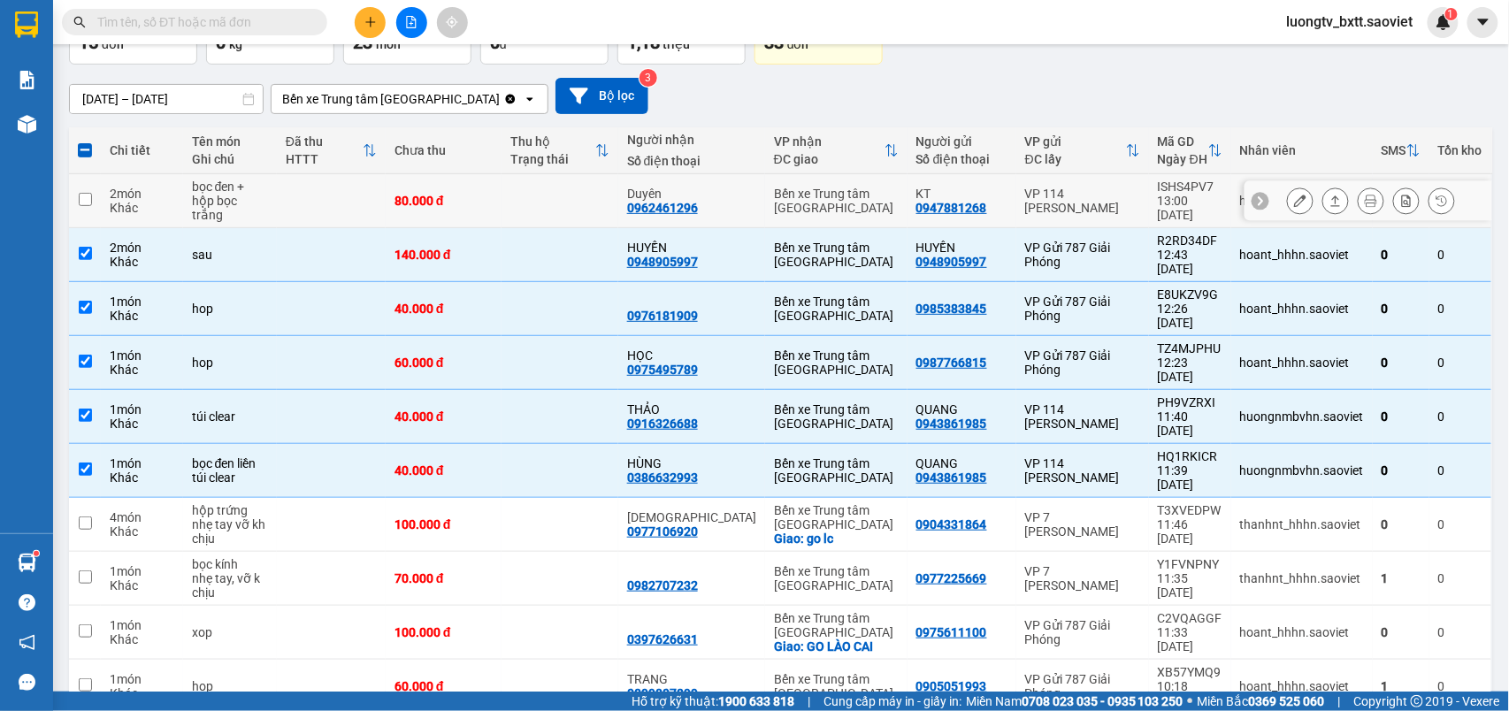
click at [596, 202] on td at bounding box center [560, 201] width 116 height 54
checkbox input "true"
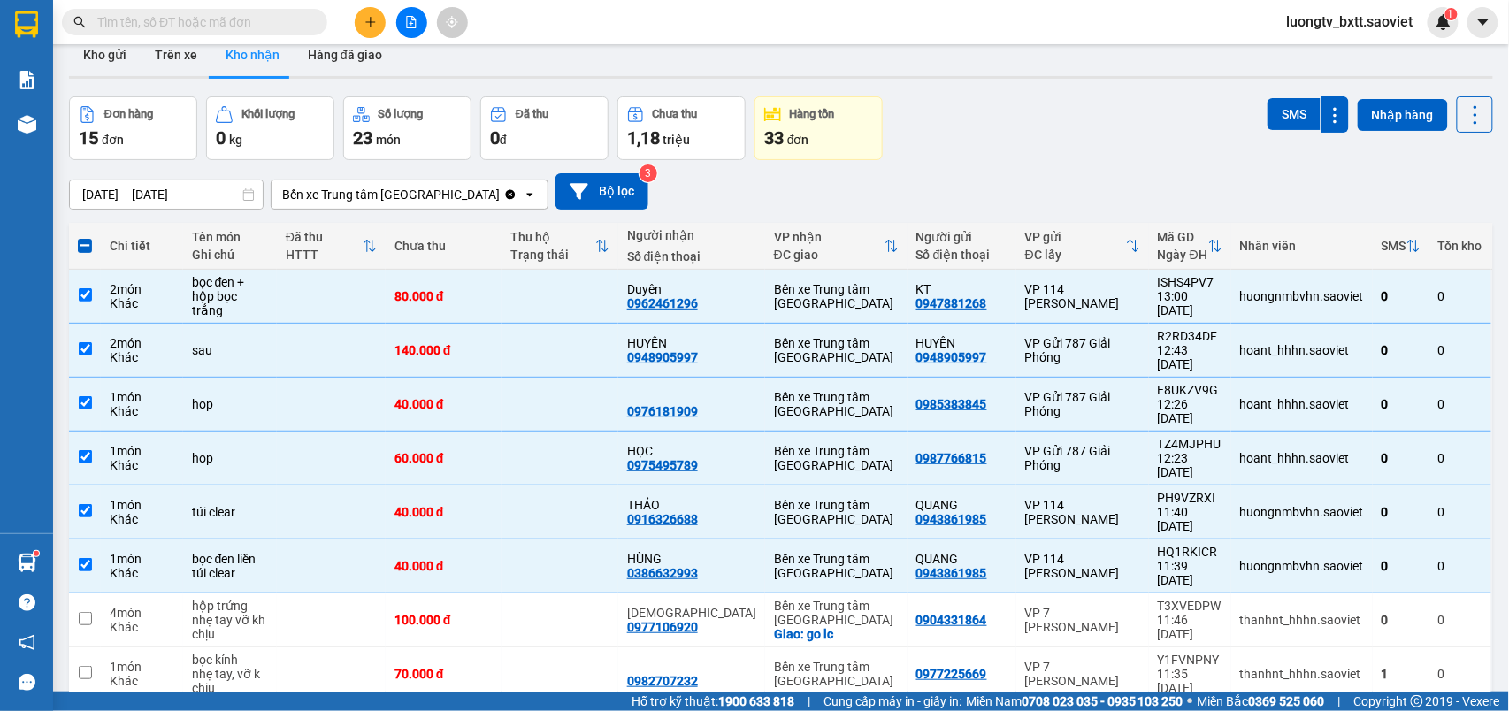
scroll to position [0, 0]
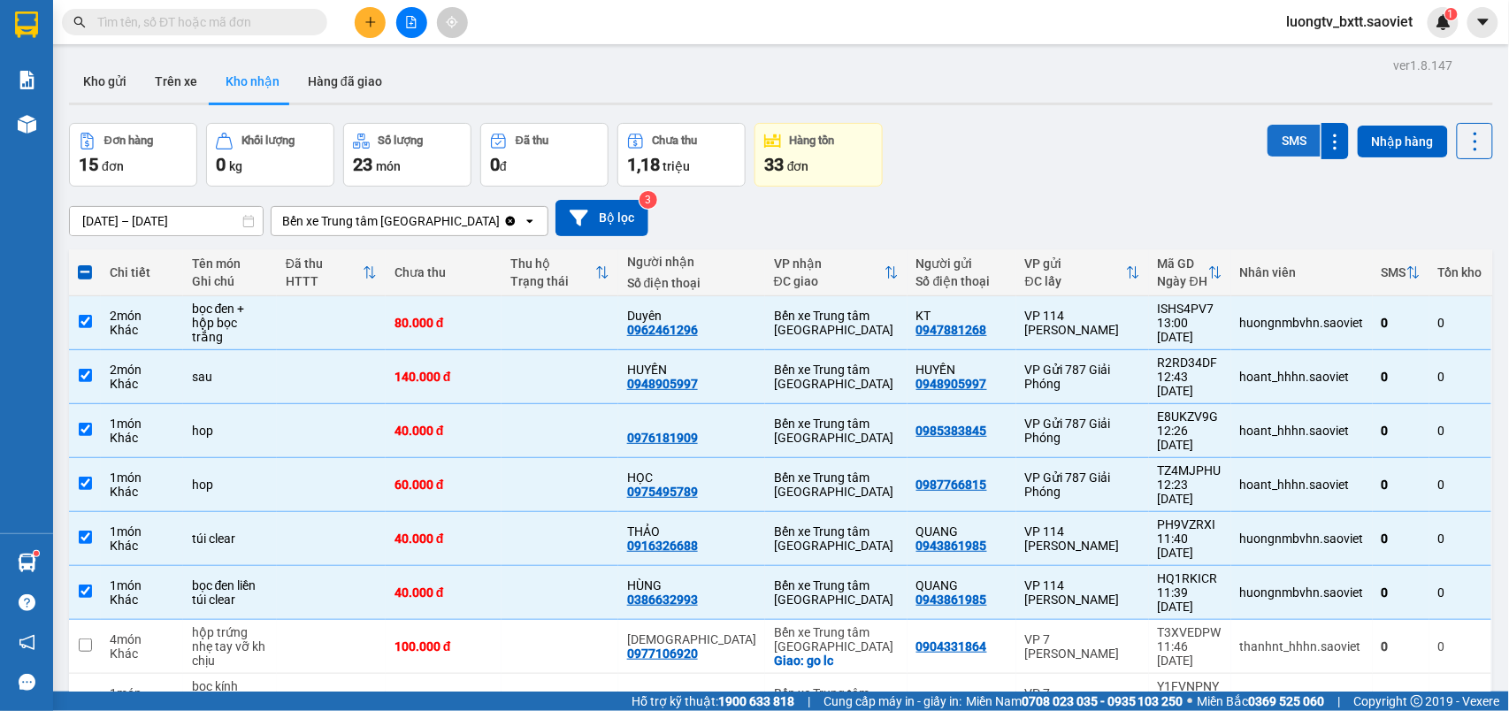
click at [1268, 142] on button "SMS" at bounding box center [1294, 141] width 53 height 32
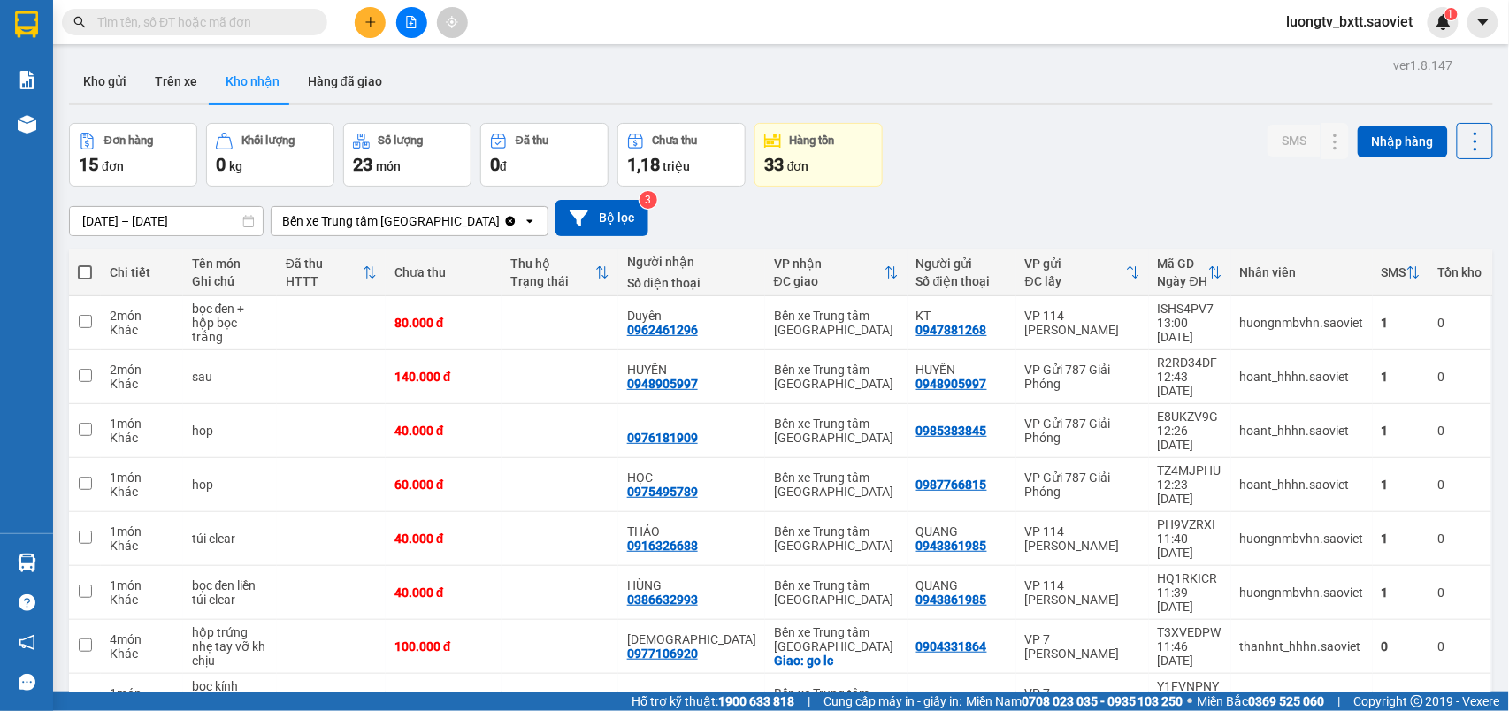
click at [1172, 156] on div "Đơn hàng 15 đơn Khối lượng 0 kg Số lượng 23 món Đã thu 0 đ Chưa thu 1,18 triệu …" at bounding box center [781, 155] width 1424 height 64
click at [1090, 142] on div "Đơn hàng 15 đơn Khối lượng 0 kg Số lượng 23 món Đã thu 0 đ Chưa thu 1,18 triệu …" at bounding box center [781, 155] width 1424 height 64
click at [184, 81] on button "Trên xe" at bounding box center [176, 81] width 71 height 42
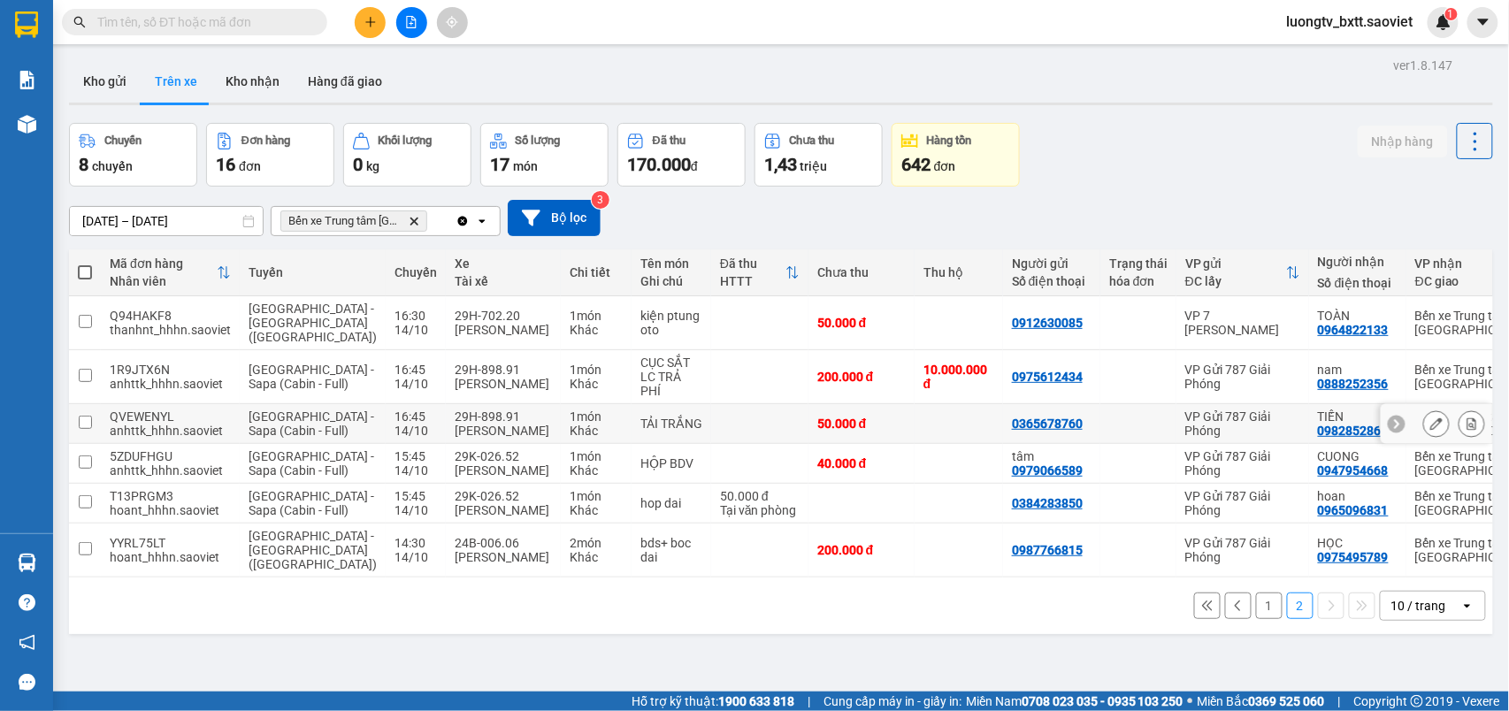
scroll to position [81, 0]
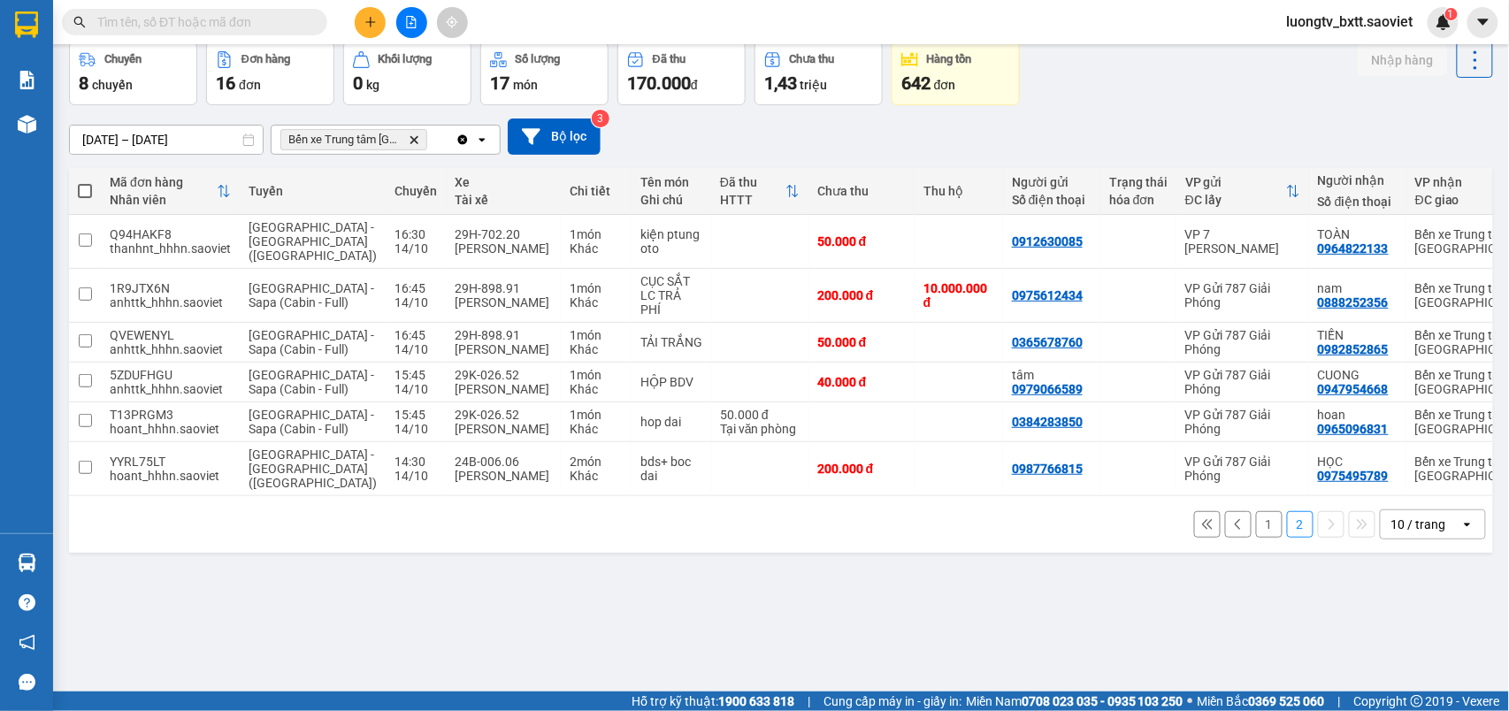
click at [1256, 538] on button "1" at bounding box center [1269, 524] width 27 height 27
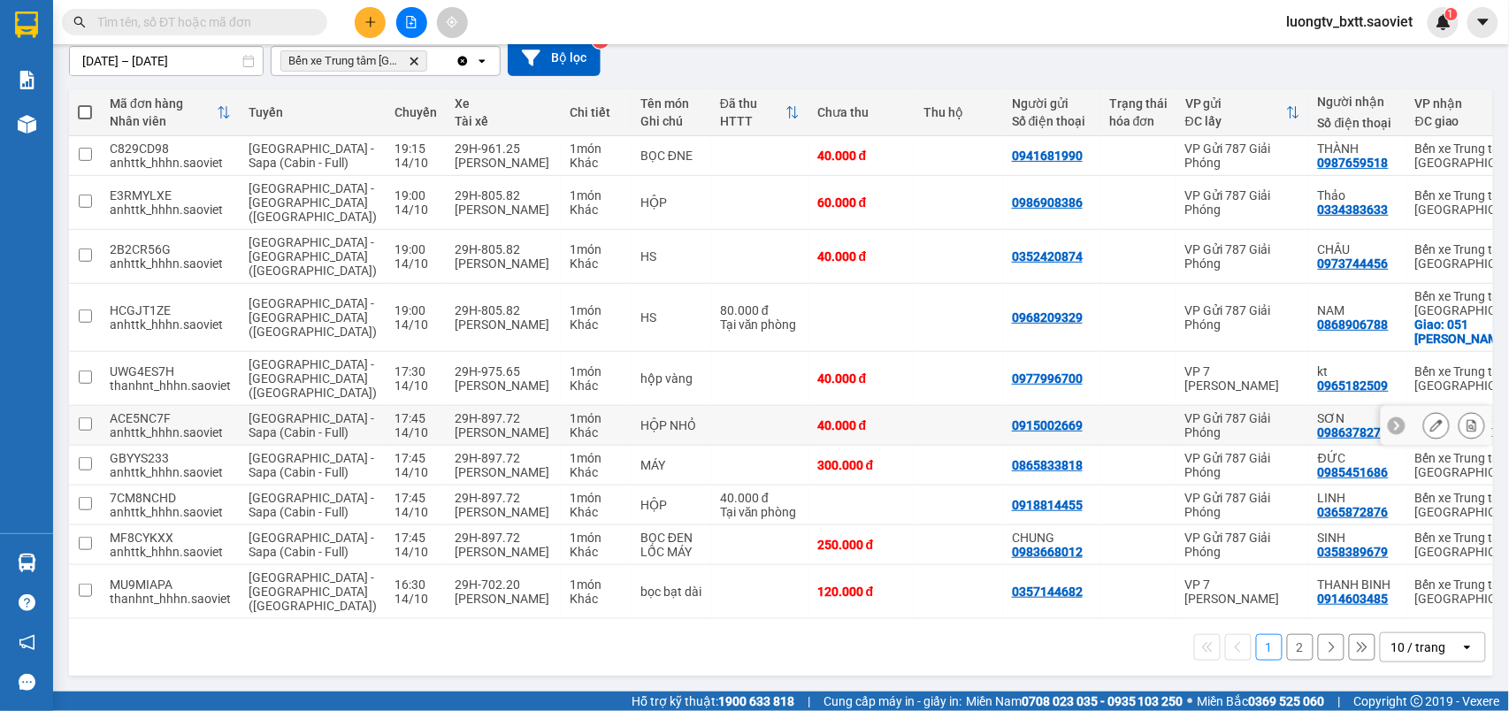
scroll to position [200, 0]
click at [1290, 639] on button "2" at bounding box center [1300, 647] width 27 height 27
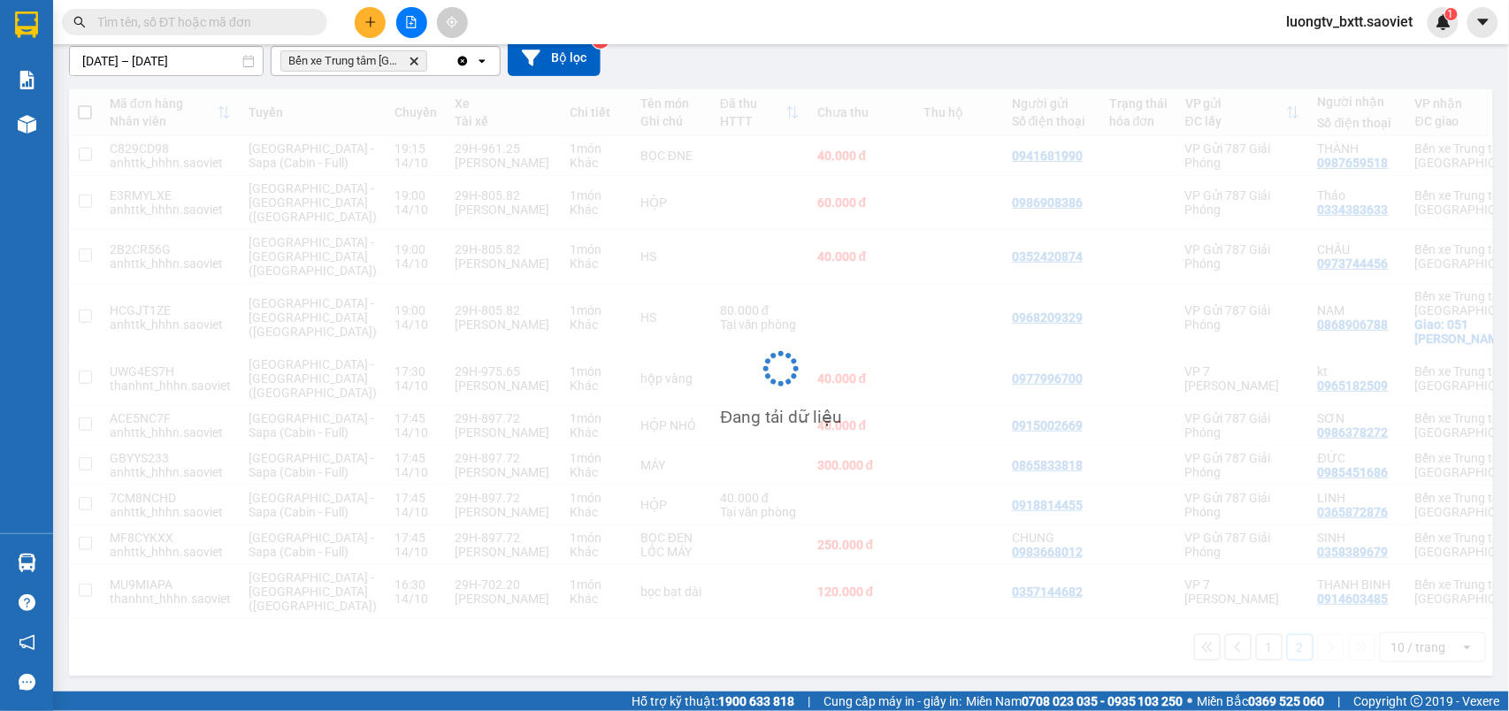
scroll to position [81, 0]
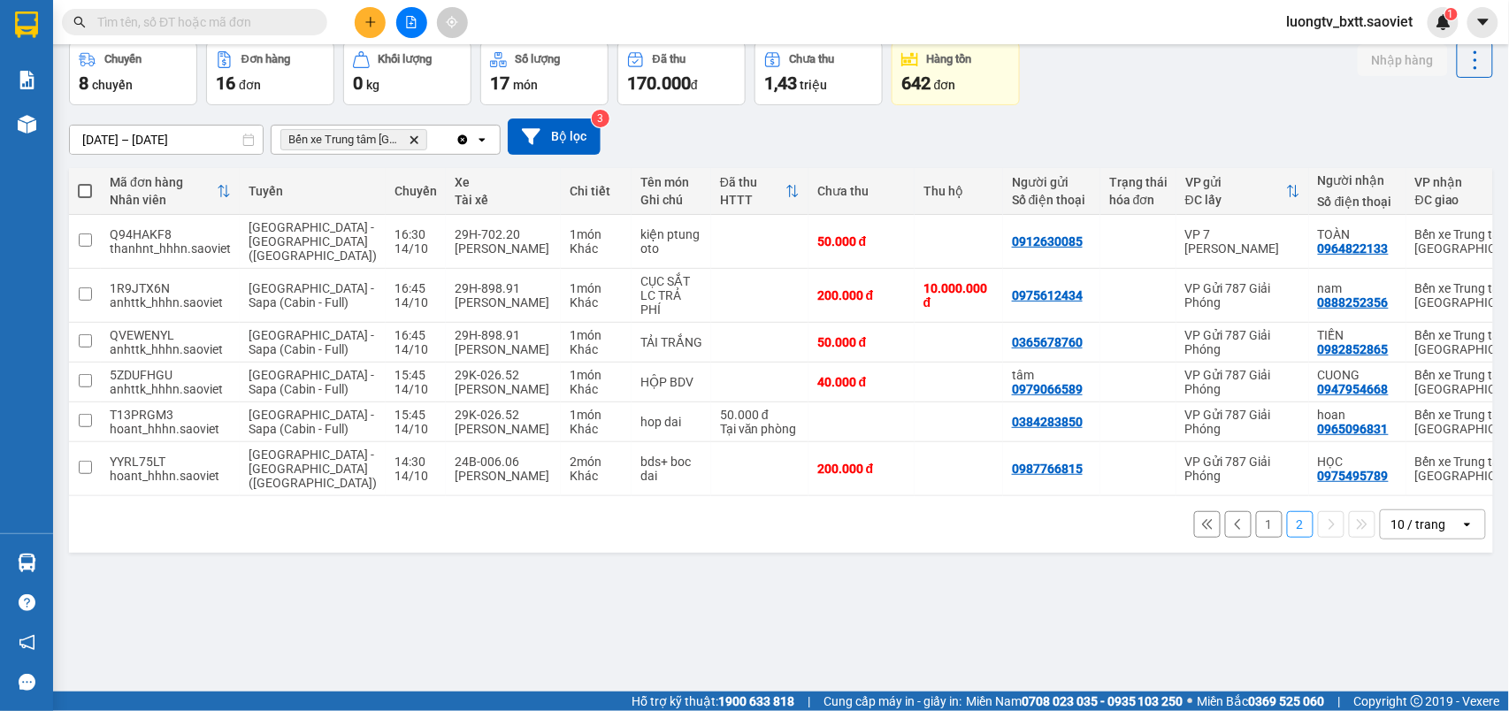
click at [883, 553] on div "1 2 10 / trang open" at bounding box center [781, 524] width 1424 height 57
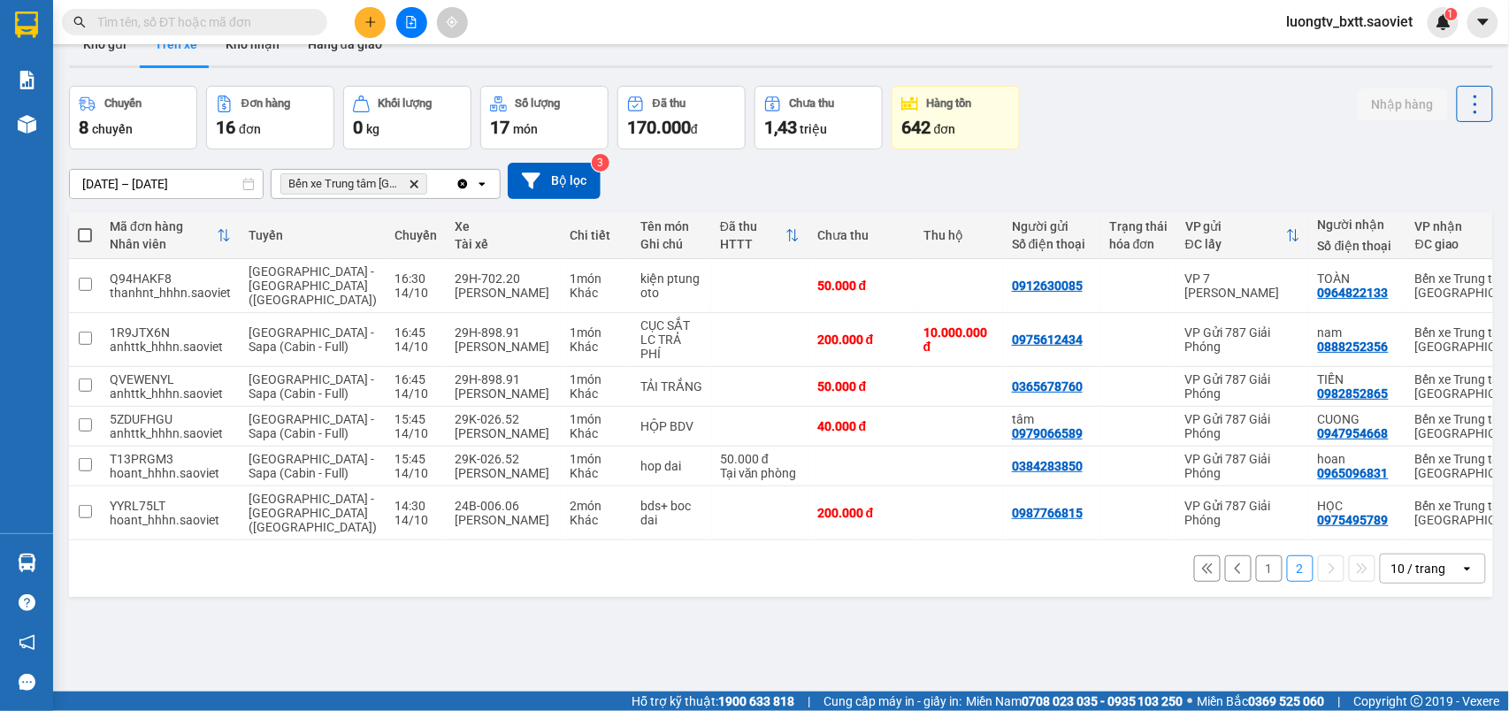
scroll to position [0, 0]
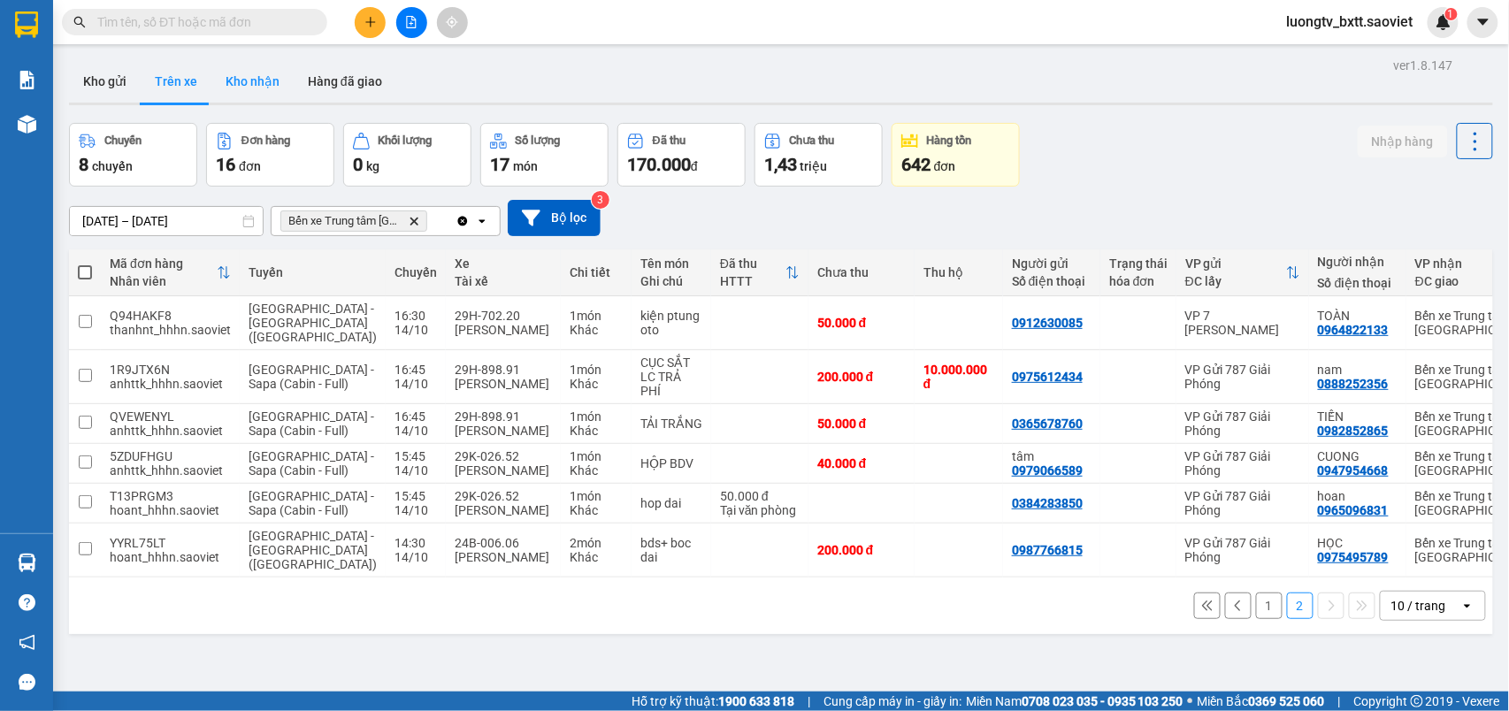
click at [264, 83] on button "Kho nhận" at bounding box center [252, 81] width 82 height 42
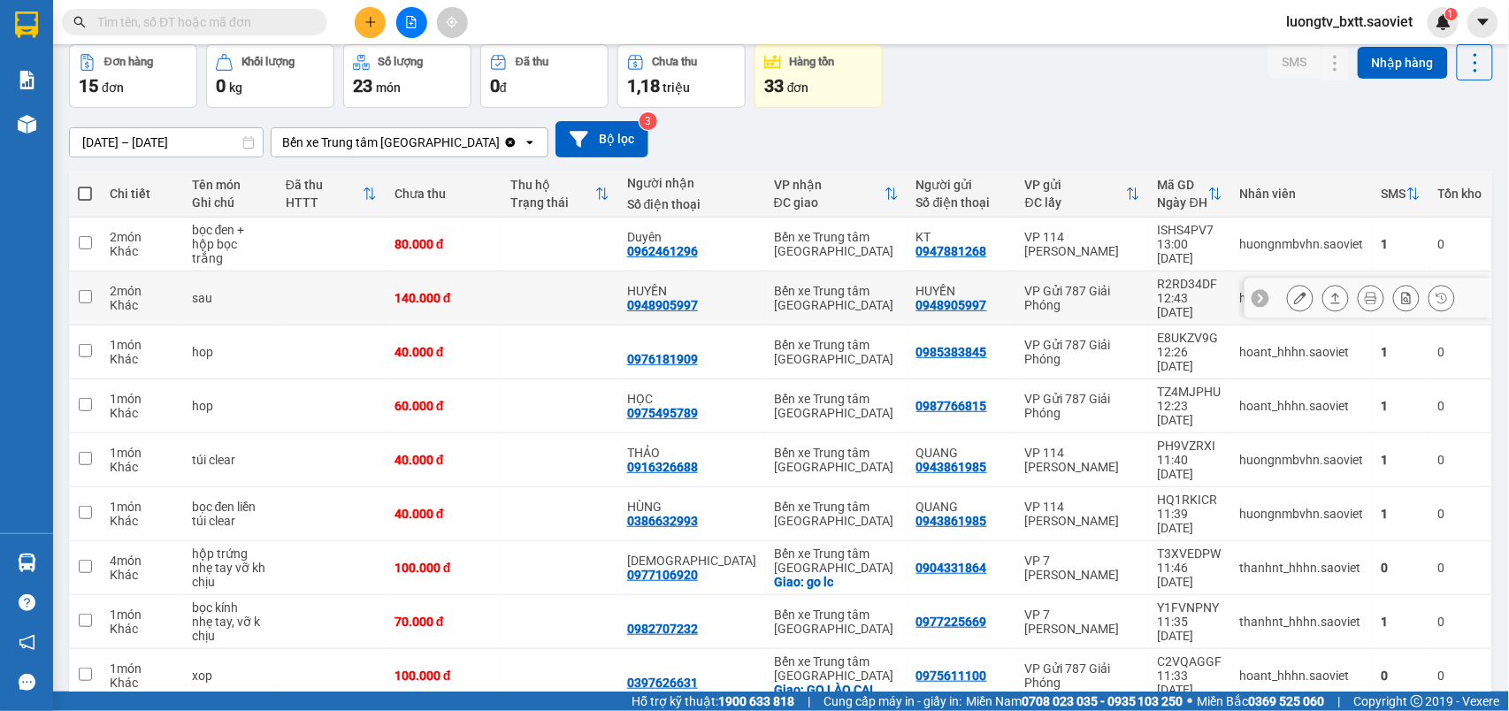
scroll to position [122, 0]
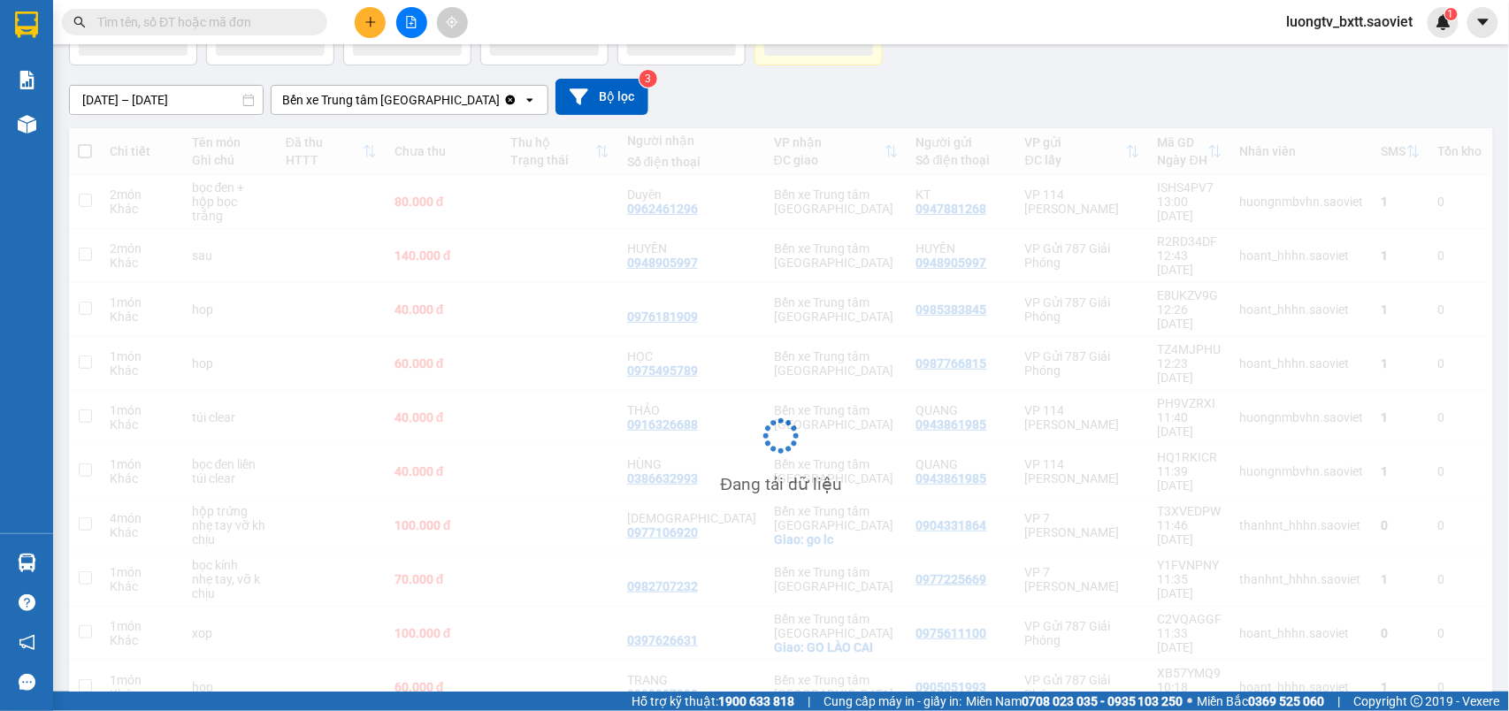
scroll to position [81, 0]
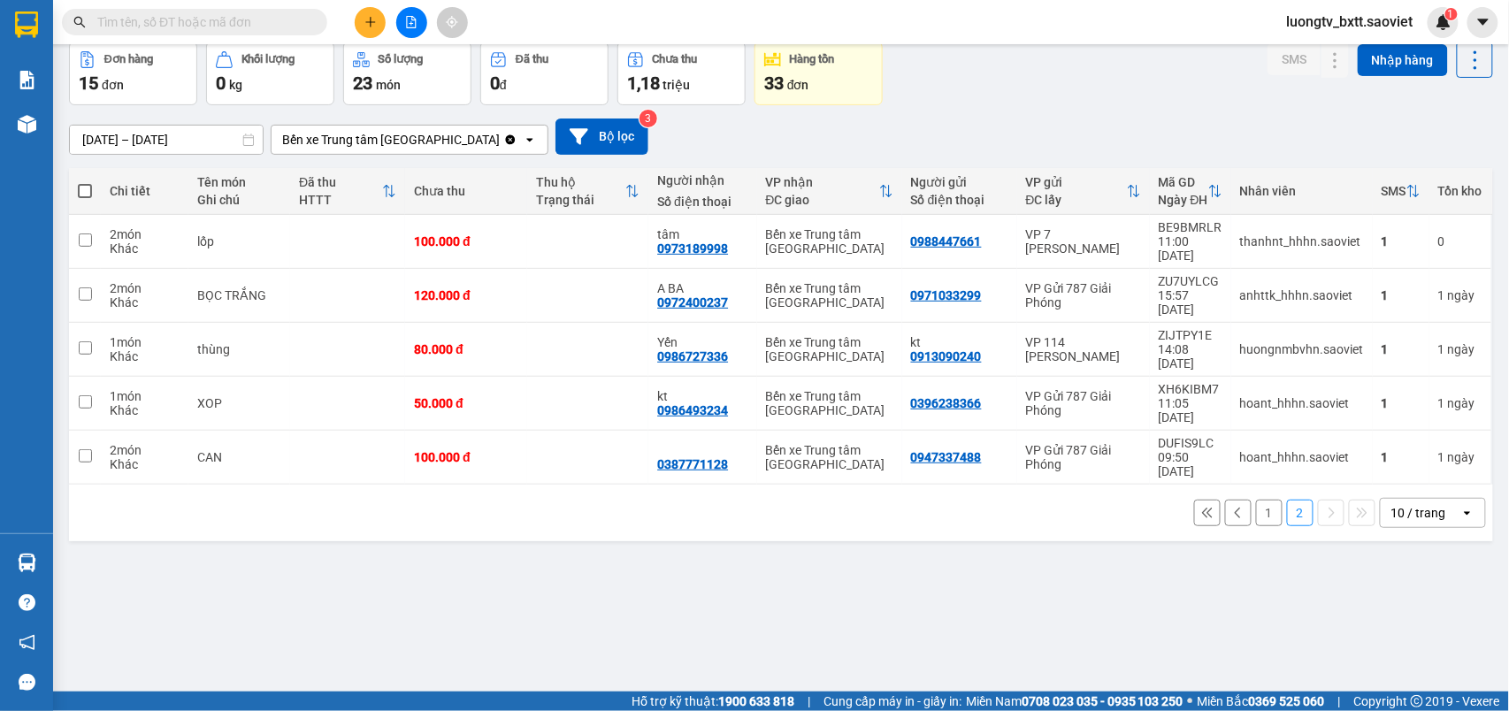
click at [1256, 500] on button "1" at bounding box center [1269, 513] width 27 height 27
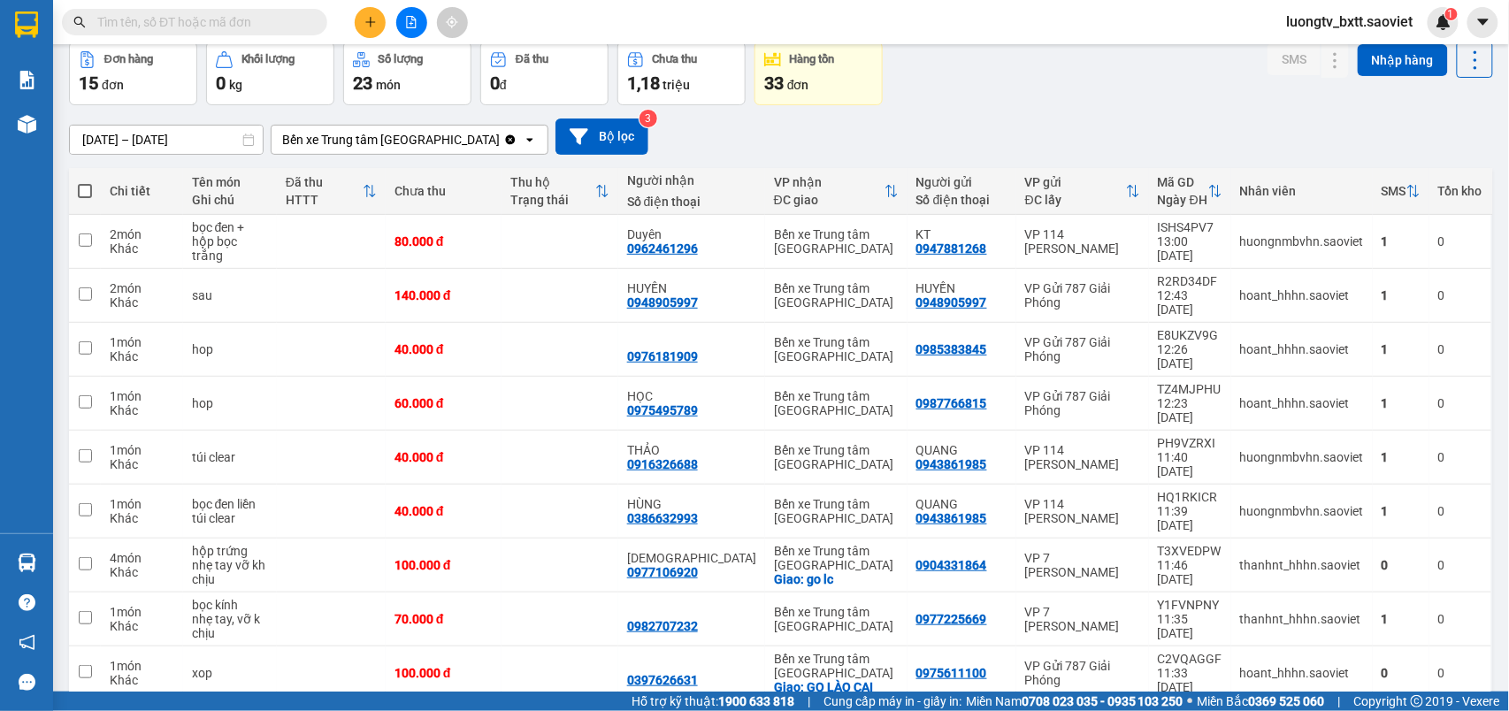
click at [1023, 124] on div "12/10/2025 – 14/10/2025 Press the down arrow key to interact with the calendar …" at bounding box center [781, 137] width 1424 height 36
